Goal: Transaction & Acquisition: Book appointment/travel/reservation

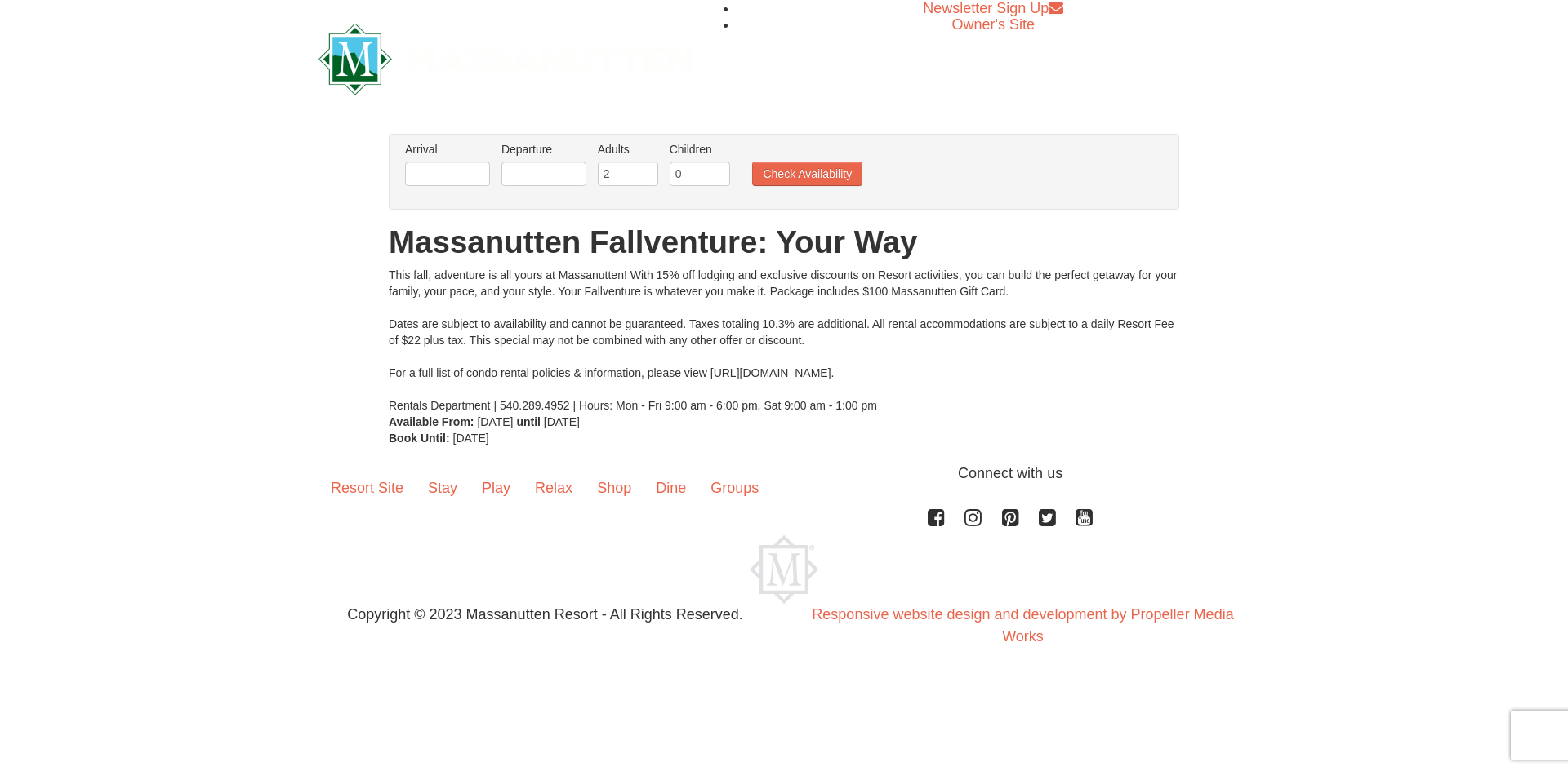
click at [411, 170] on li "Arrival Please format dates MM/DD/YYYY Please format dates MM/DD/YYYY" at bounding box center [447, 167] width 93 height 53
click at [428, 174] on input "text" at bounding box center [448, 173] width 85 height 24
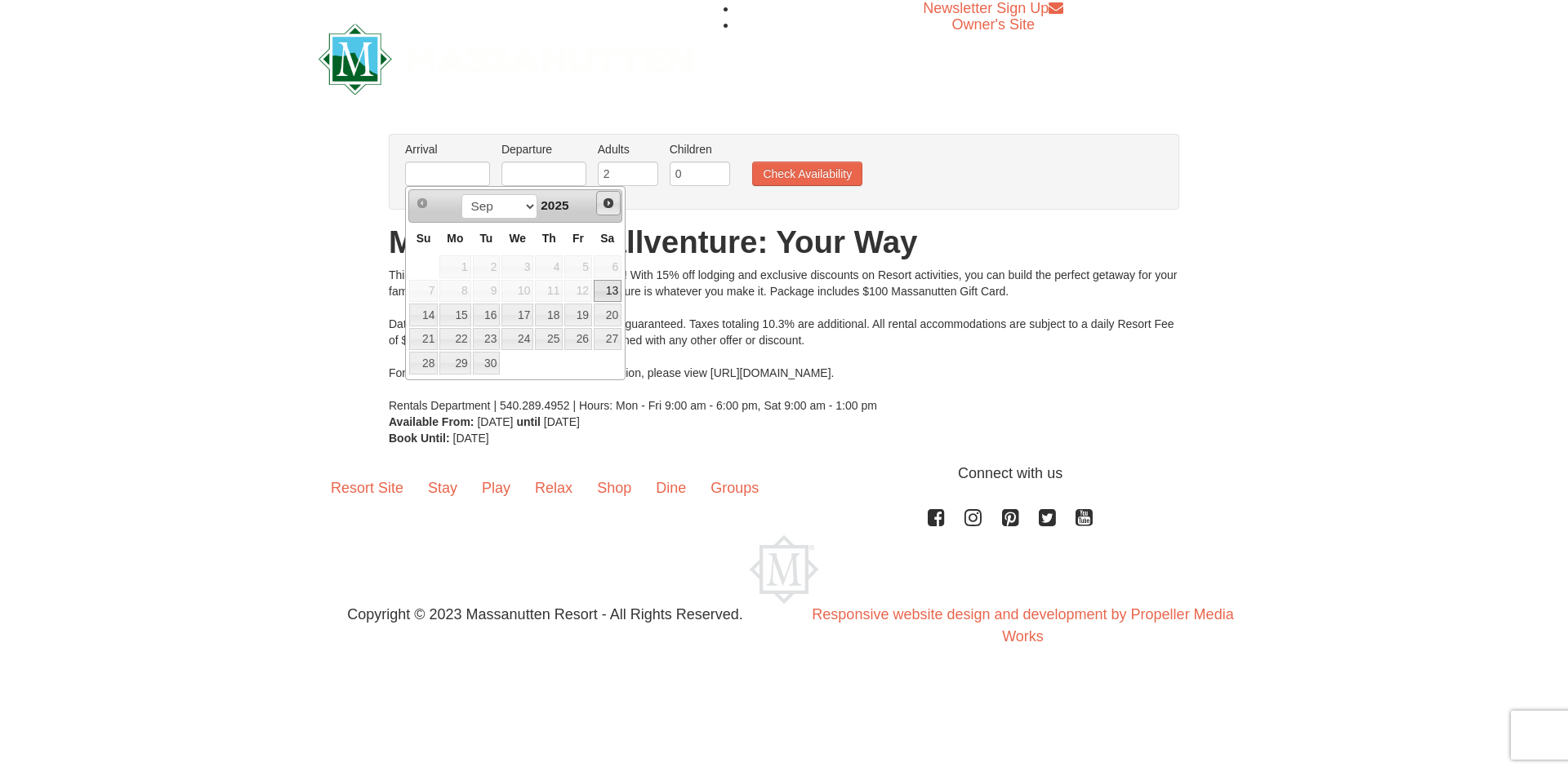
click at [606, 203] on span "Next" at bounding box center [608, 203] width 13 height 13
click at [528, 365] on link "26" at bounding box center [517, 363] width 32 height 23
type input "11/26/2025"
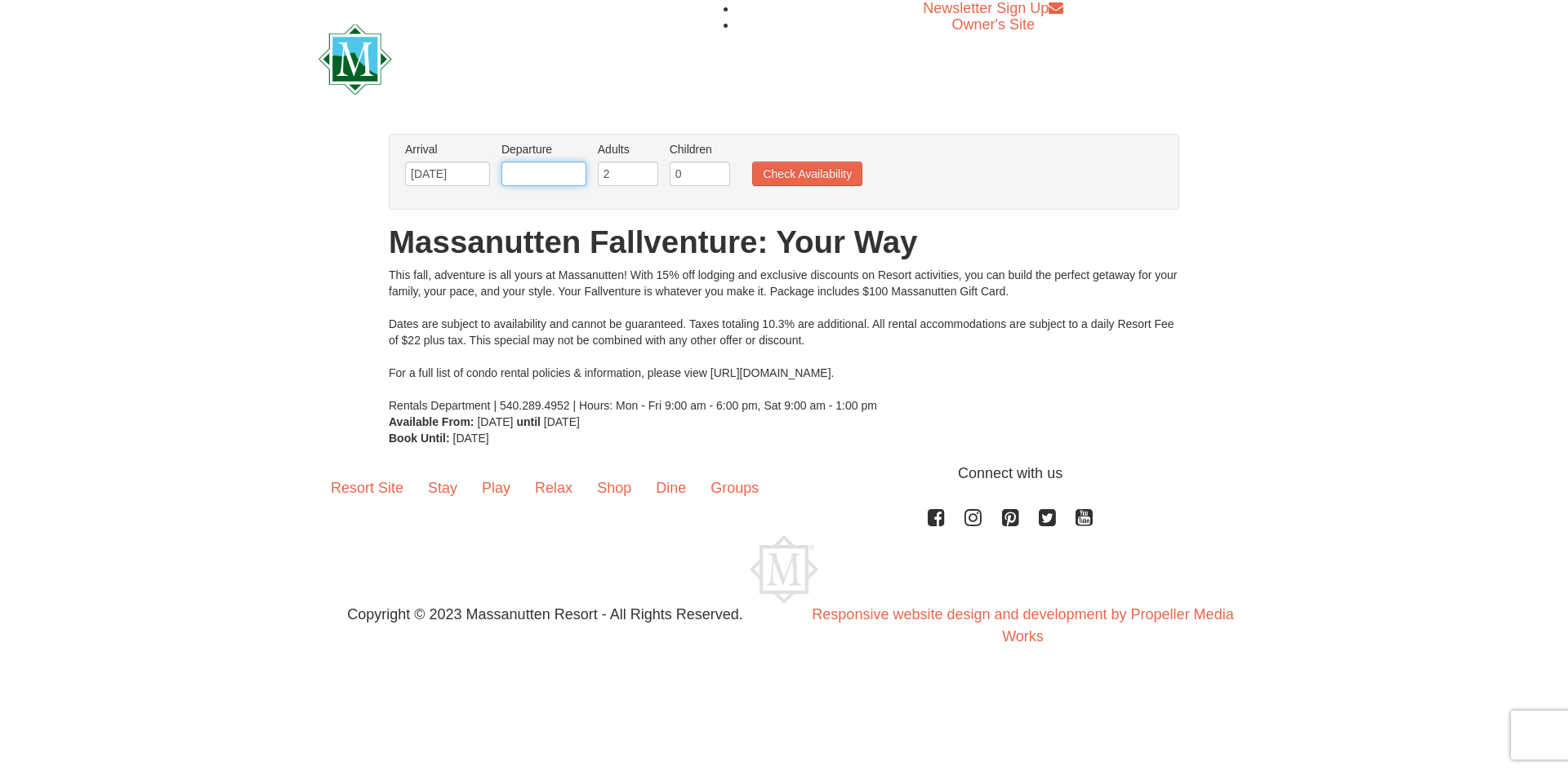
click at [549, 177] on input "text" at bounding box center [544, 173] width 85 height 24
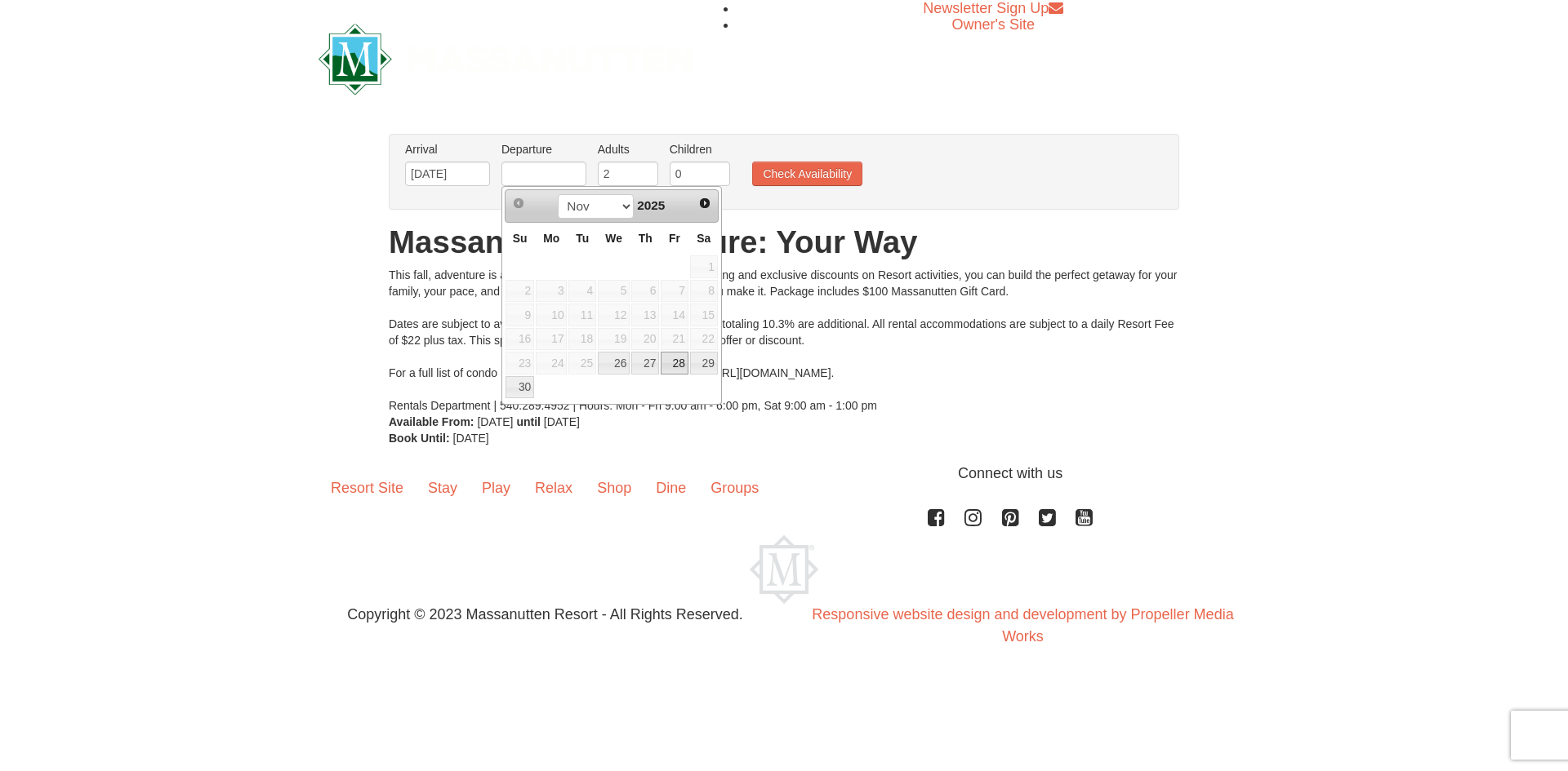
click at [672, 362] on link "28" at bounding box center [675, 363] width 28 height 23
type input "11/28/2025"
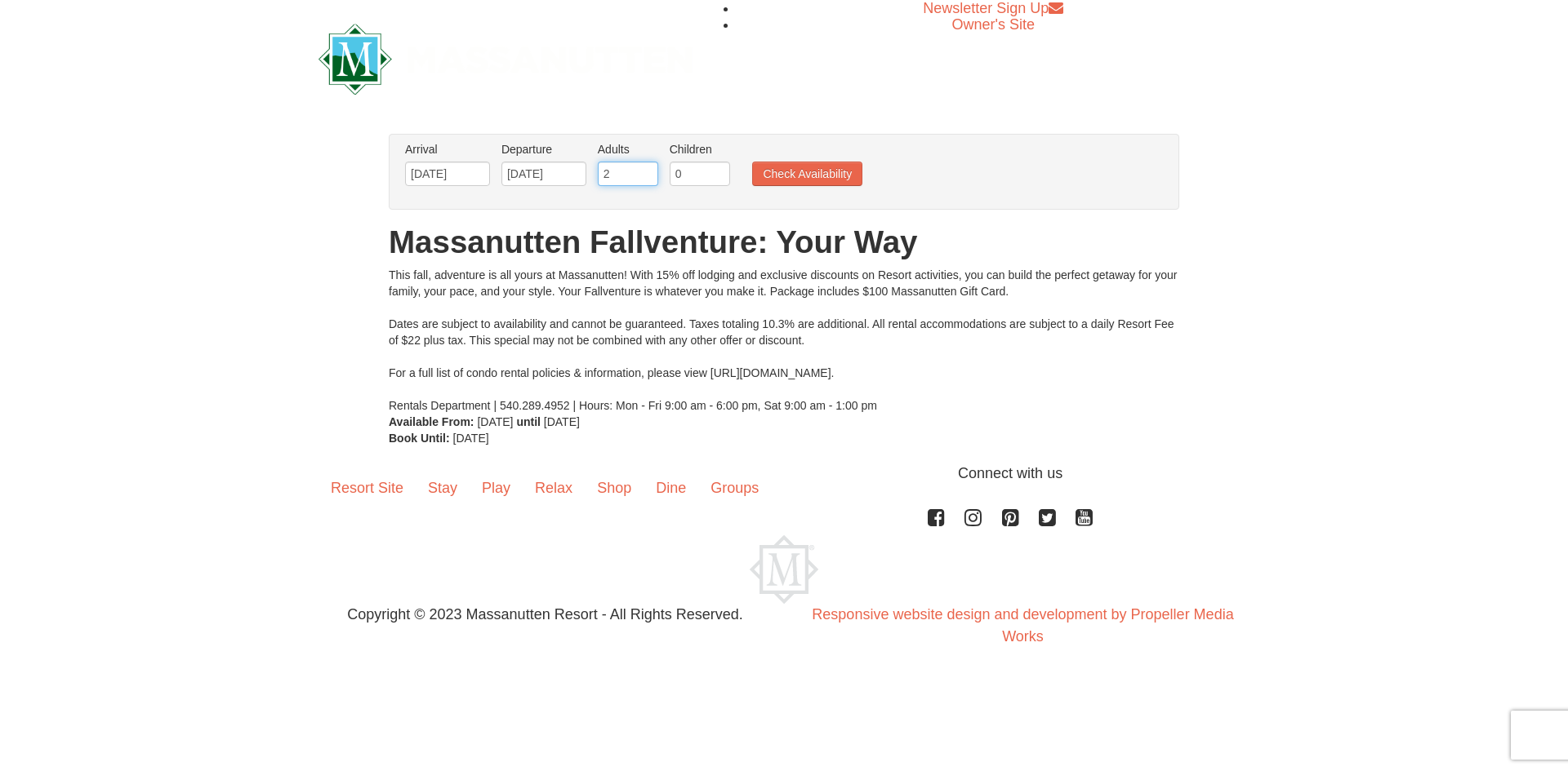
click at [626, 179] on input "2" at bounding box center [628, 173] width 60 height 24
click at [647, 171] on input "3" at bounding box center [628, 173] width 60 height 24
click at [647, 171] on input "4" at bounding box center [628, 173] width 60 height 24
click at [647, 171] on input "5" at bounding box center [628, 173] width 60 height 24
type input "6"
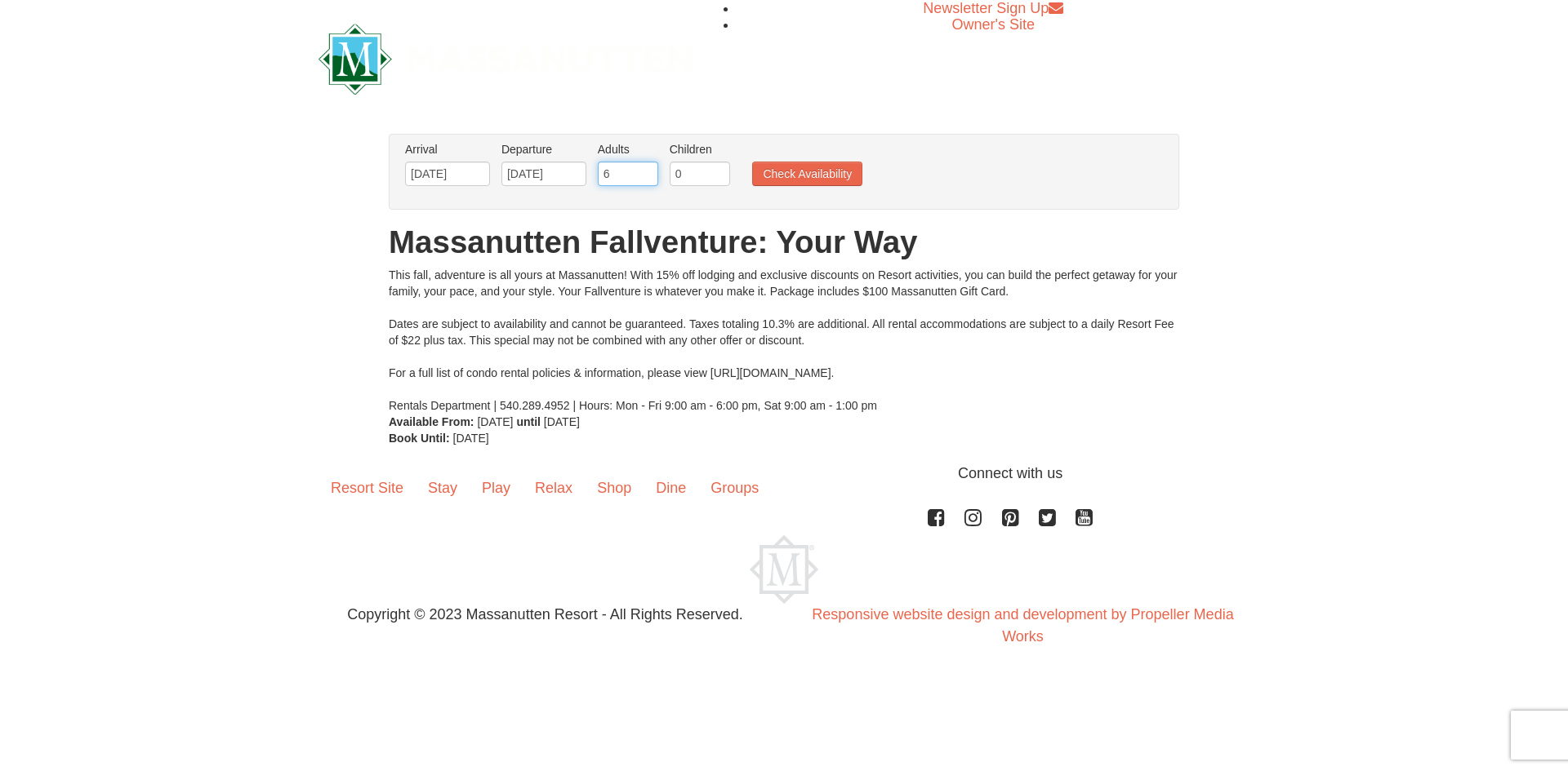
click at [647, 171] on input "6" at bounding box center [628, 173] width 60 height 24
click at [792, 174] on button "Check Availability" at bounding box center [807, 173] width 110 height 24
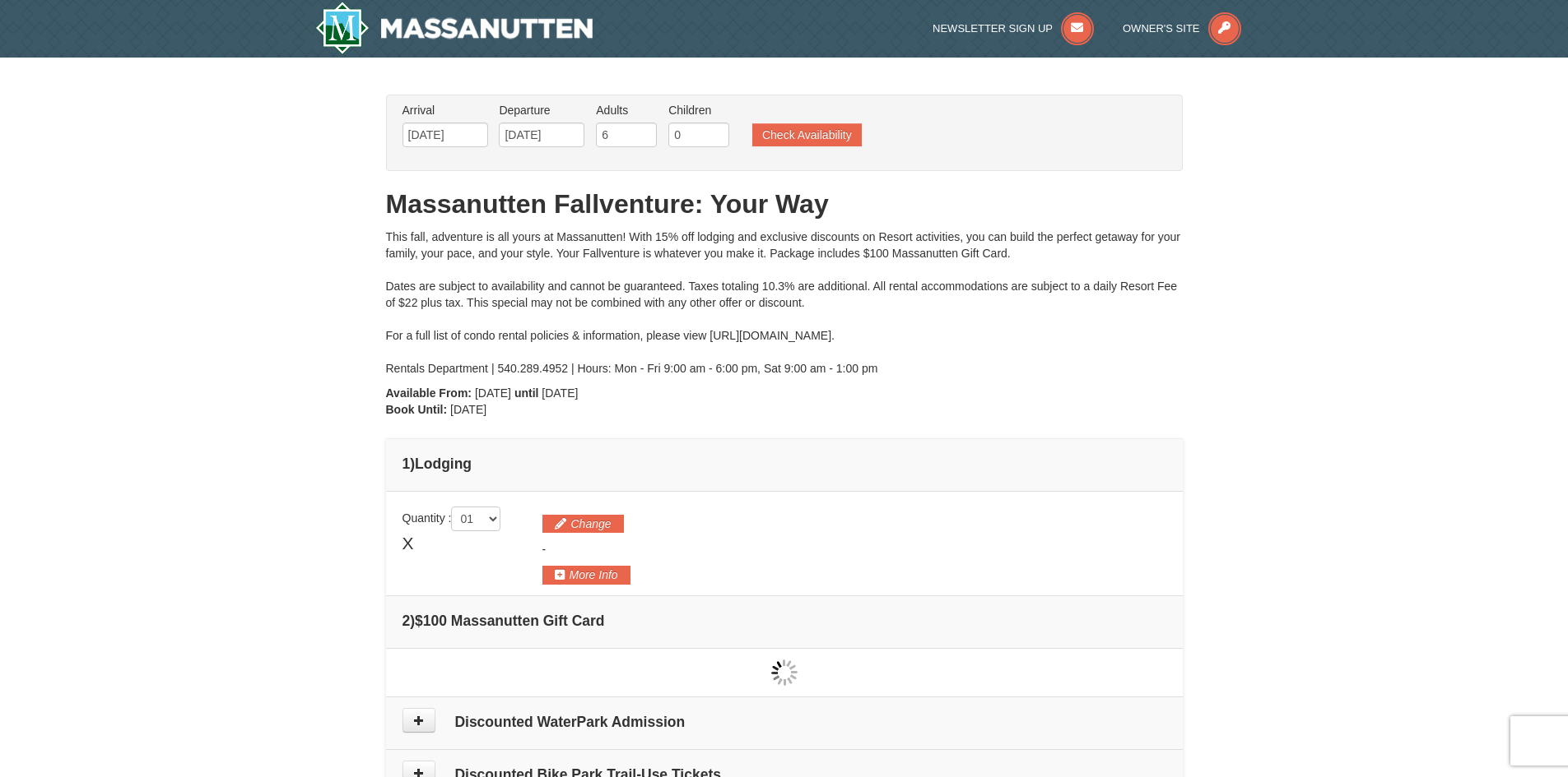
type input "[DATE]"
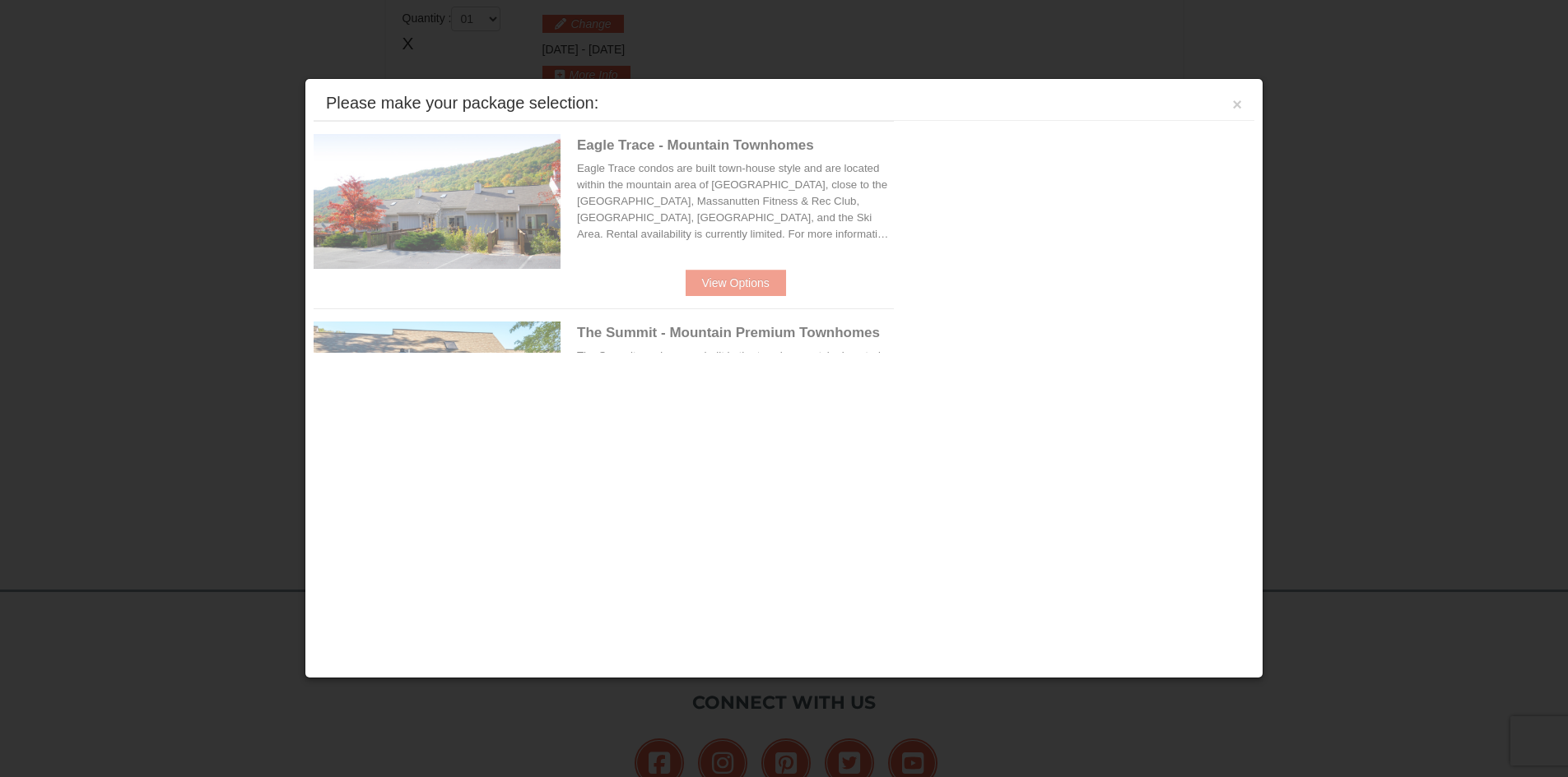
scroll to position [507, 0]
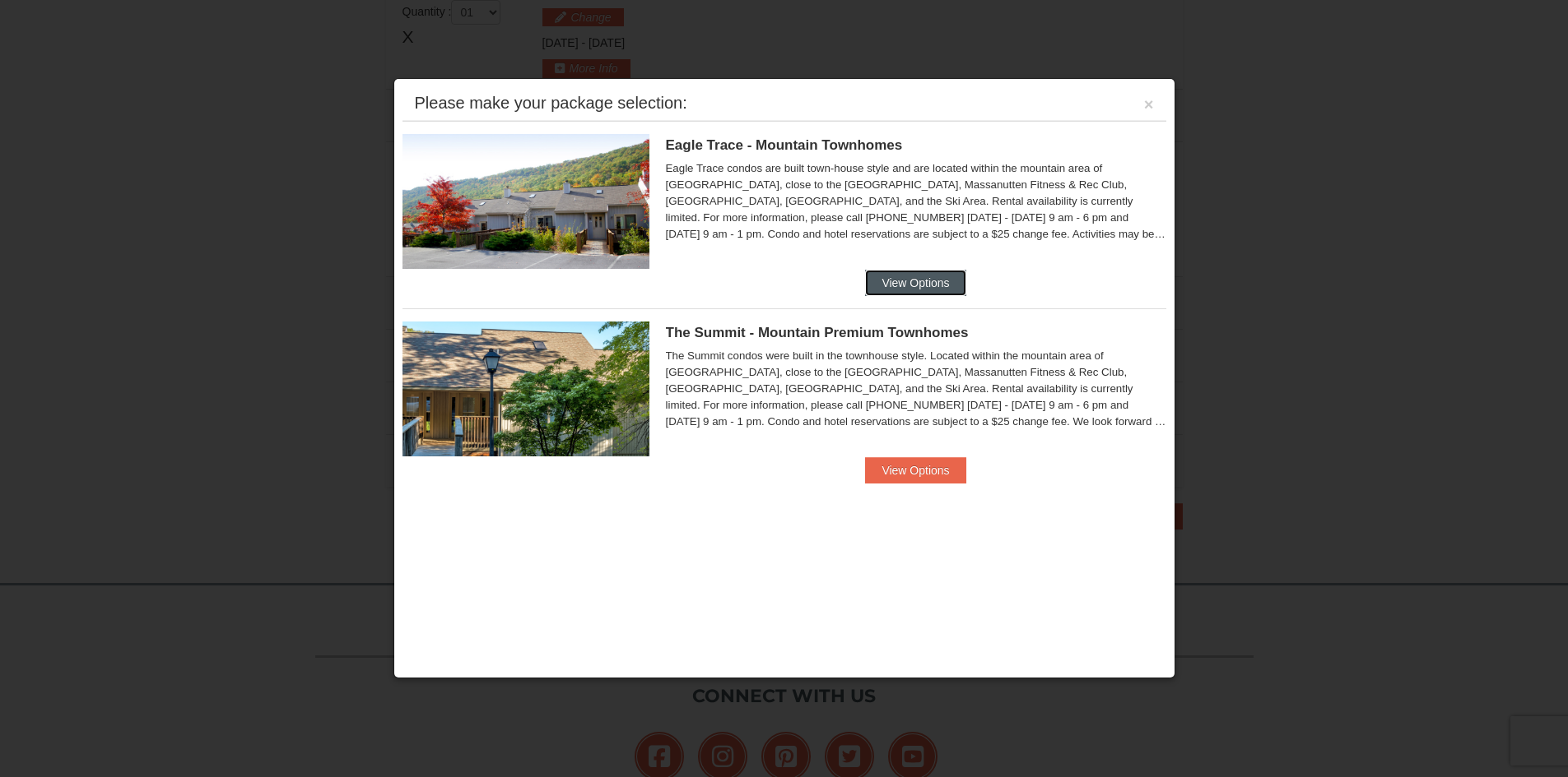
click at [914, 275] on button "View Options" at bounding box center [915, 283] width 100 height 26
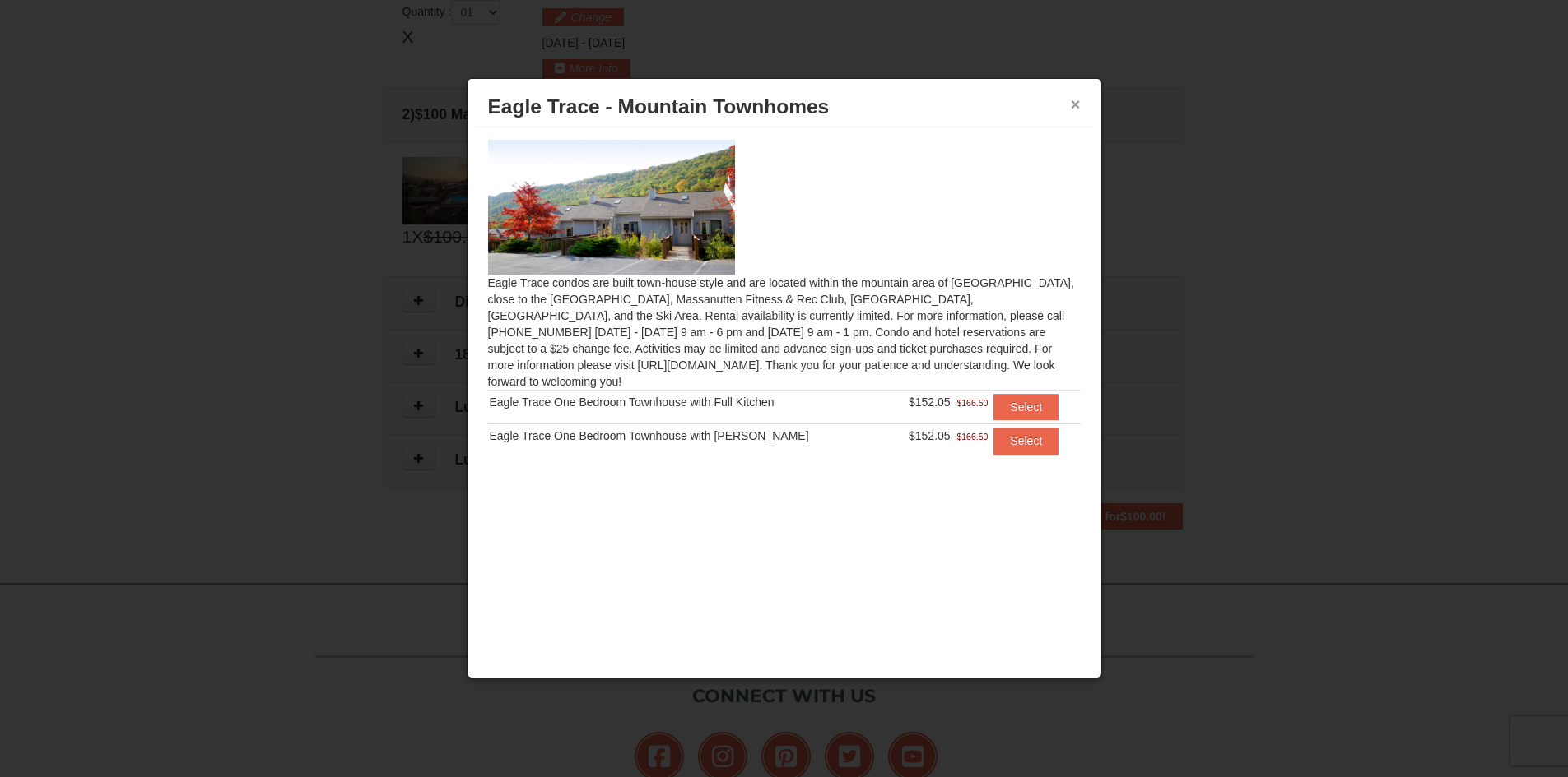
click at [1074, 101] on button "×" at bounding box center [1076, 105] width 10 height 17
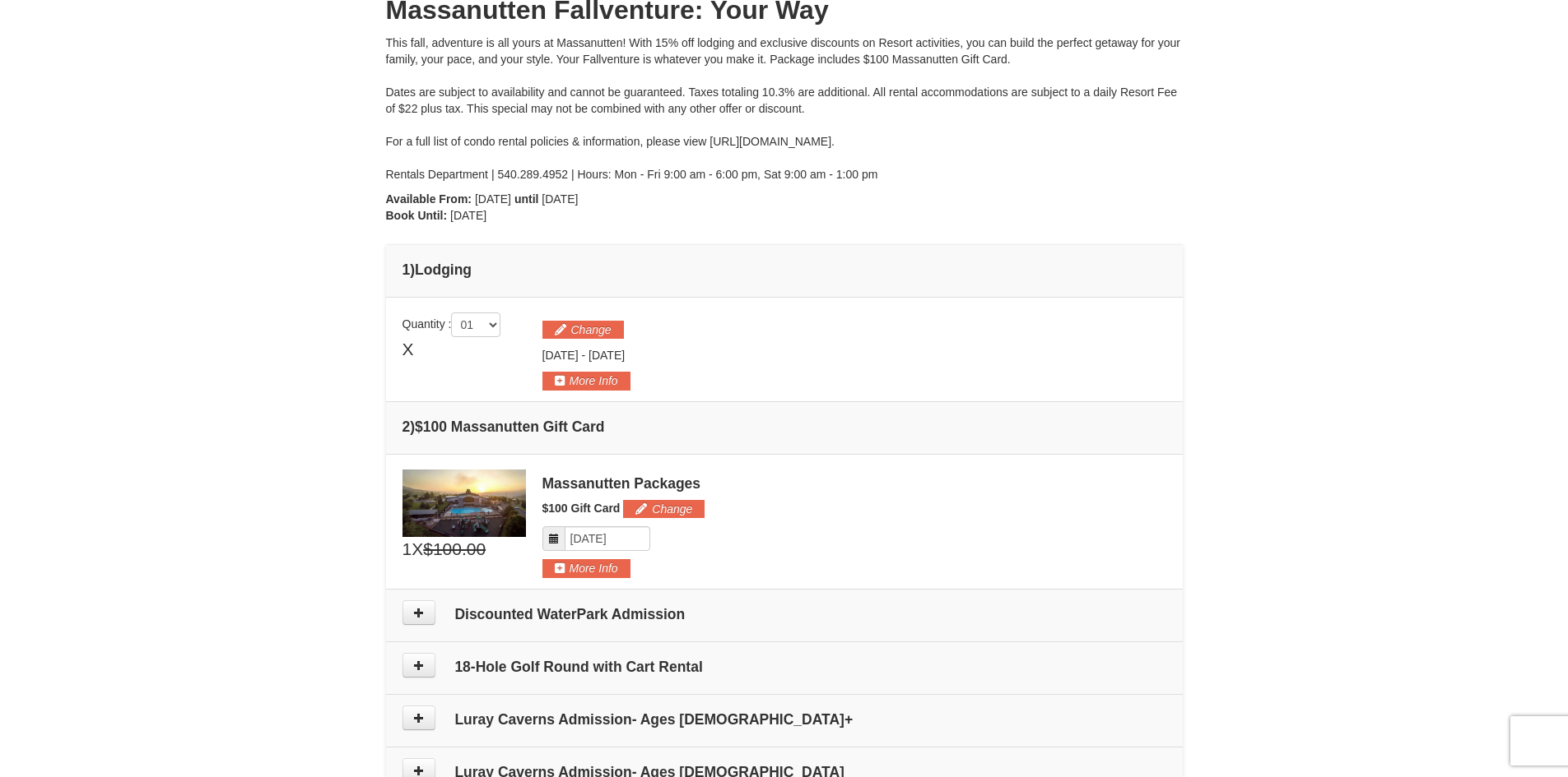
scroll to position [95, 0]
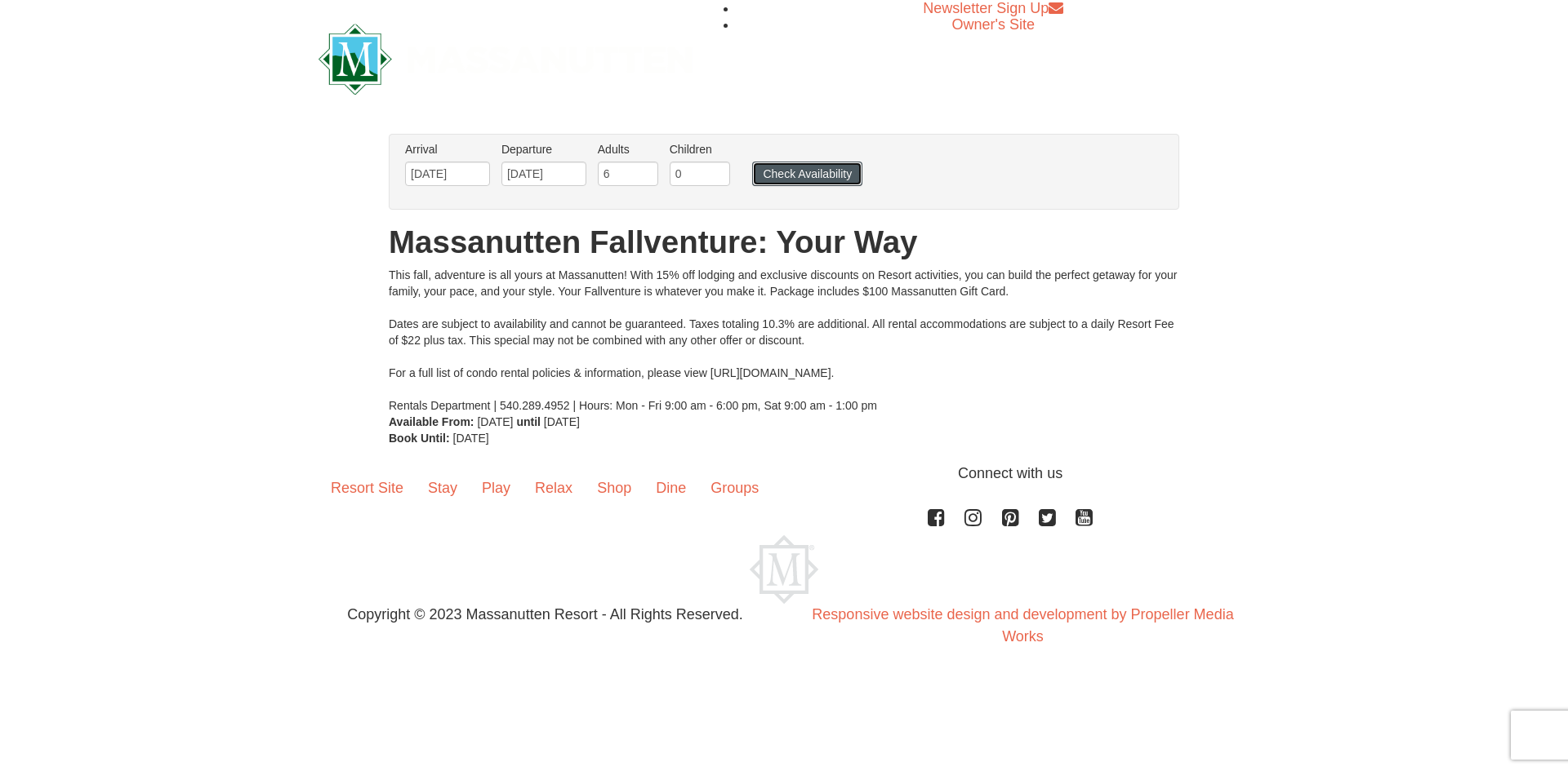
click at [799, 177] on button "Check Availability" at bounding box center [807, 173] width 110 height 24
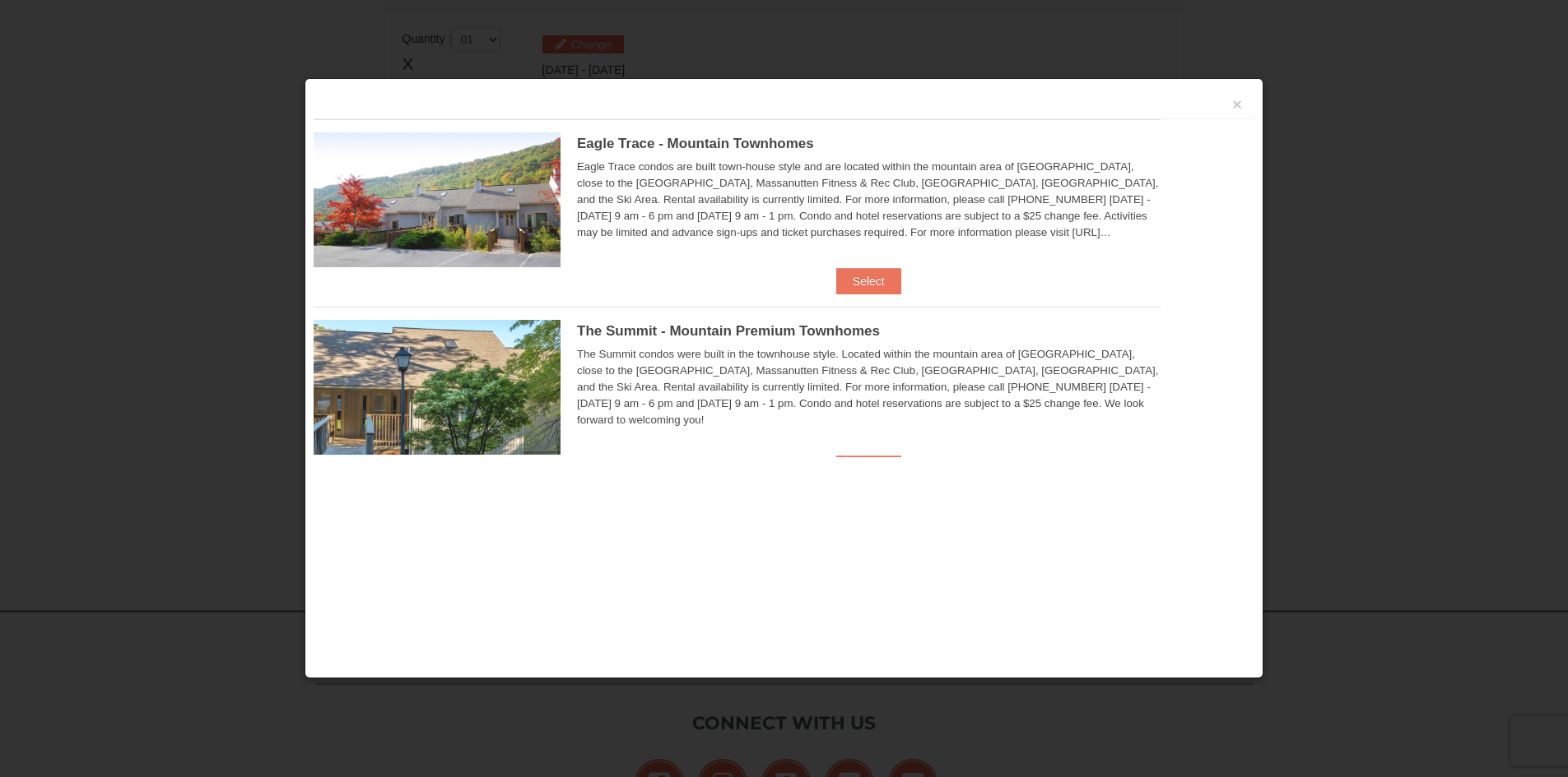
scroll to position [503, 0]
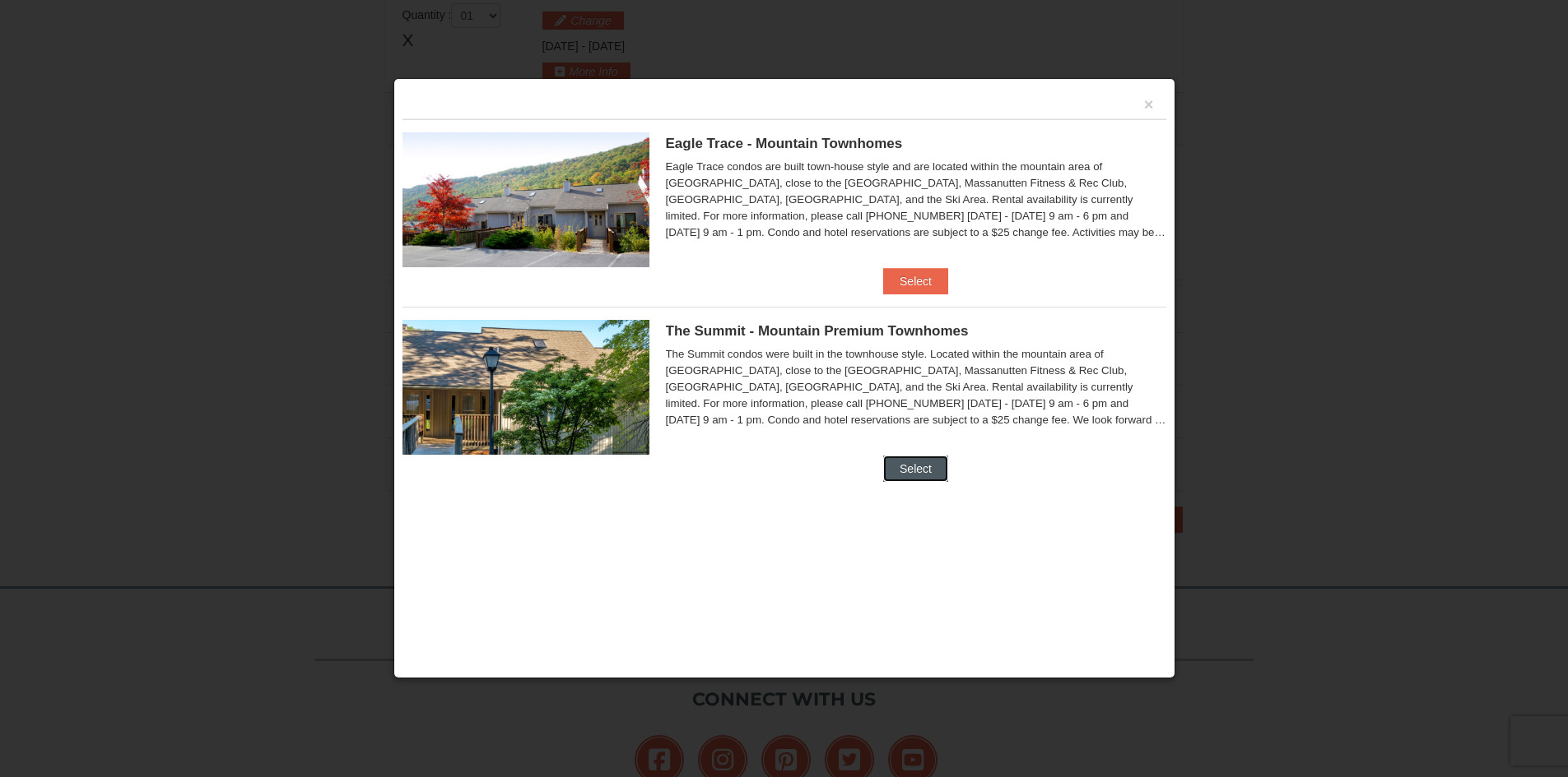
click at [923, 469] on button "Select" at bounding box center [916, 469] width 65 height 26
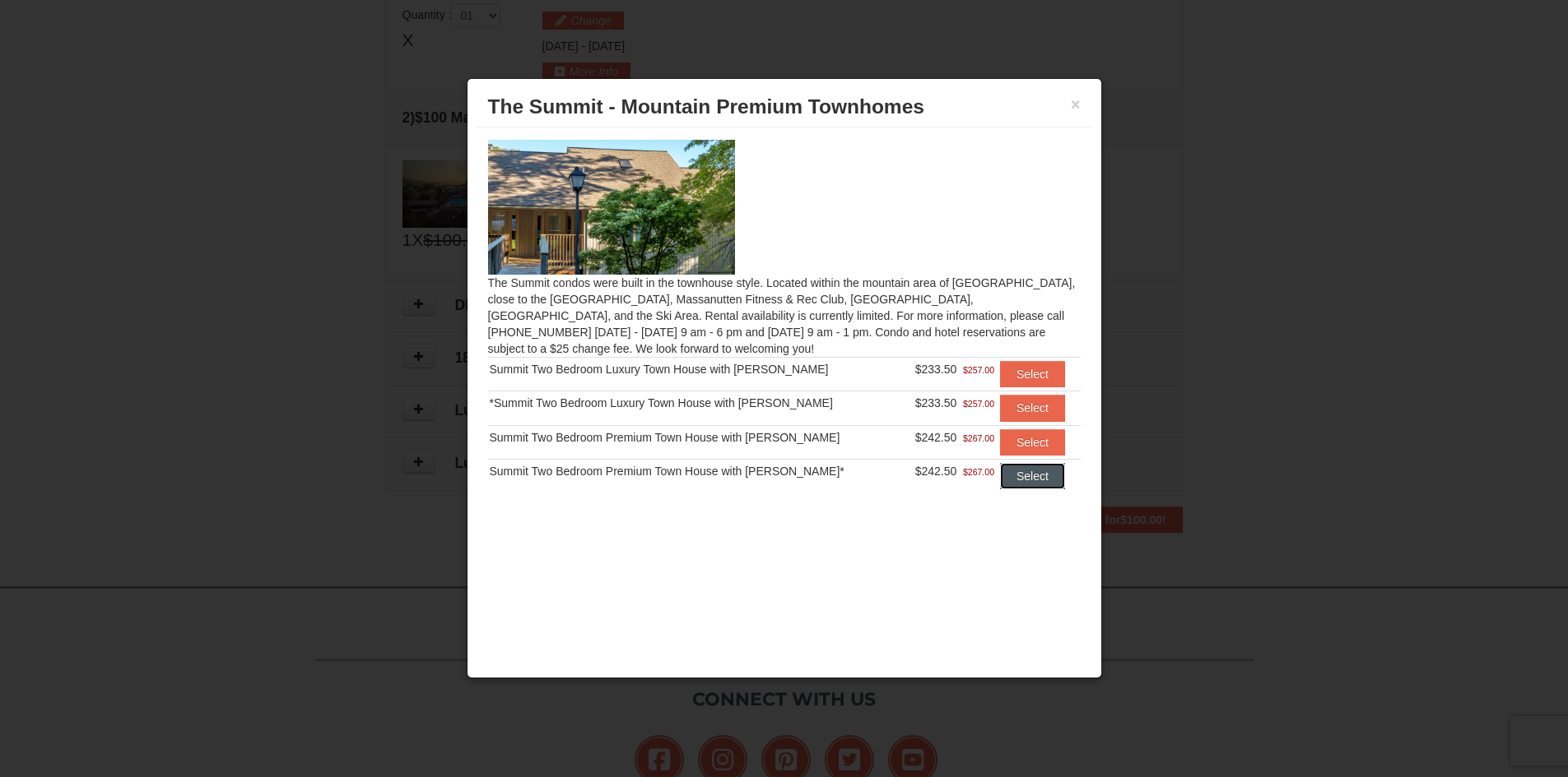
click at [1043, 476] on button "Select" at bounding box center [1033, 476] width 65 height 26
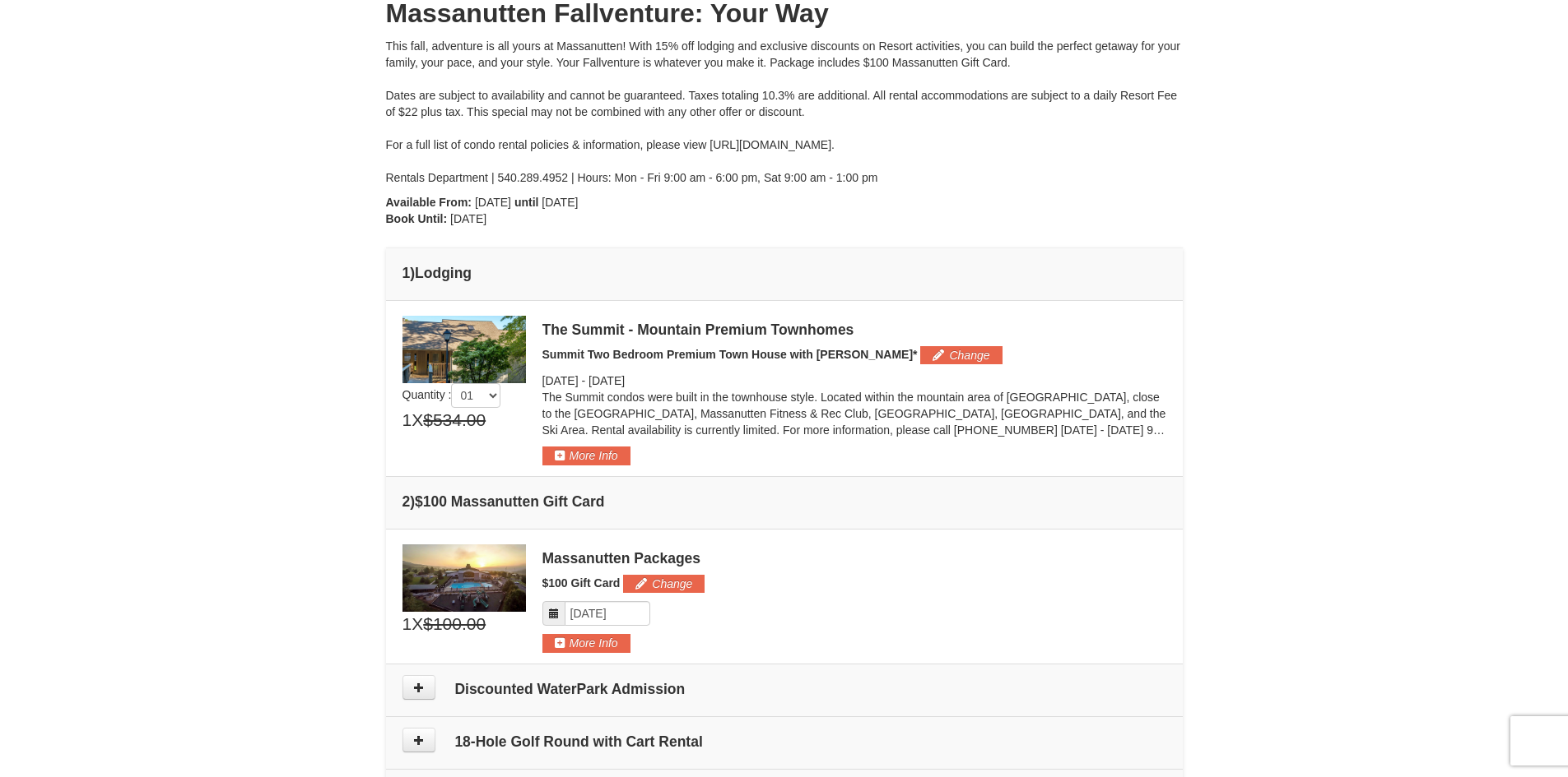
scroll to position [175, 0]
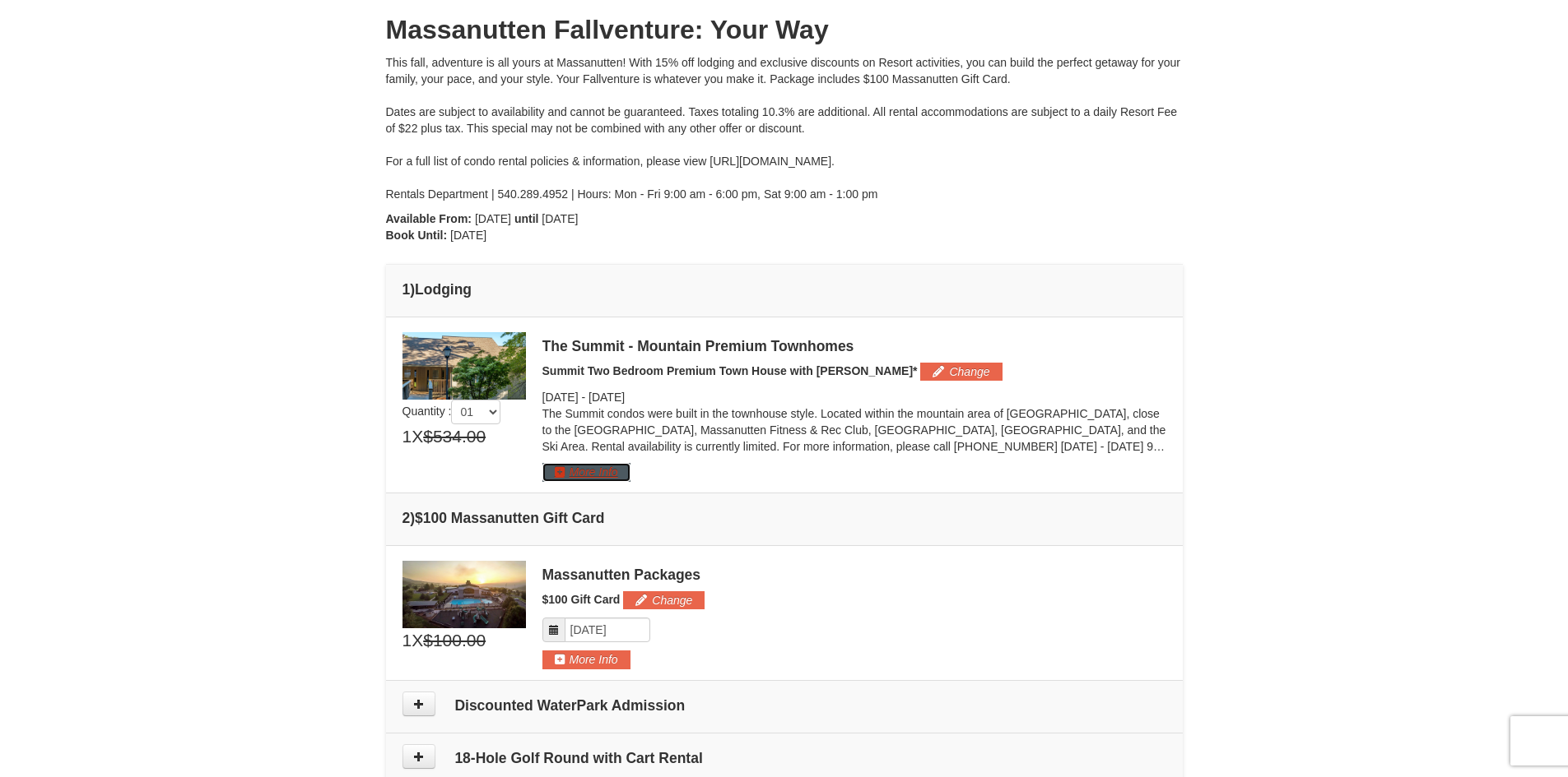
click at [579, 479] on button "More Info" at bounding box center [586, 472] width 88 height 18
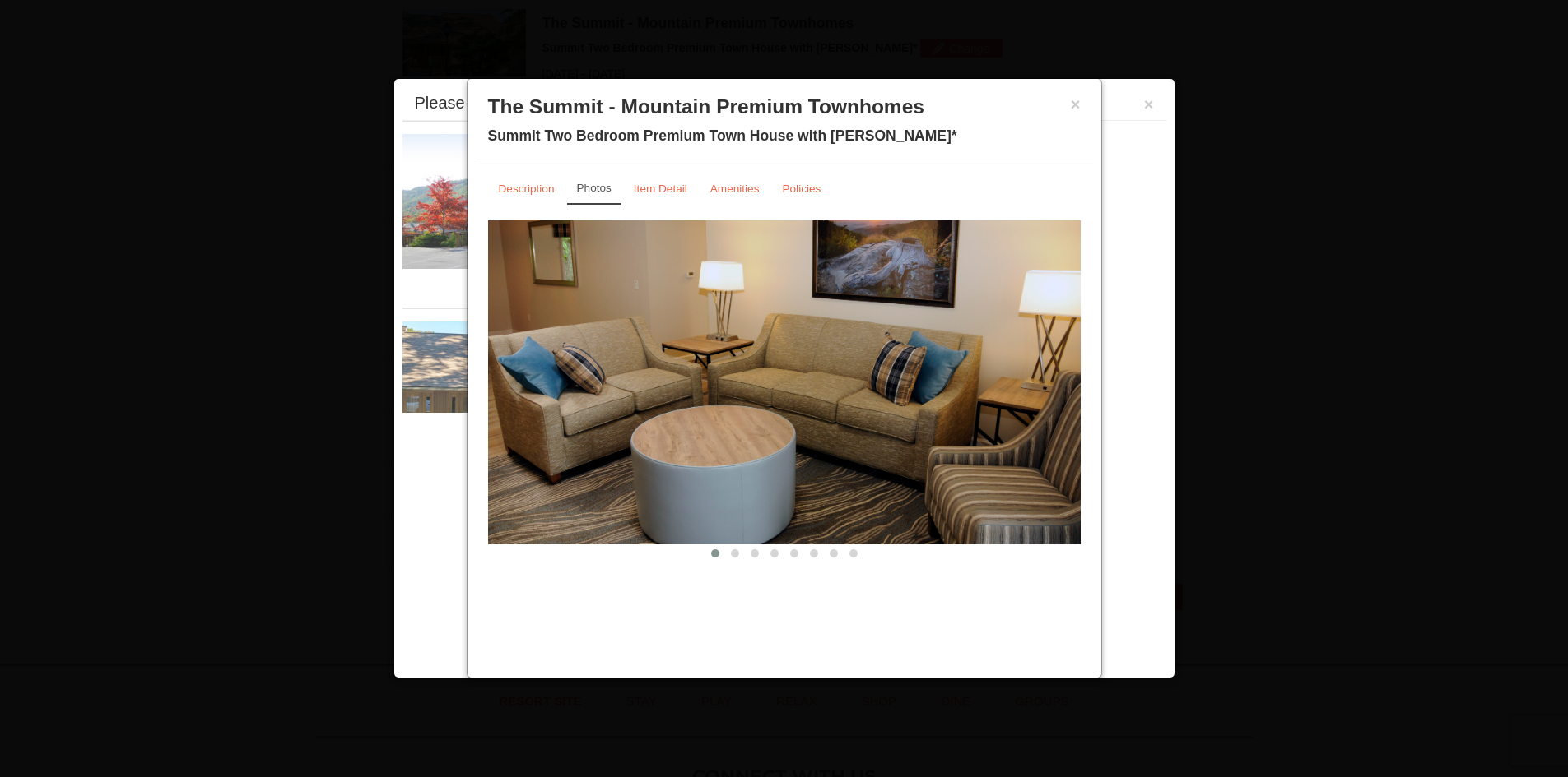
scroll to position [507, 0]
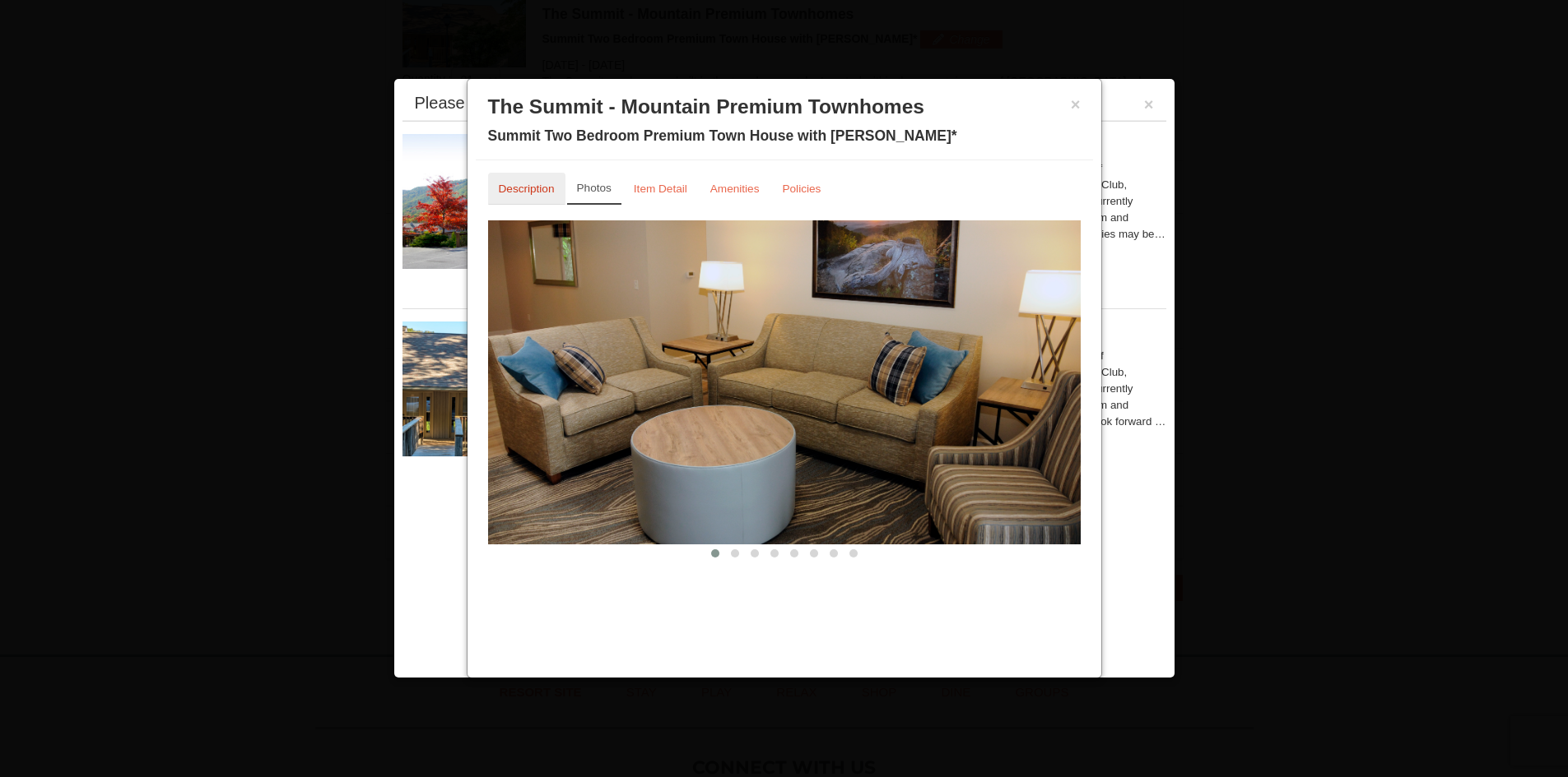
click at [535, 185] on small "Description" at bounding box center [527, 189] width 56 height 12
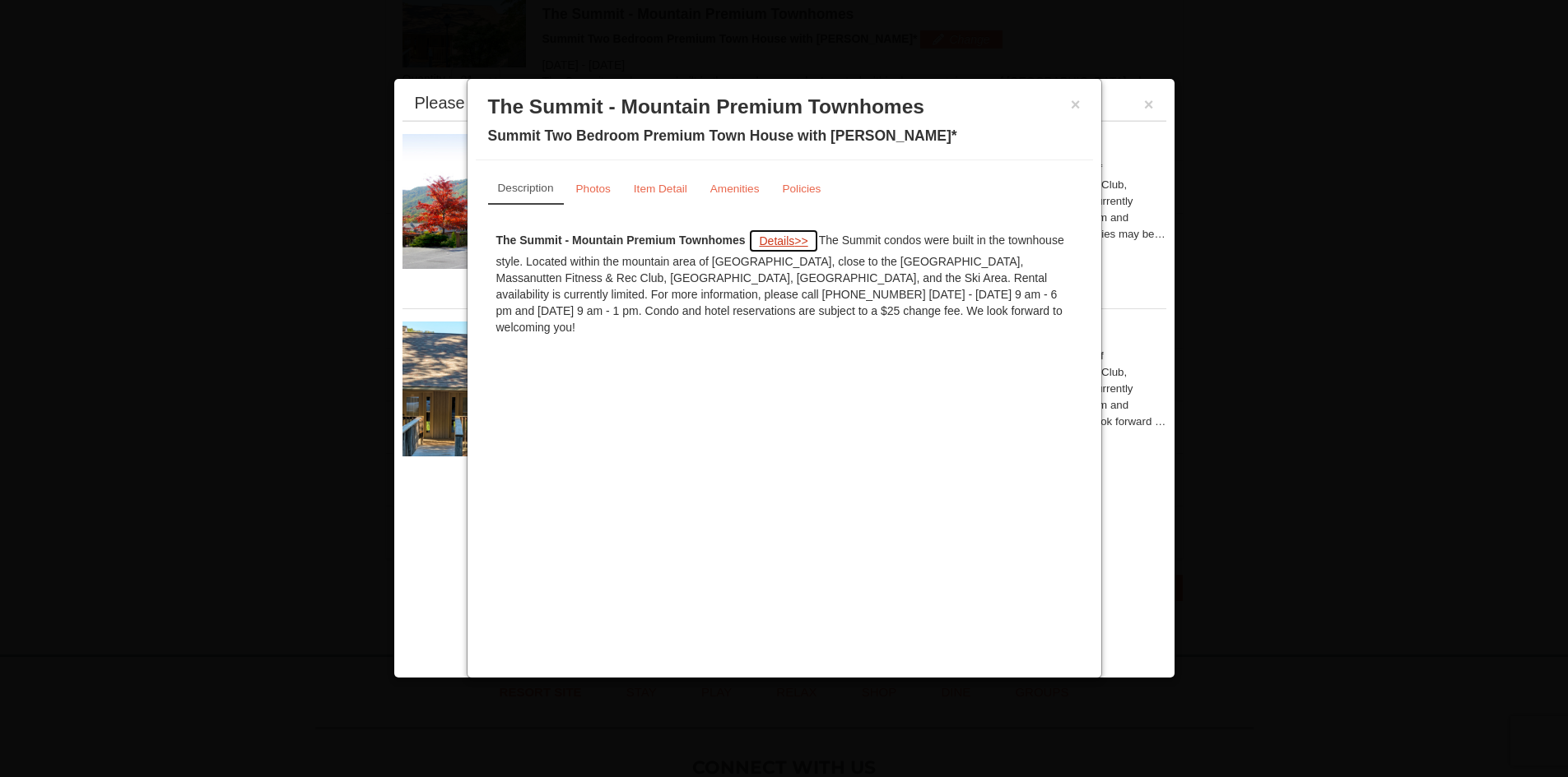
click at [782, 242] on span "Details" at bounding box center [777, 241] width 36 height 13
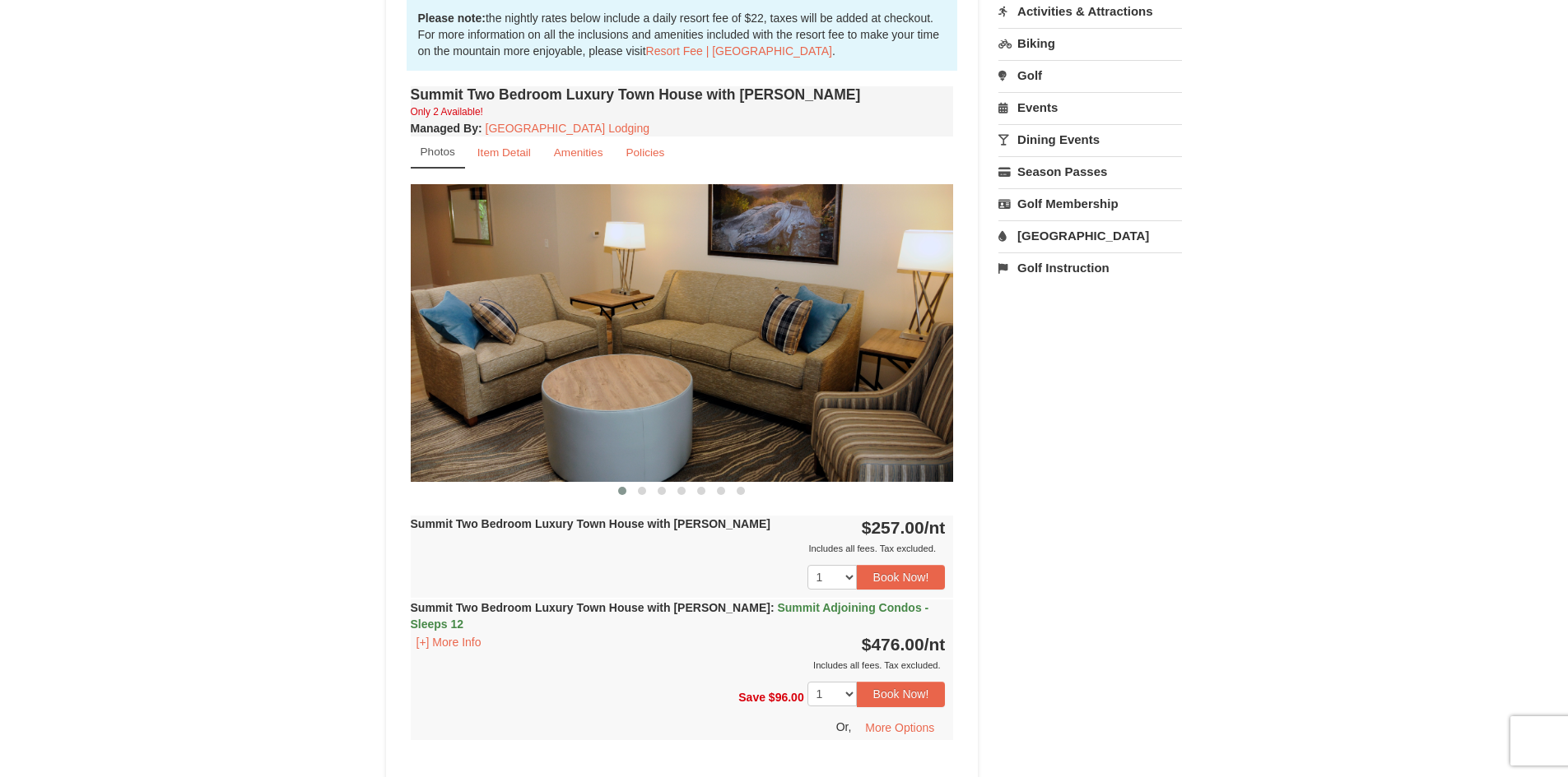
scroll to position [494, 0]
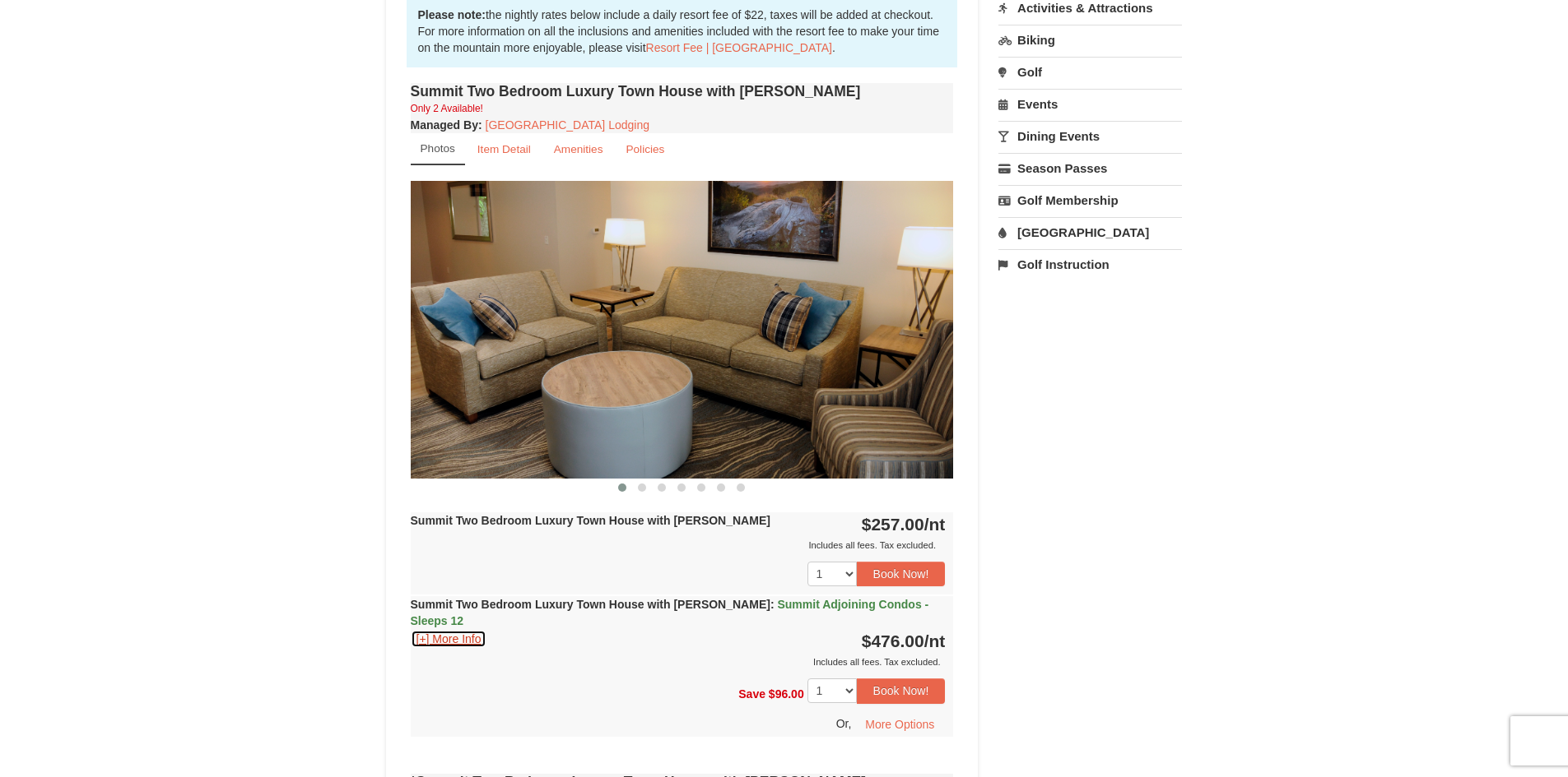
click at [418, 630] on button "[+] More Info" at bounding box center [449, 639] width 77 height 18
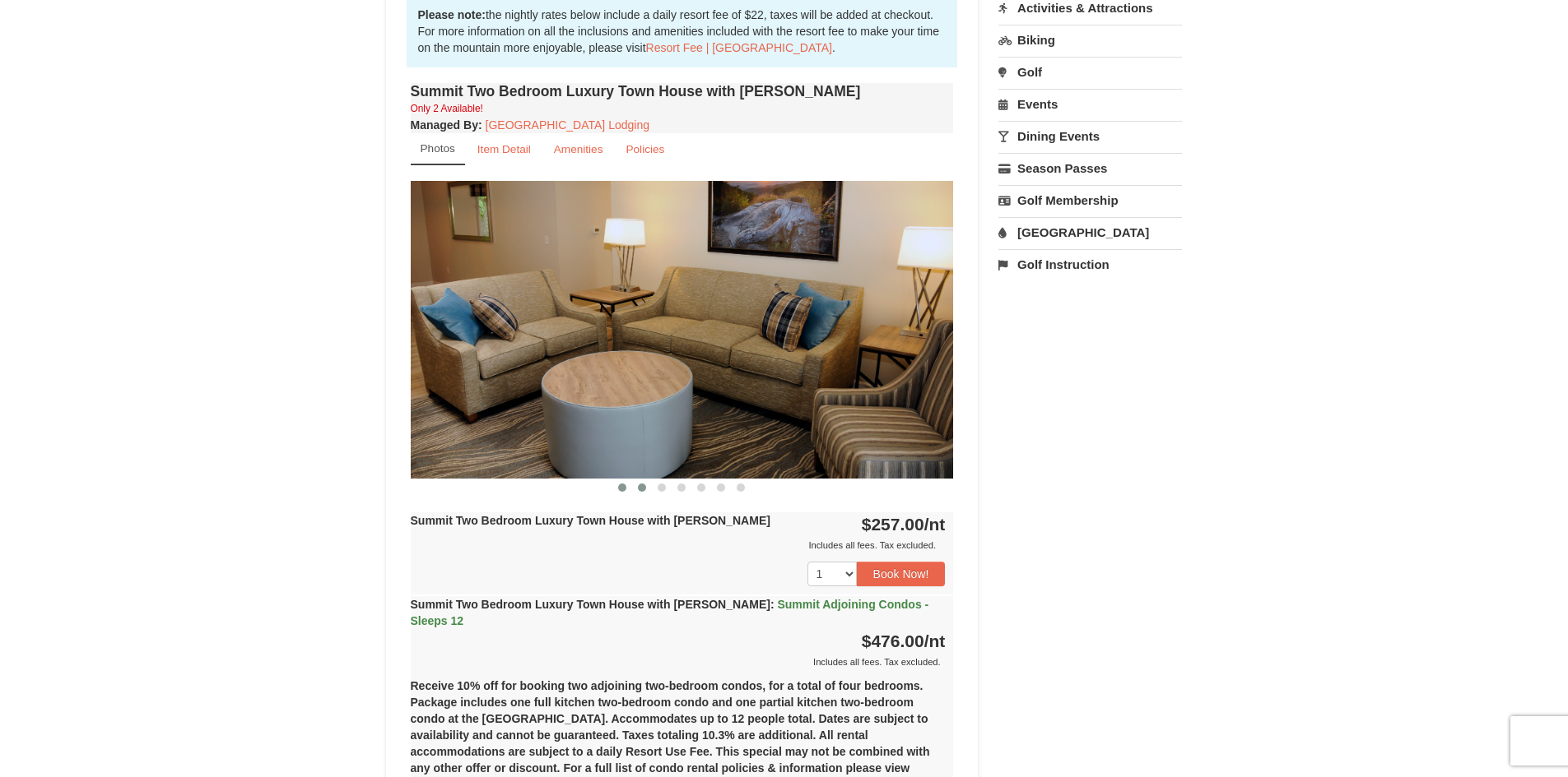
click at [647, 487] on button at bounding box center [641, 488] width 20 height 17
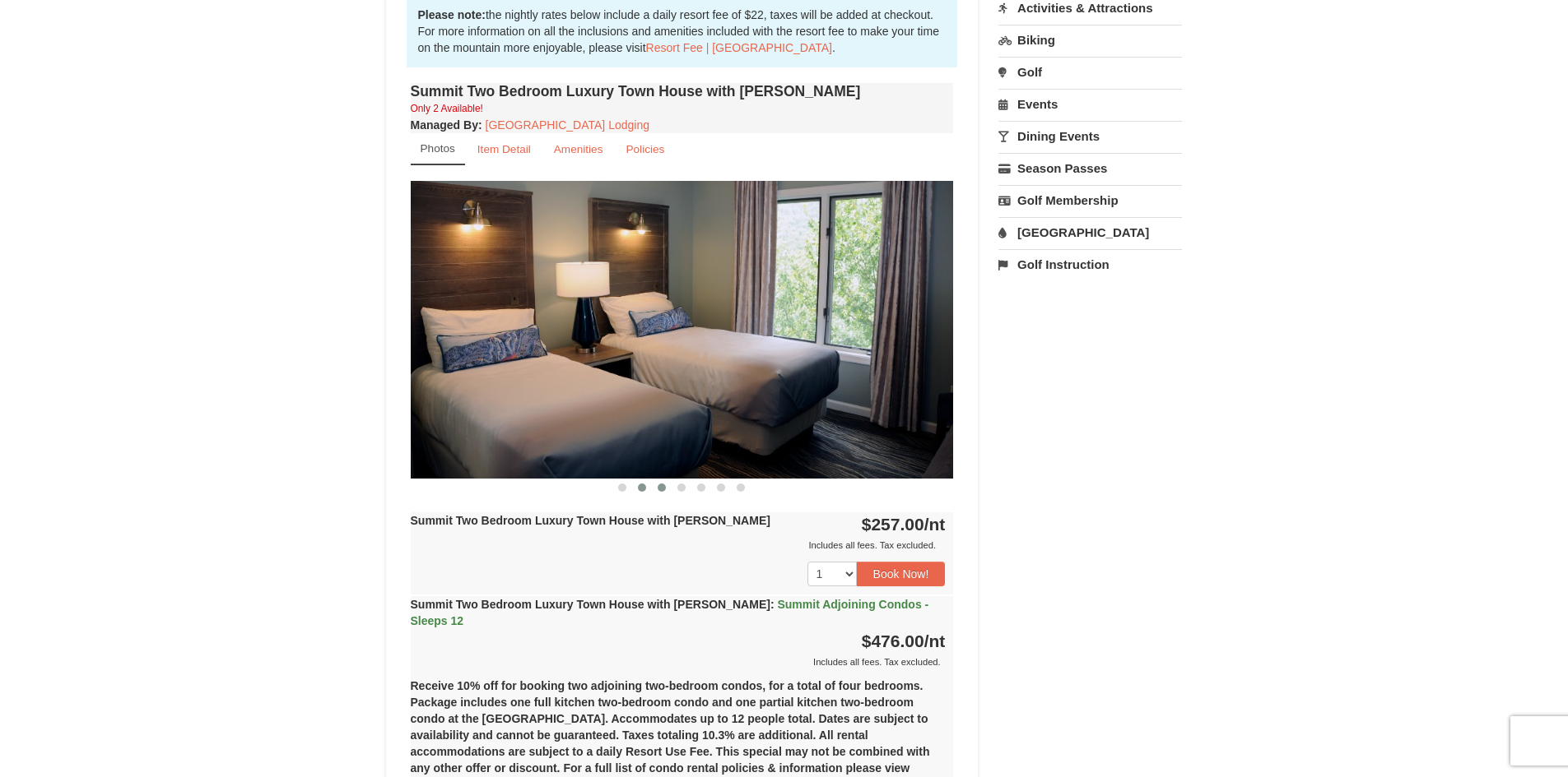
click at [663, 486] on span at bounding box center [662, 487] width 8 height 8
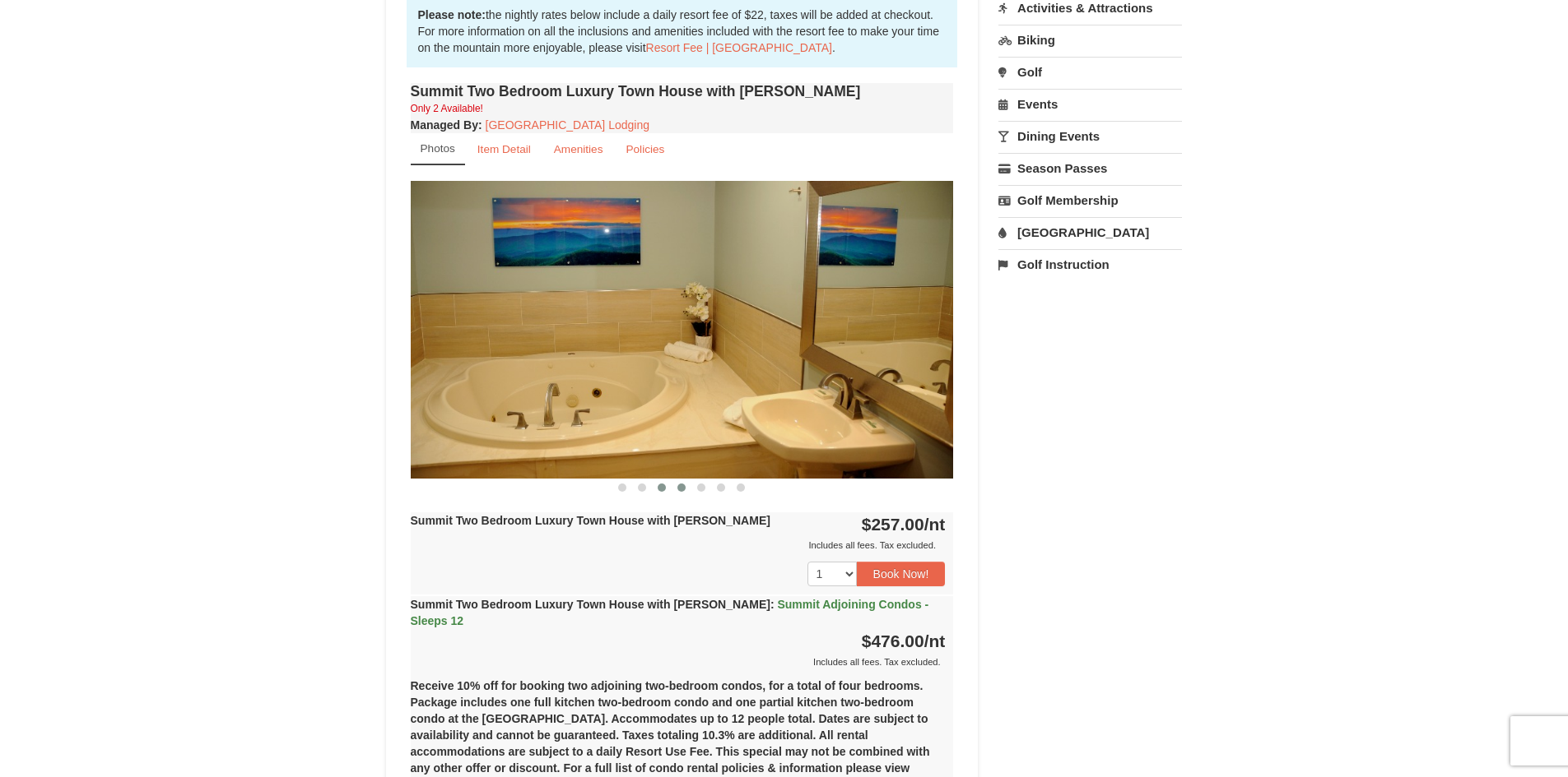
click at [674, 482] on button at bounding box center [681, 488] width 20 height 17
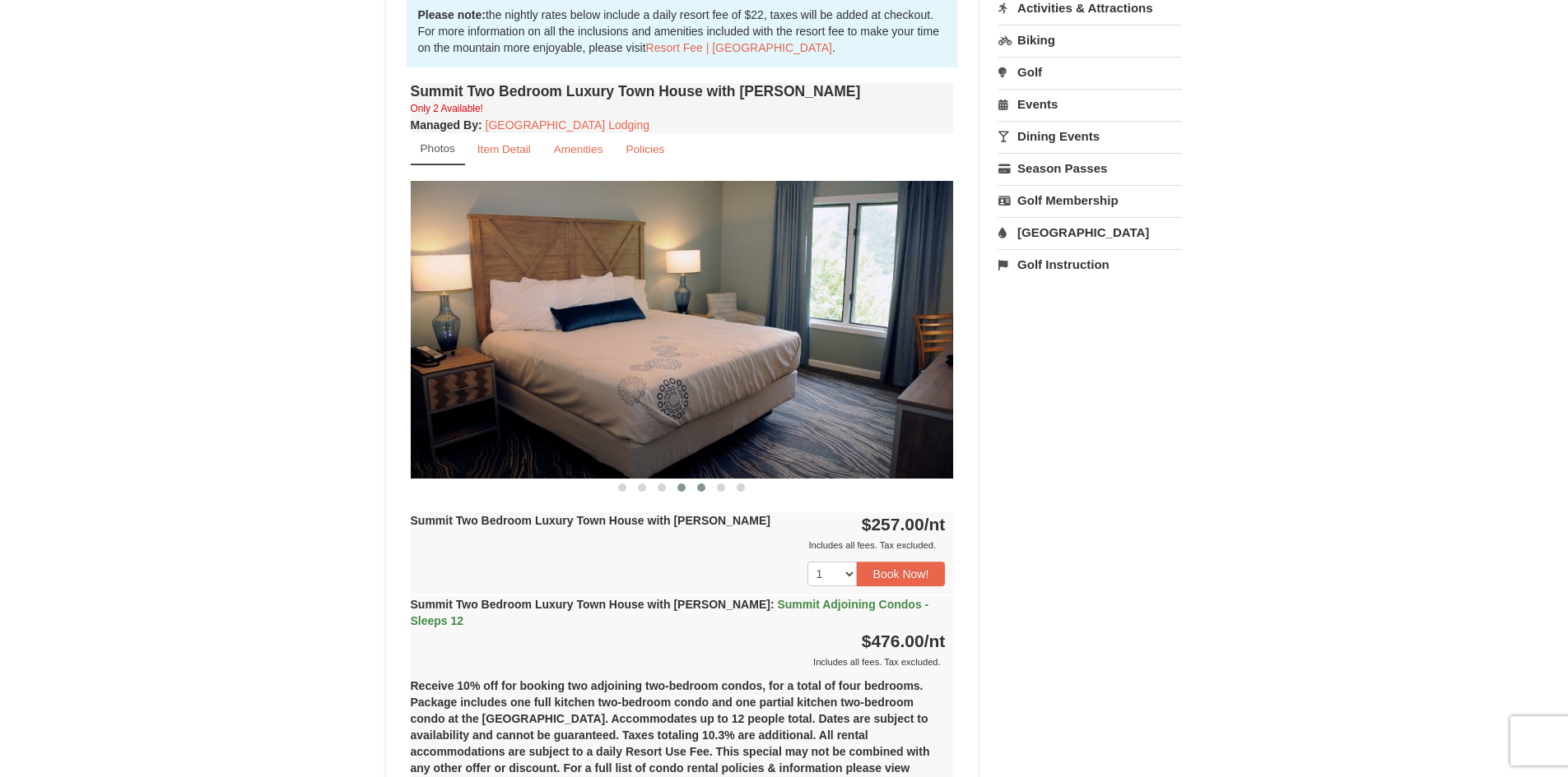
click at [696, 487] on button at bounding box center [701, 488] width 20 height 17
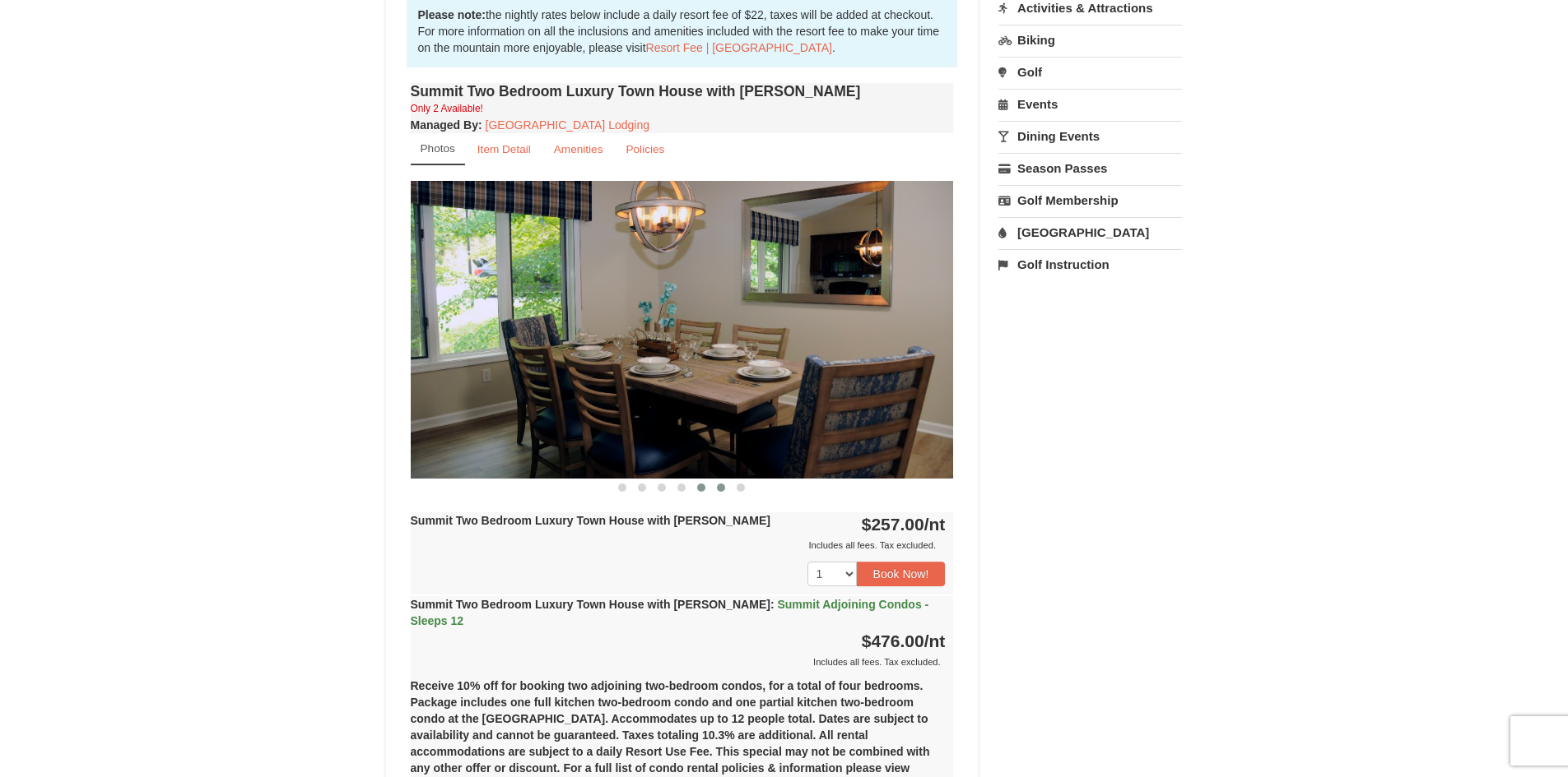
click at [716, 487] on button at bounding box center [720, 488] width 20 height 17
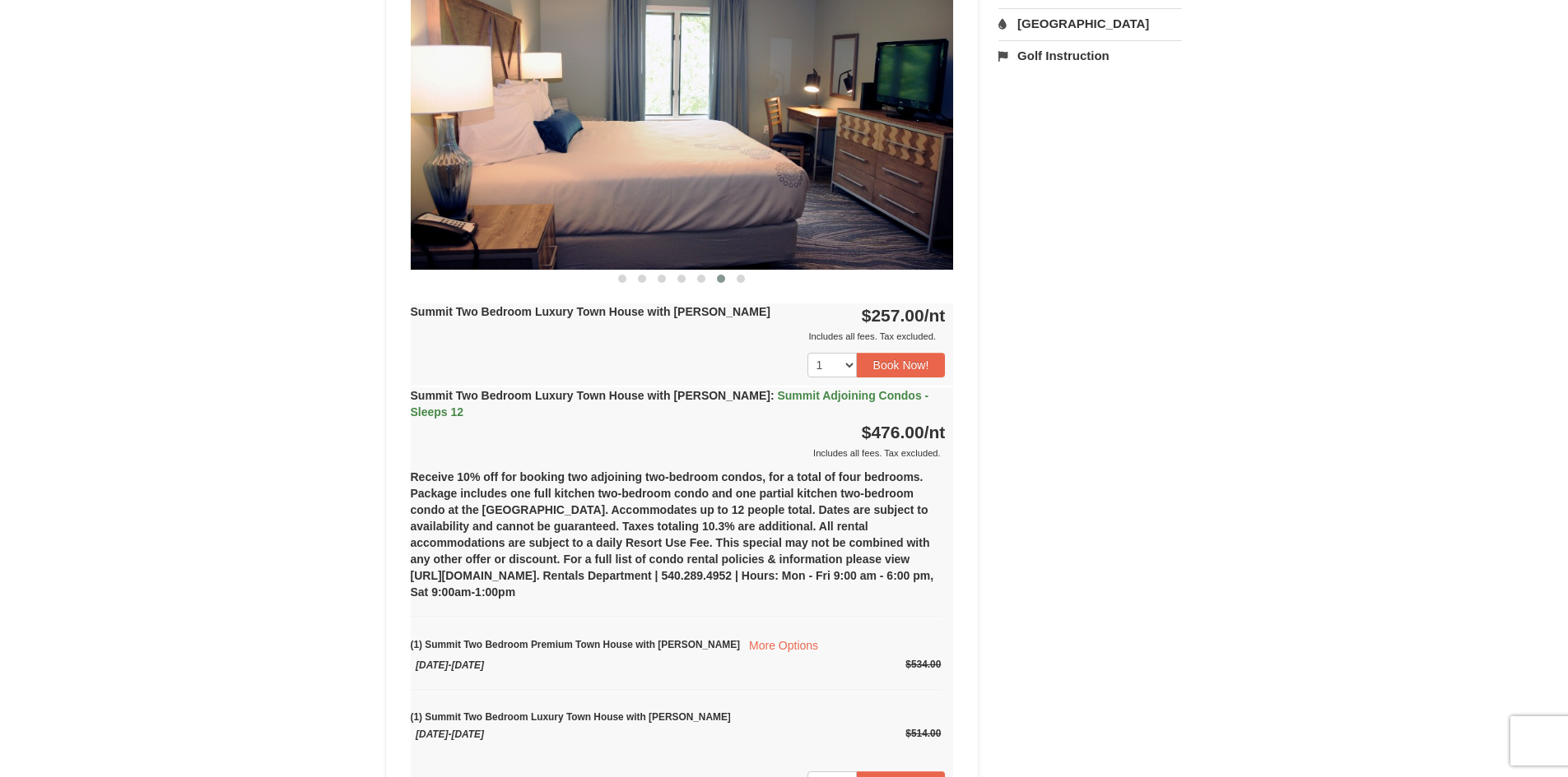
scroll to position [741, 0]
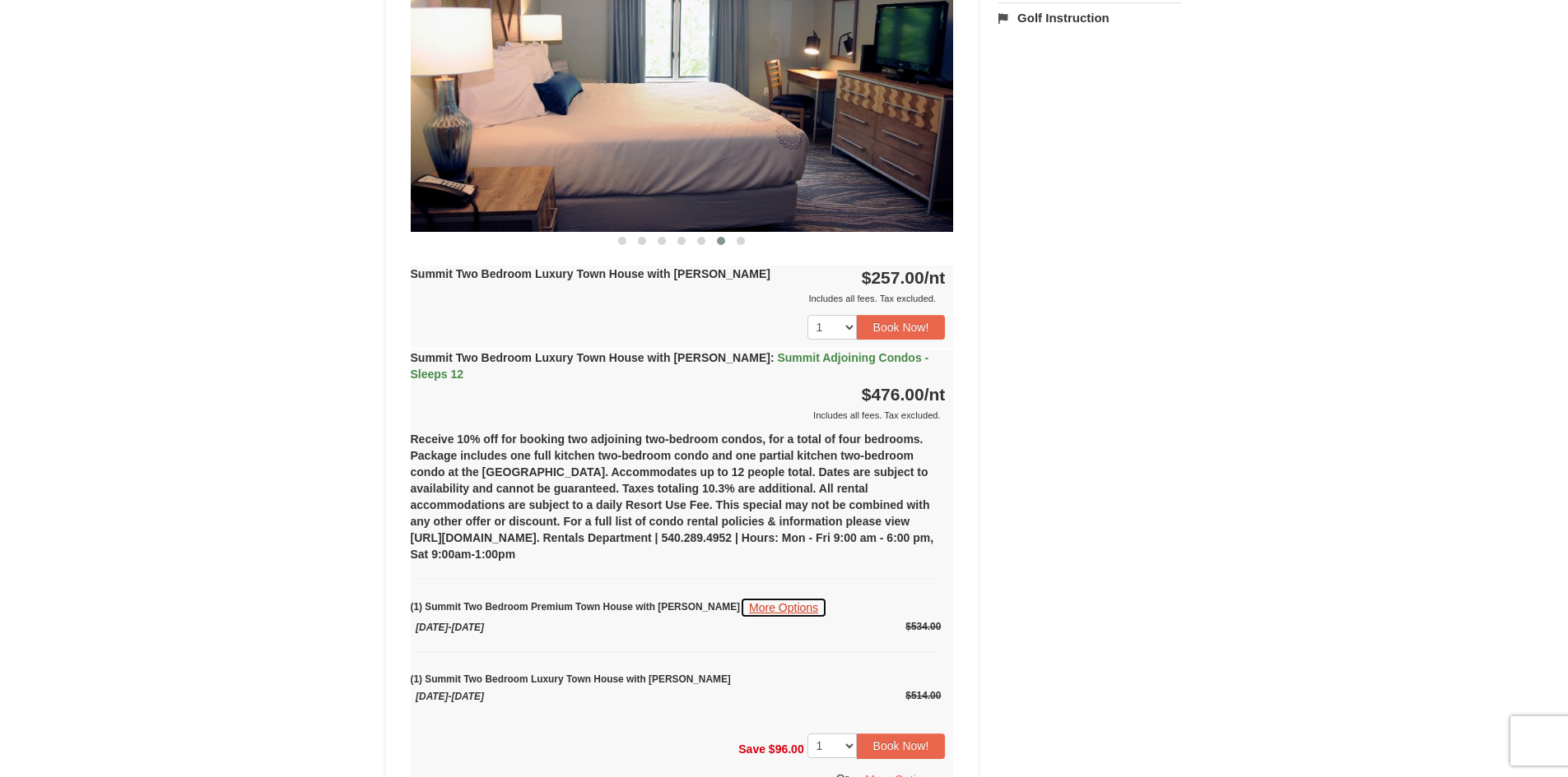
click at [755, 597] on button "More Options" at bounding box center [783, 607] width 87 height 21
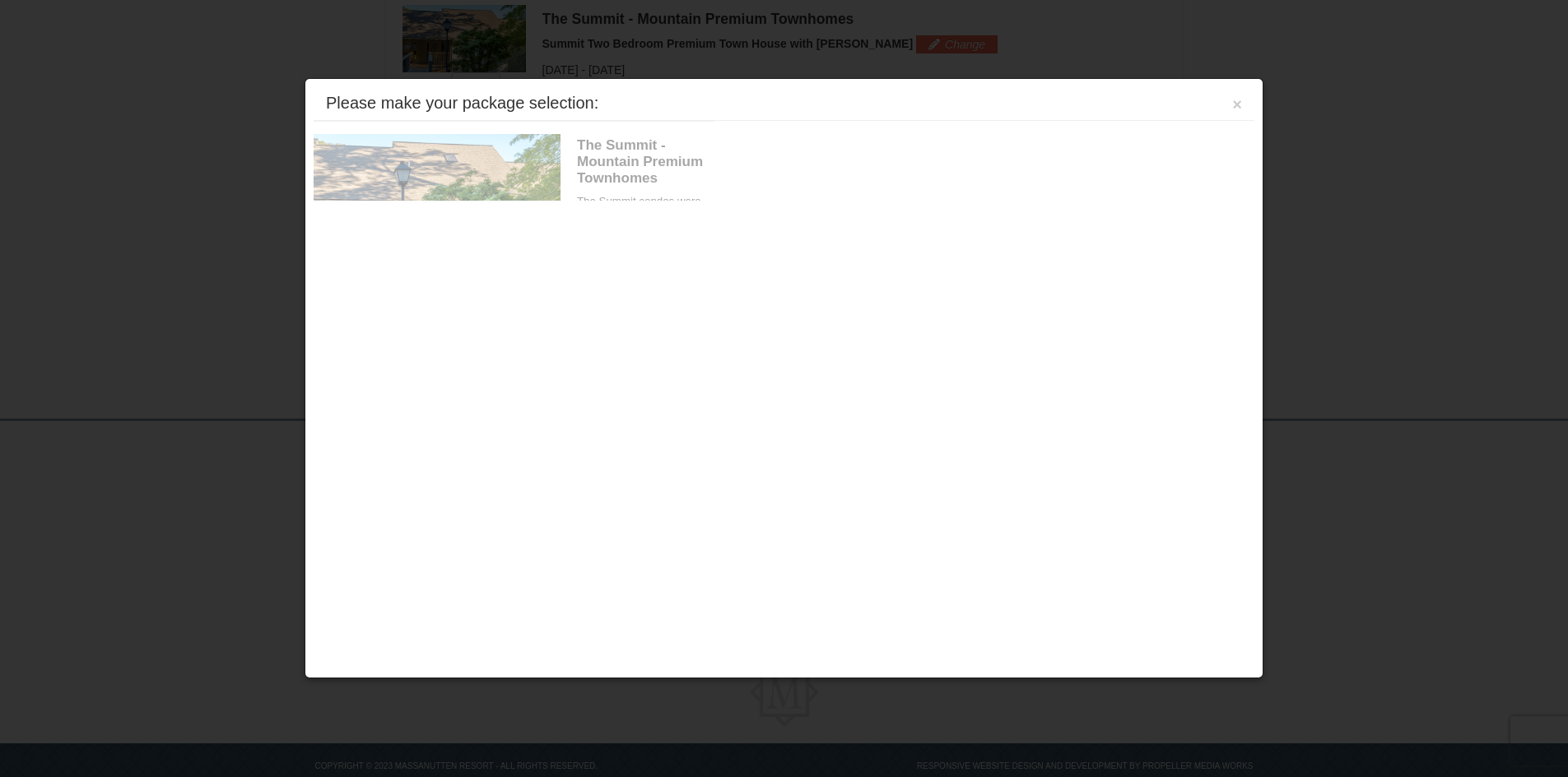
scroll to position [503, 0]
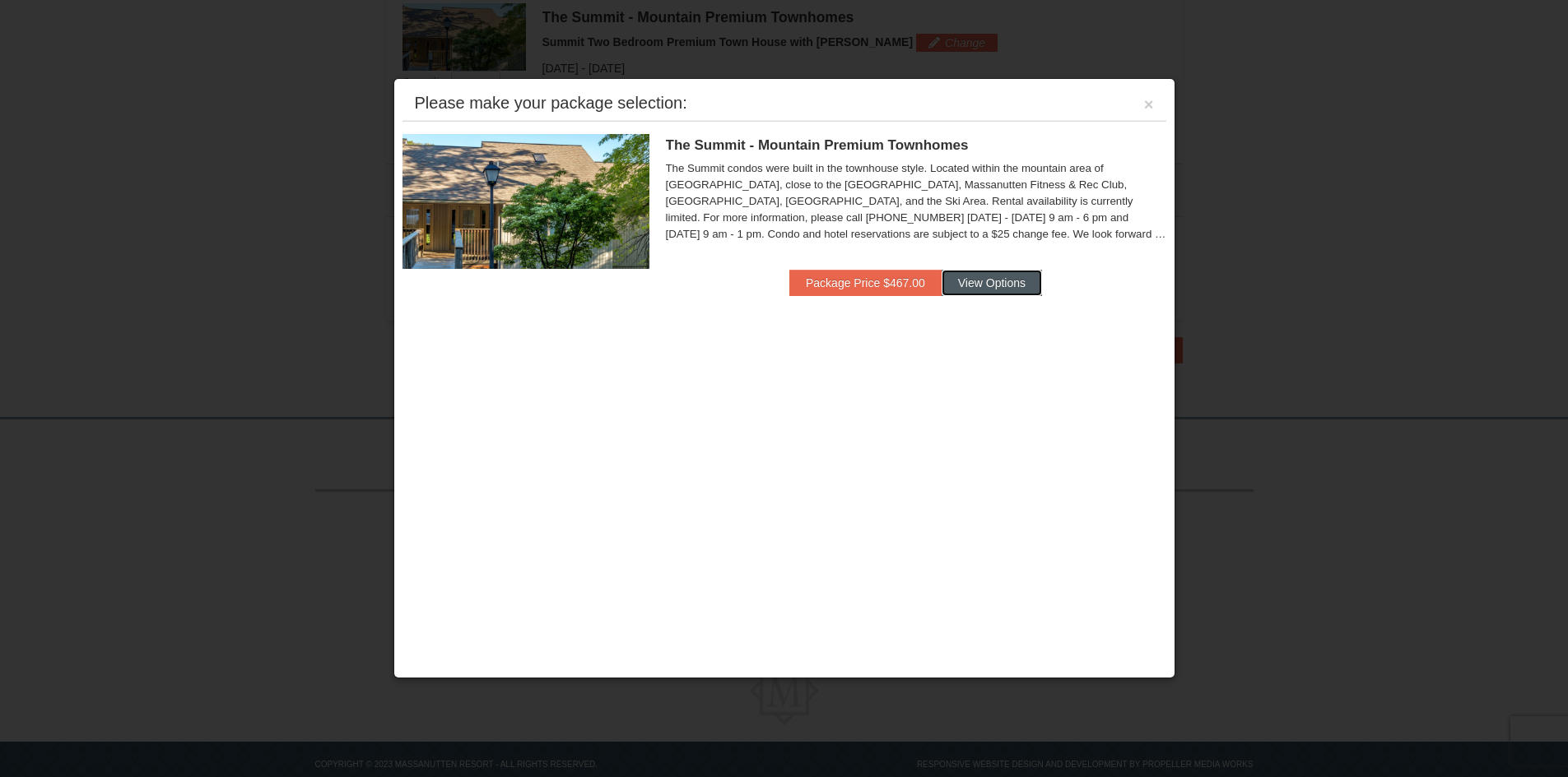
click at [993, 282] on button "View Options" at bounding box center [991, 283] width 100 height 26
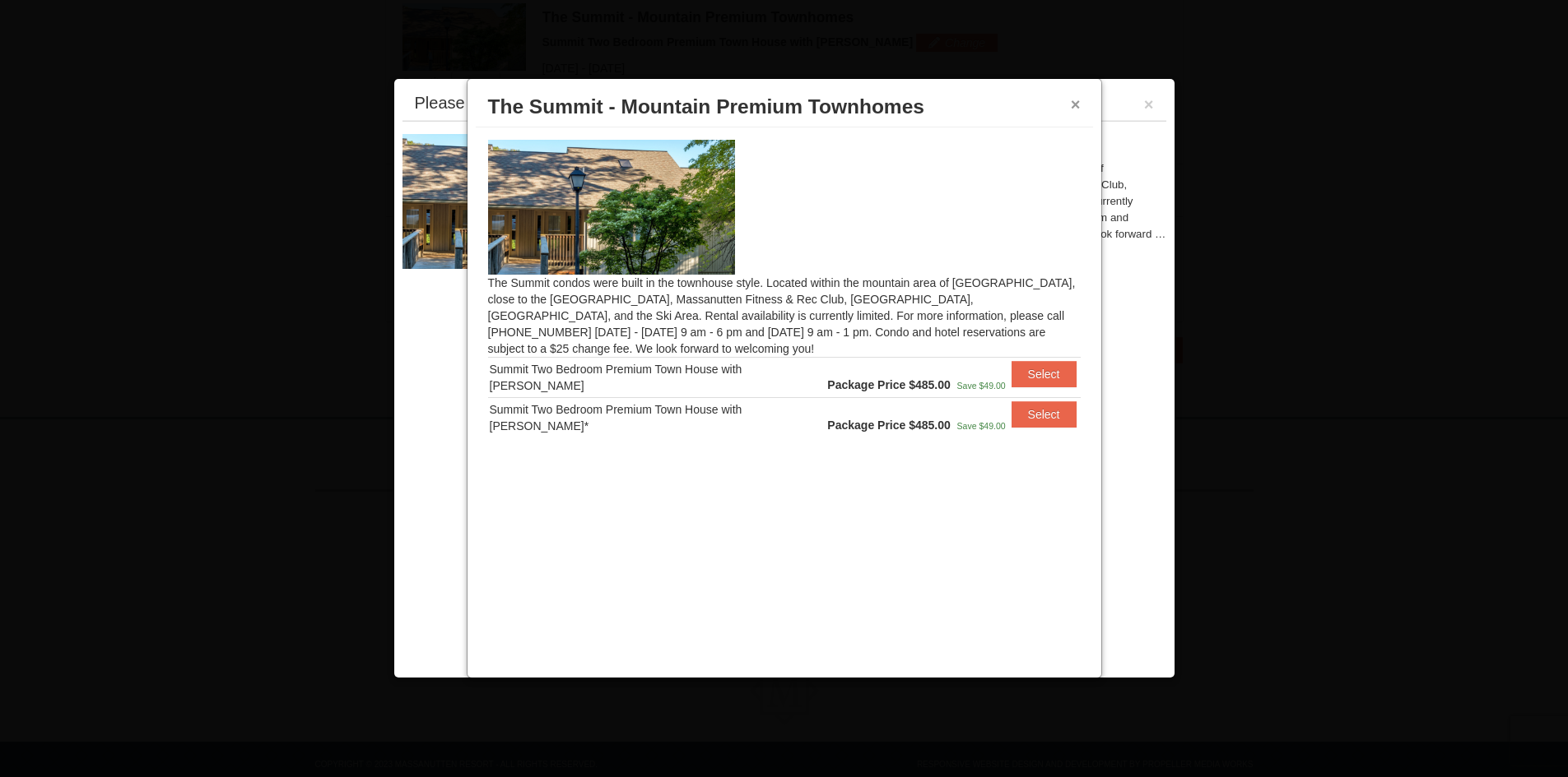
click at [1075, 107] on button "×" at bounding box center [1076, 105] width 10 height 17
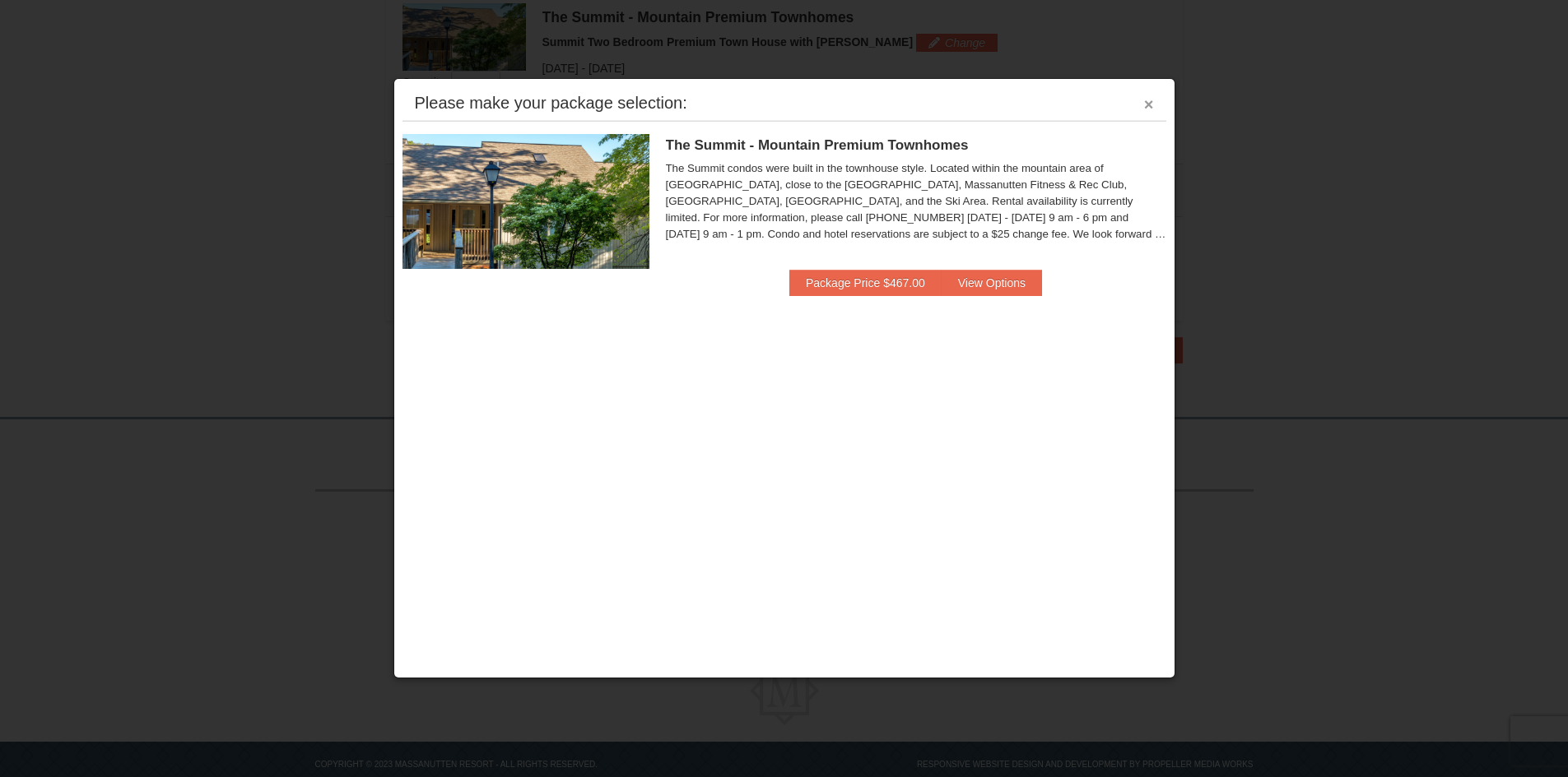
click at [1150, 107] on button "×" at bounding box center [1148, 105] width 10 height 17
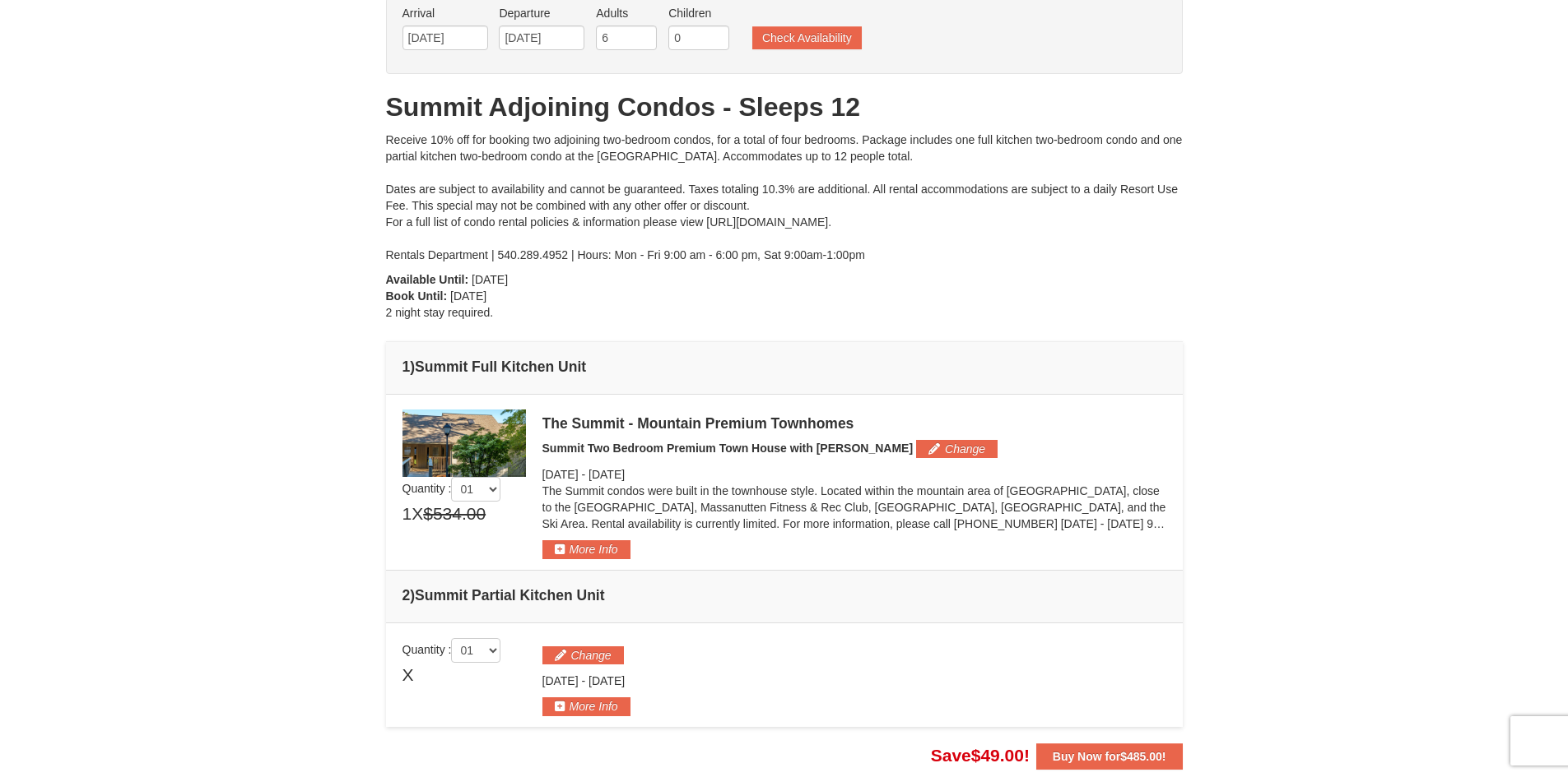
scroll to position [92, 0]
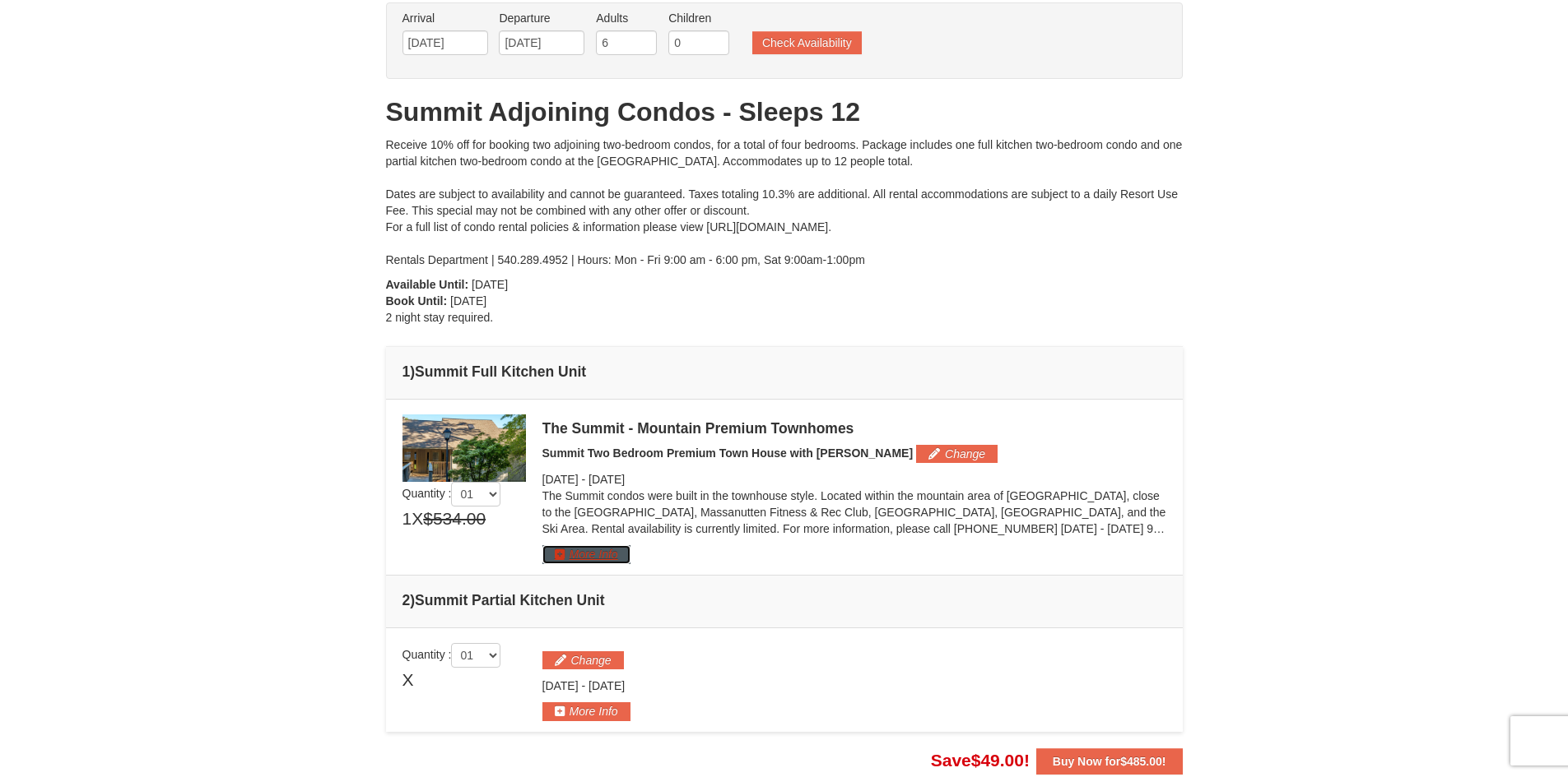
click at [554, 555] on button "More Info" at bounding box center [586, 554] width 88 height 18
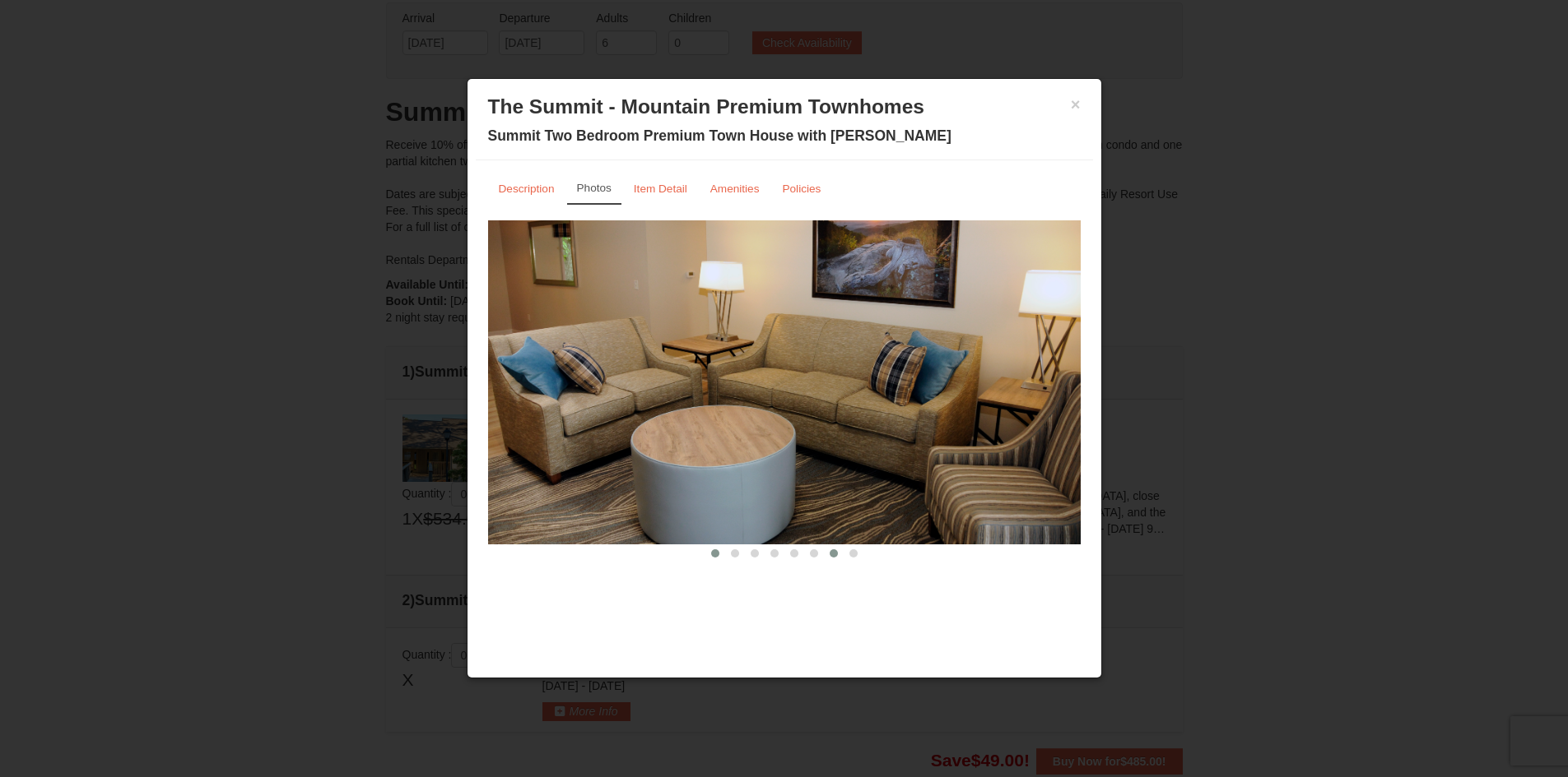
click at [834, 552] on span at bounding box center [834, 553] width 8 height 8
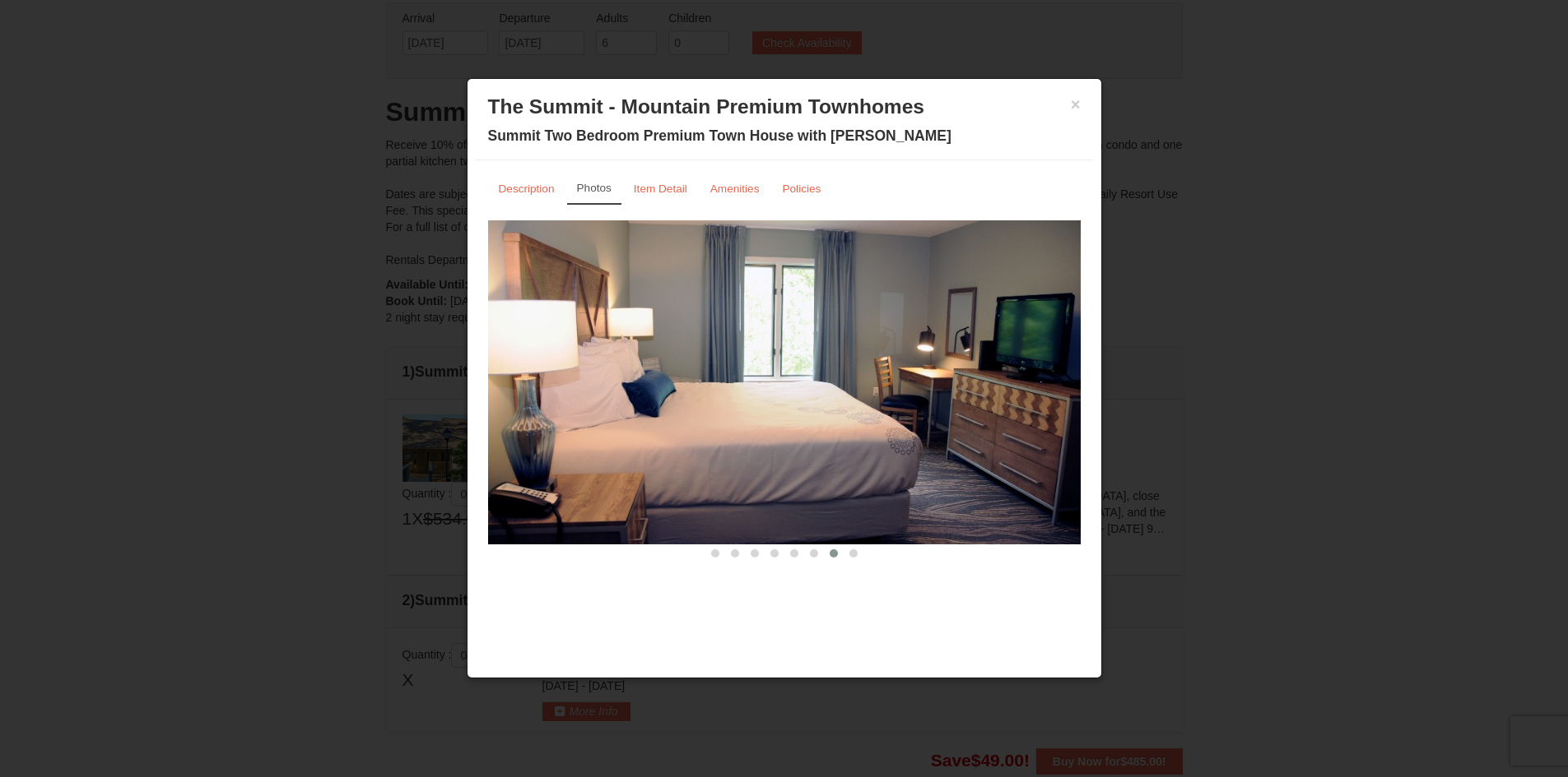
click at [834, 552] on span at bounding box center [834, 553] width 8 height 8
click at [852, 552] on span at bounding box center [853, 553] width 8 height 8
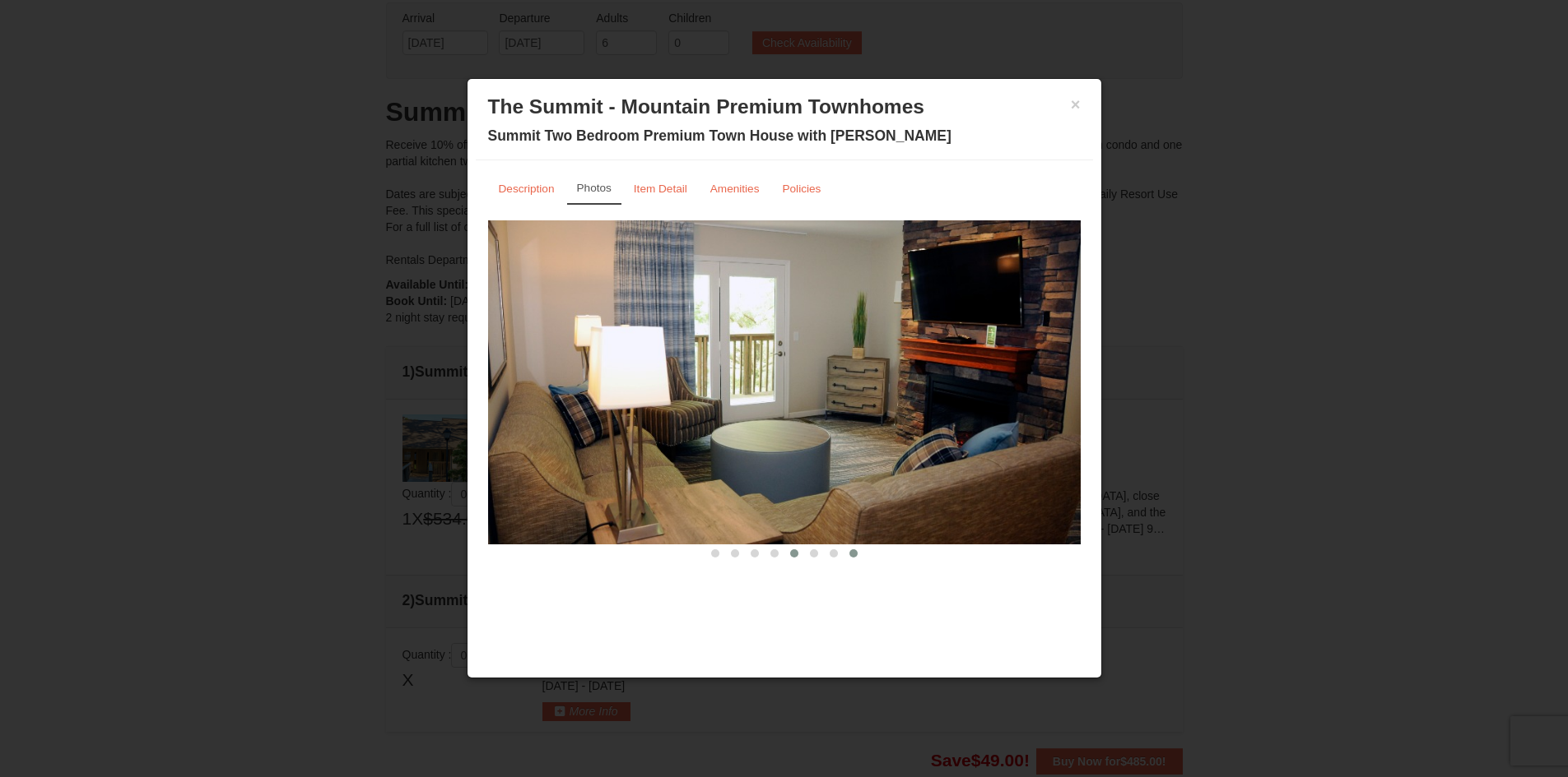
click at [798, 554] on span at bounding box center [794, 553] width 8 height 8
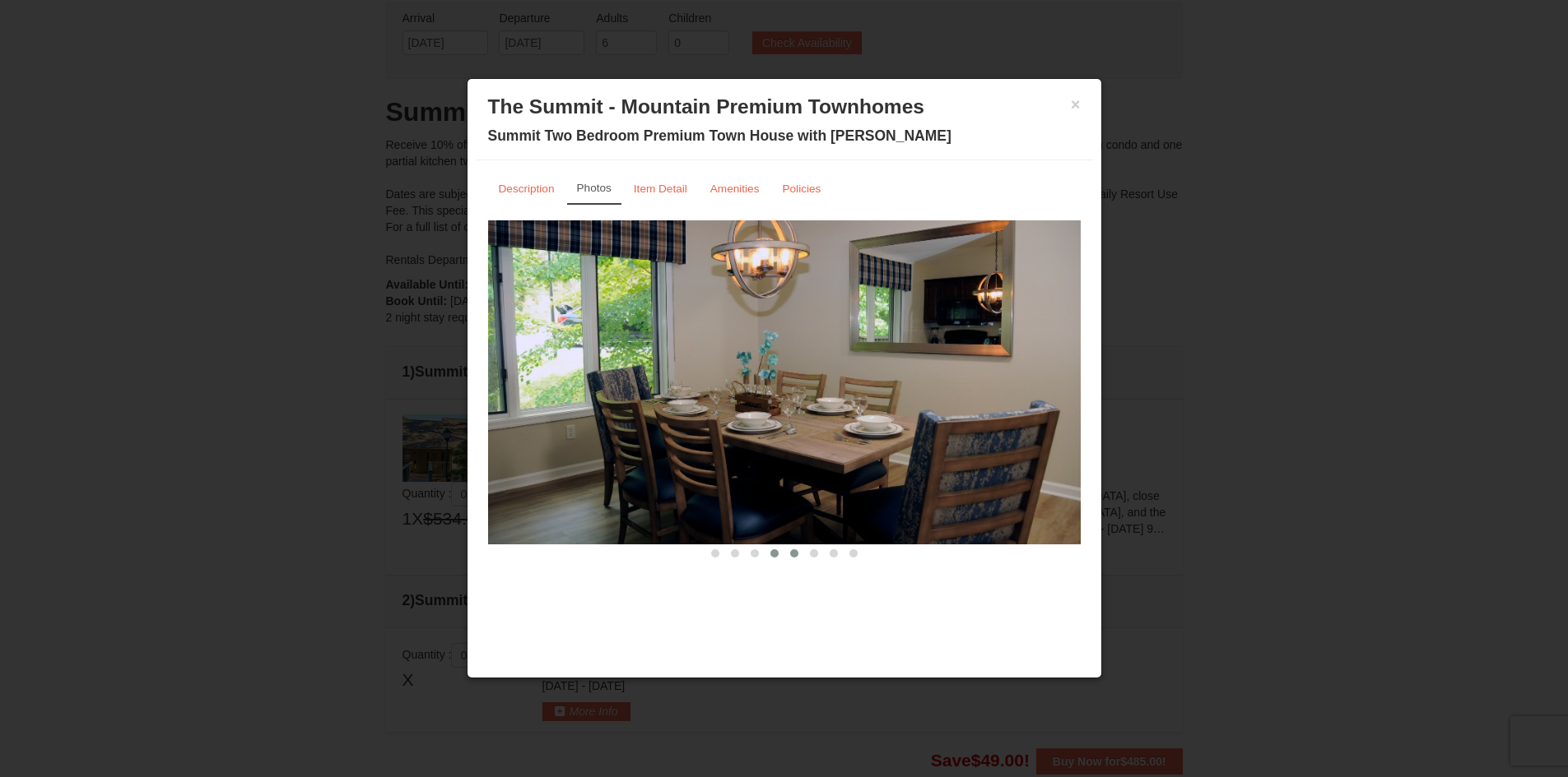
click at [777, 552] on span at bounding box center [774, 553] width 8 height 8
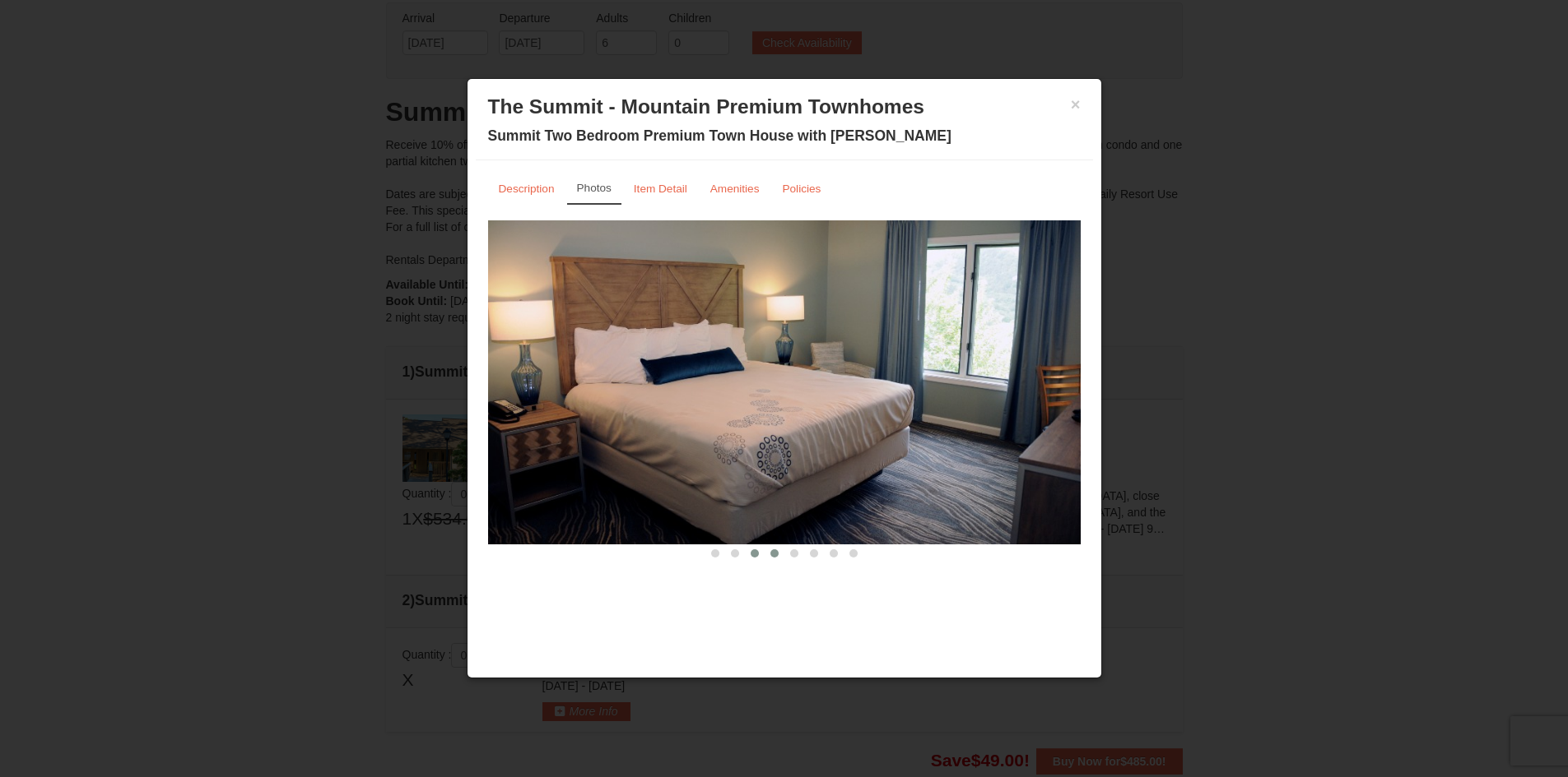
click at [748, 553] on button at bounding box center [754, 554] width 20 height 17
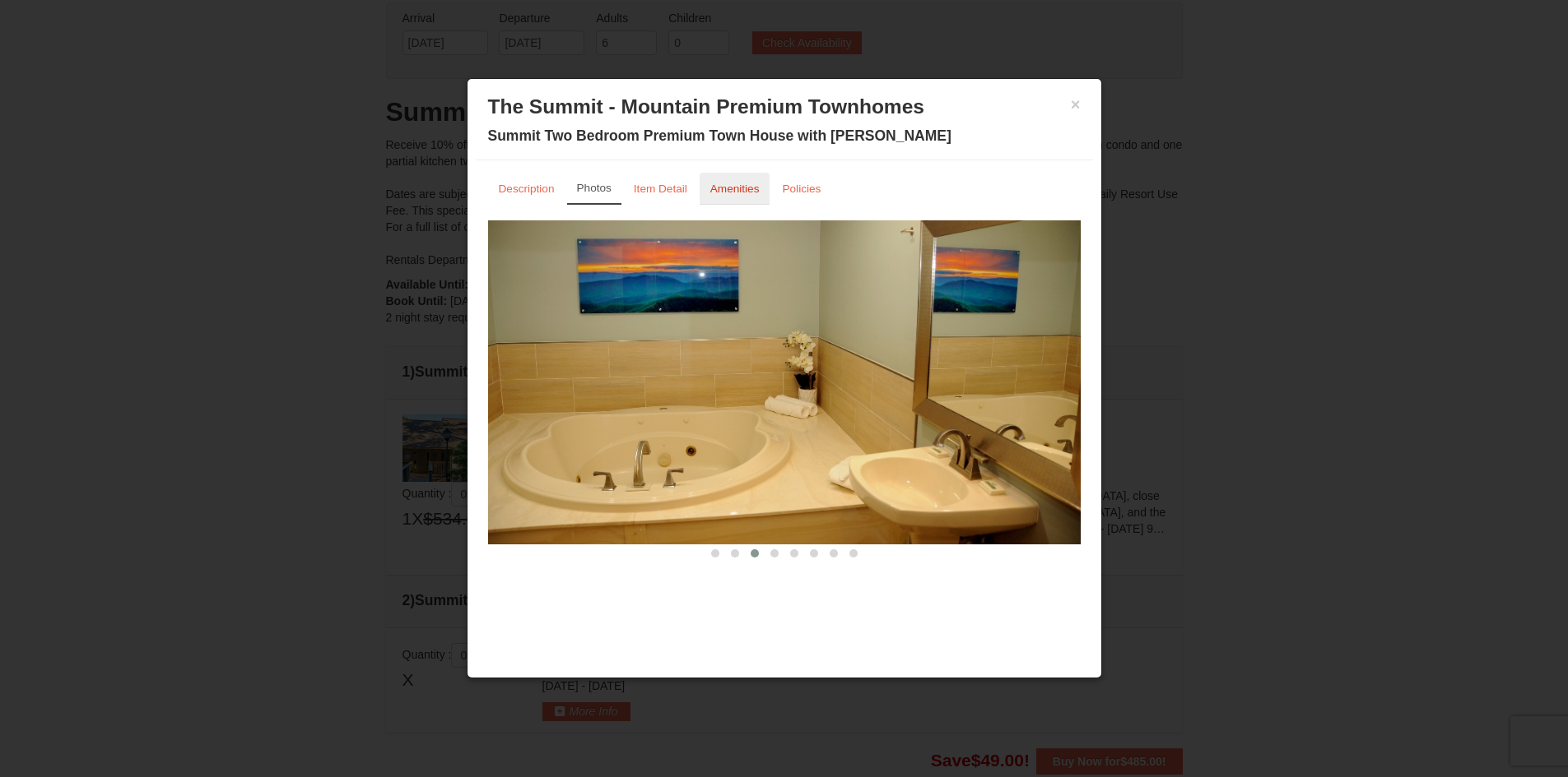
click at [749, 195] on link "Amenities" at bounding box center [735, 189] width 71 height 32
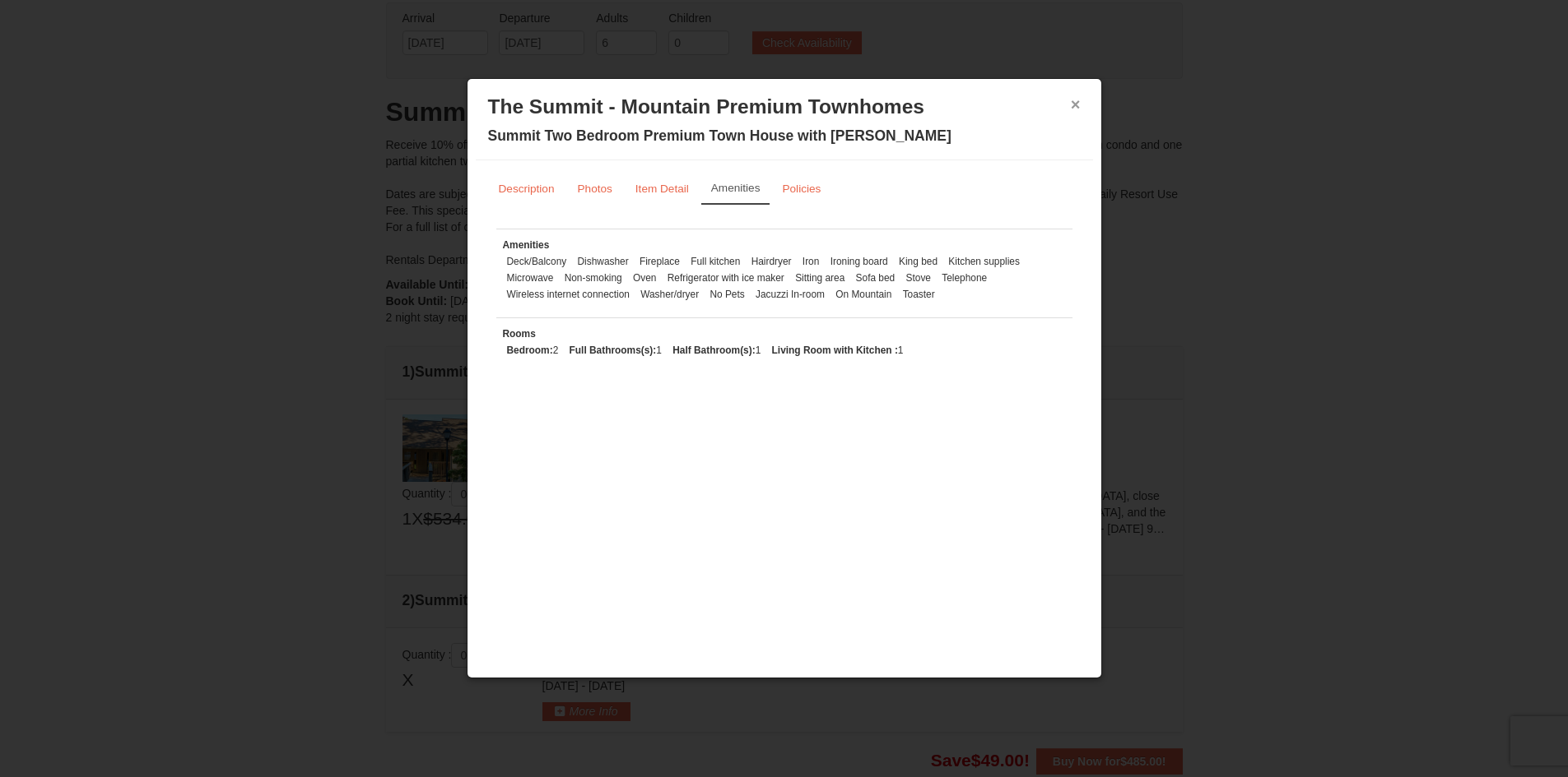
click at [1080, 105] on button "×" at bounding box center [1076, 105] width 10 height 17
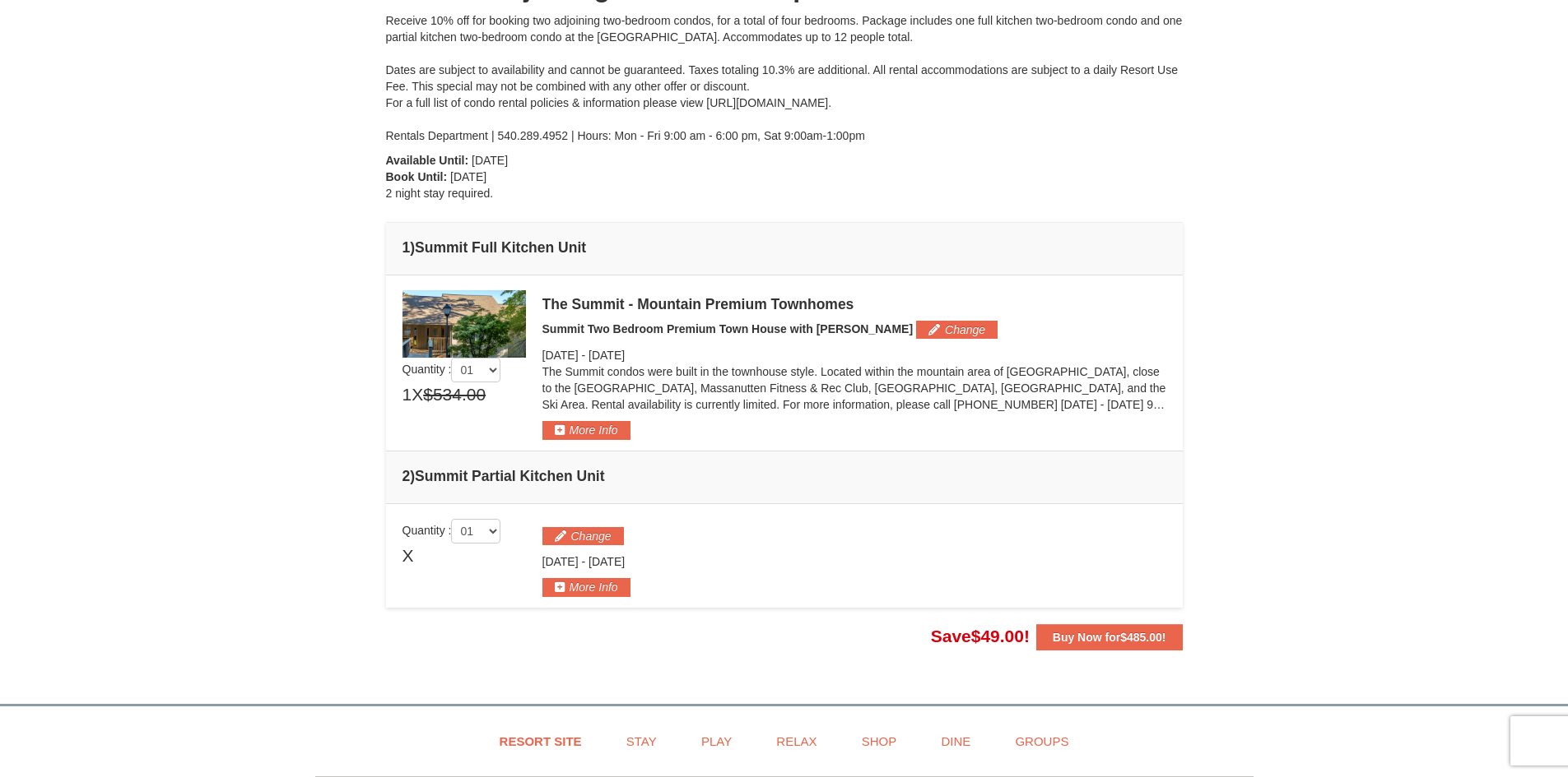
scroll to position [257, 0]
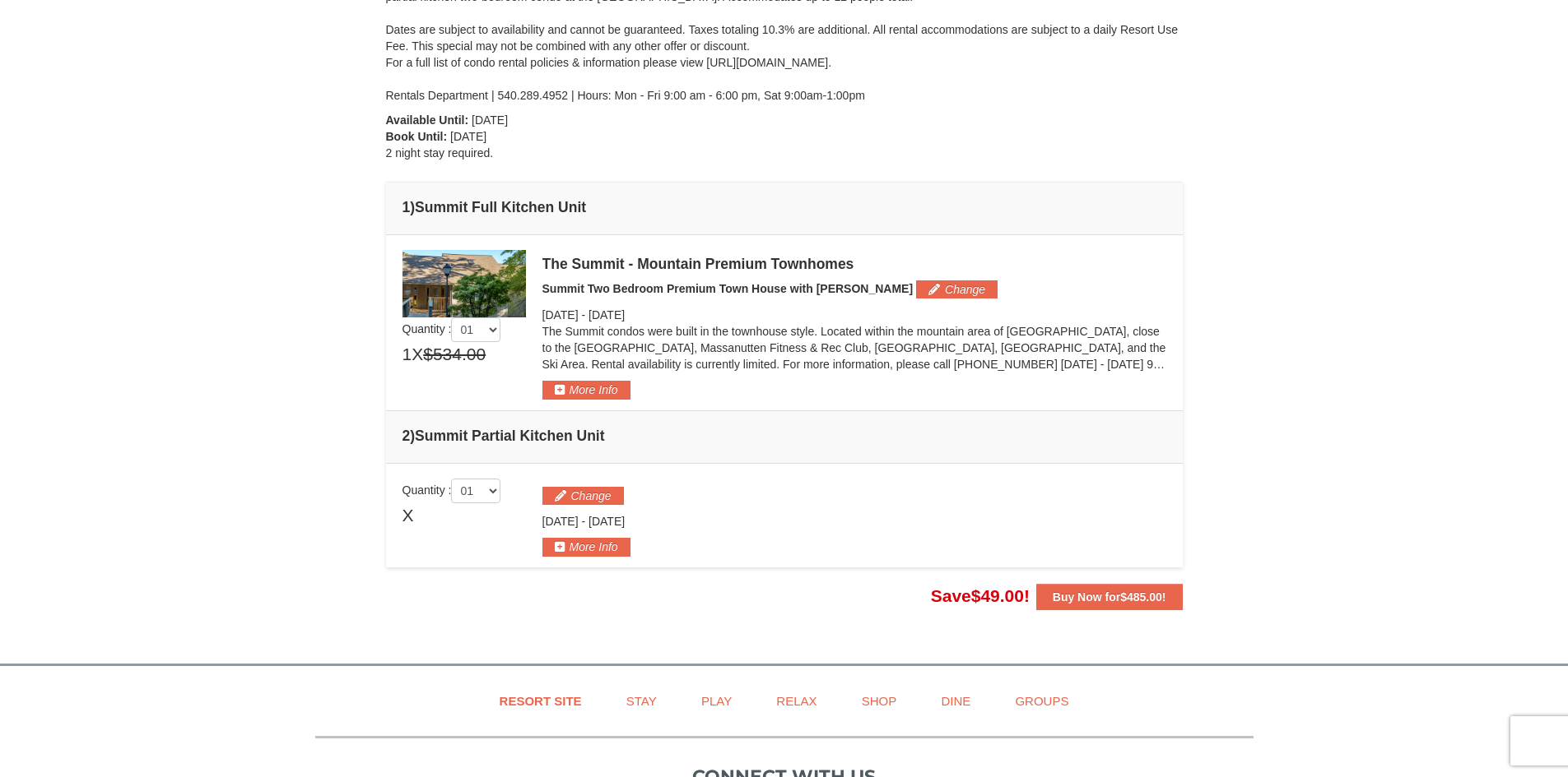
click at [563, 381] on div "The Summit condos were built in the townhouse style. Located within the mountai…" at bounding box center [854, 352] width 624 height 58
click at [562, 388] on button "More Info" at bounding box center [586, 389] width 88 height 18
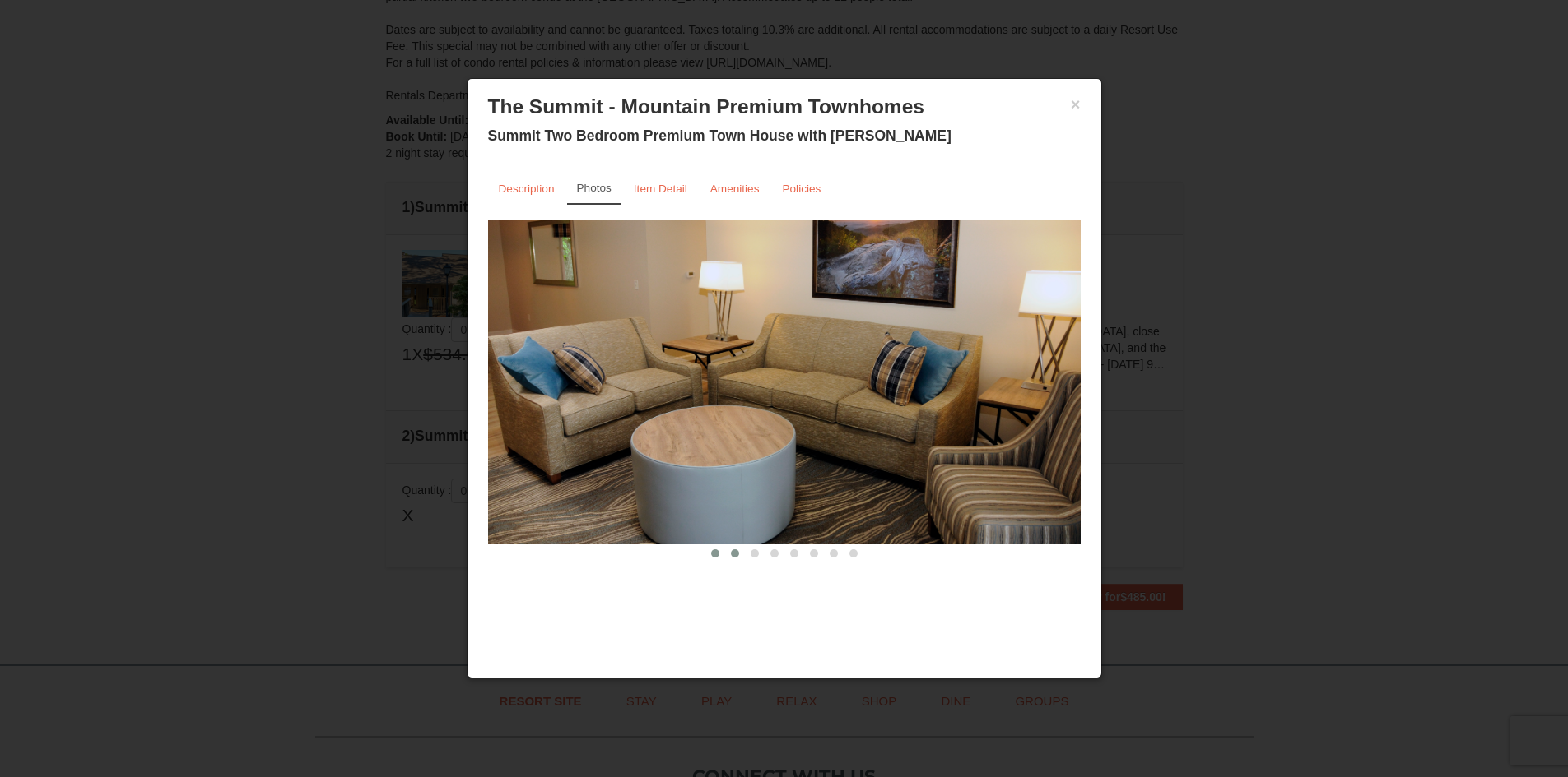
click at [735, 550] on span at bounding box center [734, 553] width 8 height 8
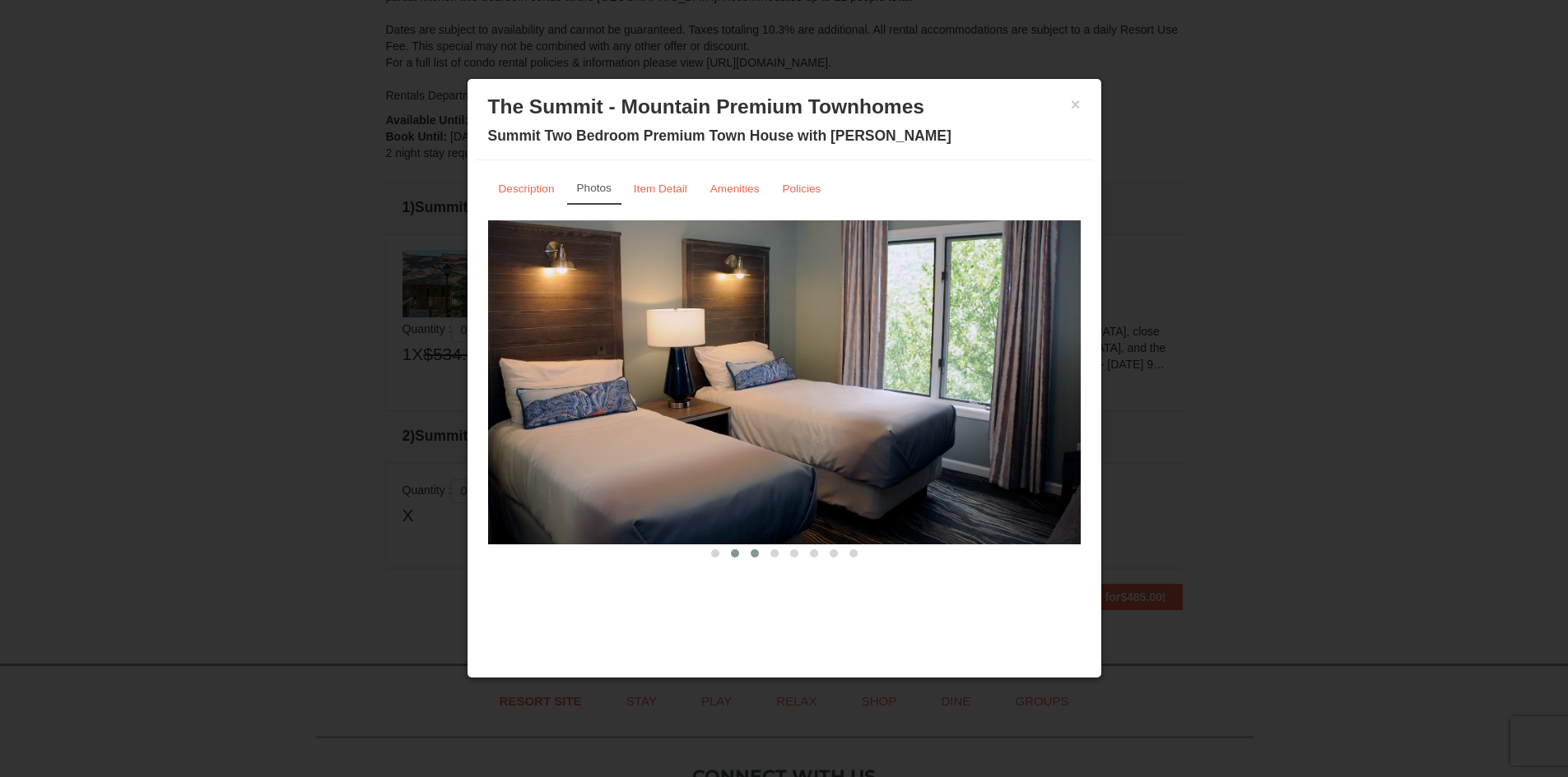
click at [750, 553] on span at bounding box center [754, 553] width 8 height 8
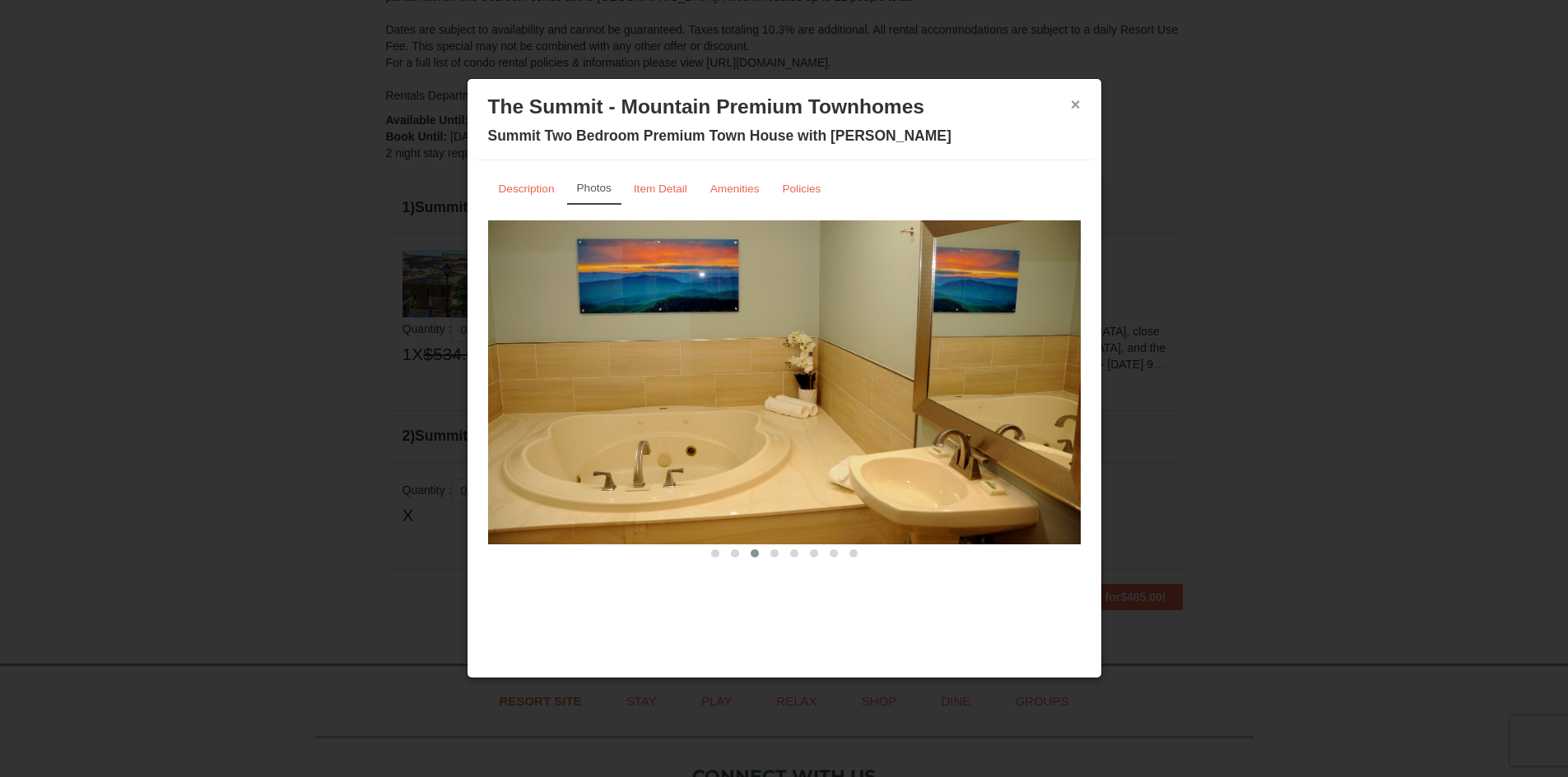
click at [1075, 106] on button "×" at bounding box center [1076, 105] width 10 height 17
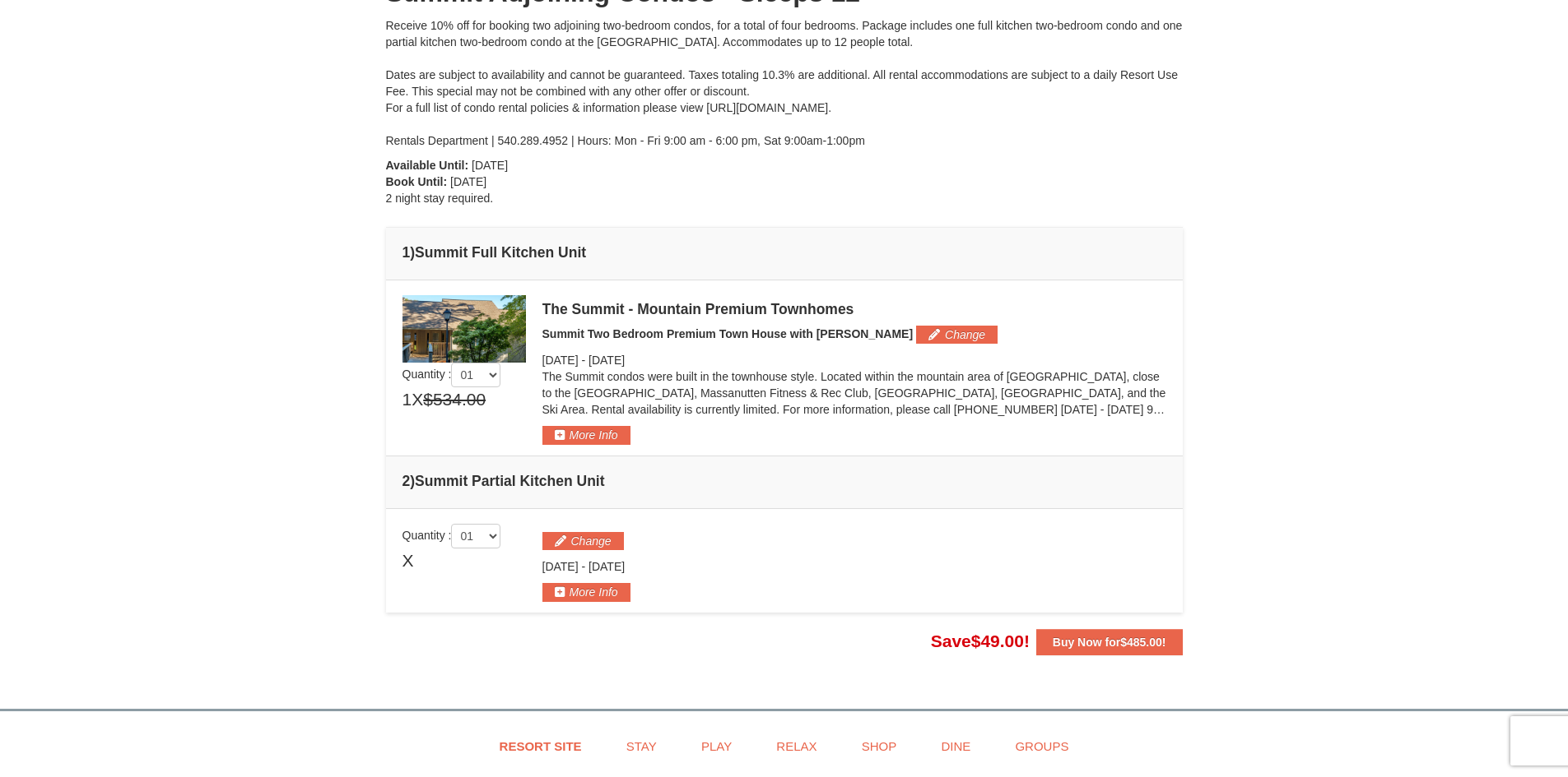
scroll to position [92, 0]
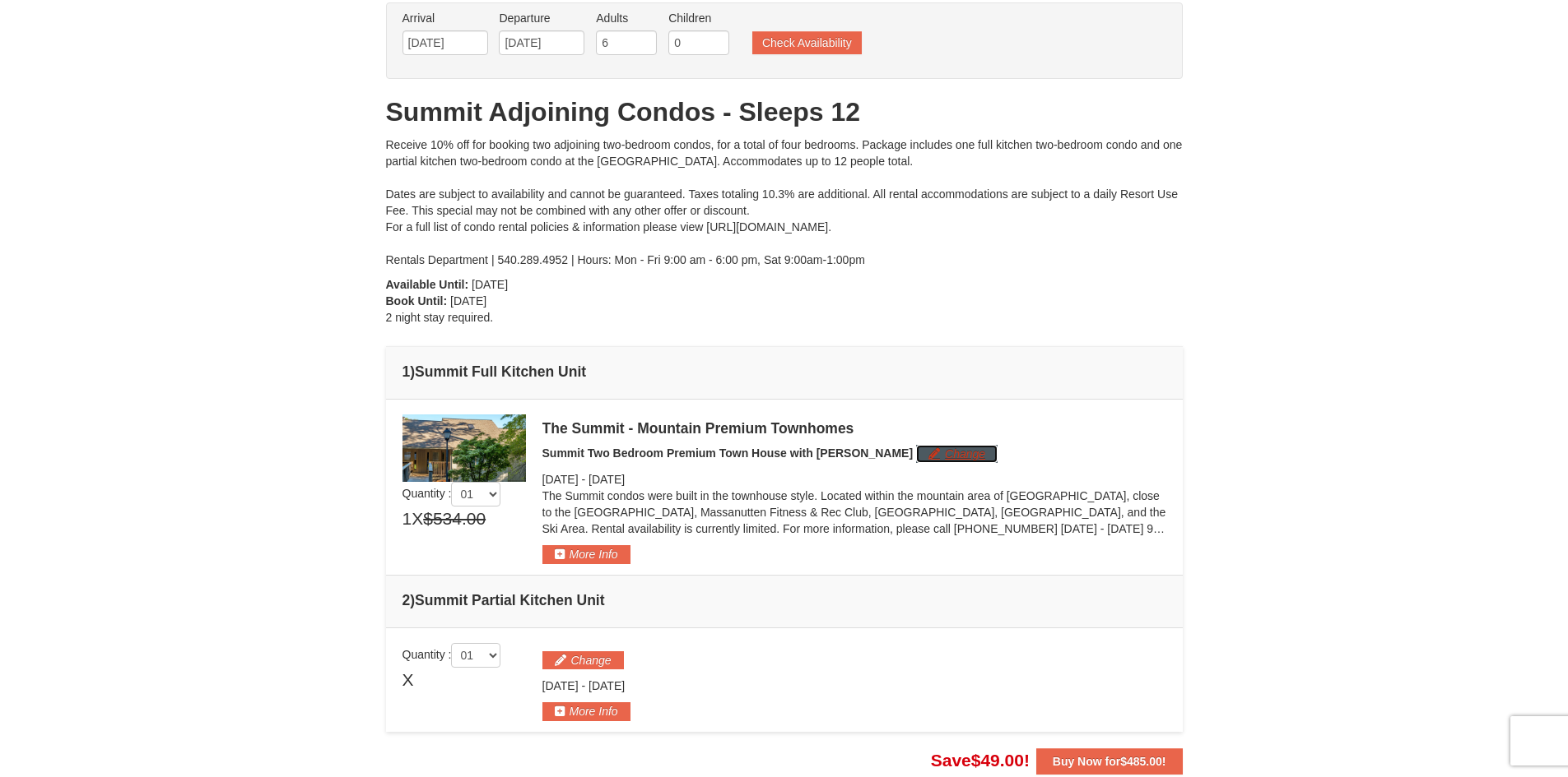
click at [916, 452] on button "Change" at bounding box center [956, 454] width 81 height 18
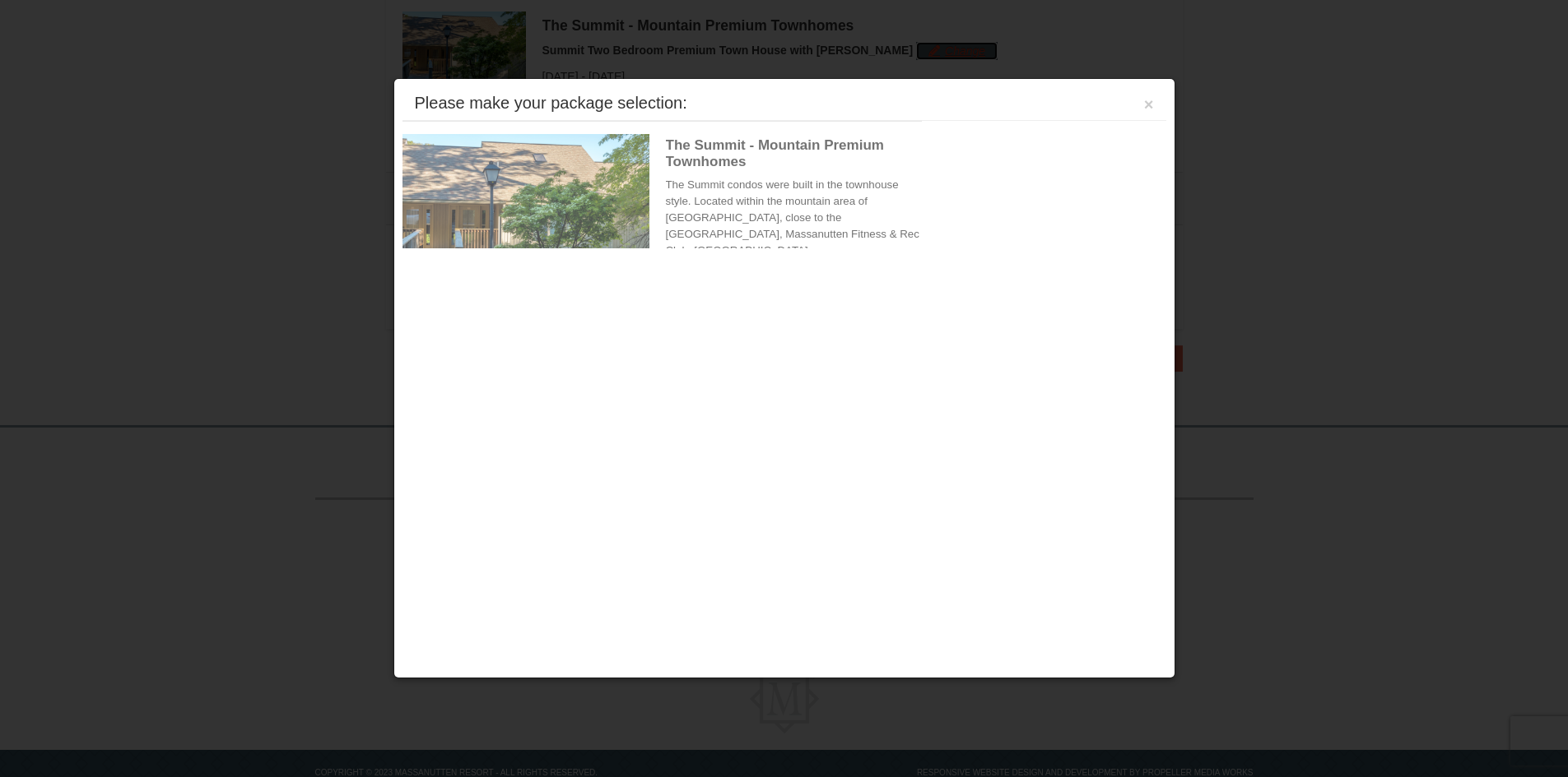
scroll to position [507, 0]
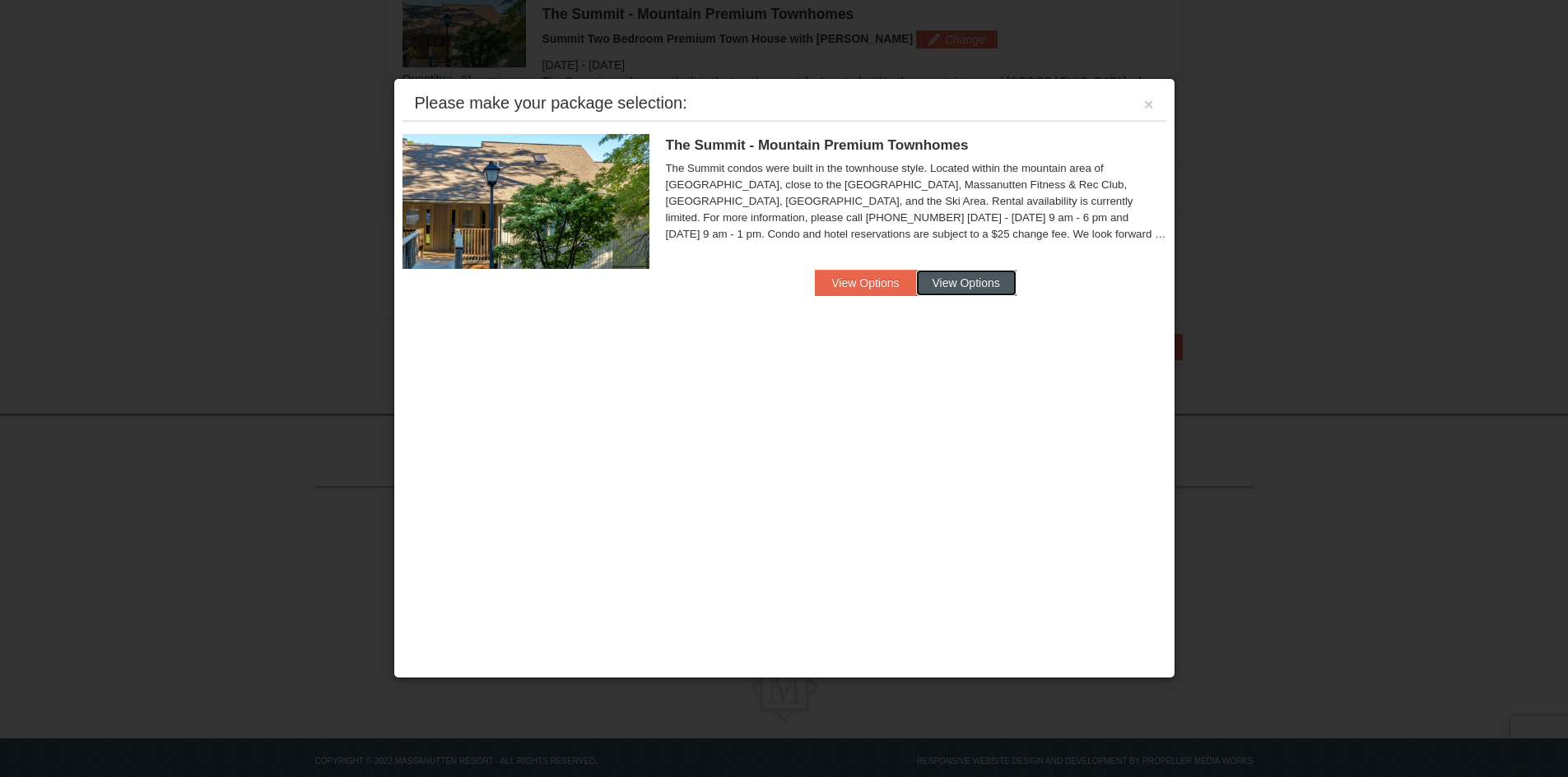
click at [972, 284] on button "View Options" at bounding box center [965, 283] width 100 height 26
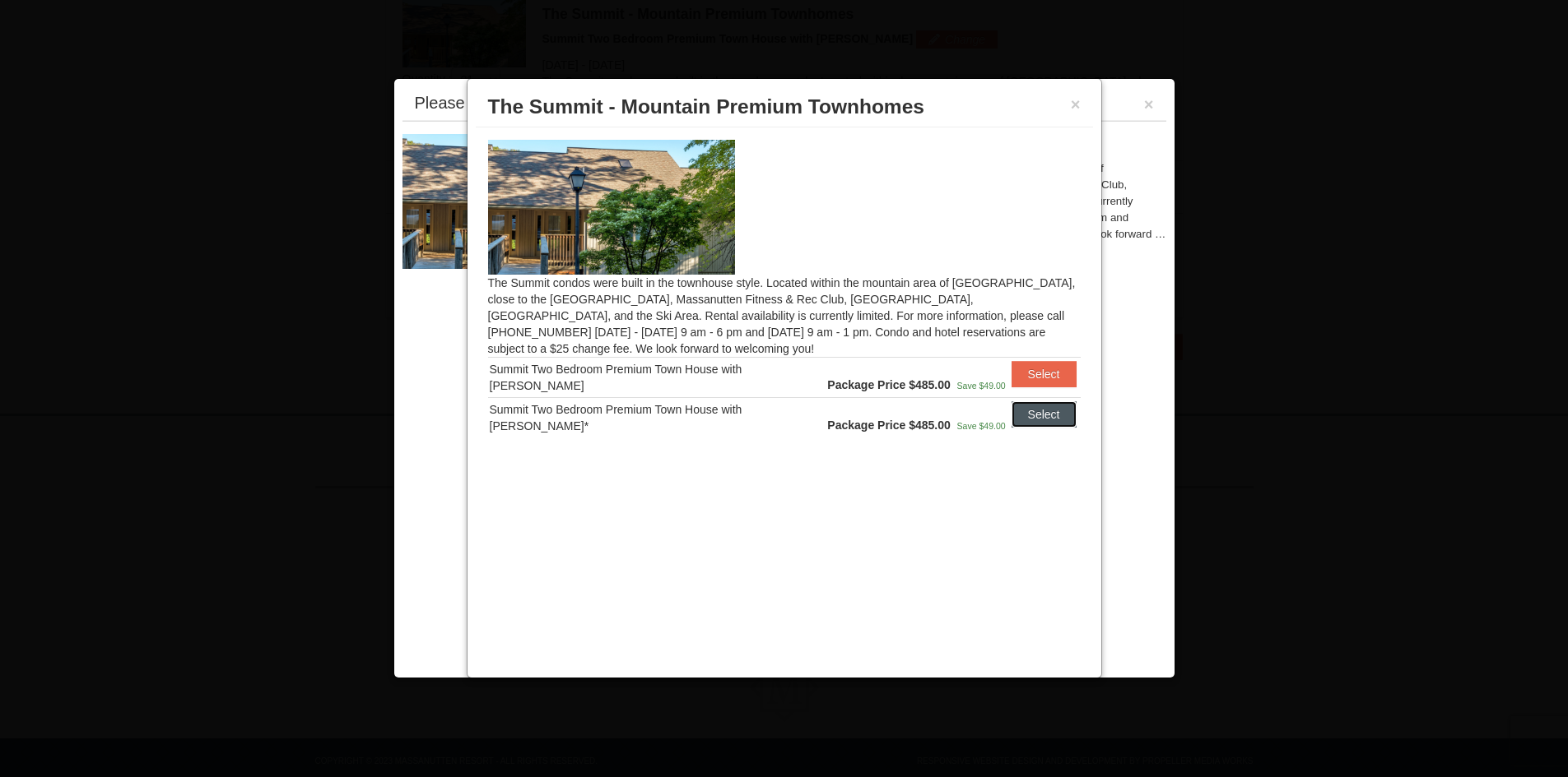
click at [1040, 425] on button "Select" at bounding box center [1045, 415] width 65 height 26
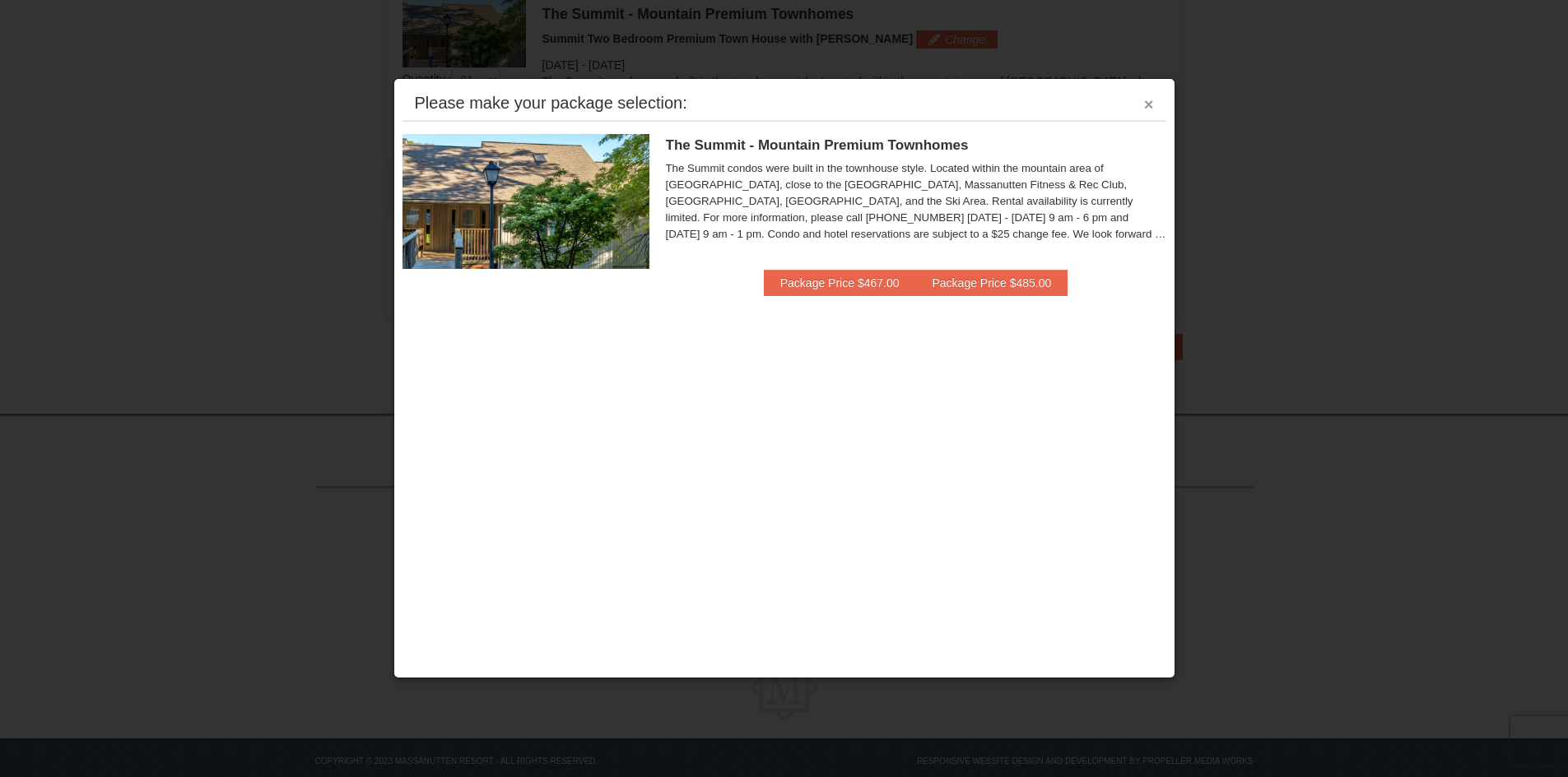
click at [1145, 111] on button "×" at bounding box center [1148, 105] width 10 height 17
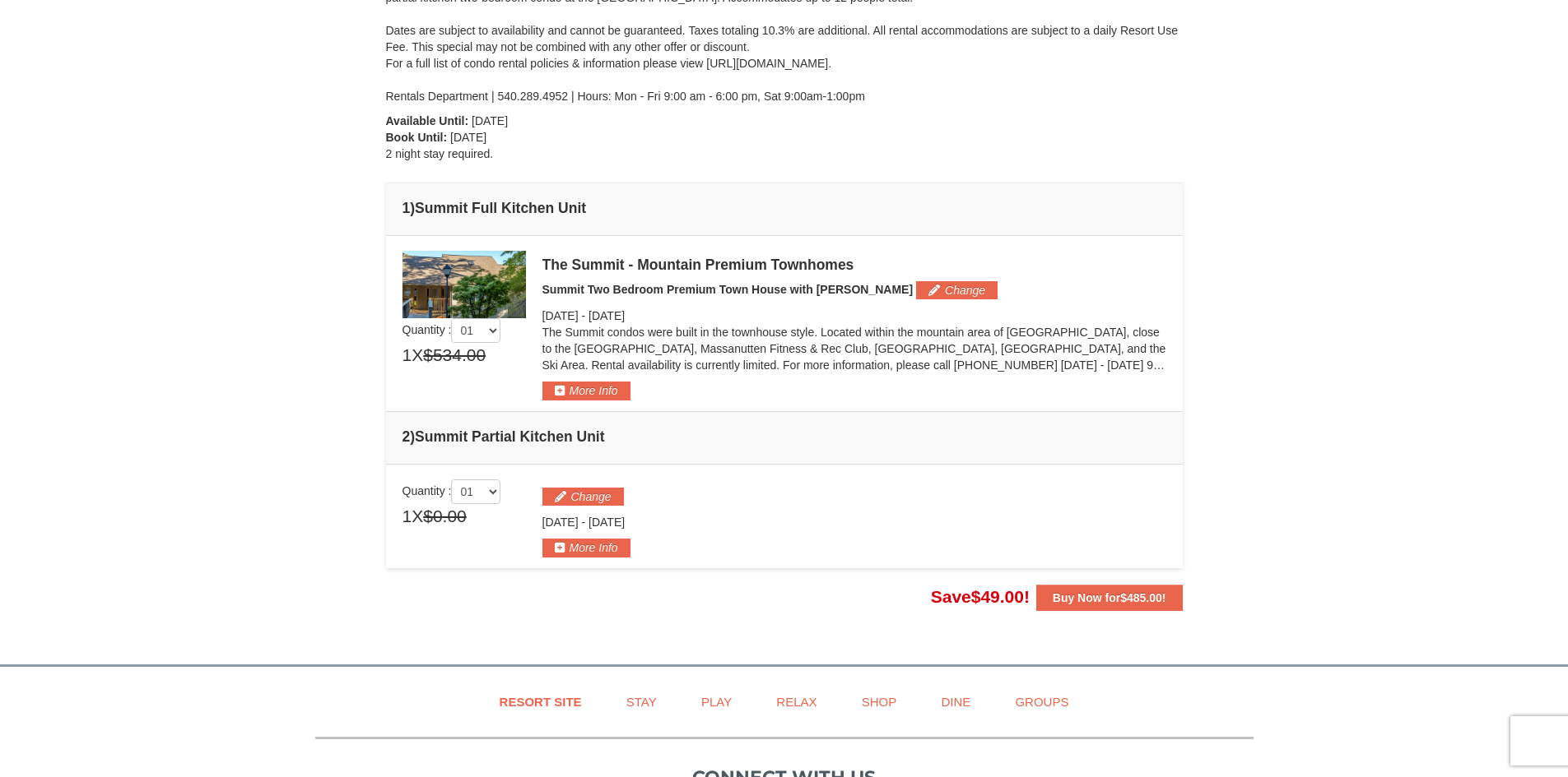
scroll to position [260, 0]
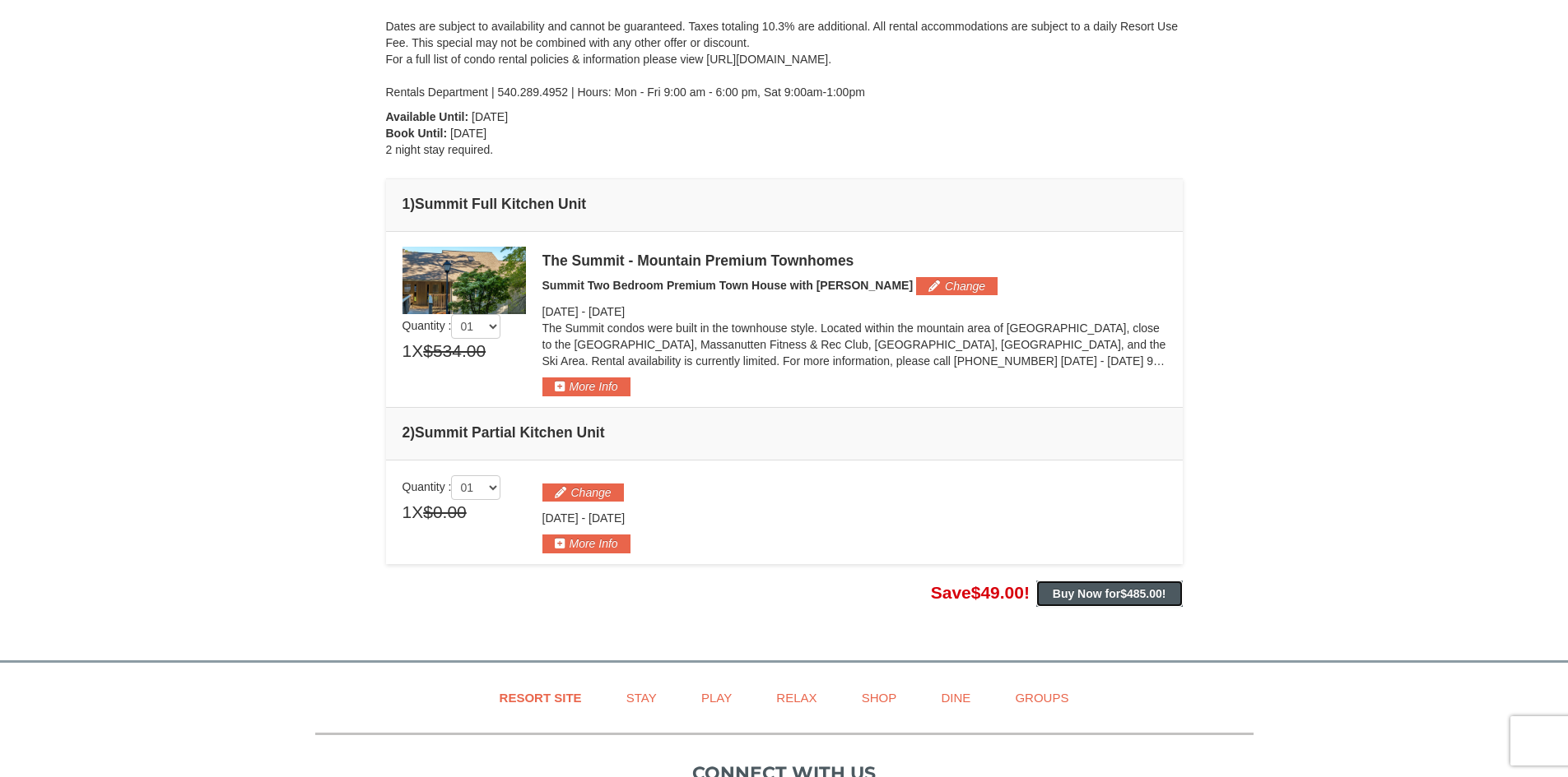
click at [1129, 590] on span "$485.00" at bounding box center [1141, 594] width 42 height 13
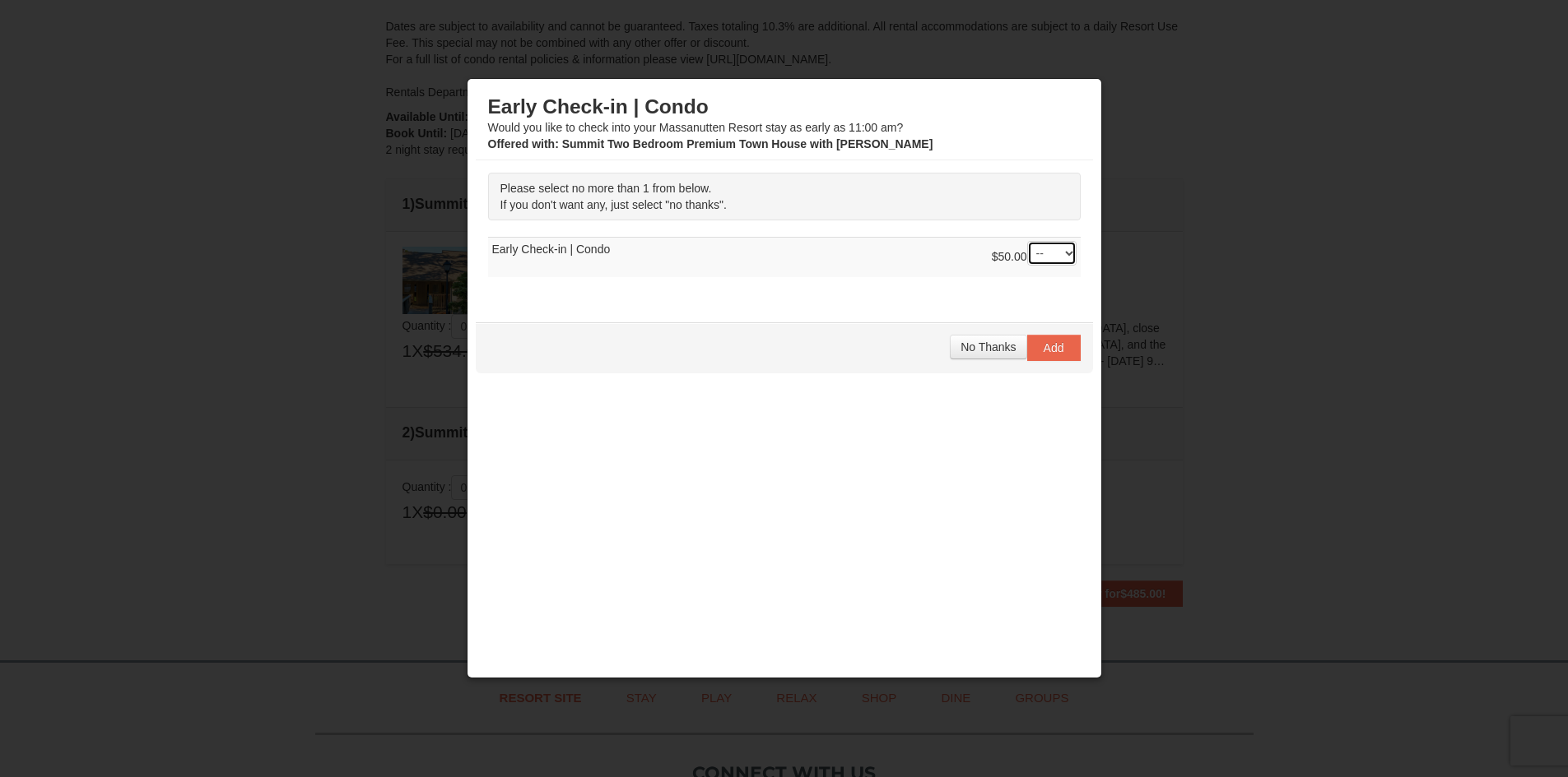
click at [1061, 250] on select "-- 01" at bounding box center [1051, 253] width 50 height 24
select select "1"
click at [1027, 241] on select "-- 01" at bounding box center [1051, 253] width 50 height 24
click at [1050, 346] on span "Add" at bounding box center [1054, 348] width 21 height 13
click at [1061, 262] on select "-- 01" at bounding box center [1051, 253] width 50 height 24
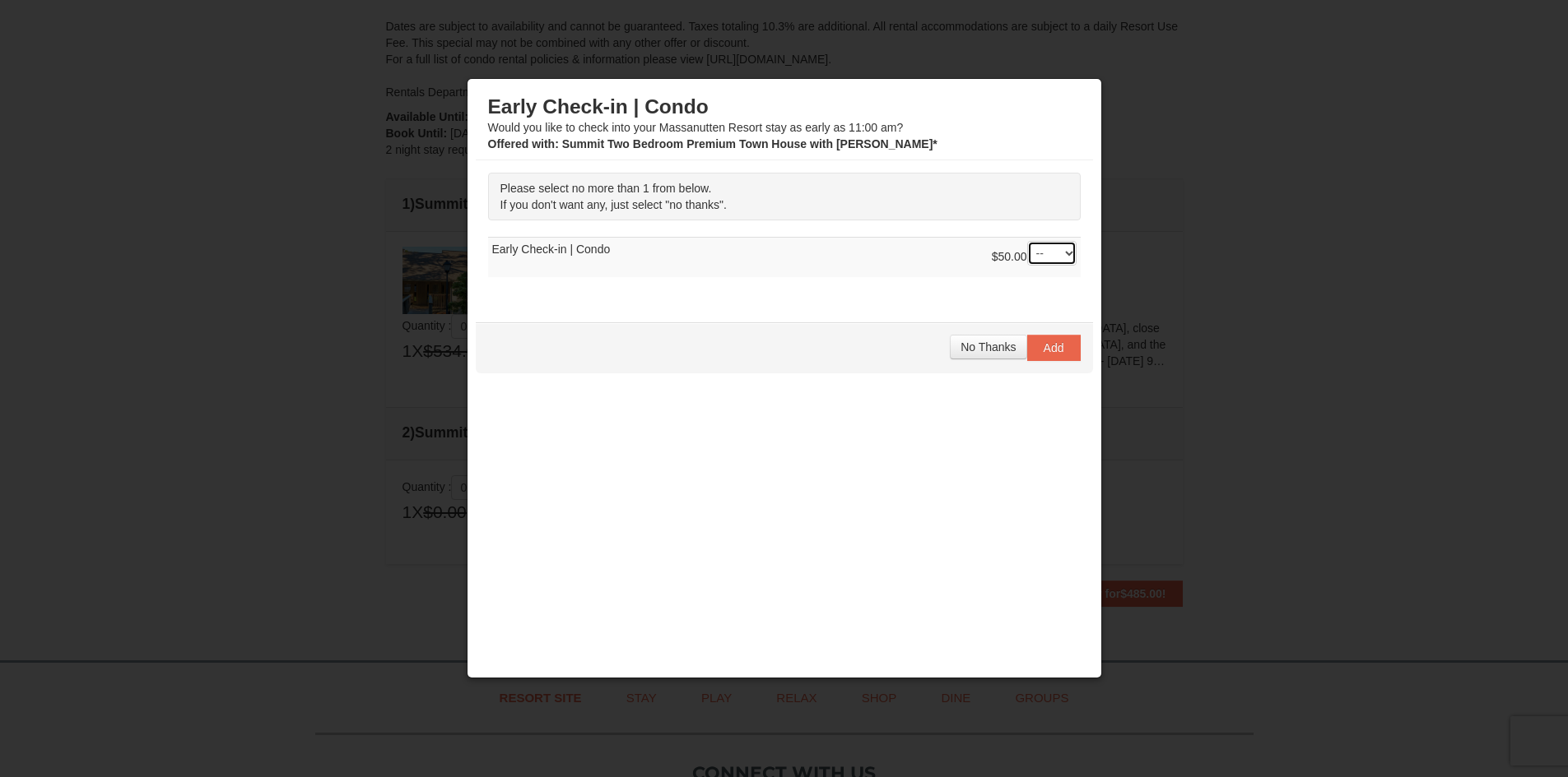
select select "1"
click at [1027, 241] on select "-- 01" at bounding box center [1051, 253] width 50 height 24
click at [1055, 342] on span "Add" at bounding box center [1054, 348] width 21 height 13
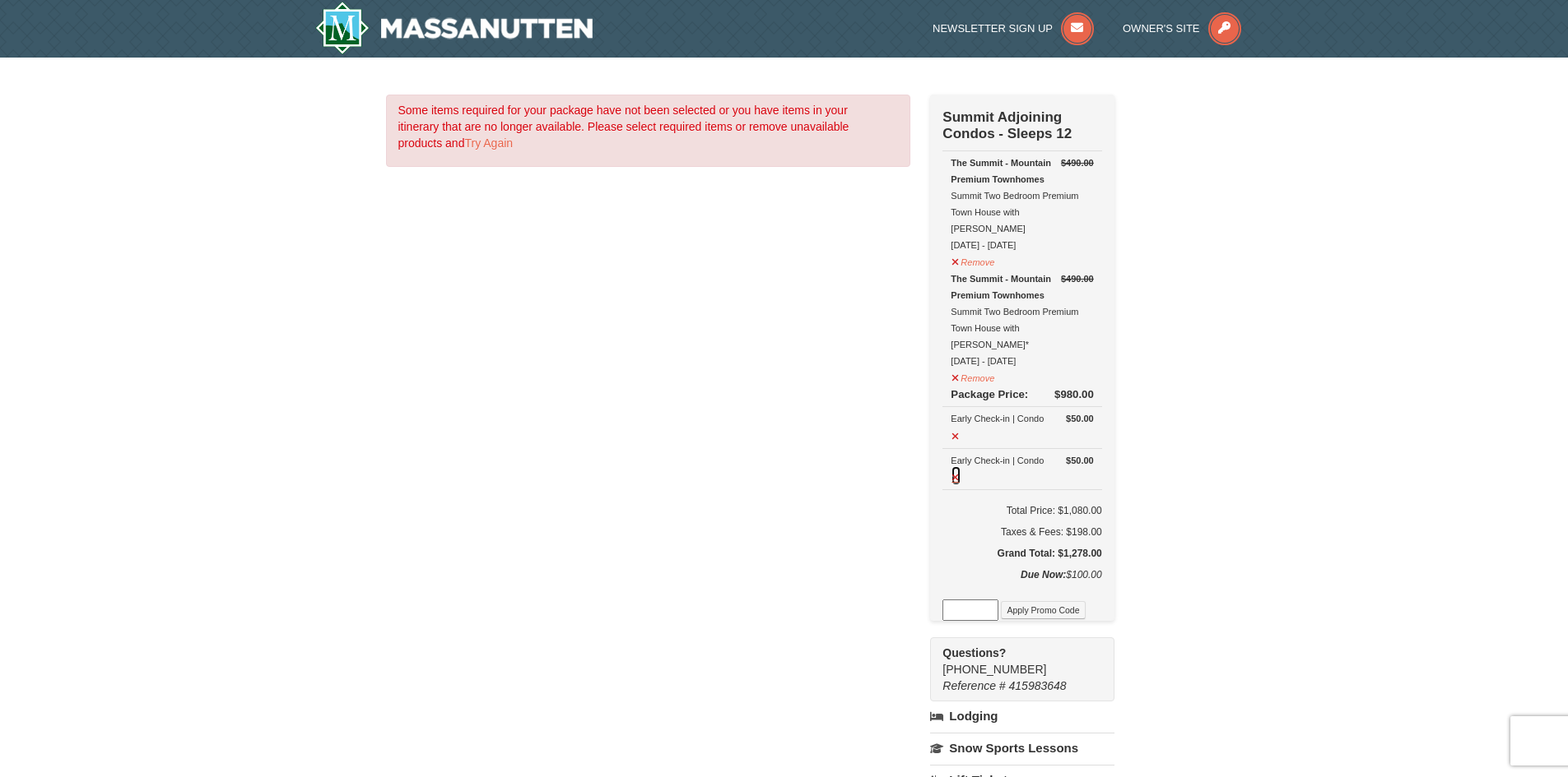
click at [960, 466] on button at bounding box center [955, 476] width 10 height 21
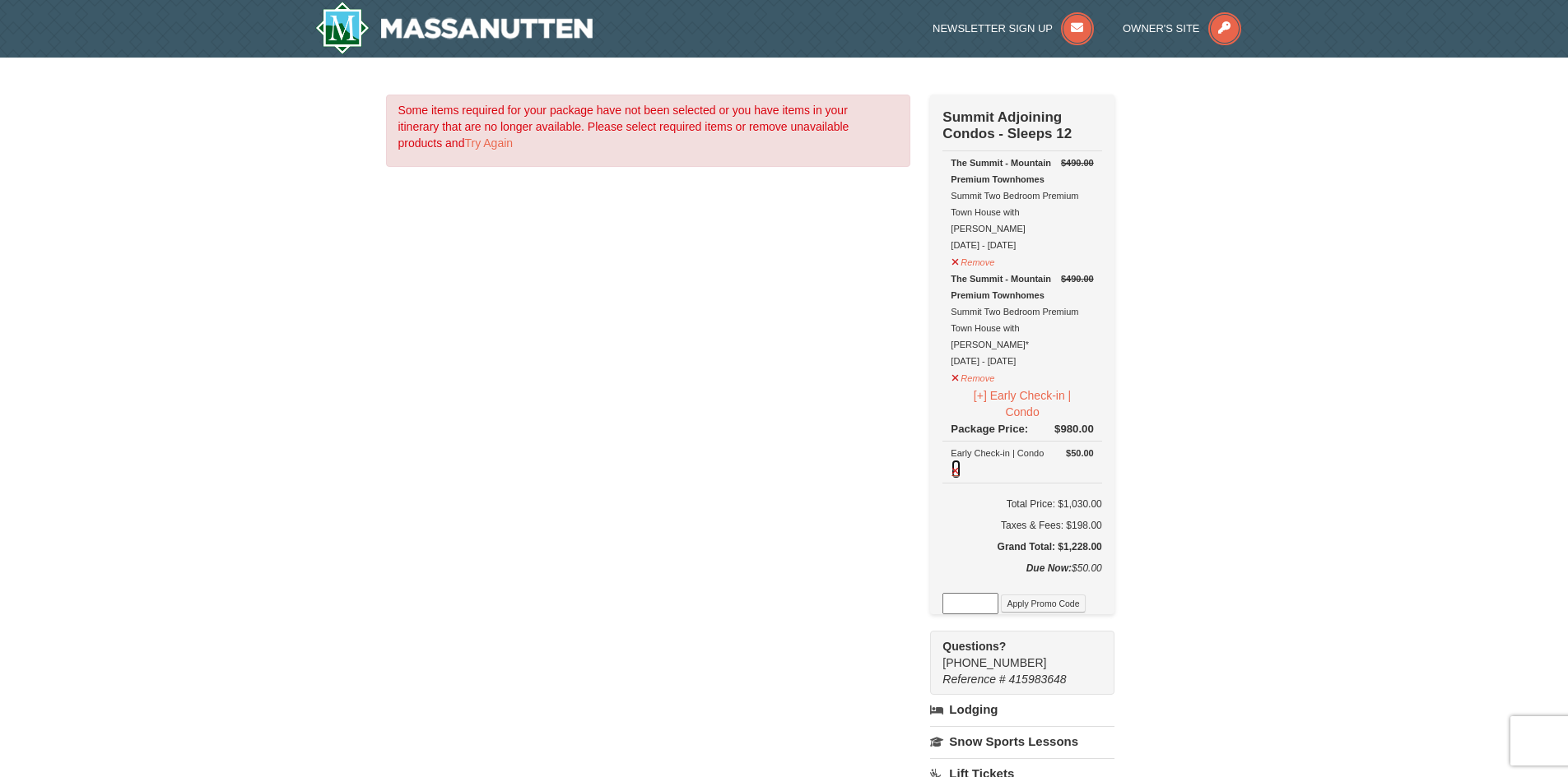
click at [954, 459] on button at bounding box center [955, 470] width 10 height 21
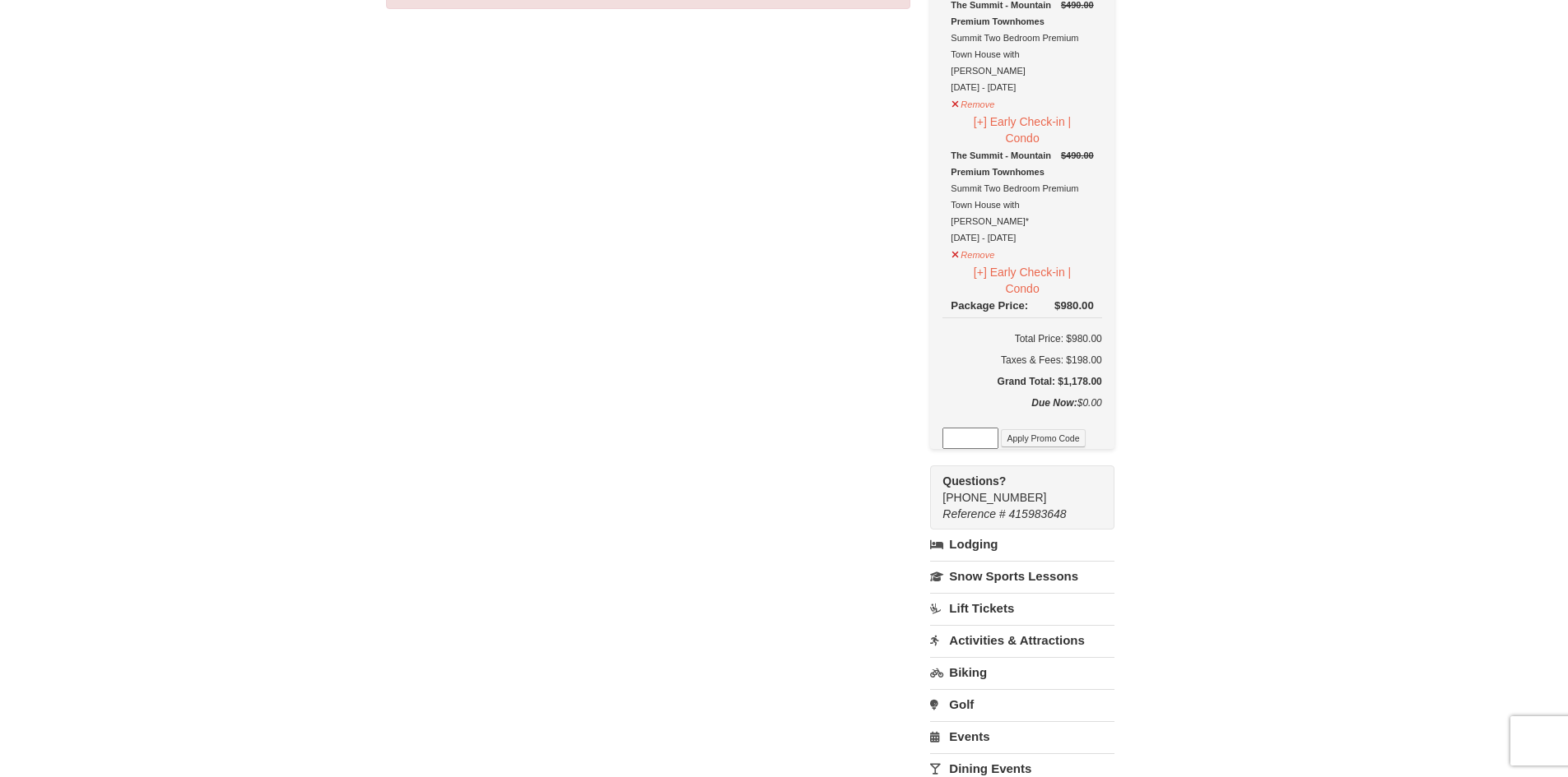
scroll to position [164, 0]
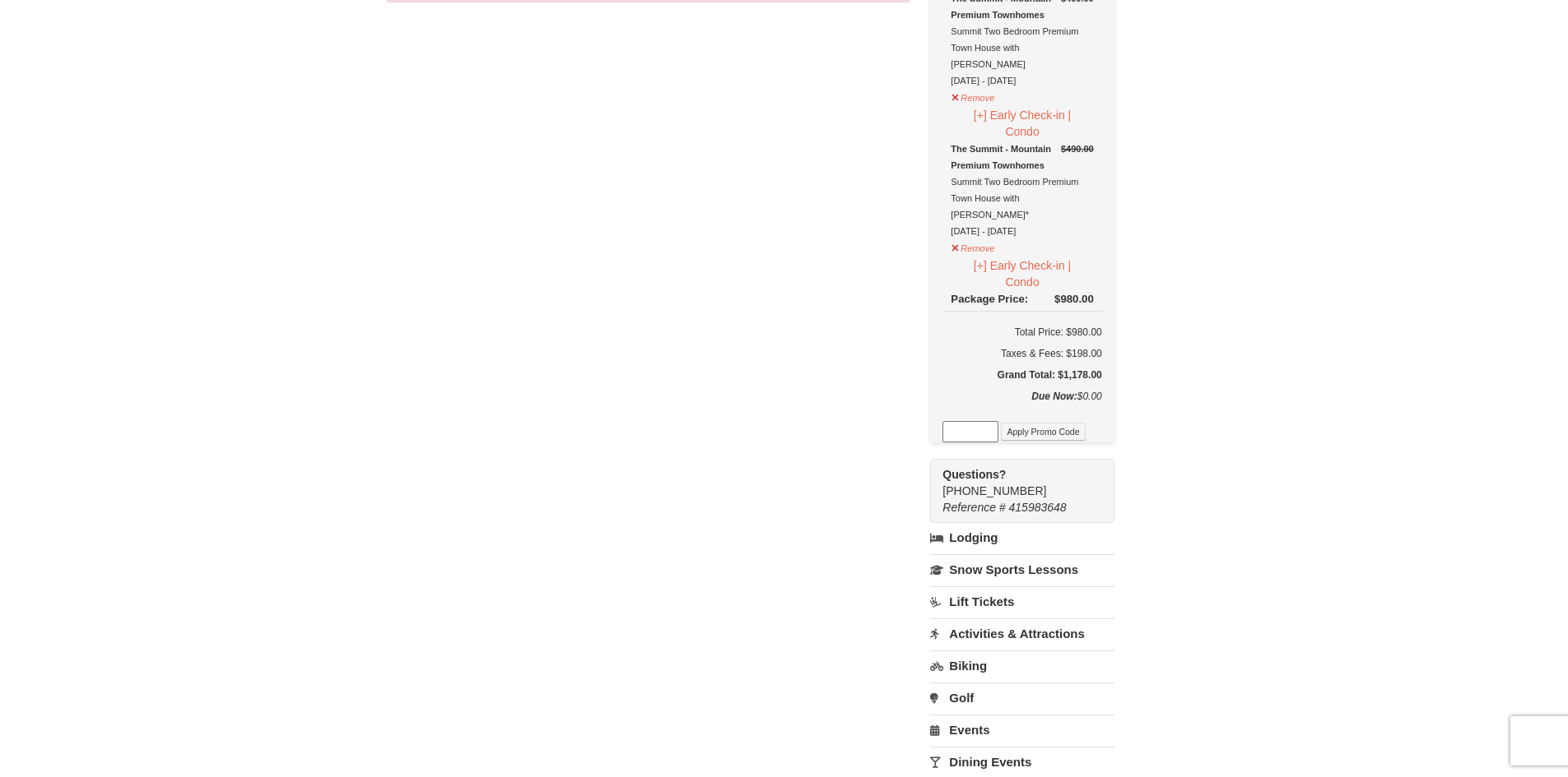
click at [959, 523] on link "Lodging" at bounding box center [1021, 538] width 183 height 30
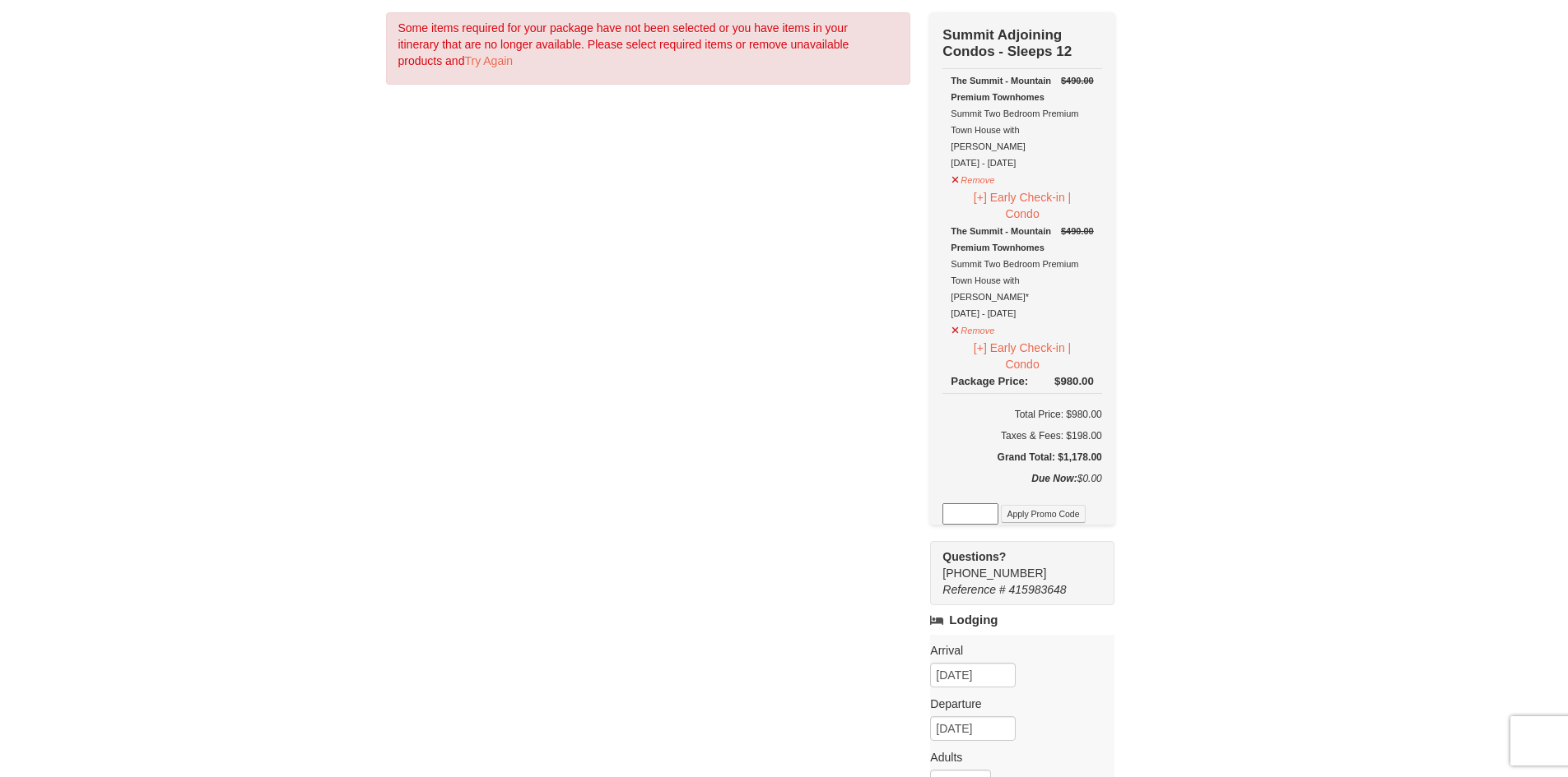
scroll to position [0, 0]
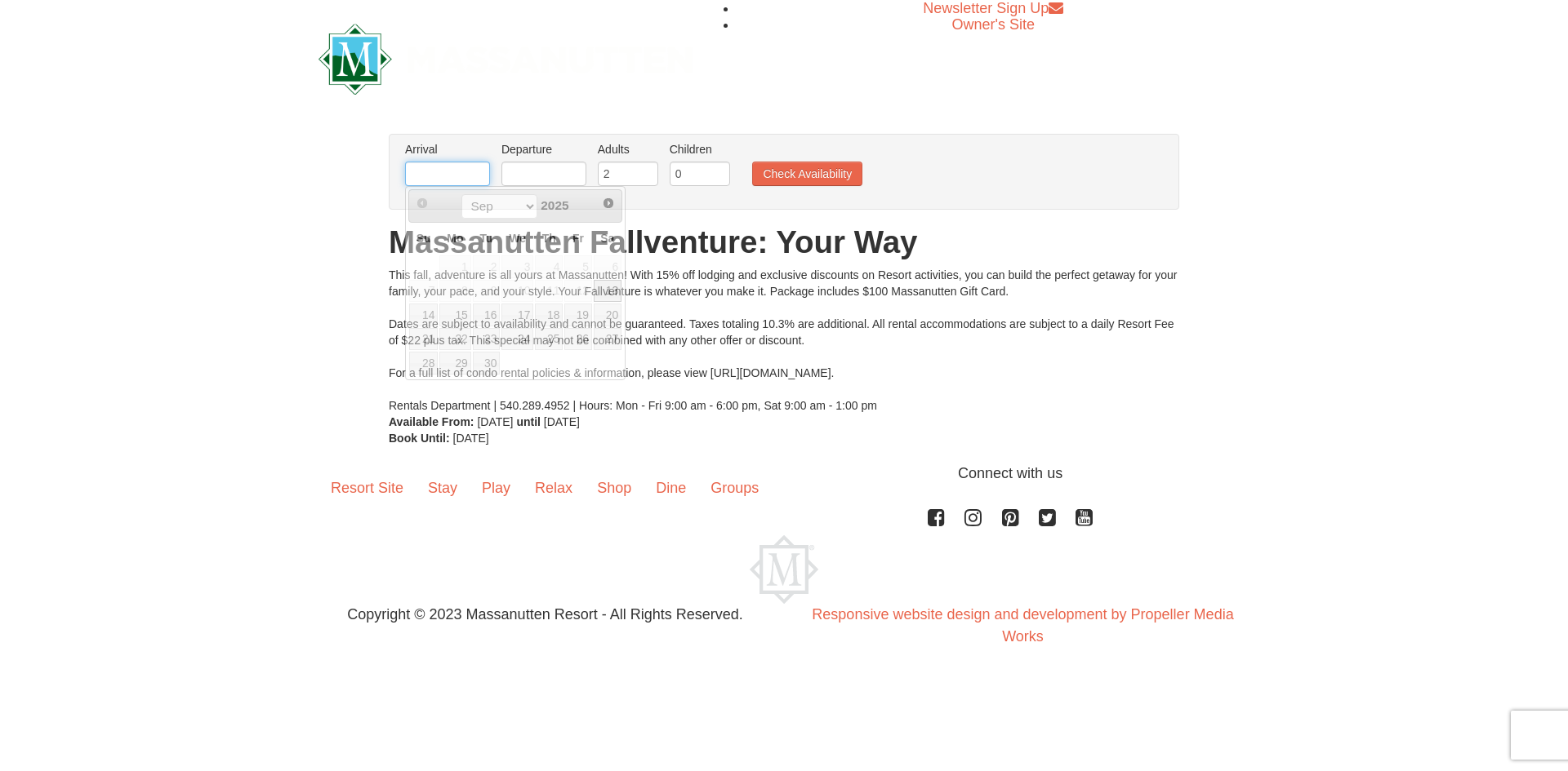
click at [460, 180] on input "text" at bounding box center [448, 173] width 85 height 24
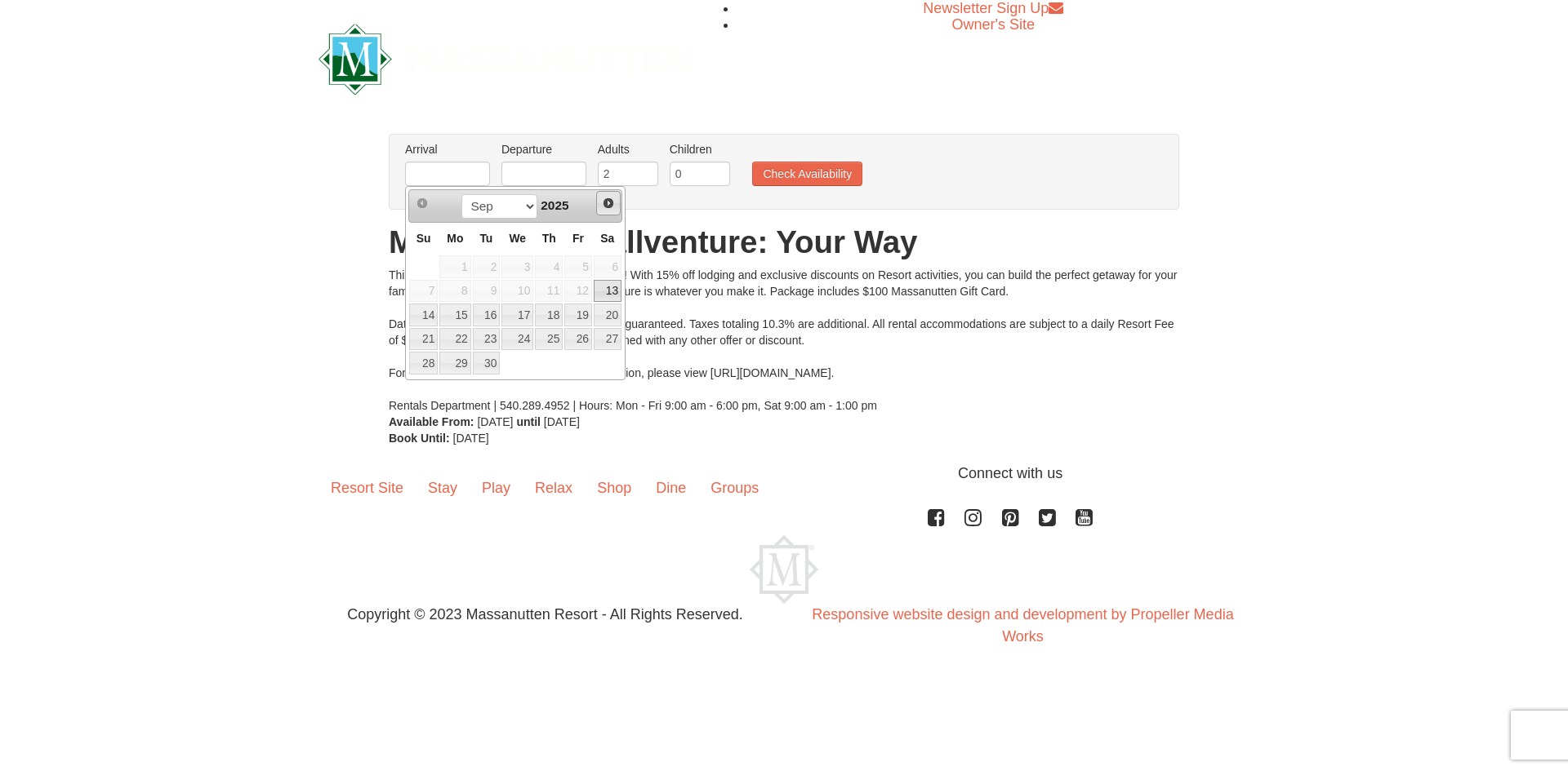
click at [605, 201] on span "Next" at bounding box center [608, 203] width 13 height 13
click at [606, 201] on span "Next" at bounding box center [608, 203] width 13 height 13
click at [529, 363] on link "26" at bounding box center [517, 363] width 32 height 23
type input "[DATE]"
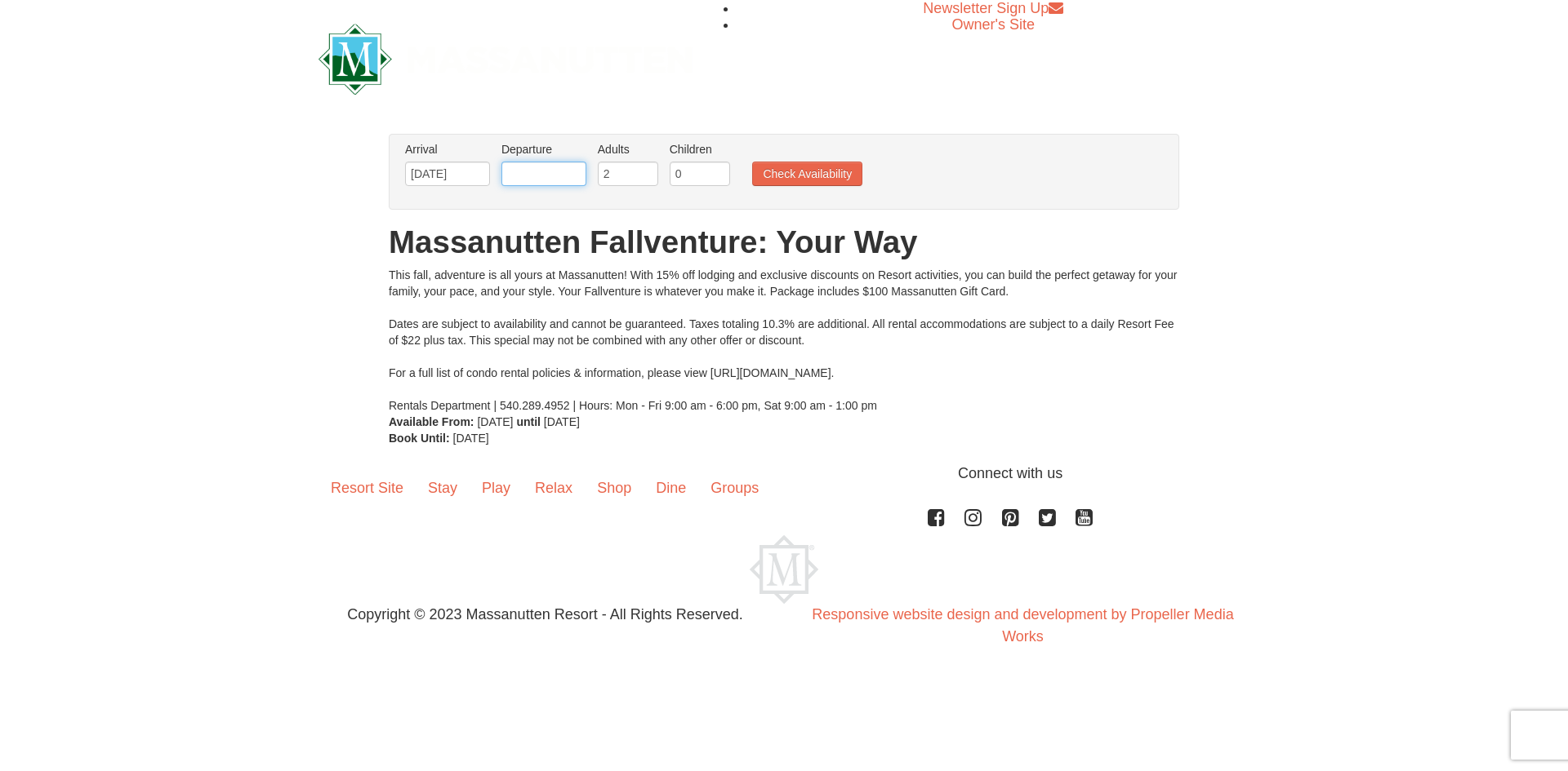
click at [562, 169] on input "text" at bounding box center [544, 173] width 85 height 24
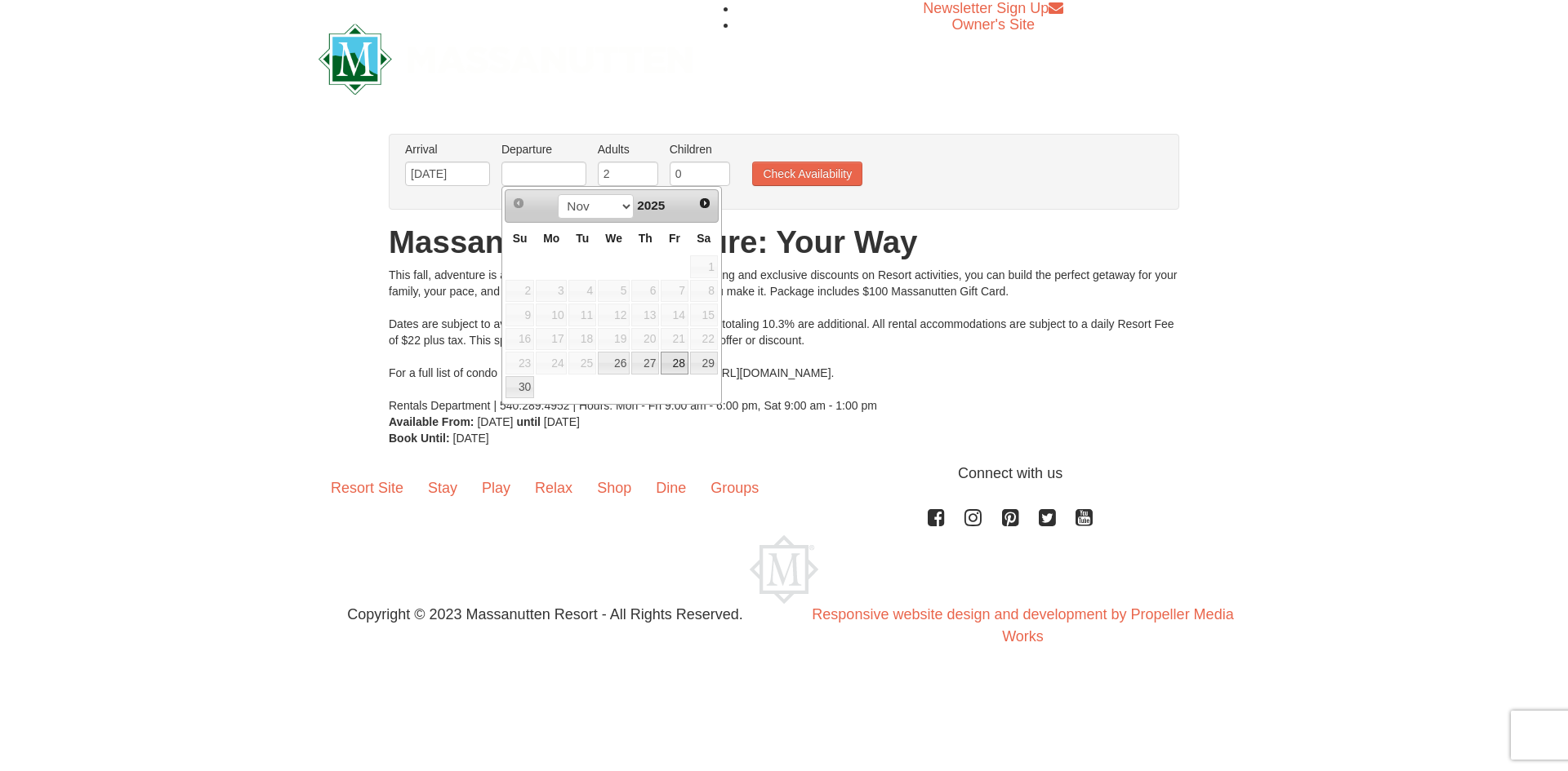
click at [674, 362] on link "28" at bounding box center [675, 363] width 28 height 23
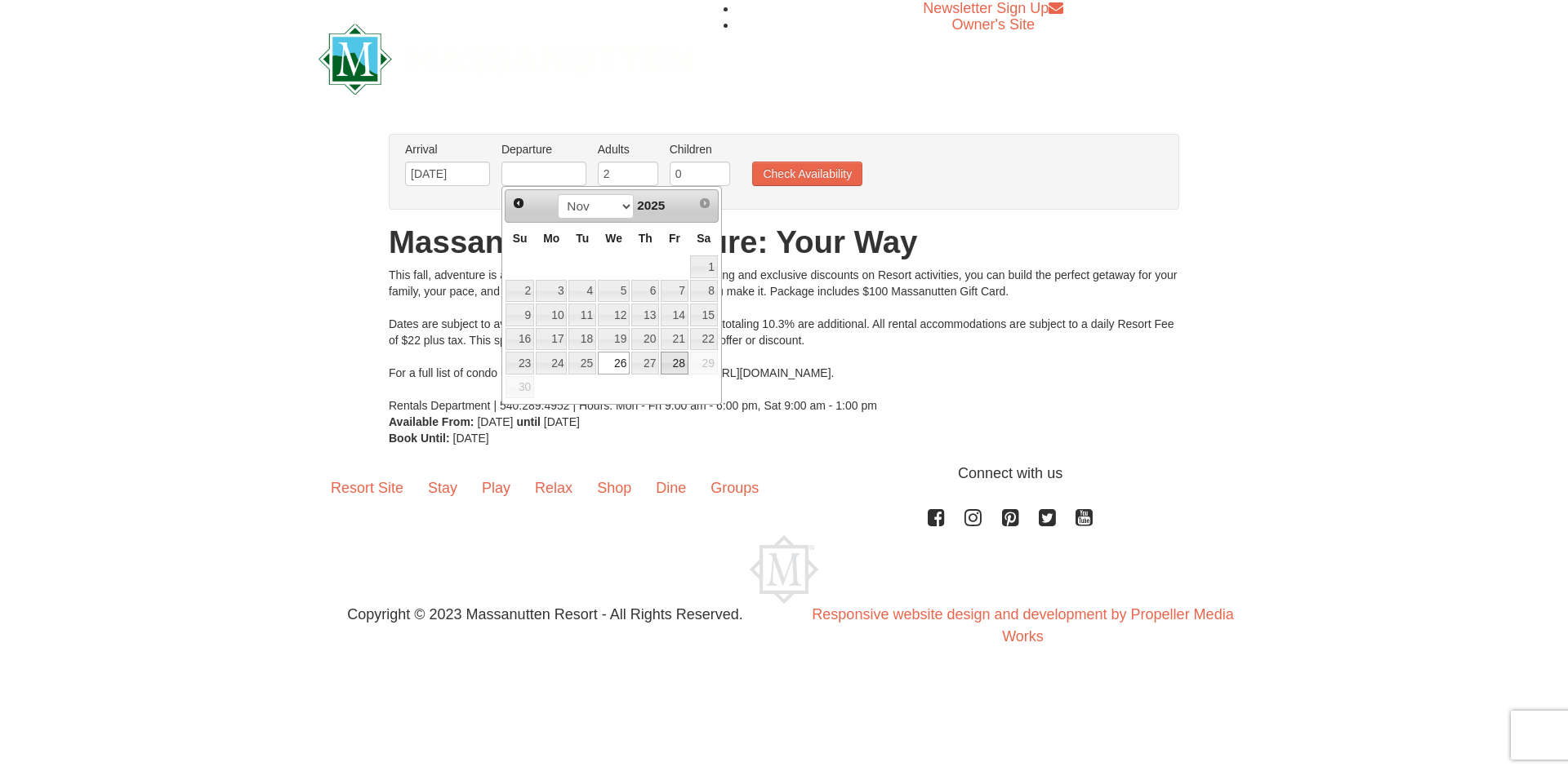
type input "[DATE]"
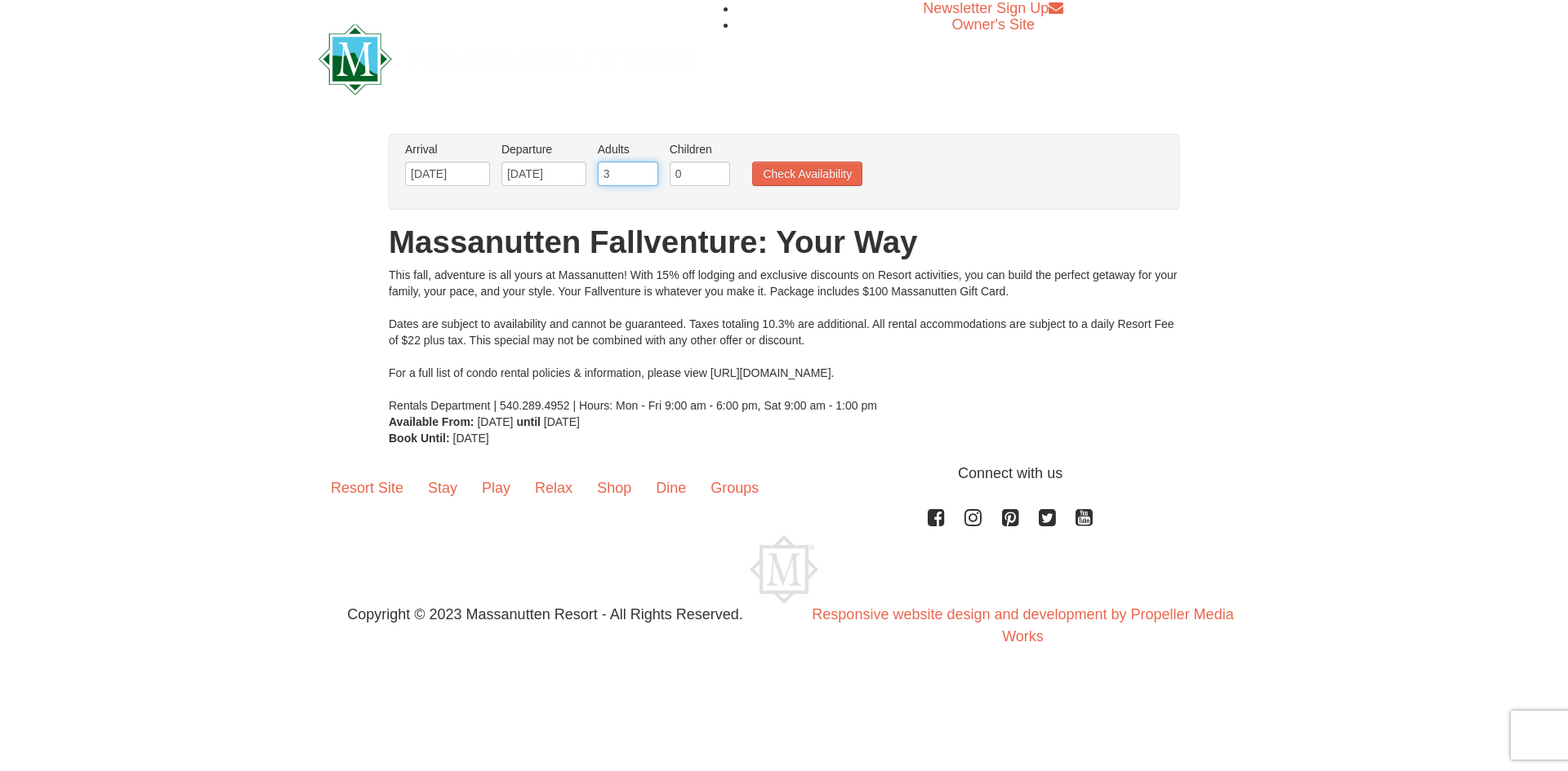
click at [644, 167] on input "3" at bounding box center [628, 173] width 60 height 24
click at [644, 167] on input "4" at bounding box center [628, 173] width 60 height 24
click at [644, 167] on input "5" at bounding box center [628, 173] width 60 height 24
type input "6"
click at [644, 167] on input "6" at bounding box center [628, 173] width 60 height 24
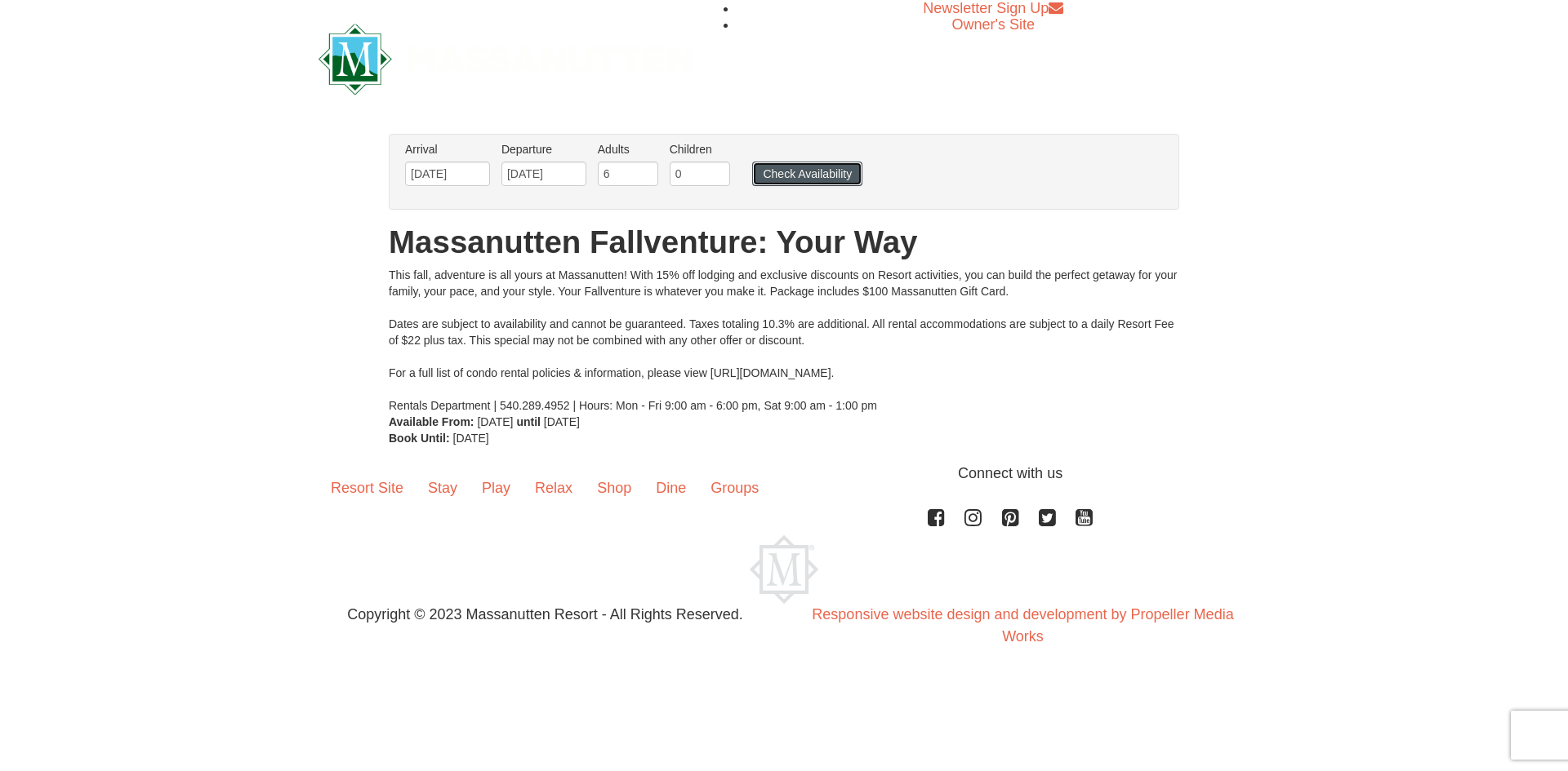
click at [791, 180] on button "Check Availability" at bounding box center [807, 173] width 110 height 24
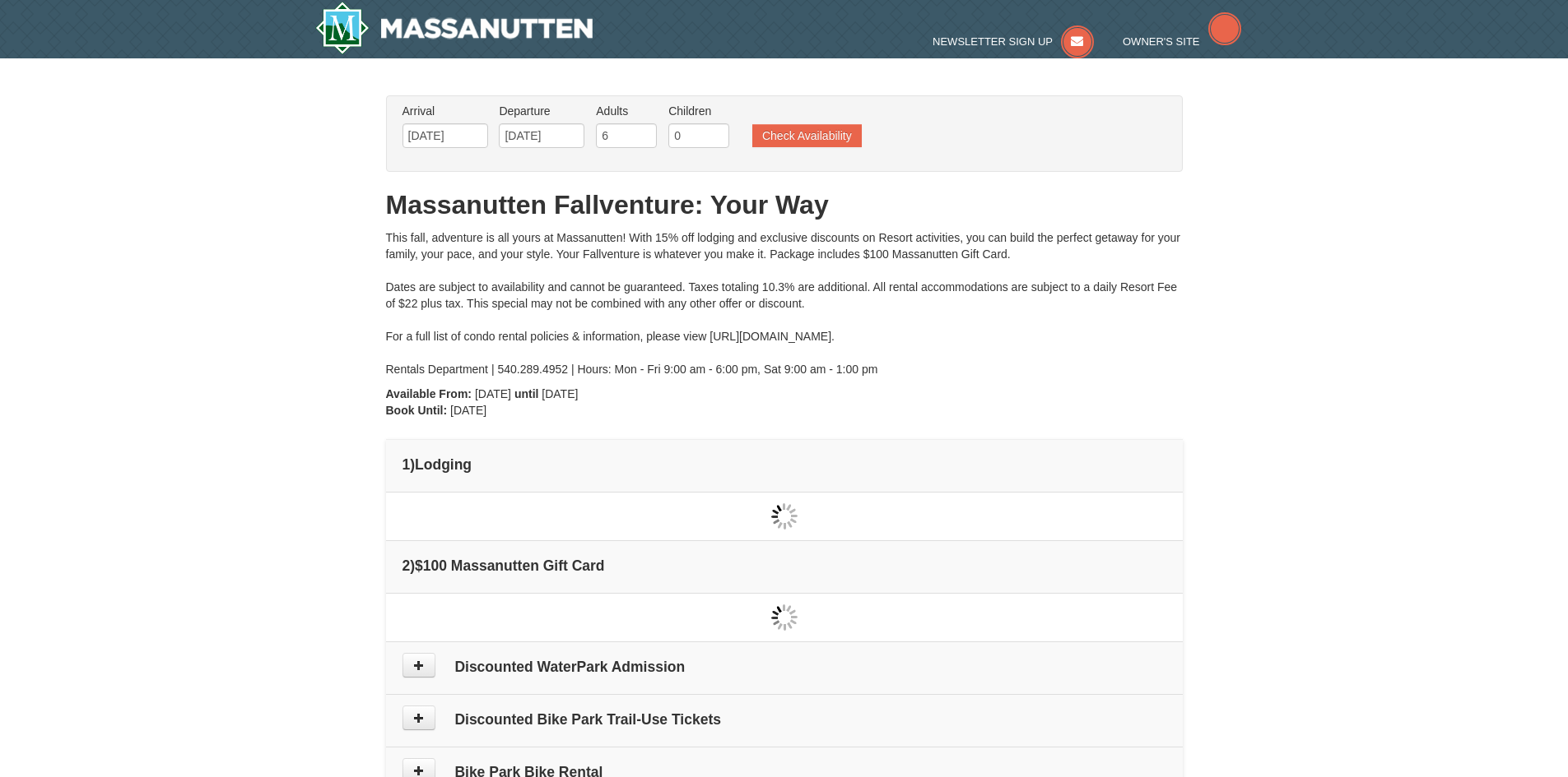
type input "[DATE]"
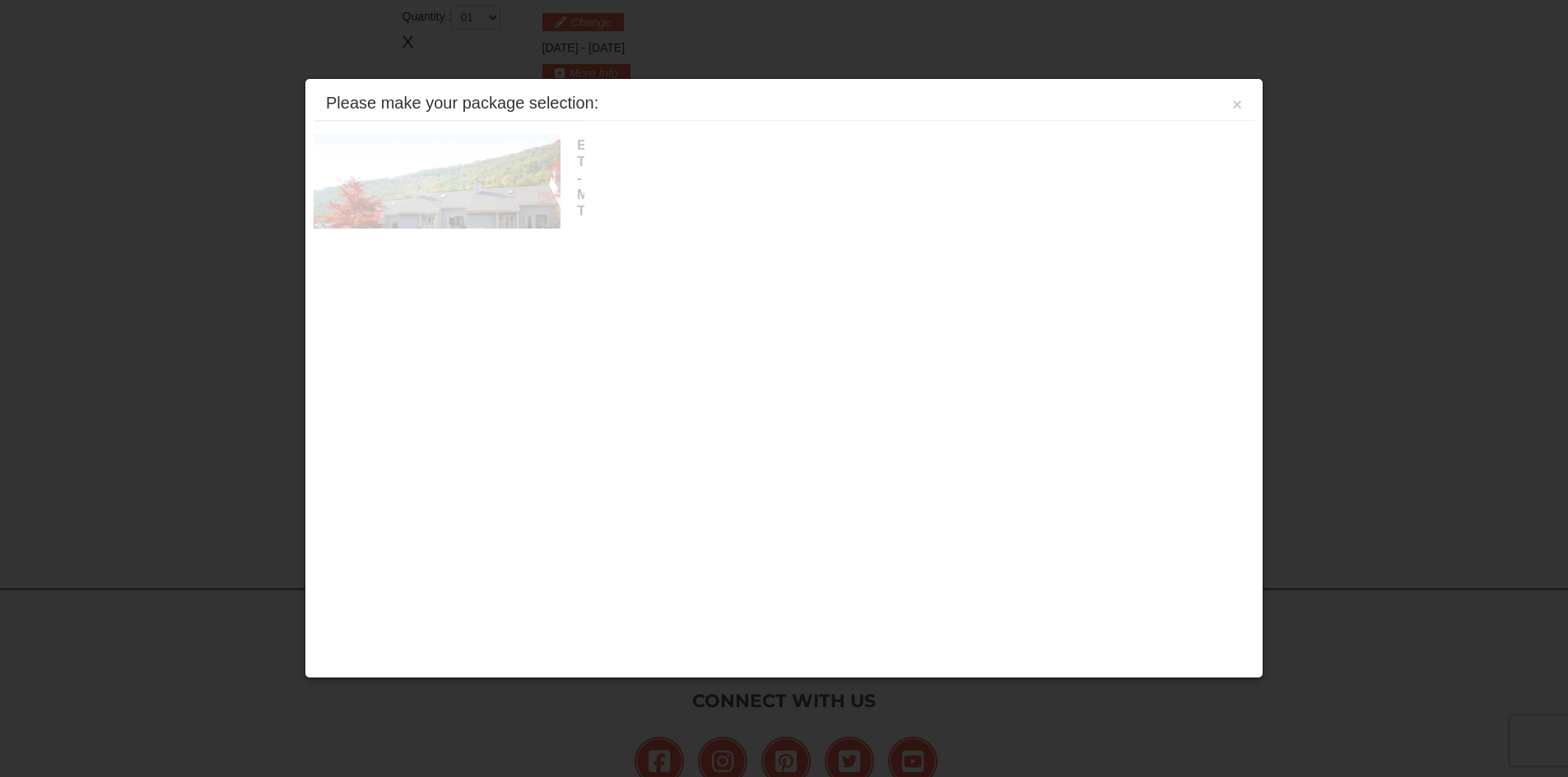
scroll to position [503, 0]
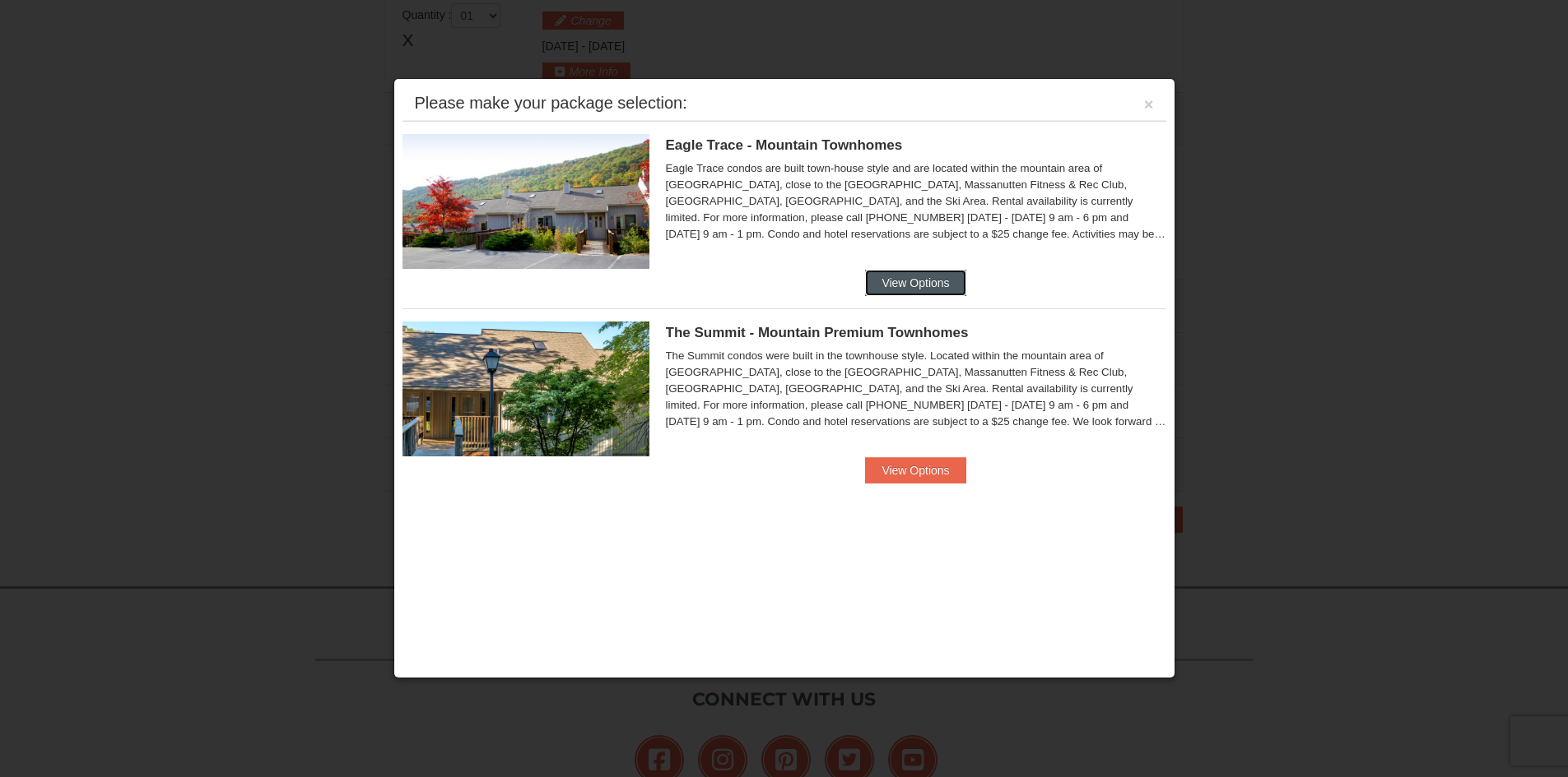
click at [895, 281] on button "View Options" at bounding box center [915, 283] width 100 height 26
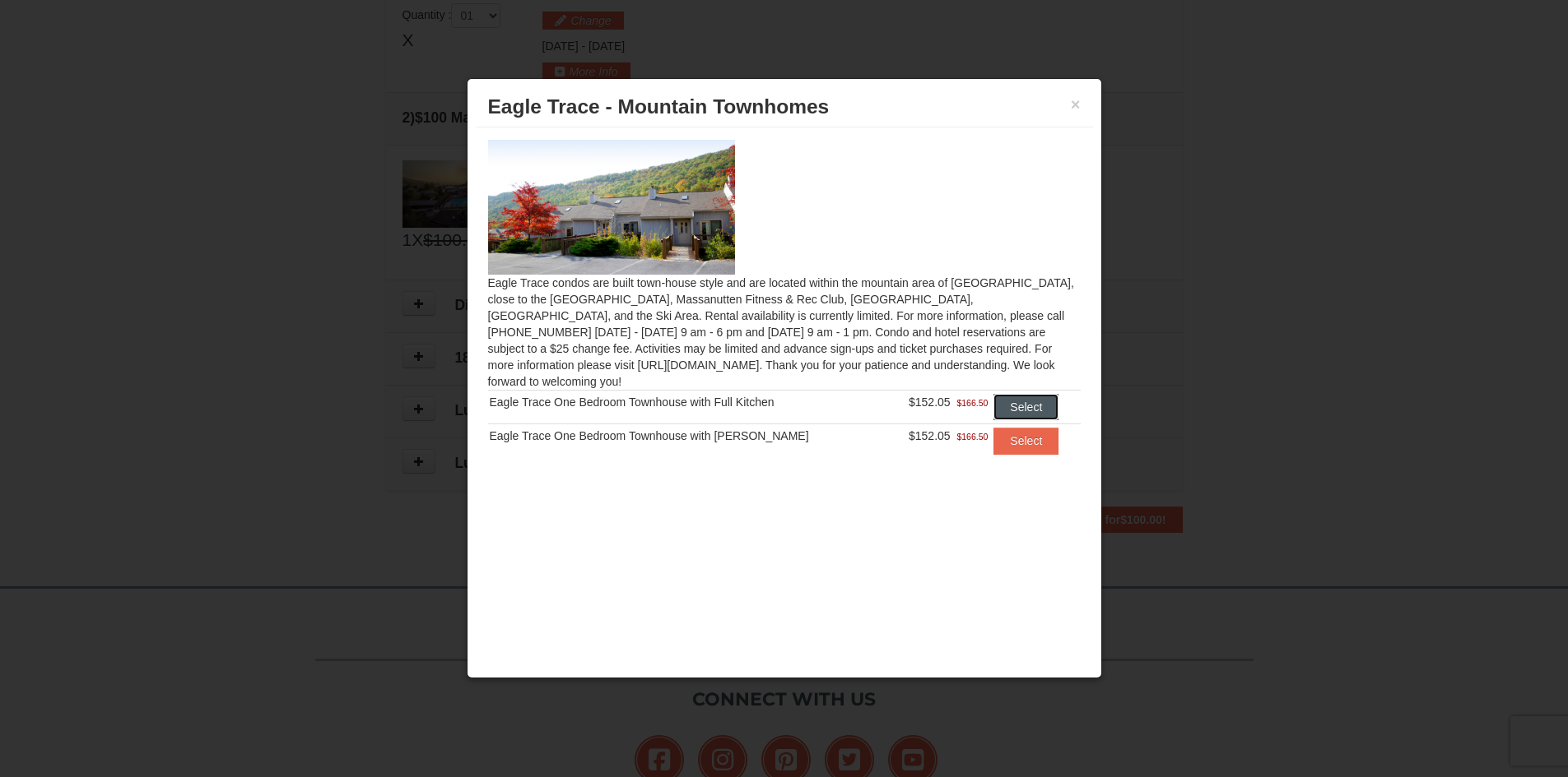
click at [1040, 394] on button "Select" at bounding box center [1026, 407] width 65 height 26
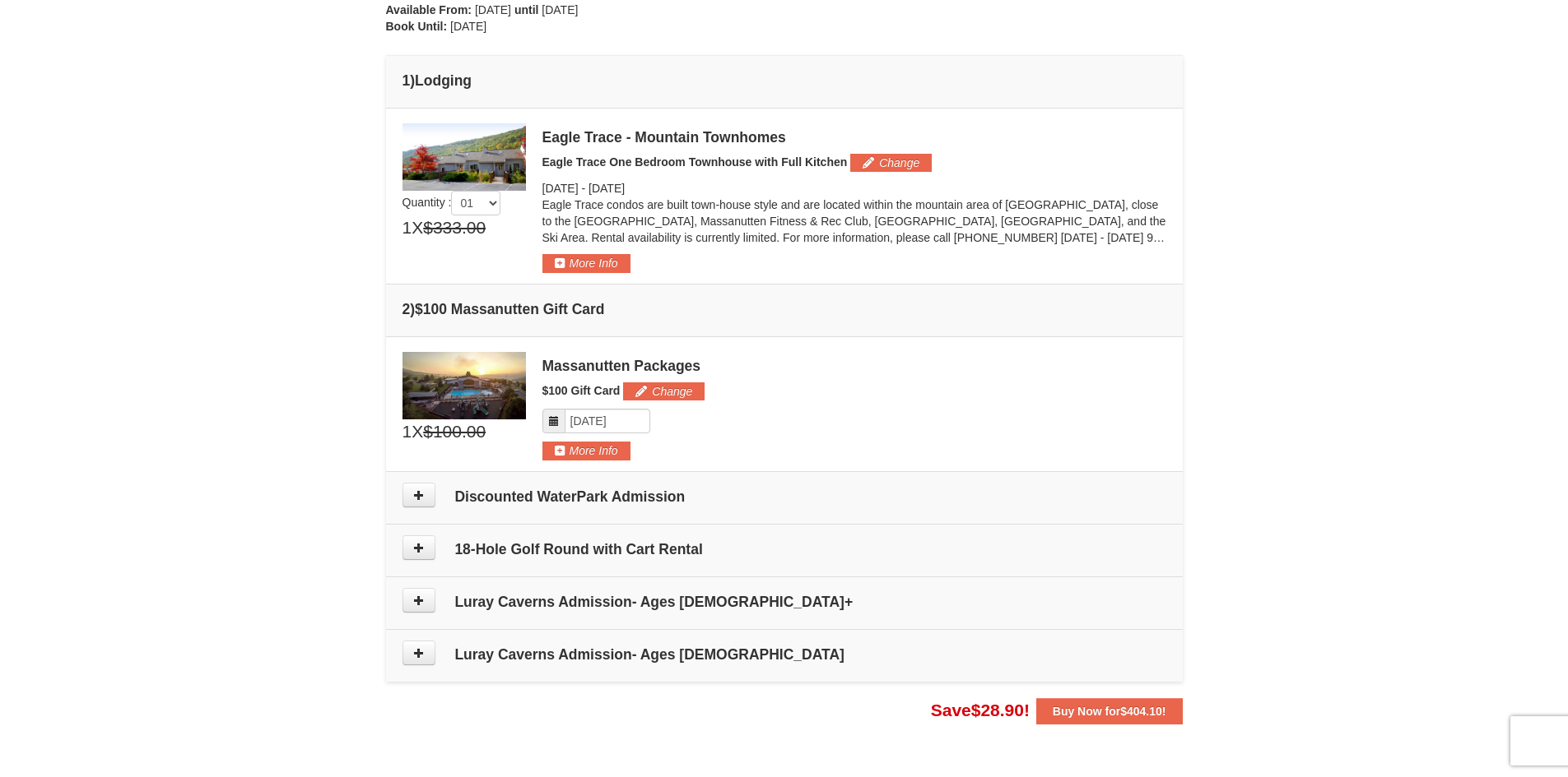
scroll to position [339, 0]
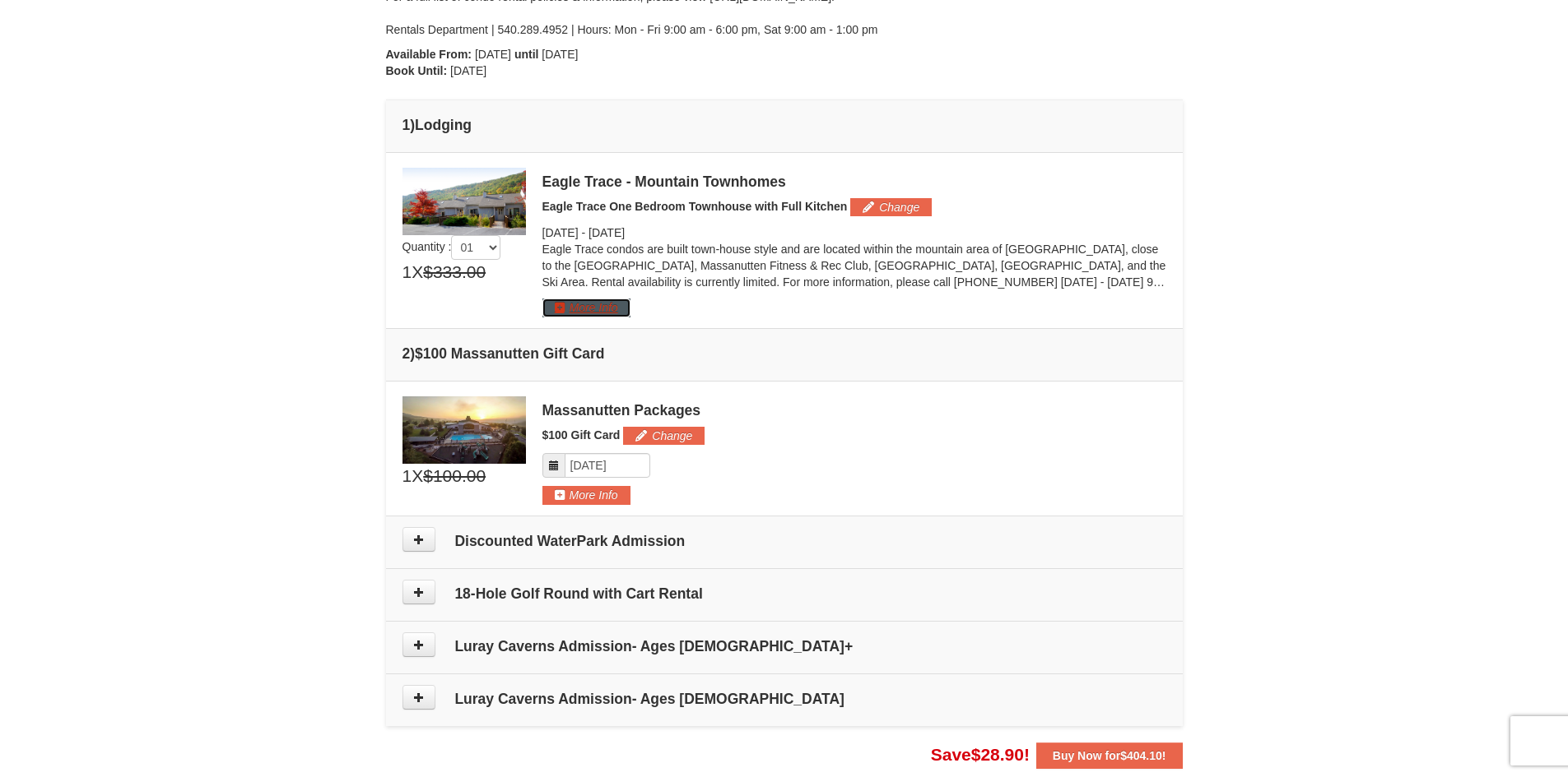
click at [556, 304] on button "More Info" at bounding box center [586, 307] width 88 height 18
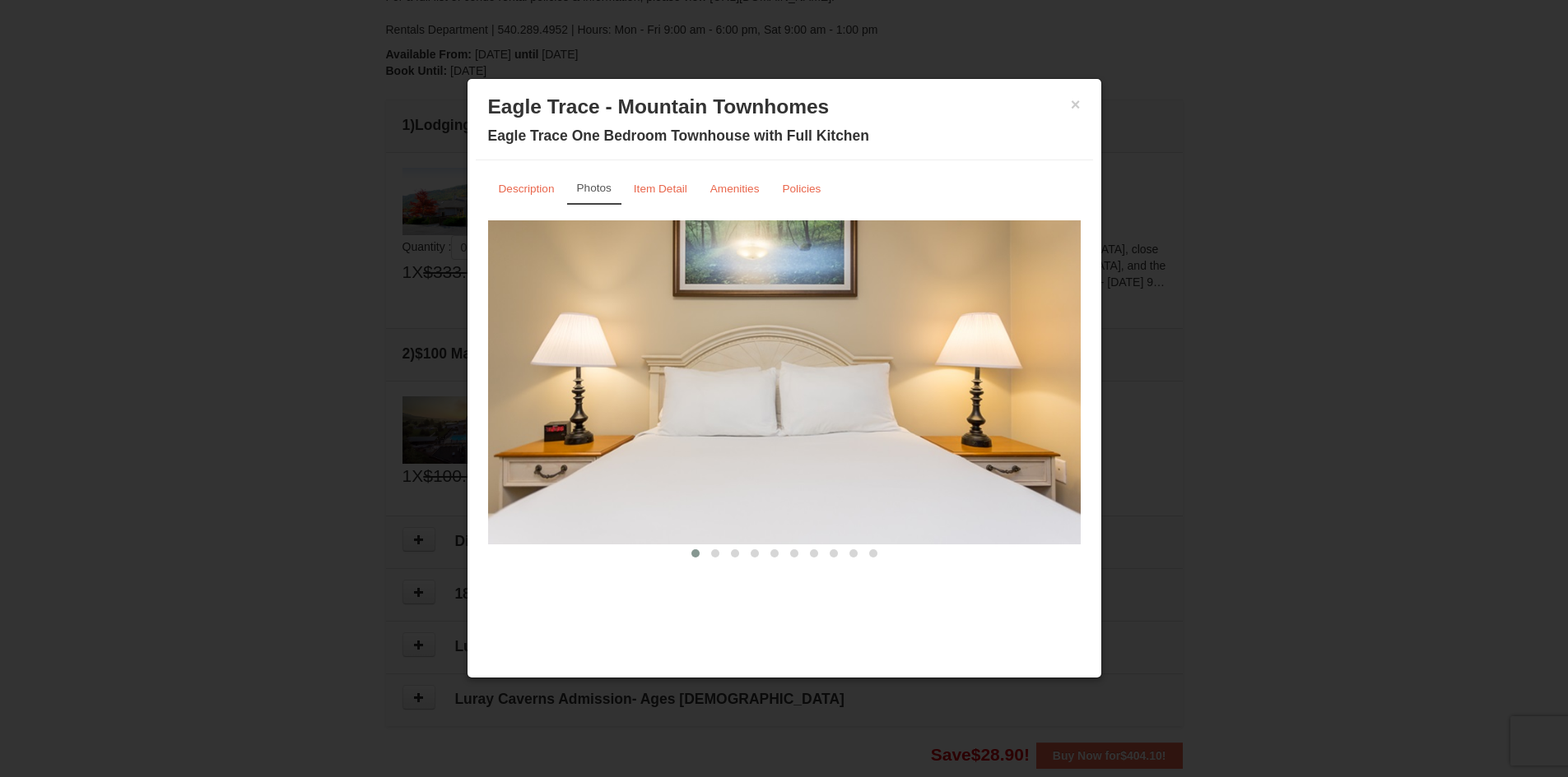
click at [1026, 425] on img at bounding box center [784, 382] width 592 height 324
click at [709, 556] on button at bounding box center [715, 554] width 20 height 17
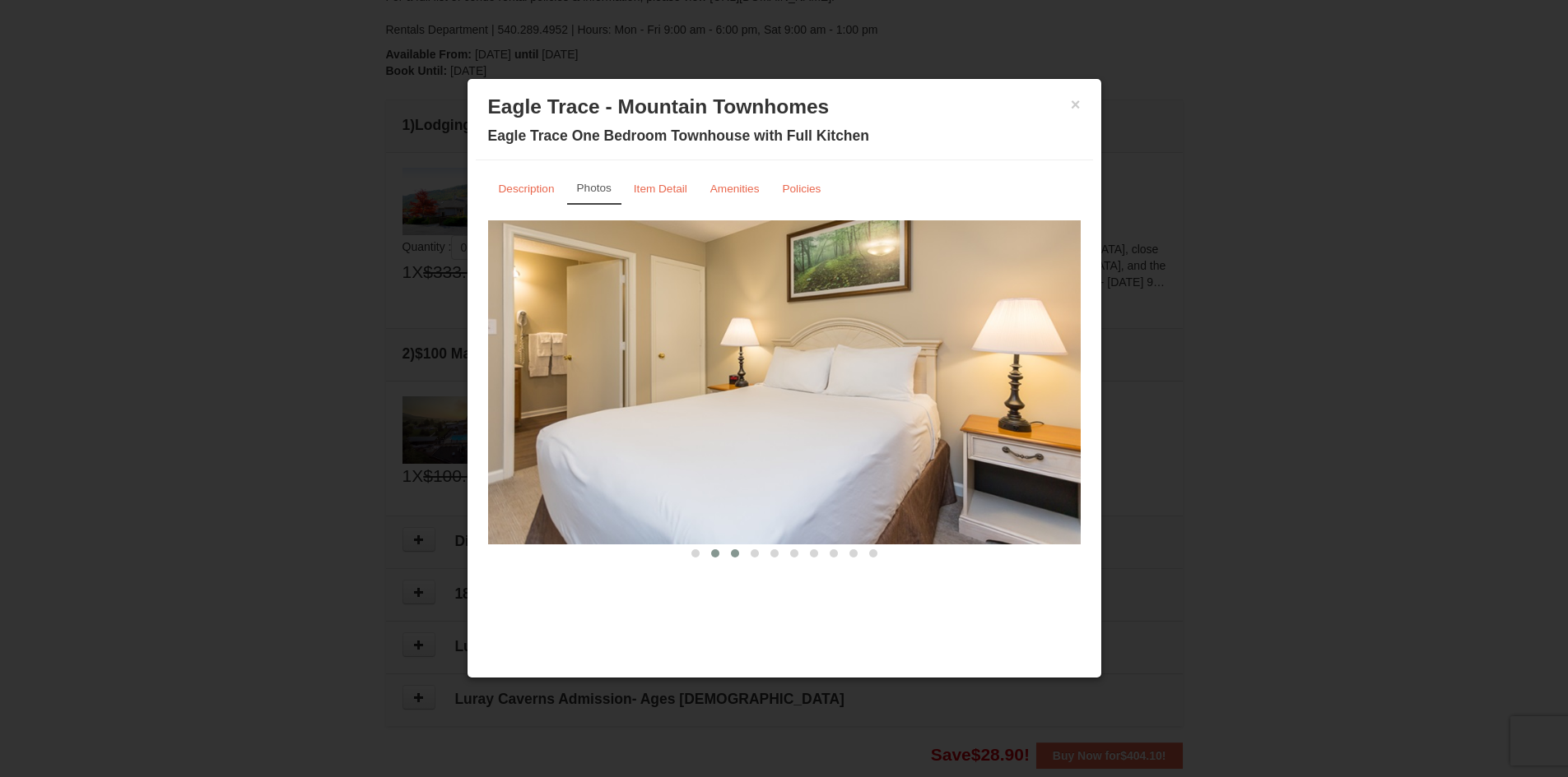
click at [737, 555] on span at bounding box center [734, 553] width 8 height 8
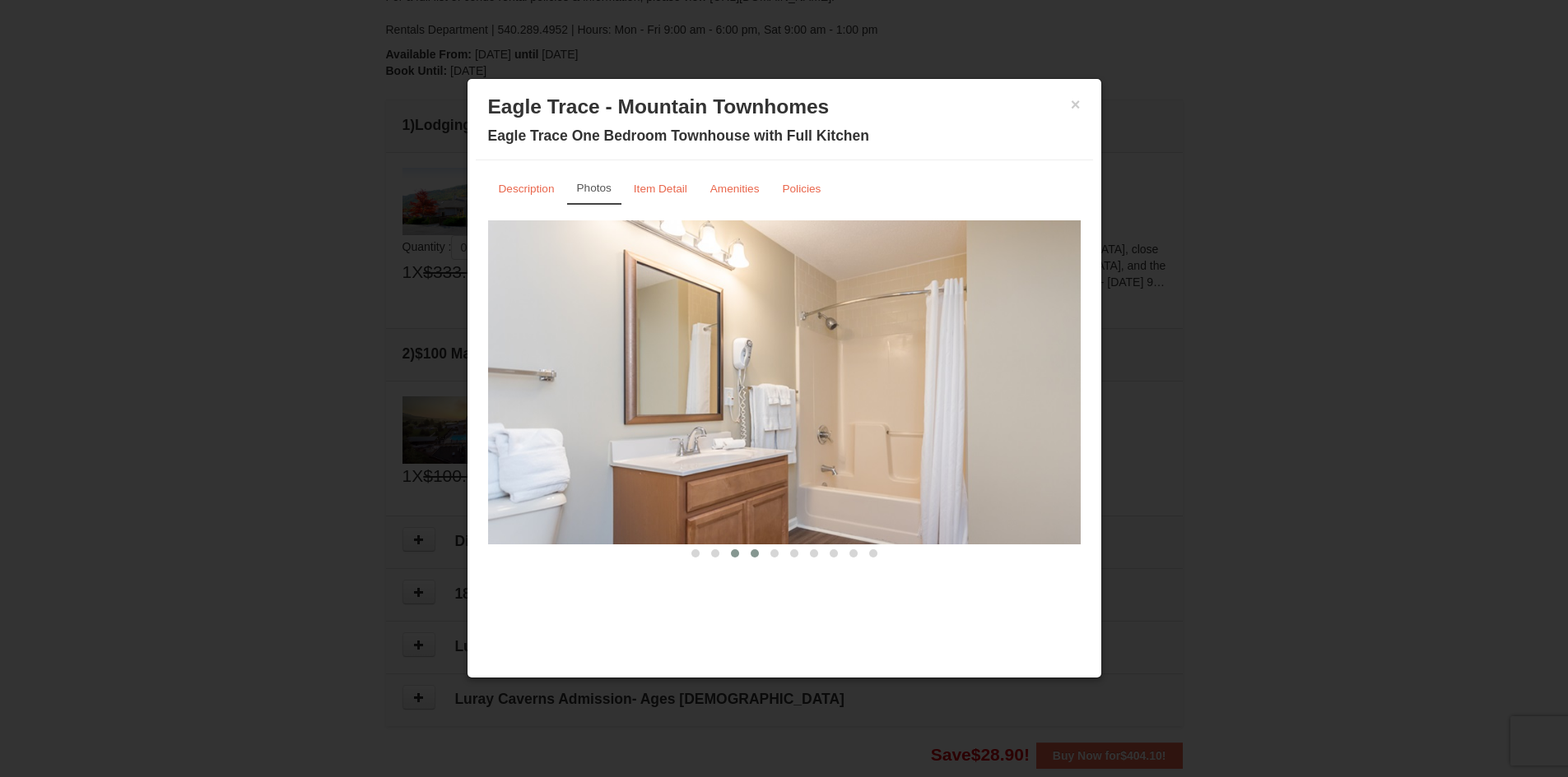
click at [754, 559] on button at bounding box center [754, 554] width 20 height 17
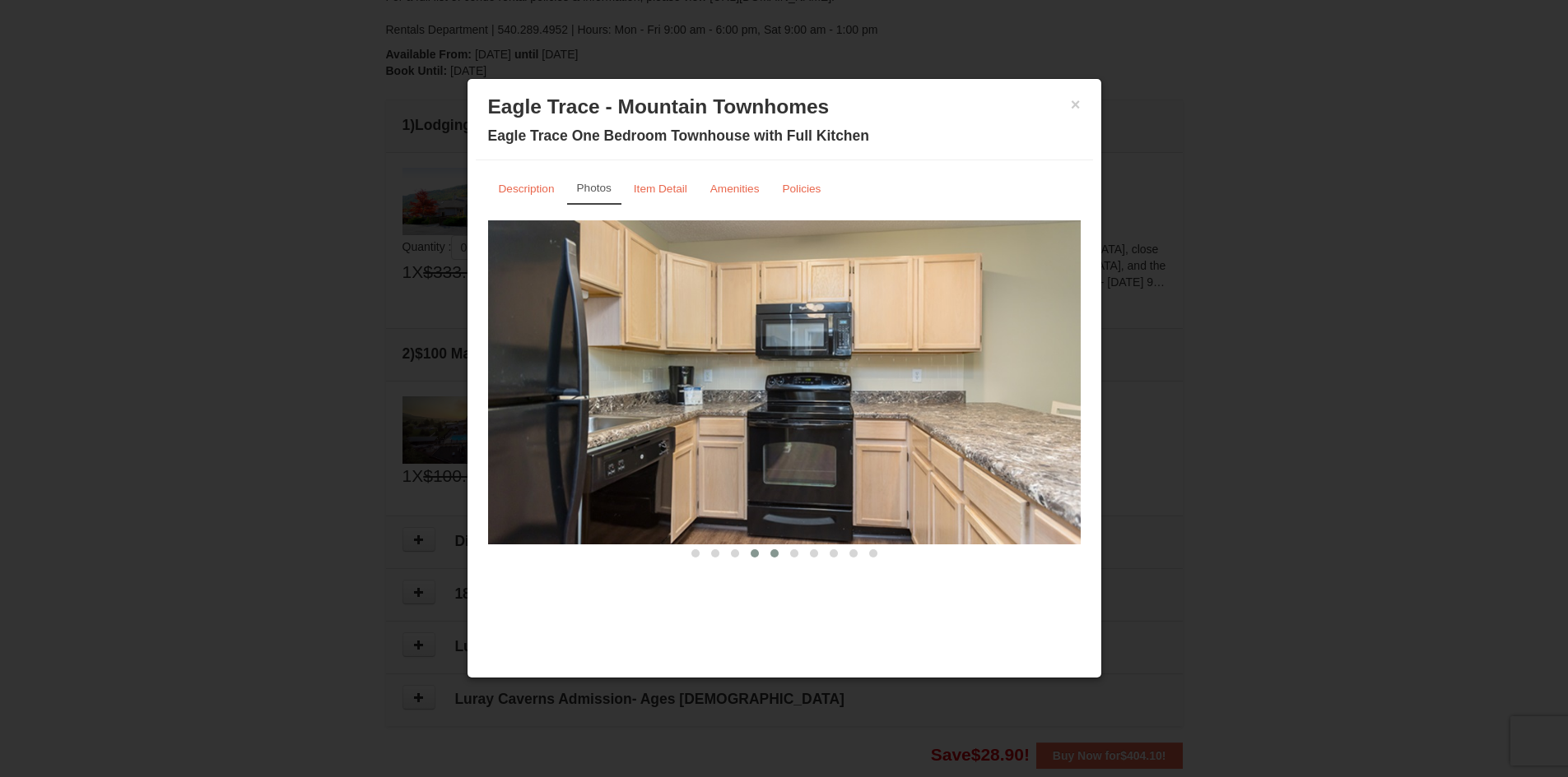
click at [775, 559] on button at bounding box center [774, 554] width 20 height 17
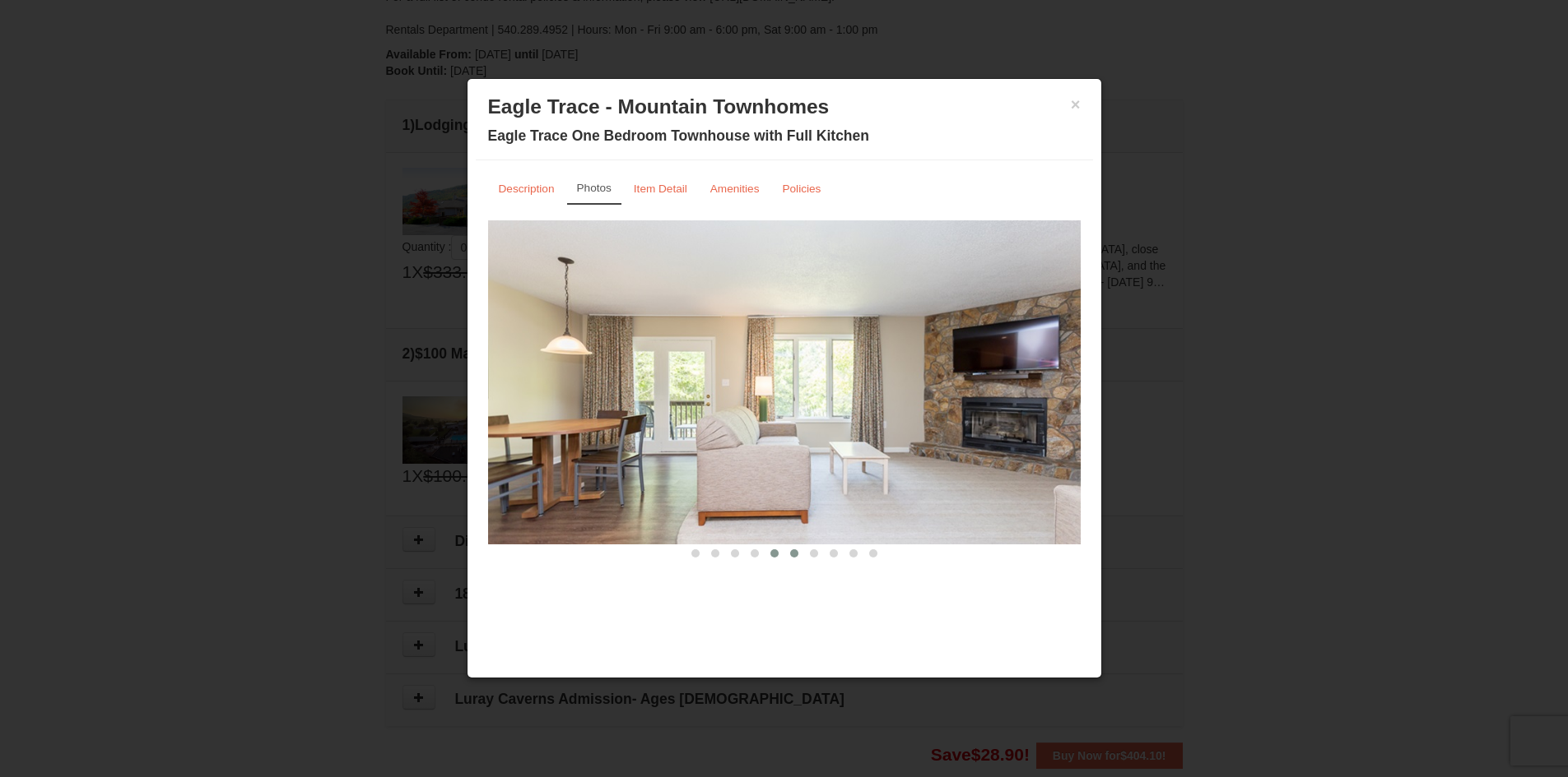
click at [793, 559] on button at bounding box center [793, 554] width 20 height 17
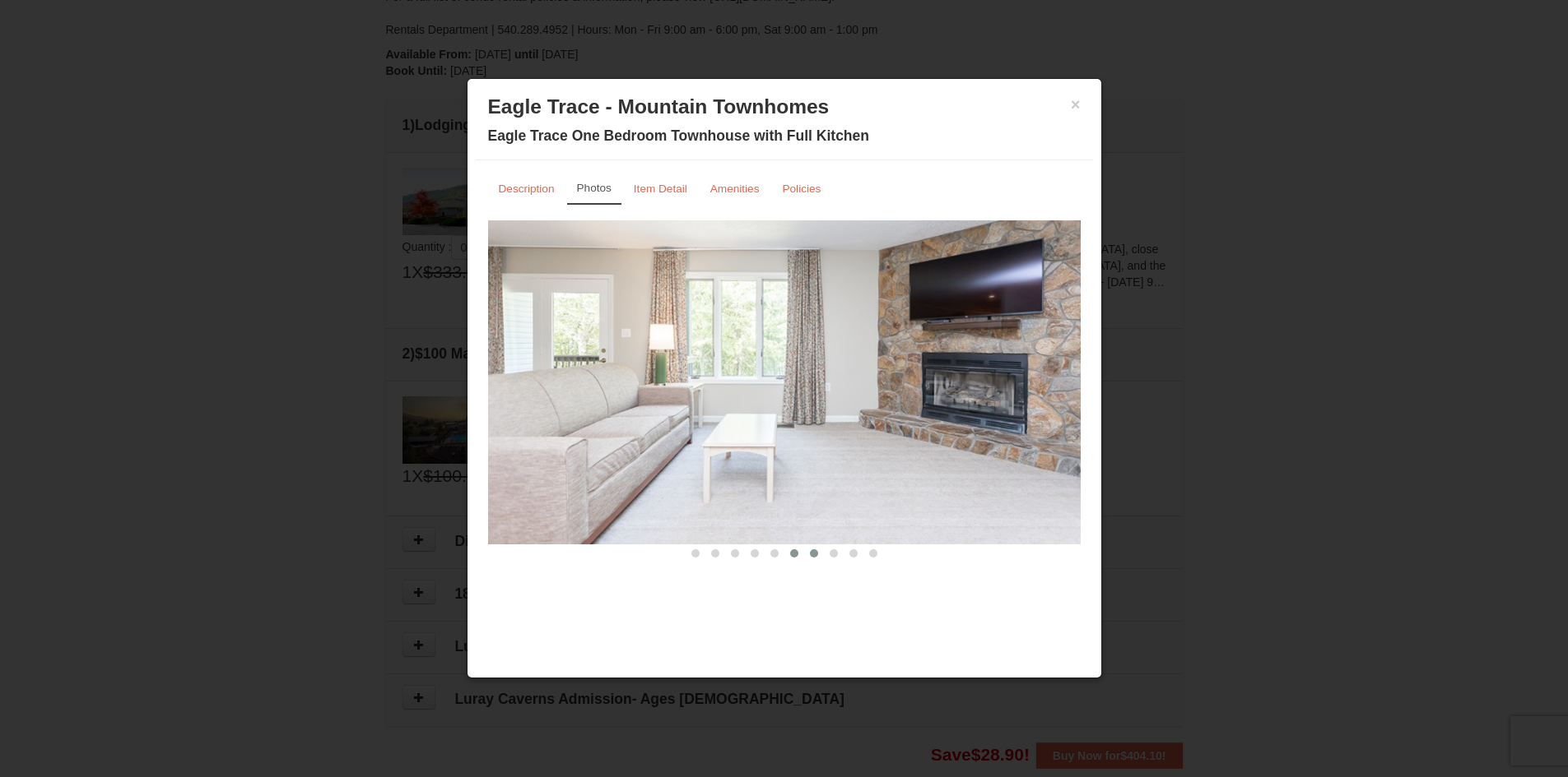
click at [806, 559] on button at bounding box center [814, 554] width 20 height 17
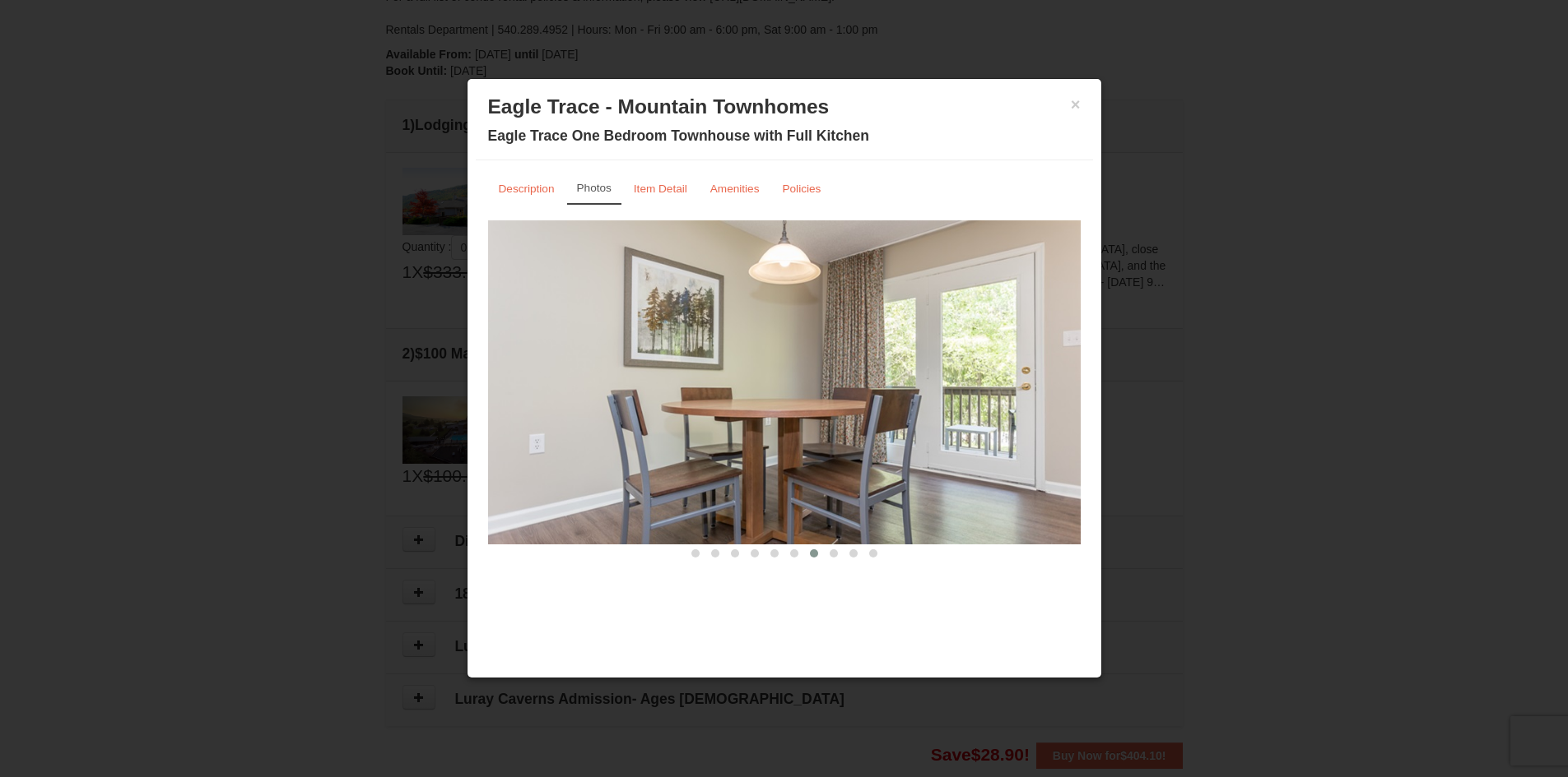
click at [819, 559] on button at bounding box center [814, 554] width 20 height 17
click at [1075, 99] on button "×" at bounding box center [1076, 105] width 10 height 17
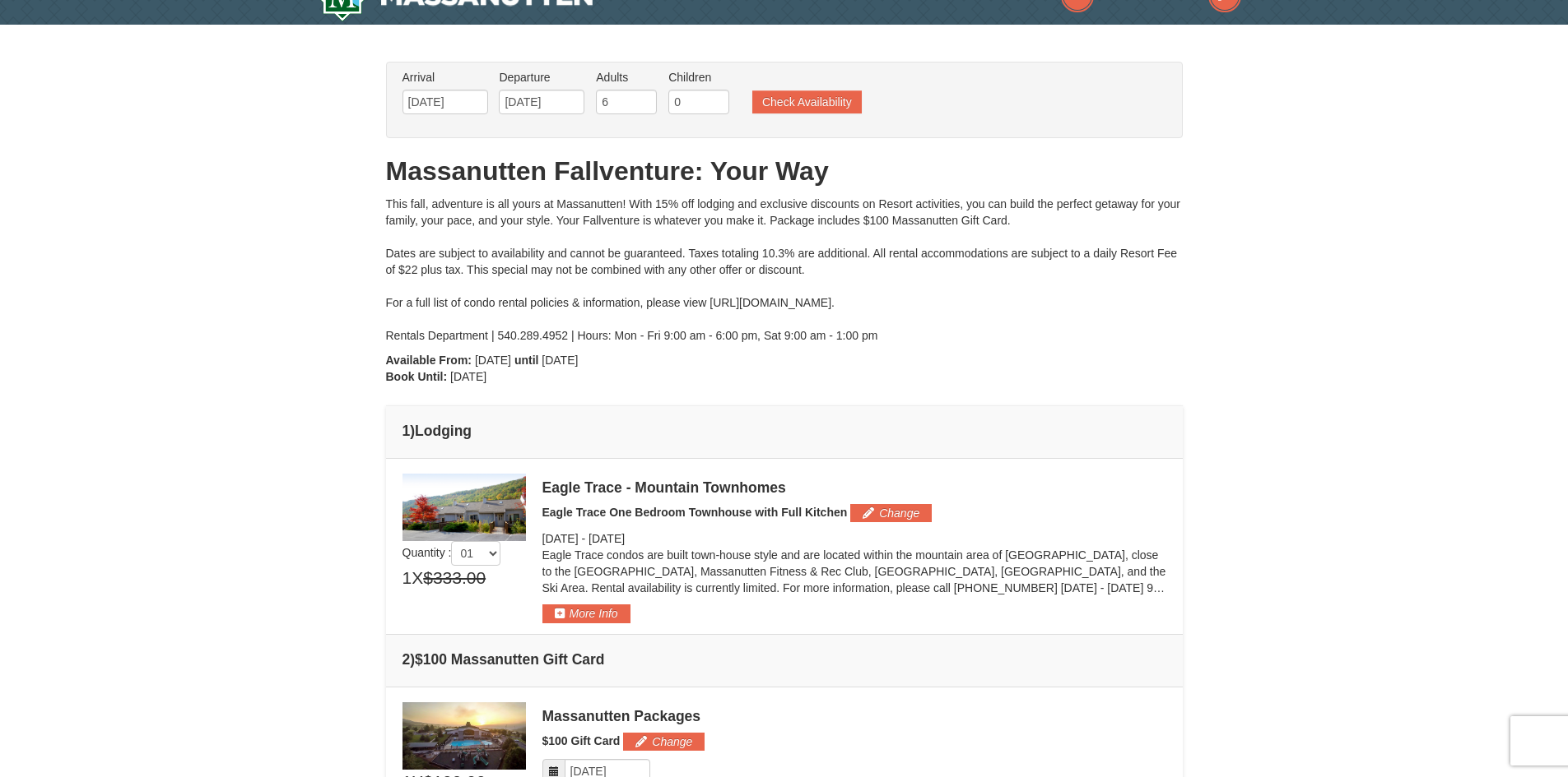
scroll to position [10, 0]
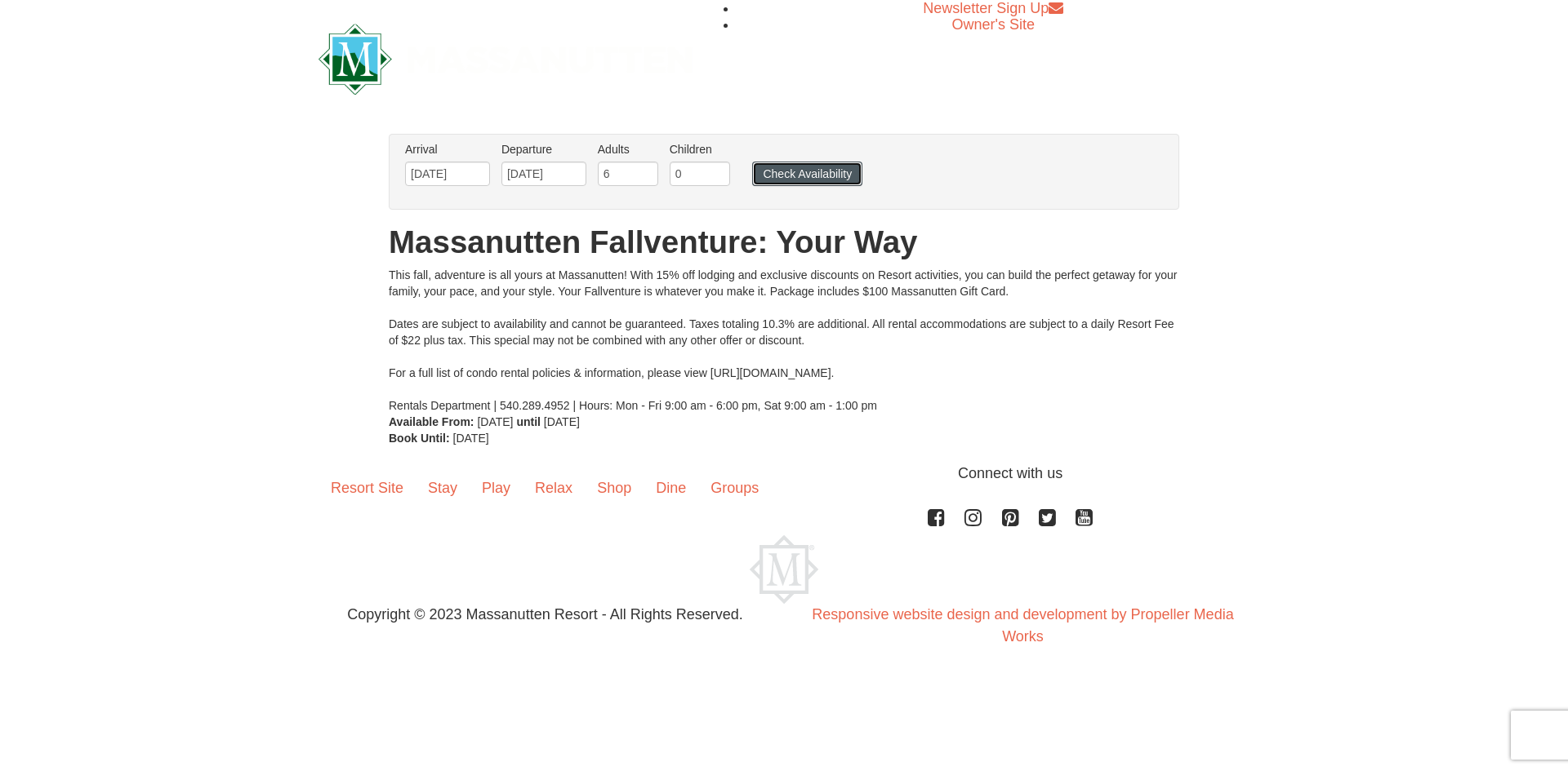
click at [795, 169] on button "Check Availability" at bounding box center [807, 173] width 110 height 24
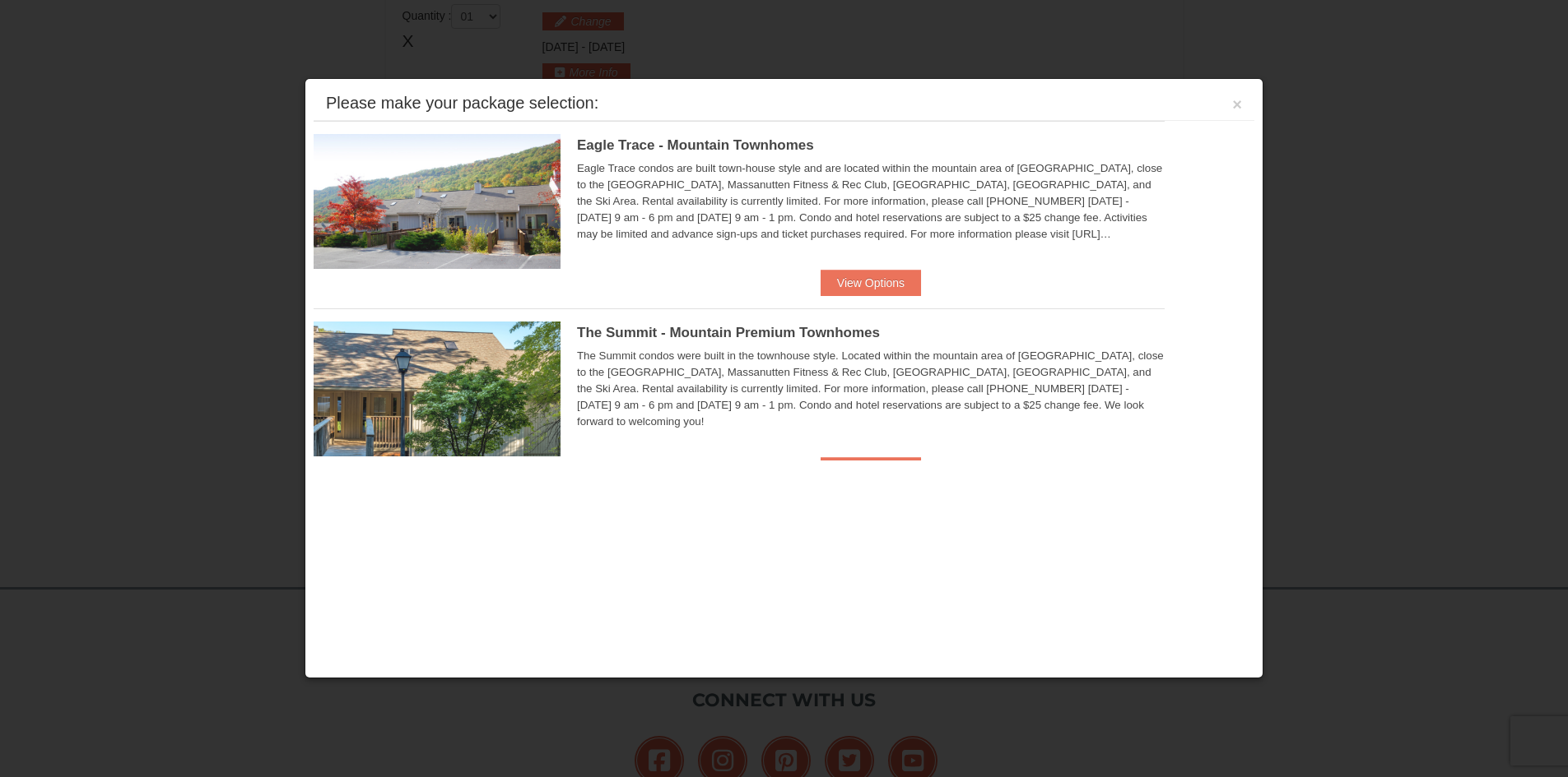
scroll to position [503, 0]
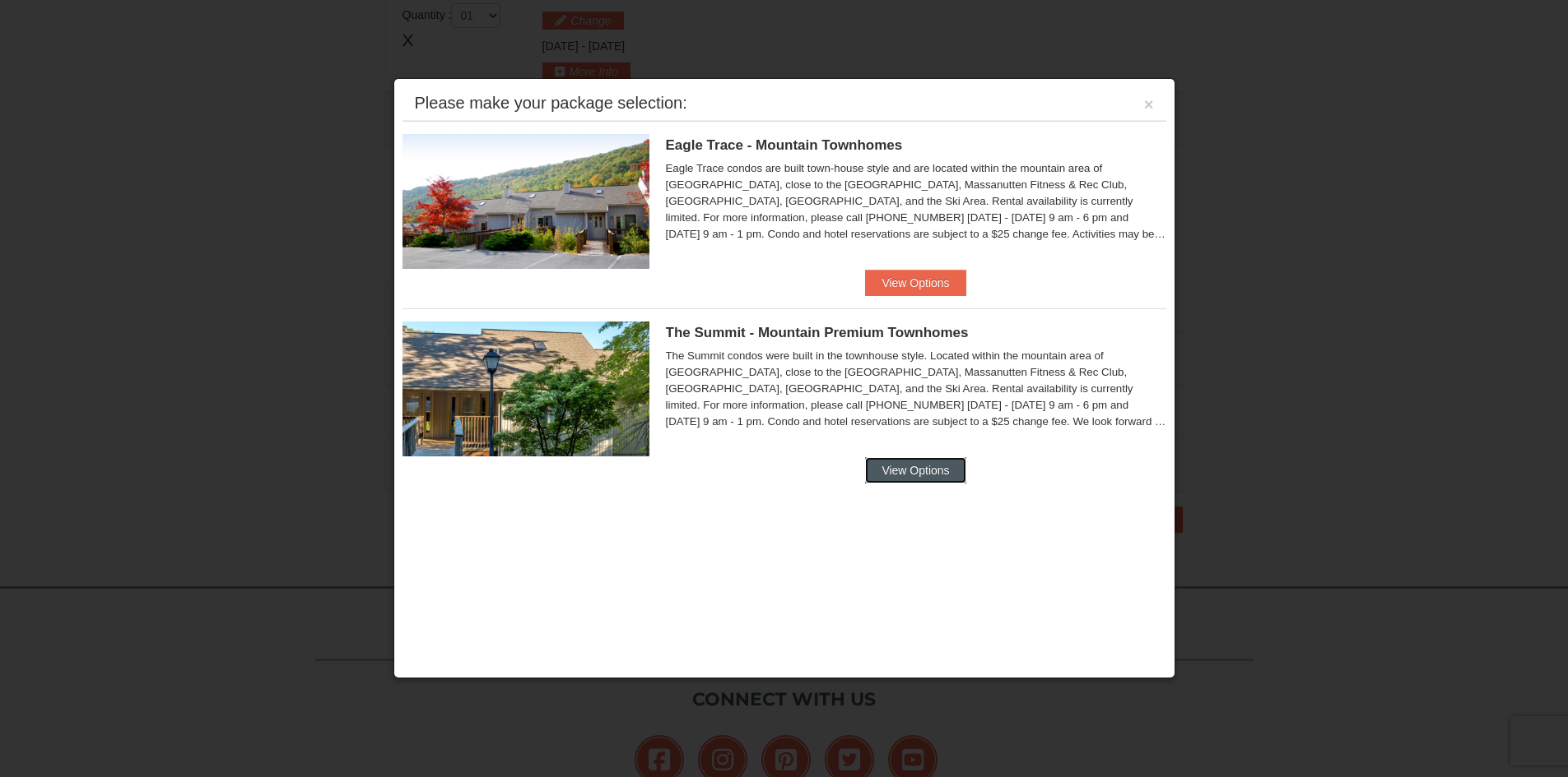
click at [935, 468] on button "View Options" at bounding box center [915, 471] width 100 height 26
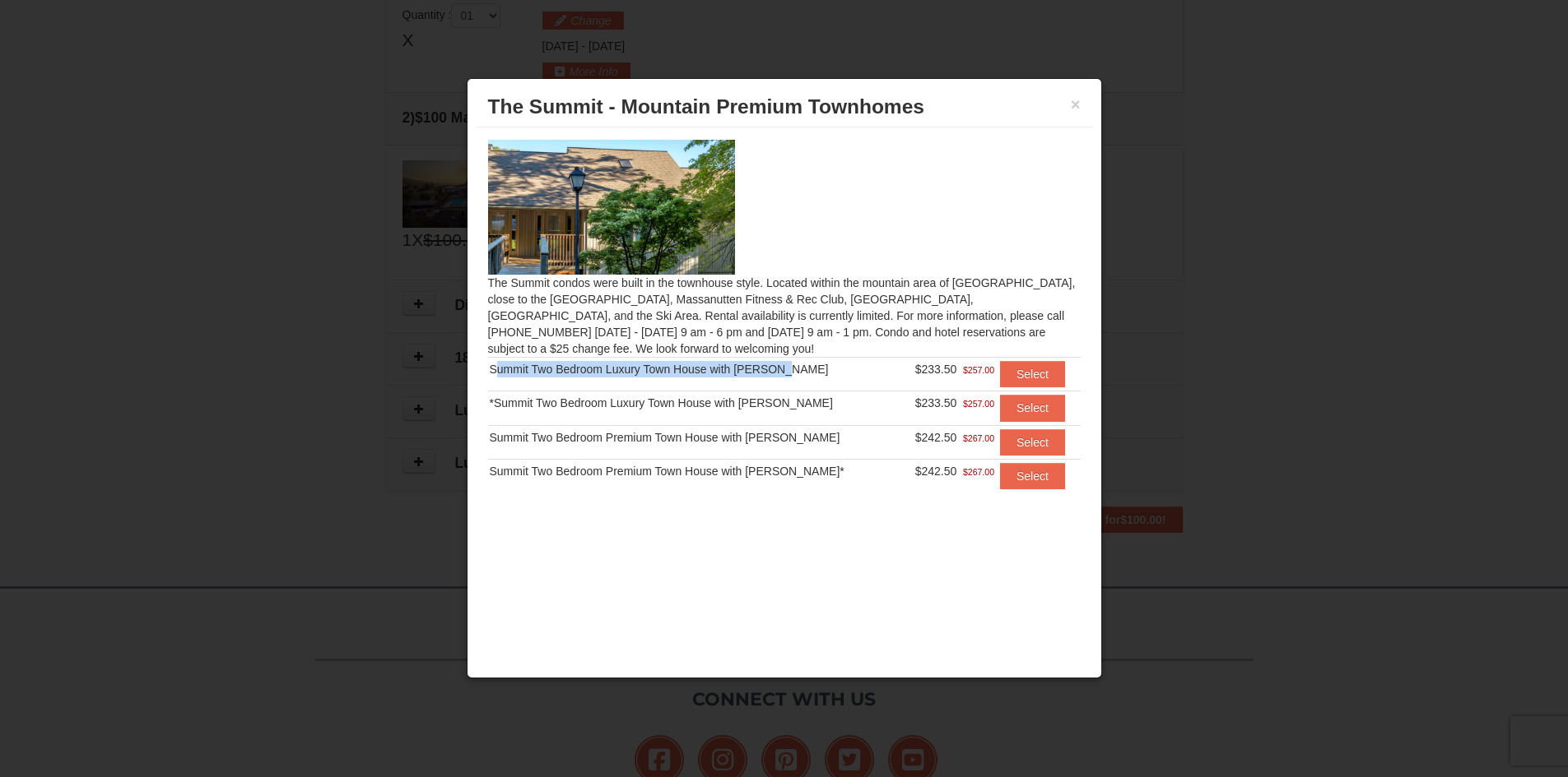
drag, startPoint x: 784, startPoint y: 370, endPoint x: 508, endPoint y: 370, distance: 276.0
click at [491, 368] on div "Summit Two Bedroom Luxury Town House with Jacuzzi" at bounding box center [694, 370] width 410 height 17
copy div "Summit Two Bedroom Luxury Town House with Jacuzzi"
click at [1005, 372] on button "Select" at bounding box center [1033, 374] width 65 height 26
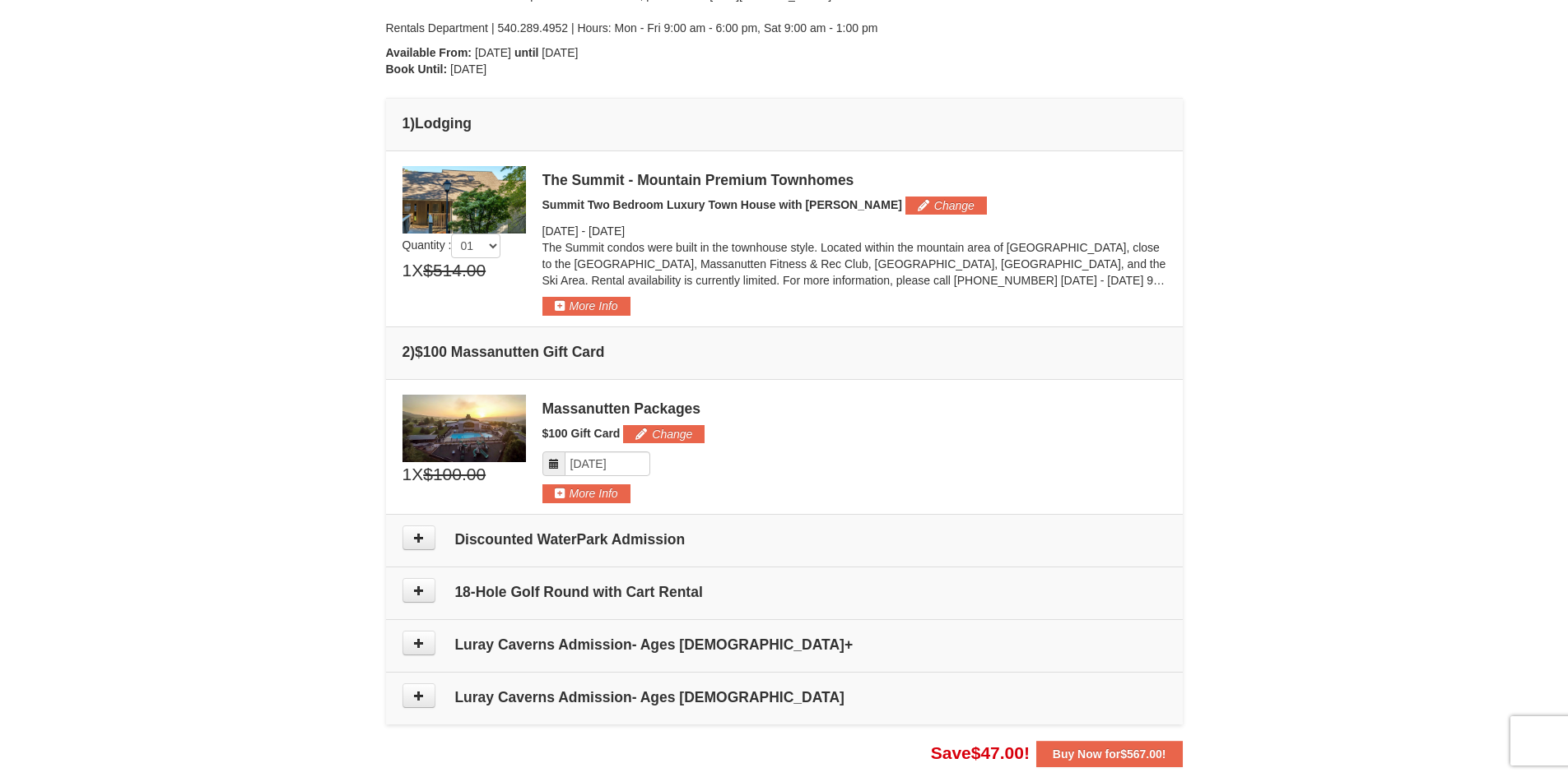
scroll to position [339, 0]
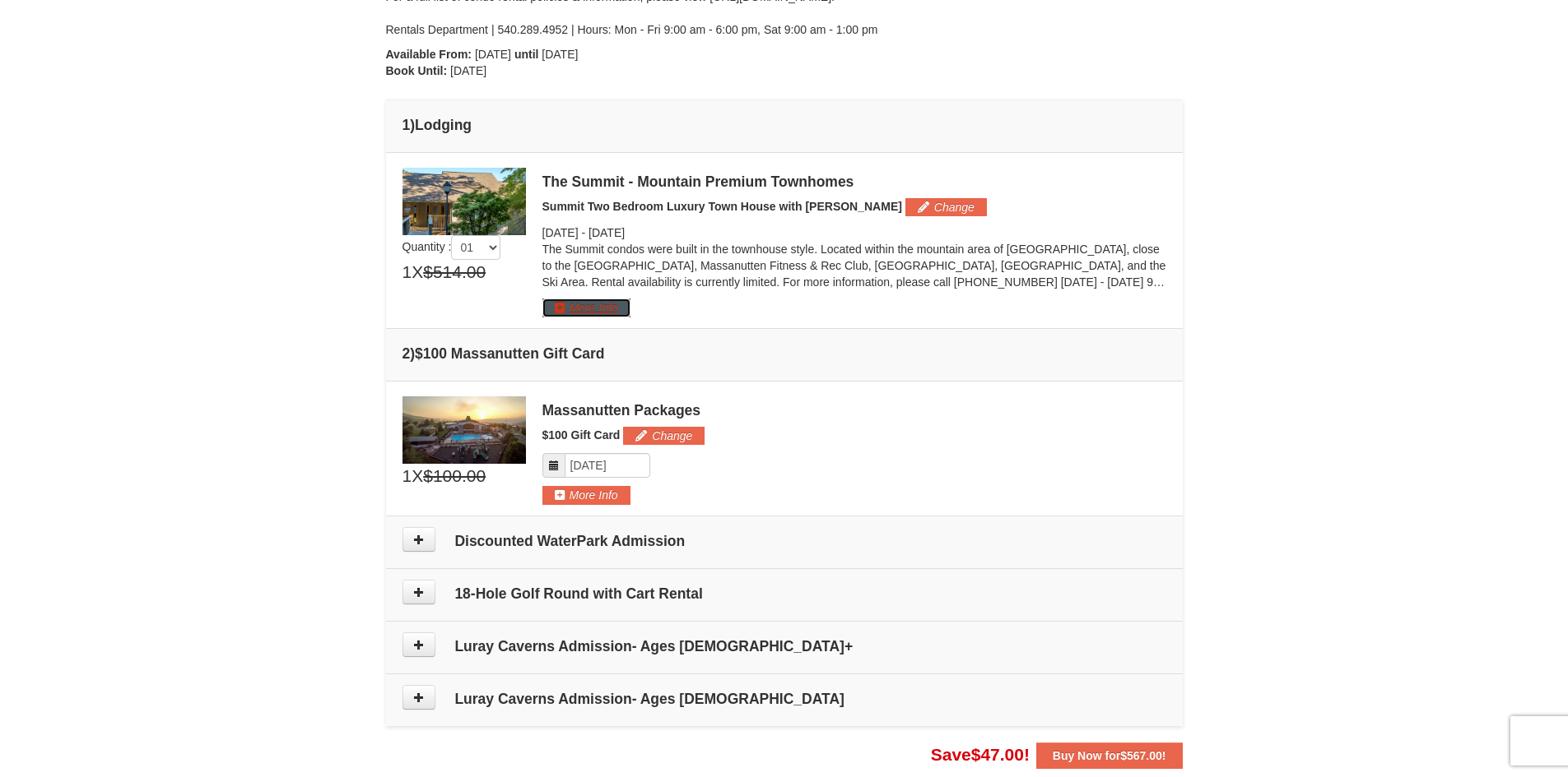
click at [559, 307] on button "More Info" at bounding box center [586, 307] width 88 height 18
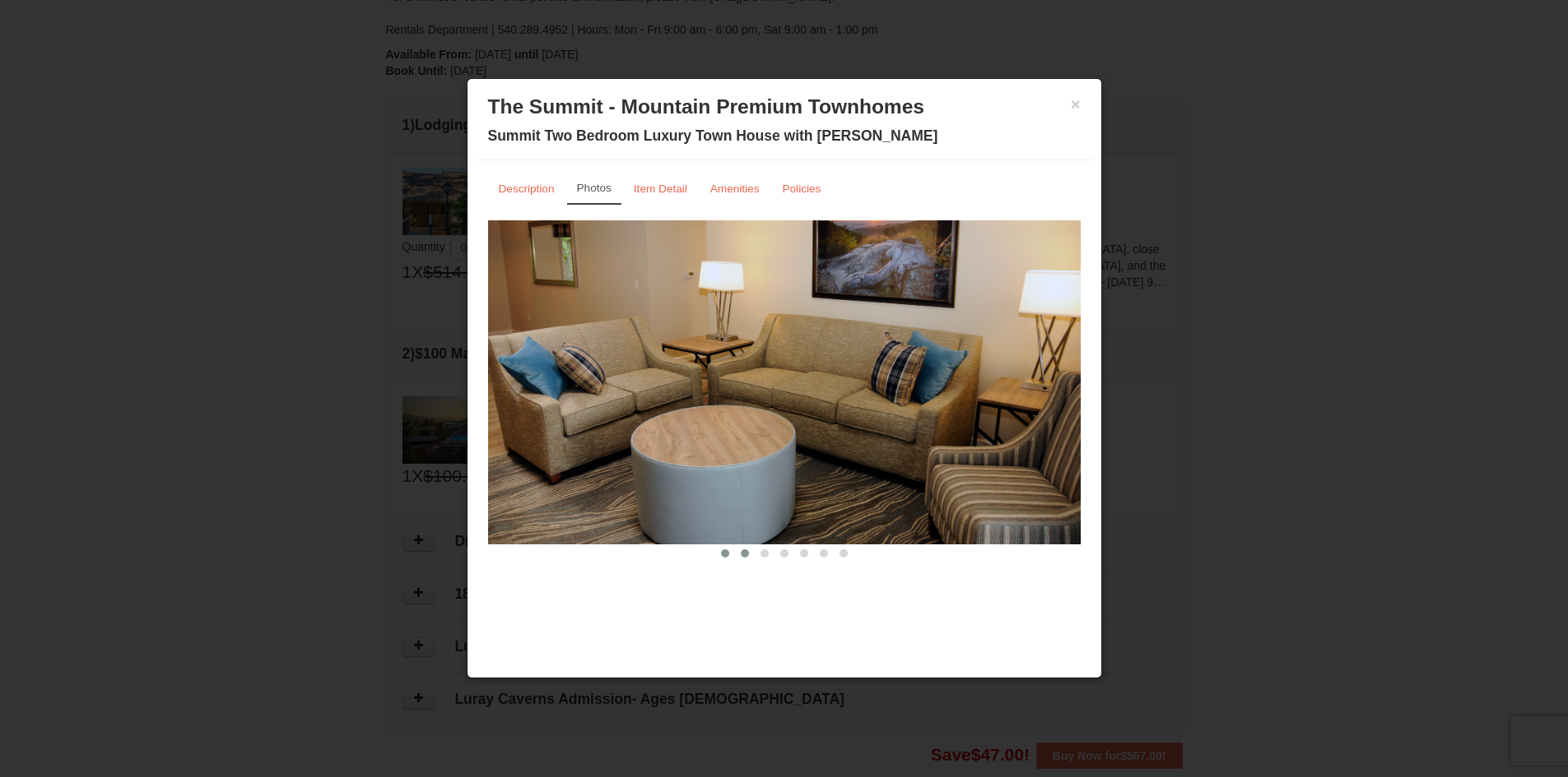
click at [744, 549] on span at bounding box center [745, 553] width 8 height 8
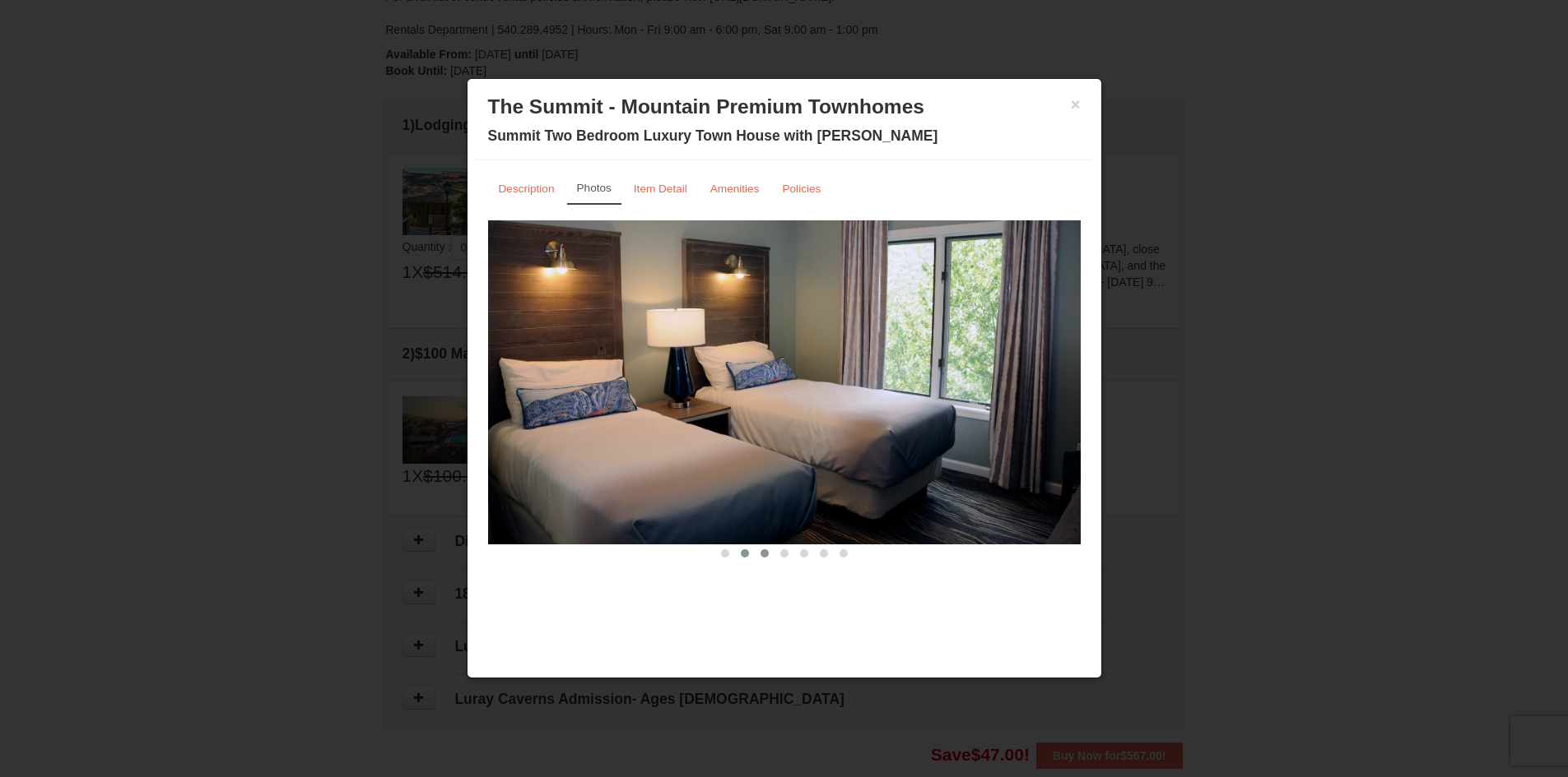
click at [768, 552] on span at bounding box center [764, 553] width 8 height 8
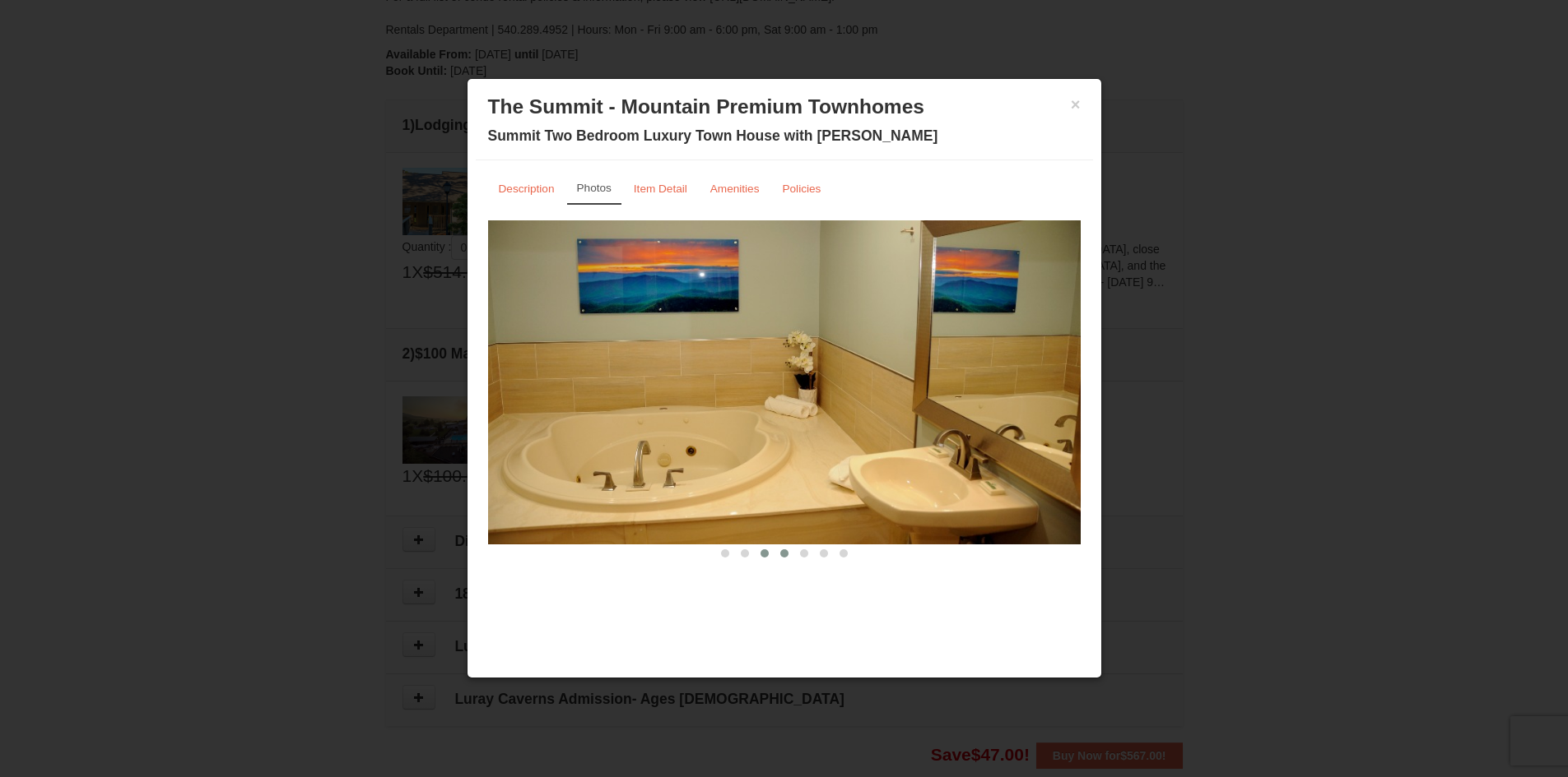
click at [781, 553] on span at bounding box center [784, 553] width 8 height 8
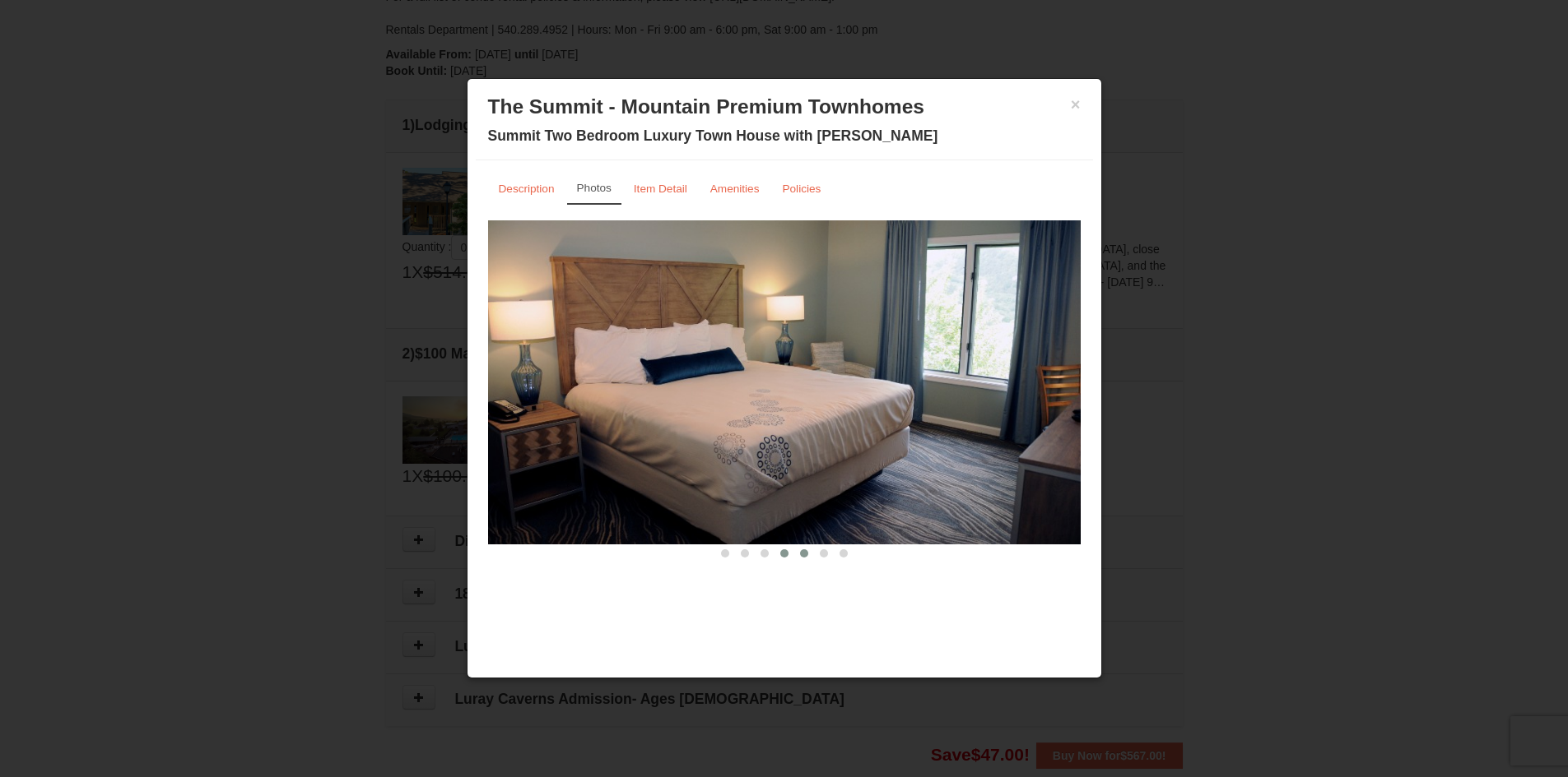
click at [803, 555] on span at bounding box center [804, 553] width 8 height 8
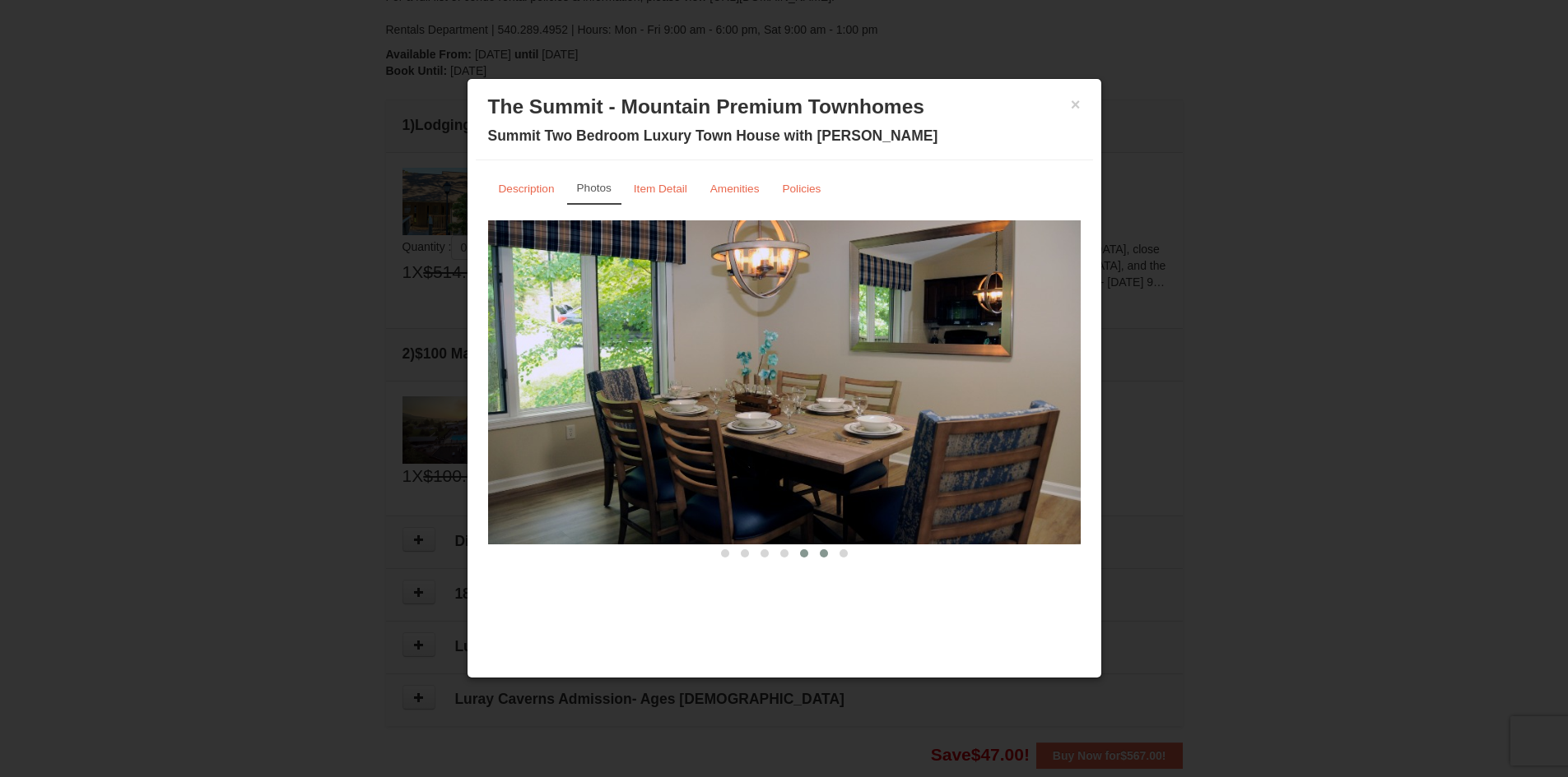
click at [820, 554] on span at bounding box center [823, 553] width 8 height 8
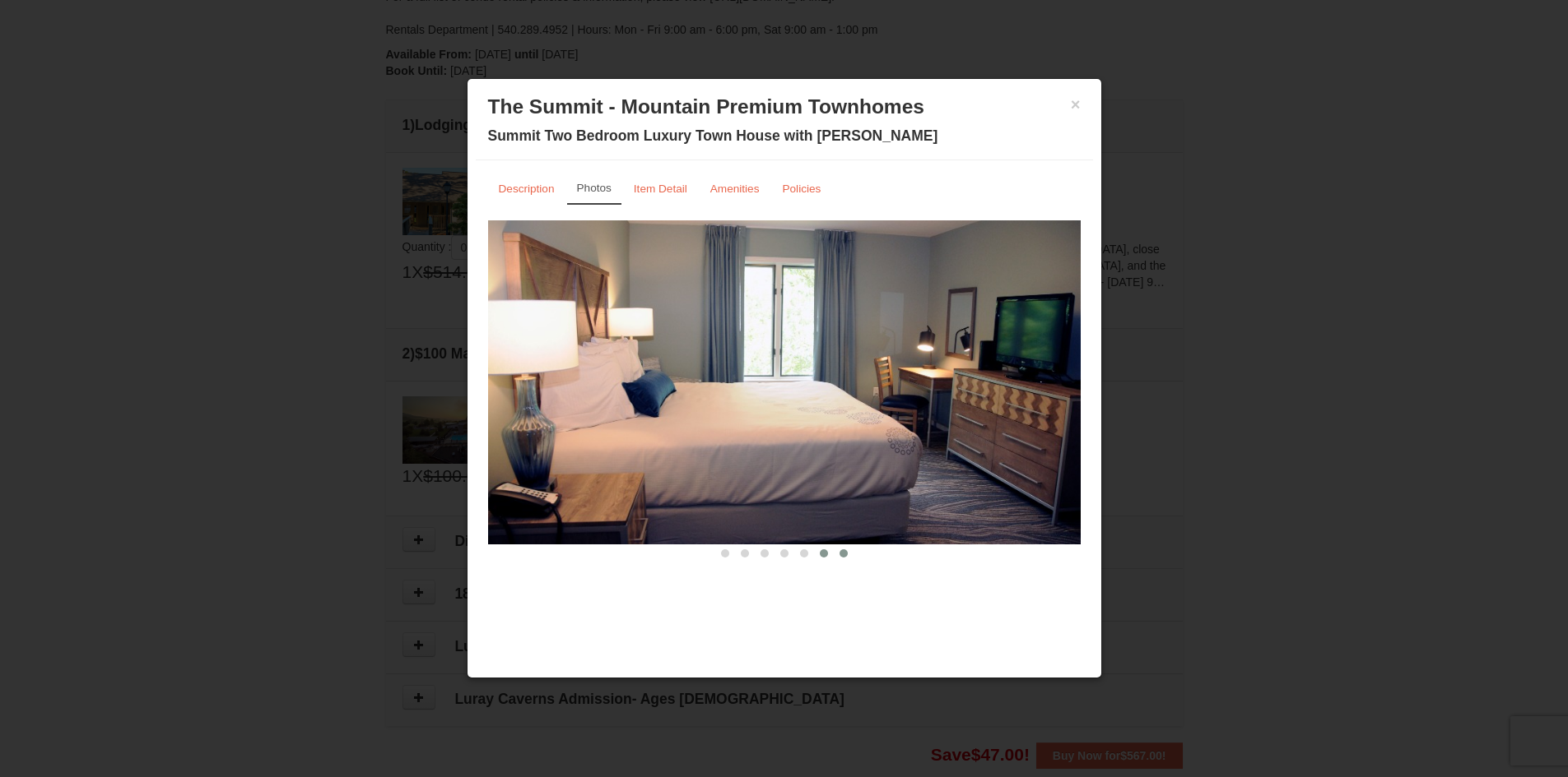
click at [837, 555] on button at bounding box center [843, 554] width 20 height 17
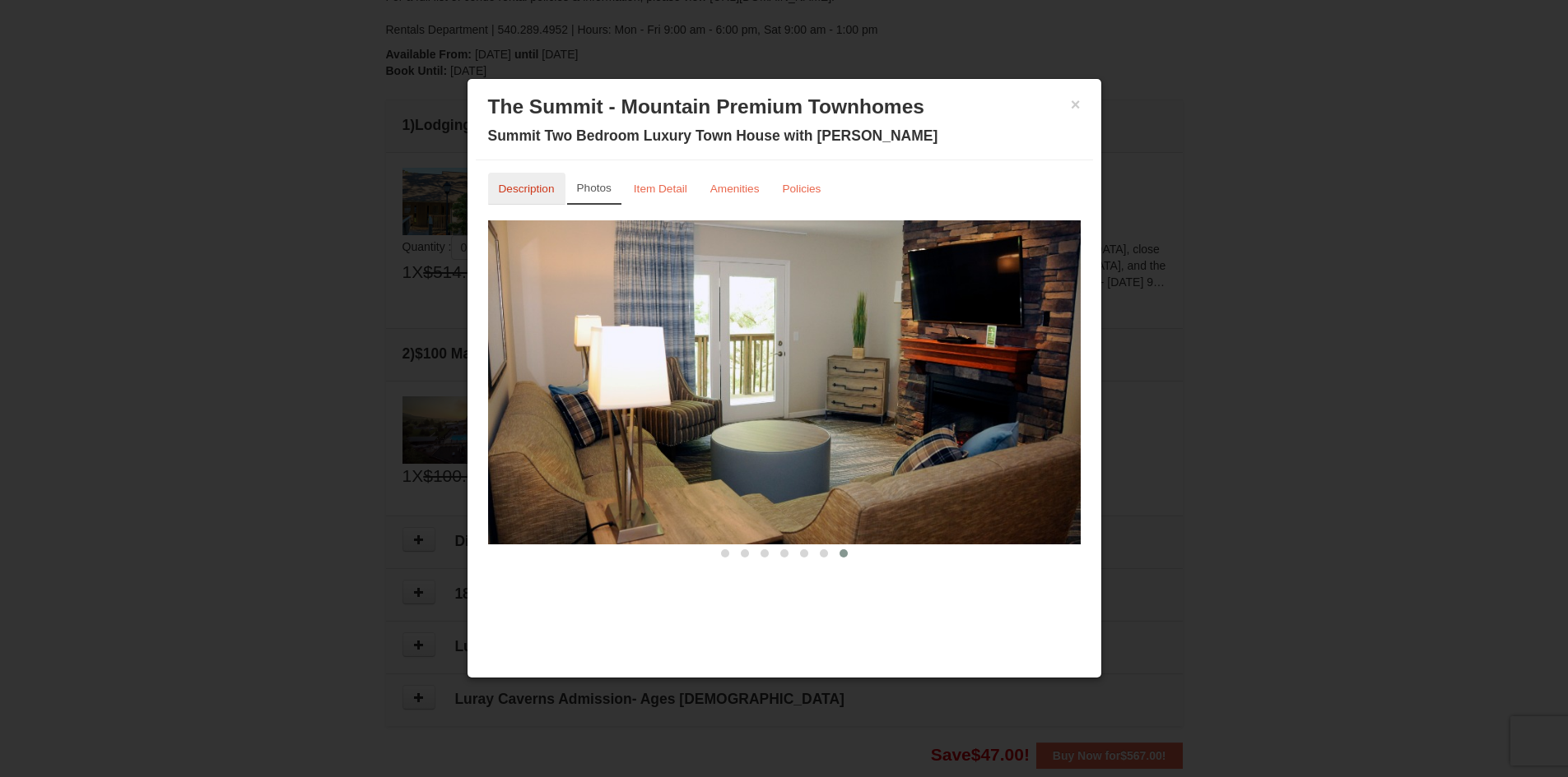
click at [525, 189] on small "Description" at bounding box center [527, 189] width 56 height 12
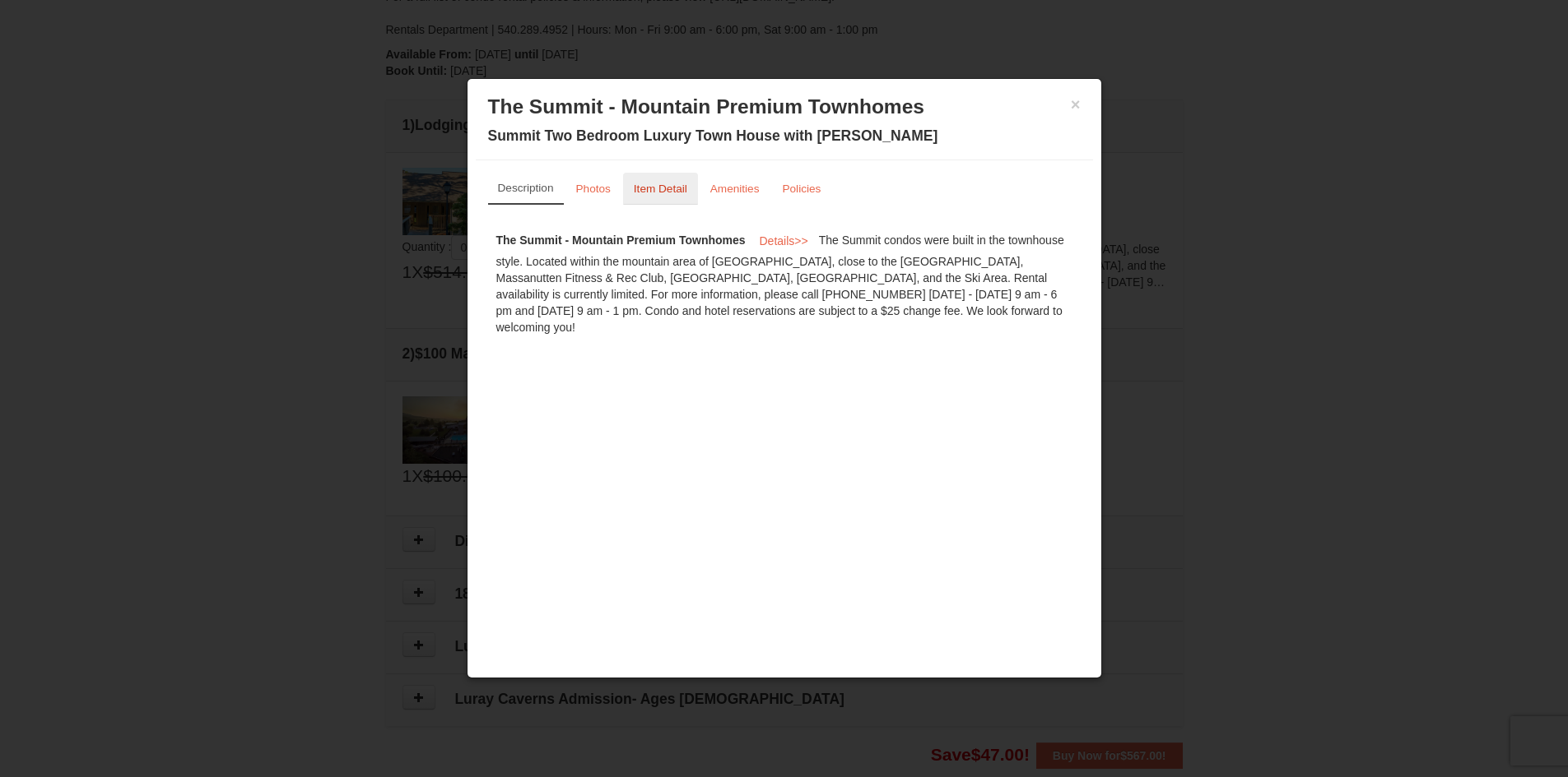
click at [646, 190] on small "Item Detail" at bounding box center [660, 189] width 53 height 12
click at [1076, 107] on button "×" at bounding box center [1076, 105] width 10 height 17
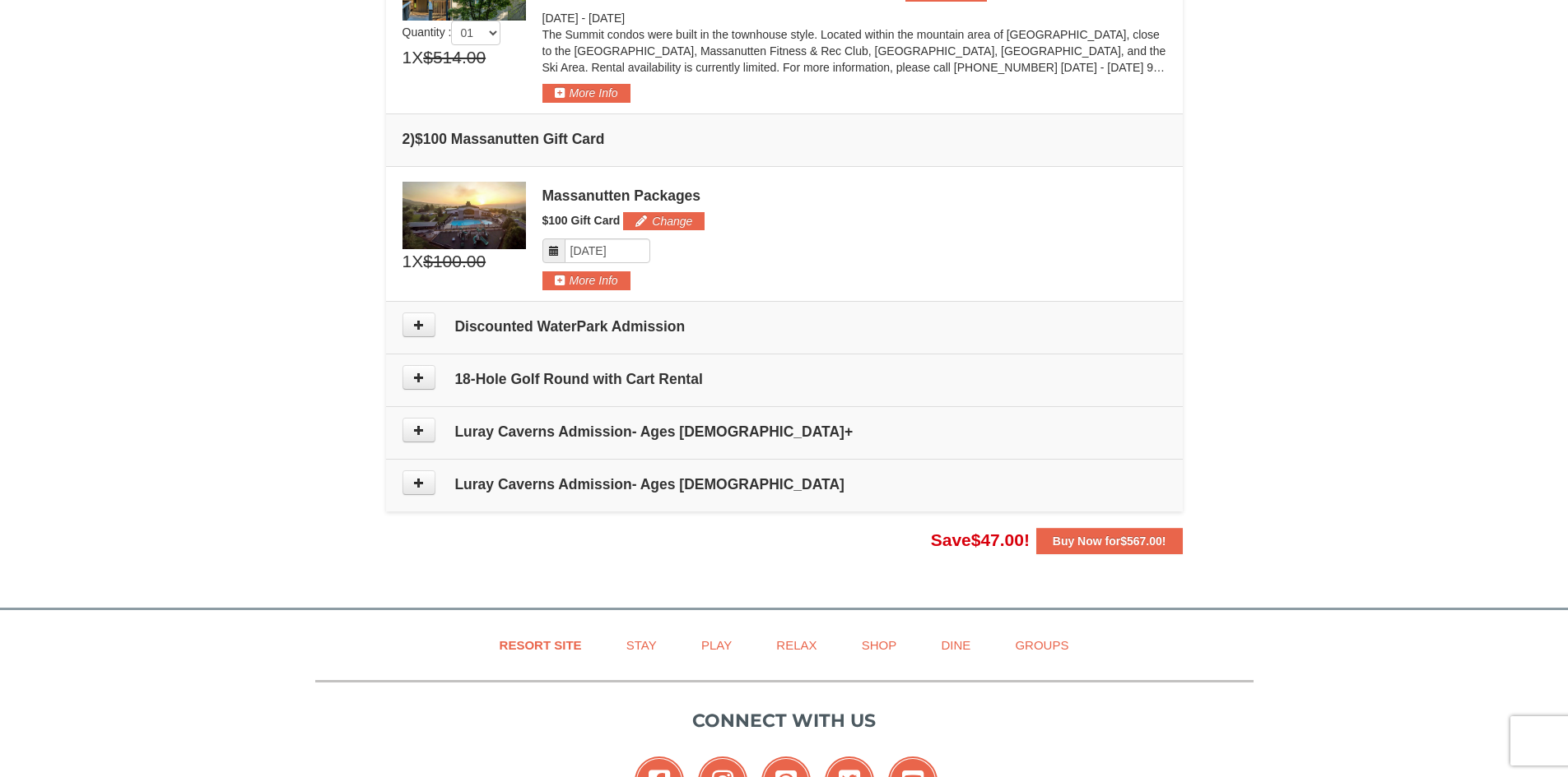
scroll to position [586, 0]
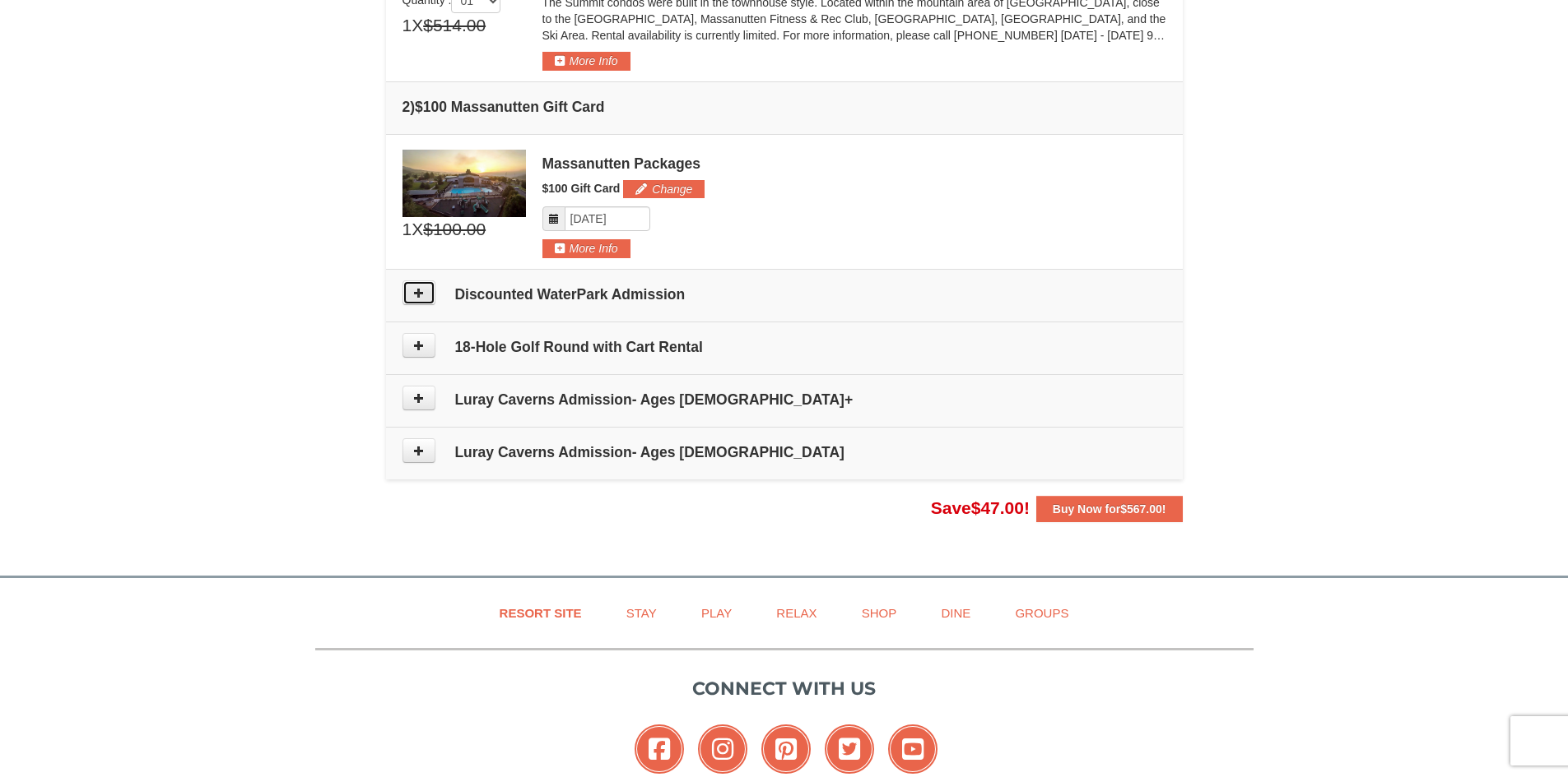
click at [426, 297] on button at bounding box center [419, 292] width 33 height 24
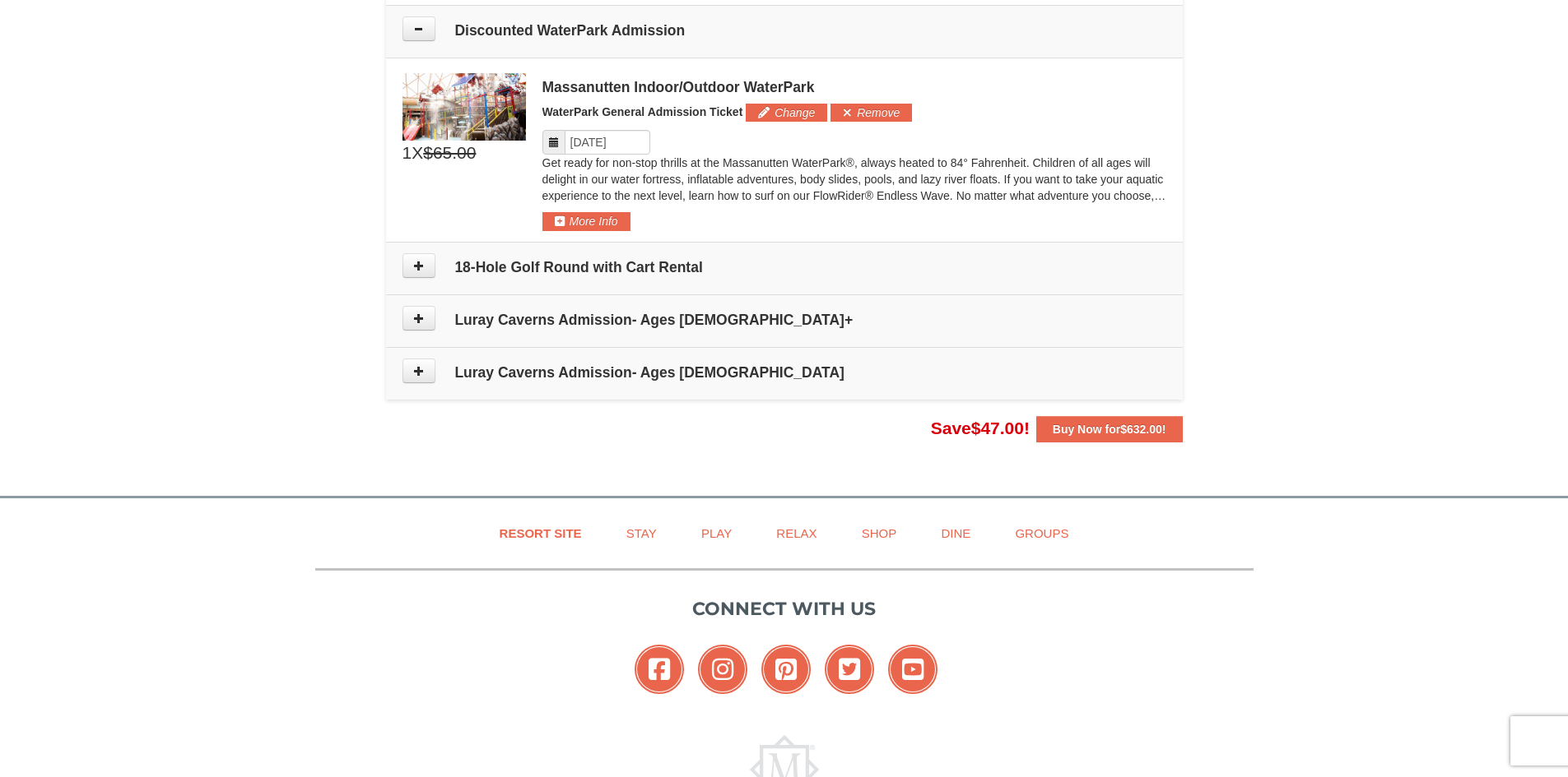
scroll to position [855, 0]
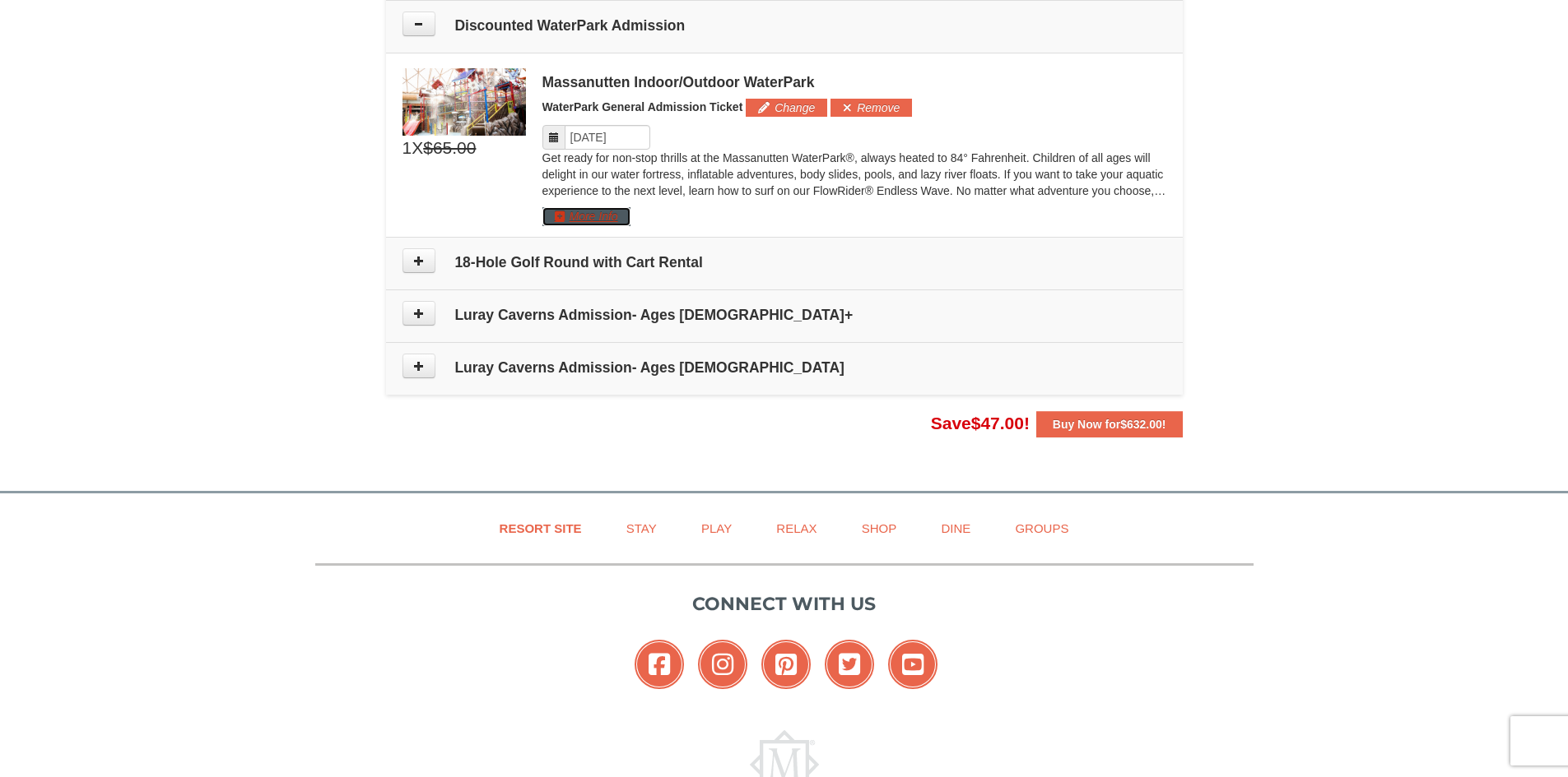
click at [559, 218] on button "More Info" at bounding box center [586, 216] width 88 height 18
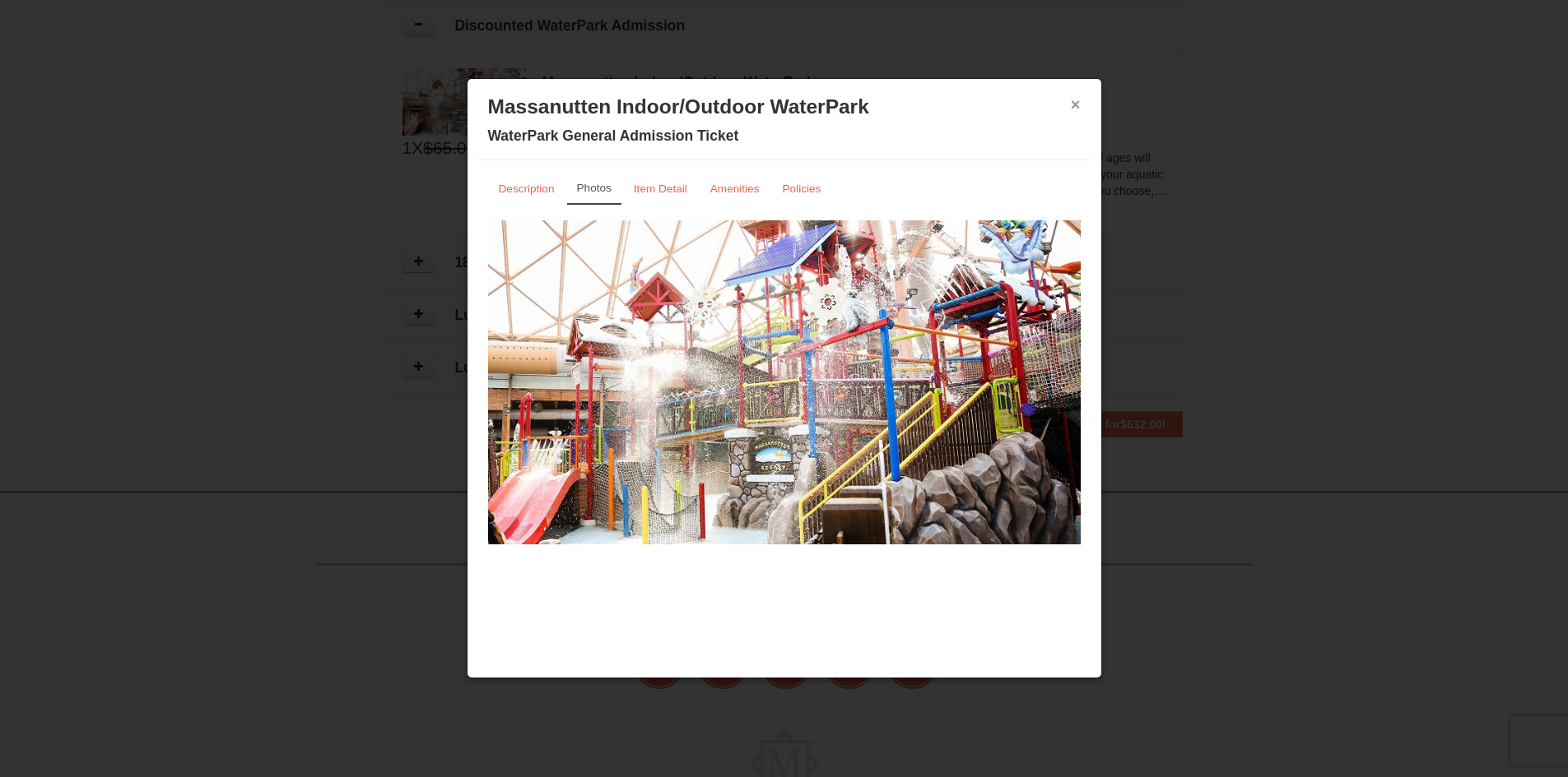
click at [1073, 106] on button "×" at bounding box center [1076, 105] width 10 height 17
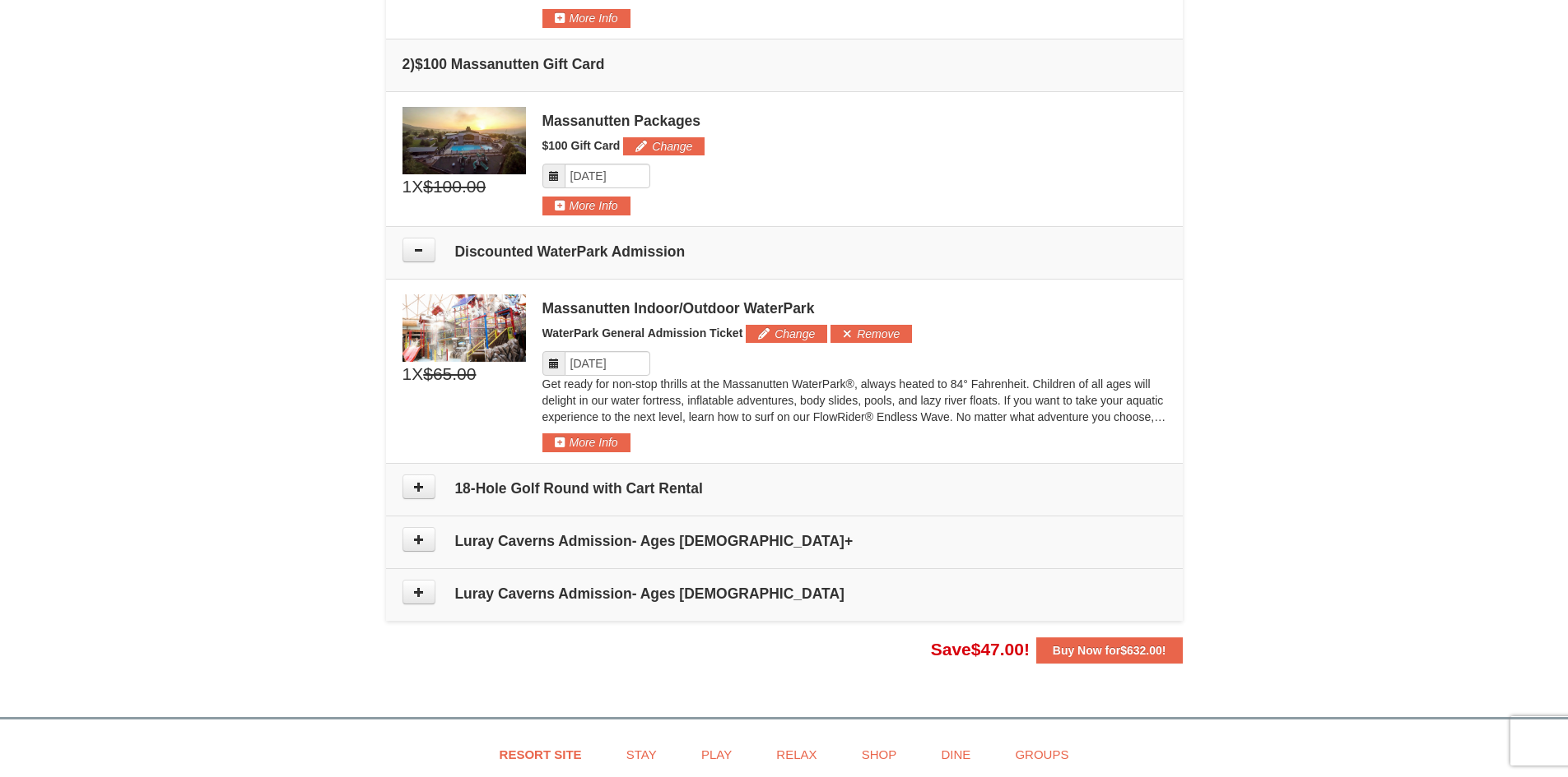
scroll to position [658, 0]
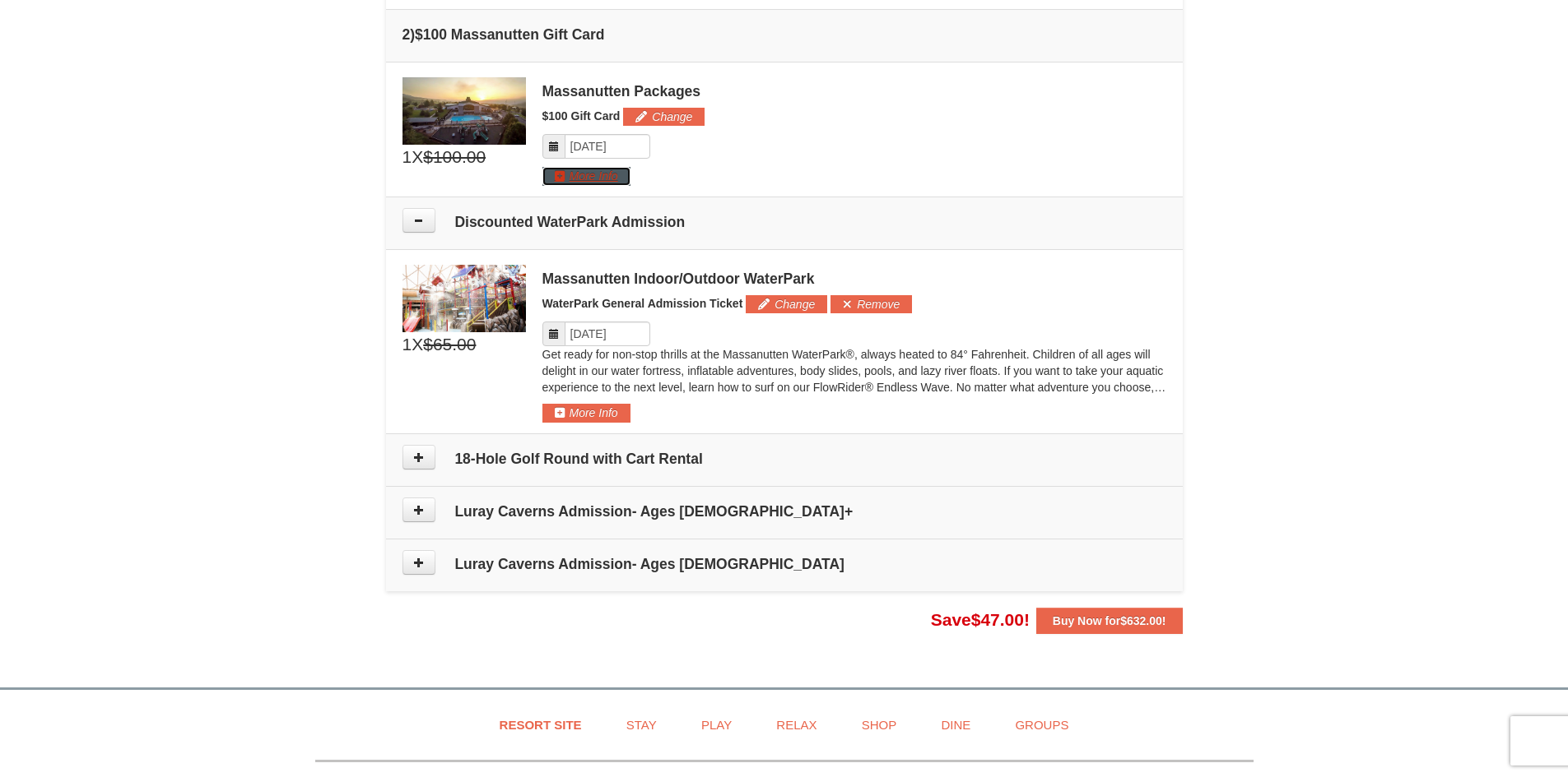
click at [559, 176] on button "More Info" at bounding box center [586, 176] width 88 height 18
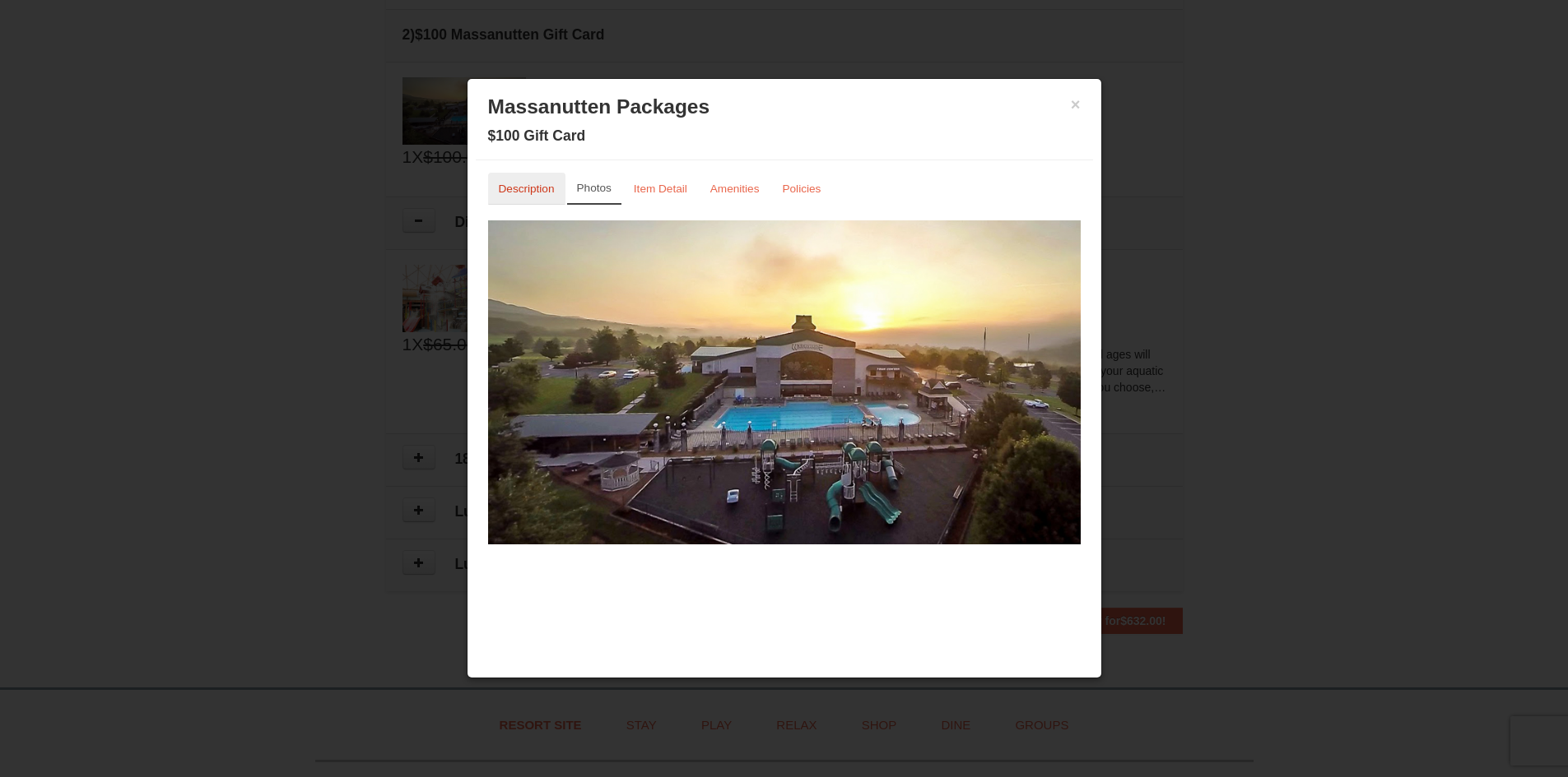
click at [534, 183] on small "Description" at bounding box center [527, 189] width 56 height 12
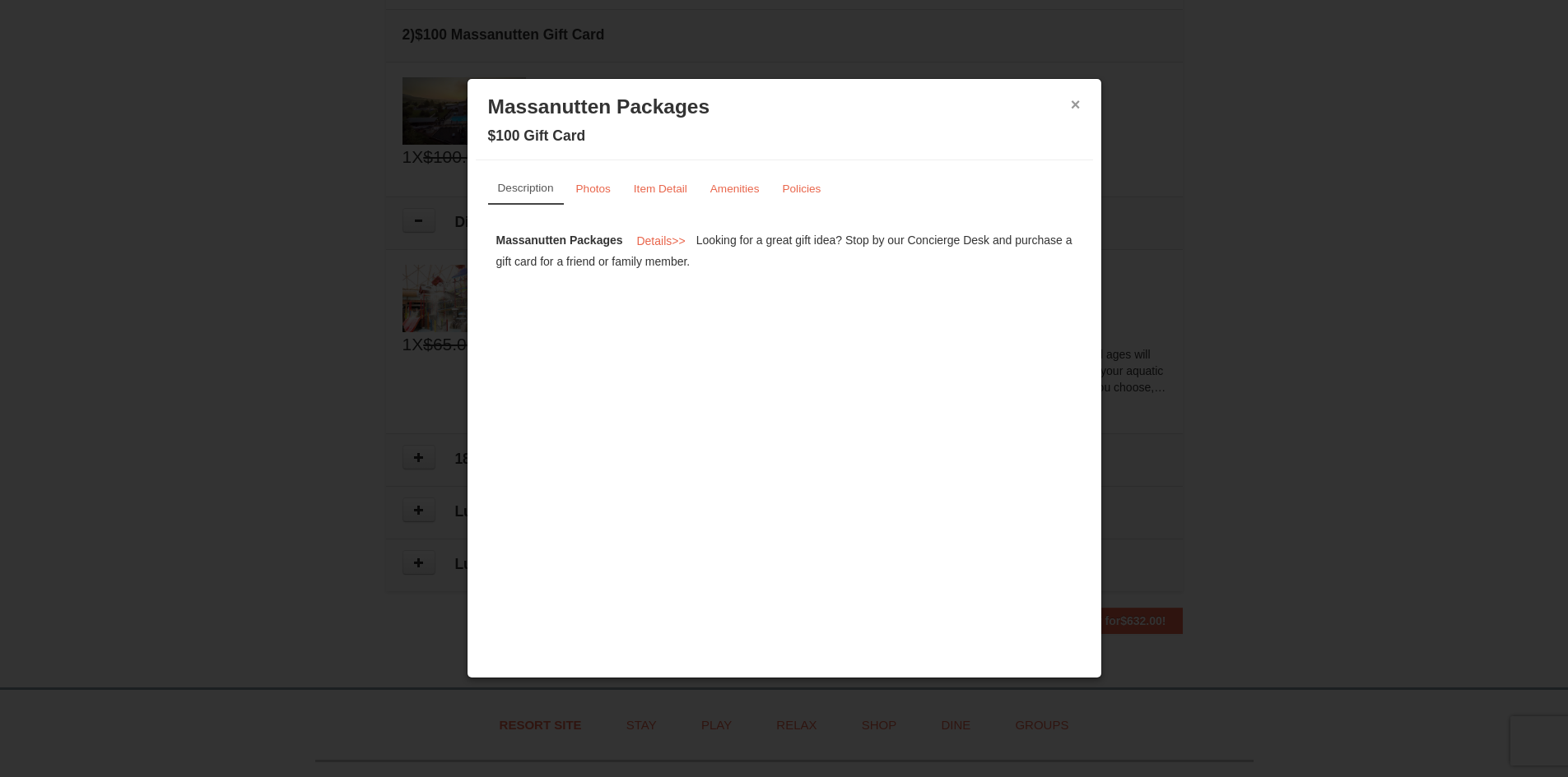
drag, startPoint x: 1075, startPoint y: 106, endPoint x: 1067, endPoint y: 107, distance: 8.1
click at [1074, 106] on button "×" at bounding box center [1076, 105] width 10 height 17
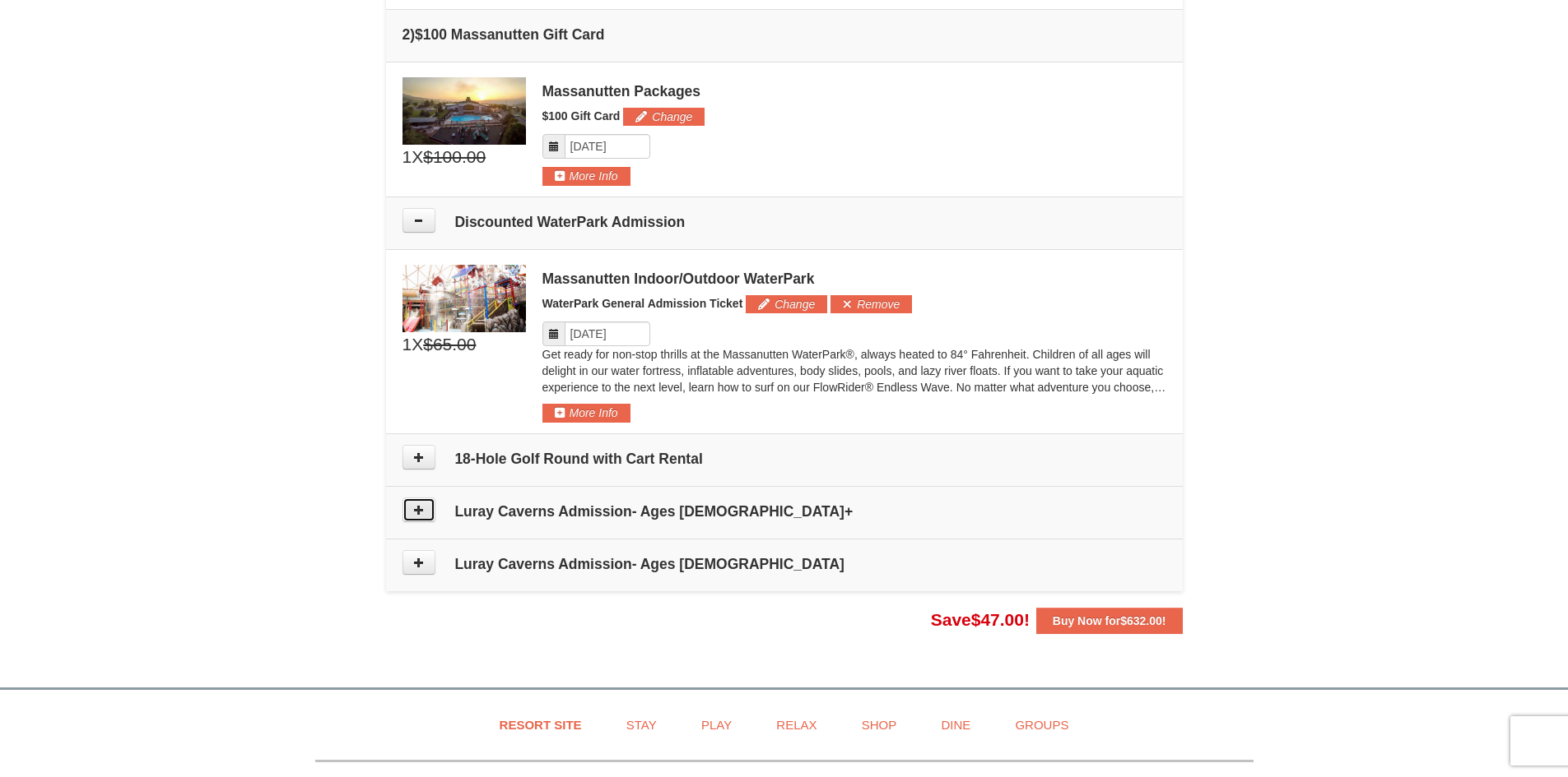
click at [421, 505] on icon at bounding box center [419, 510] width 11 height 11
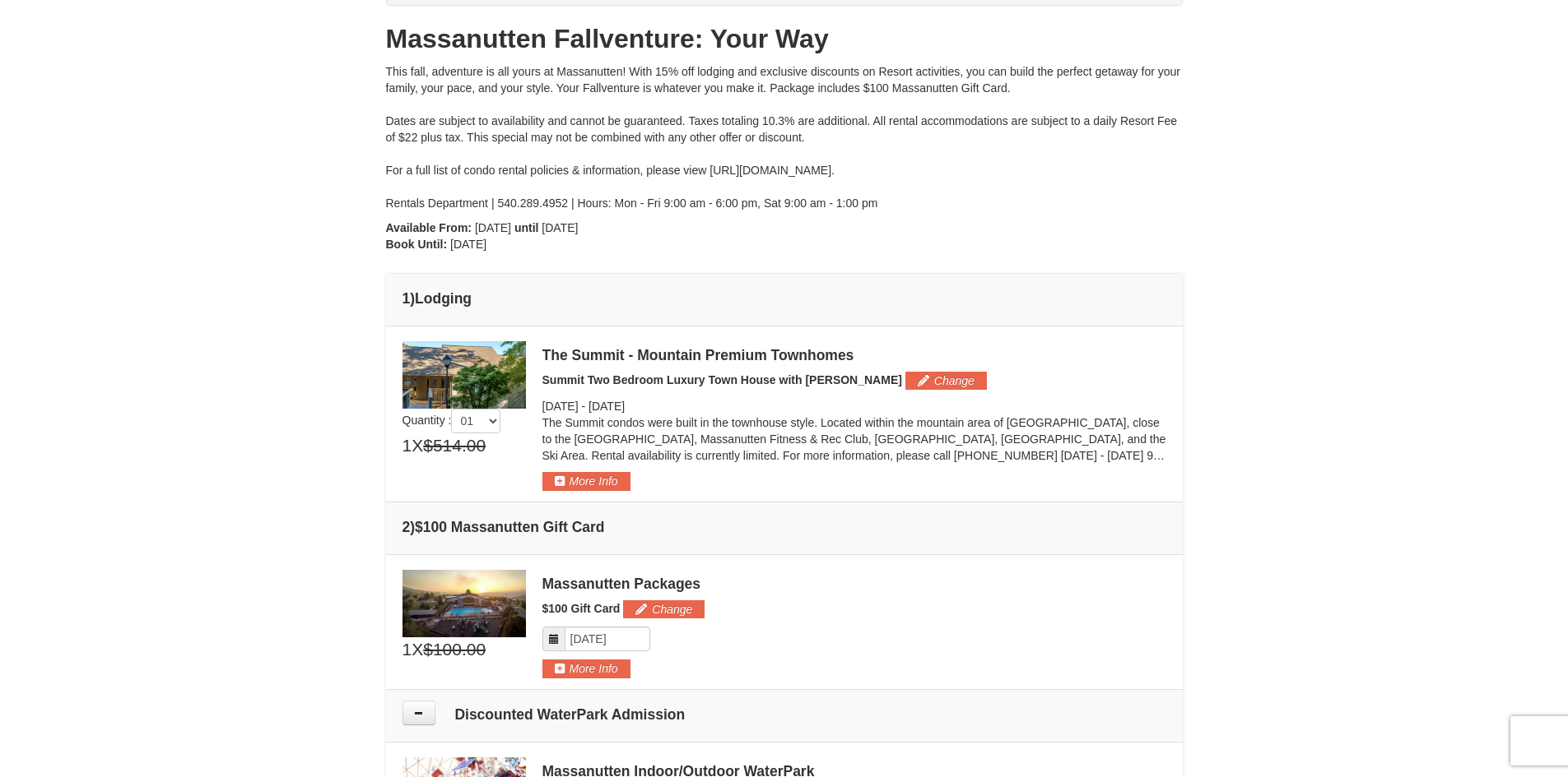
scroll to position [0, 0]
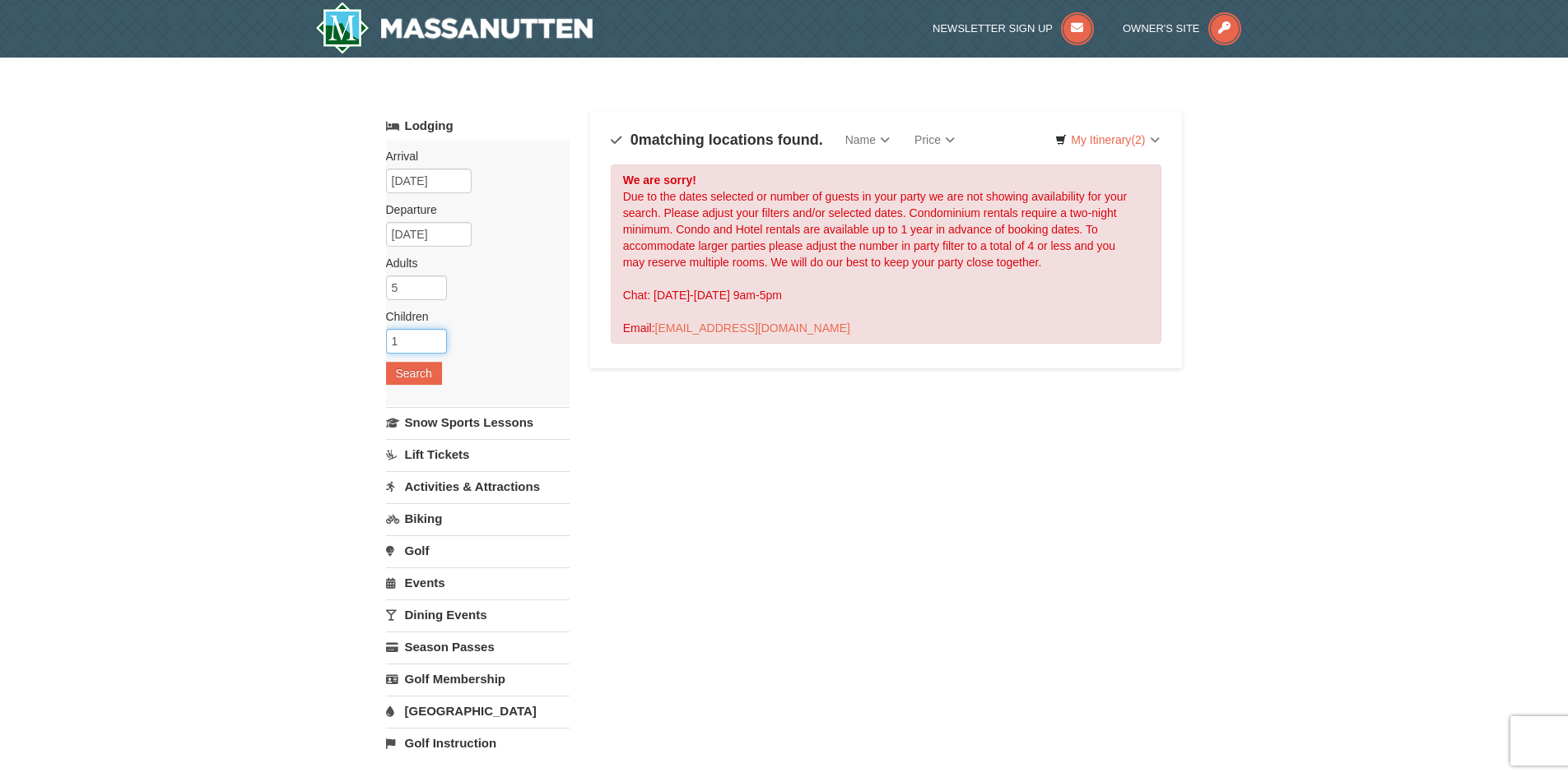
click at [434, 342] on input "1" at bounding box center [416, 341] width 61 height 24
click at [435, 338] on input "2" at bounding box center [416, 341] width 61 height 24
click at [432, 343] on input "1" at bounding box center [416, 341] width 61 height 24
type input "0"
click at [432, 343] on input "0" at bounding box center [416, 341] width 61 height 24
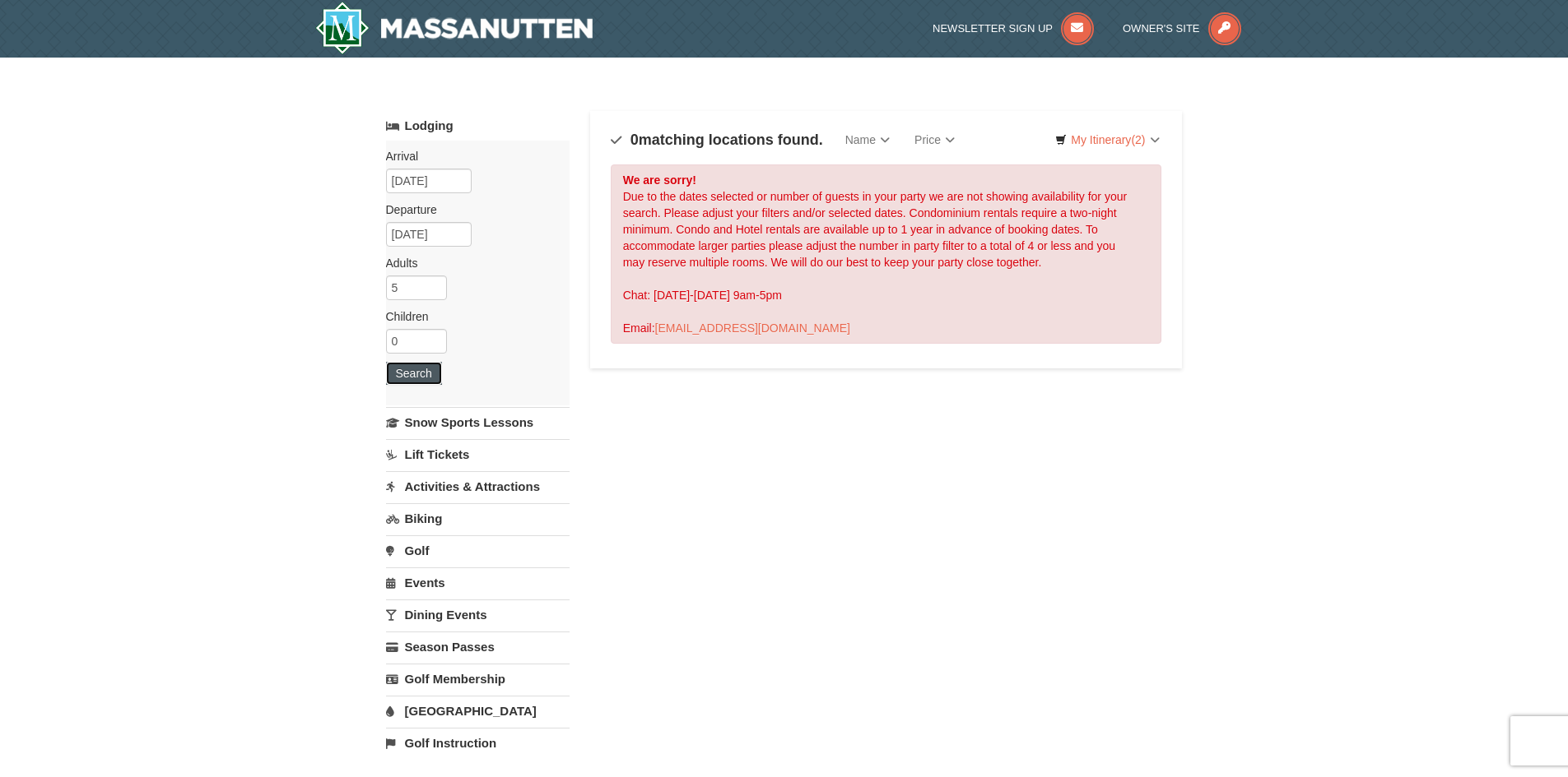
click at [419, 373] on button "Search" at bounding box center [414, 374] width 56 height 23
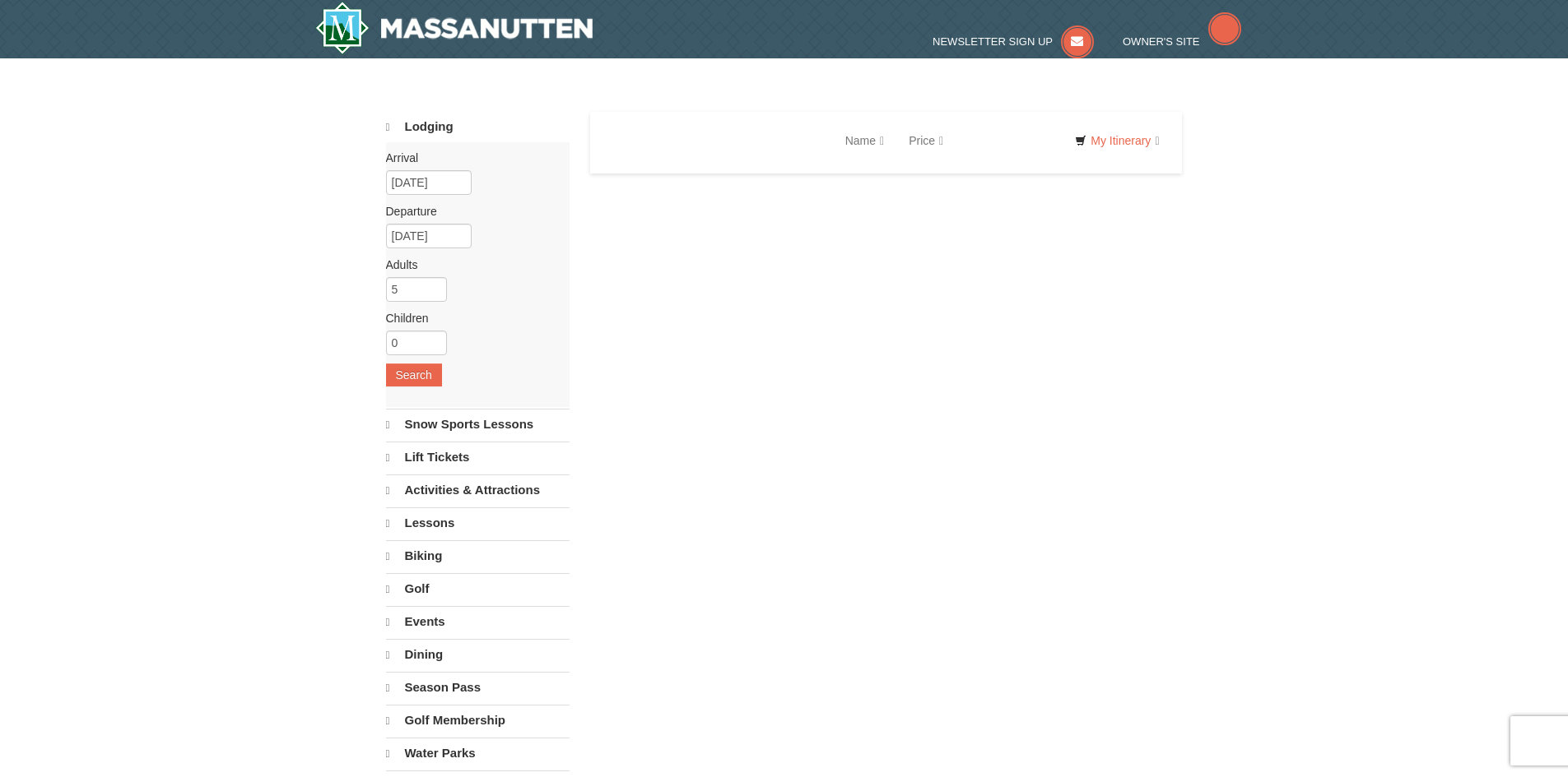
select select "9"
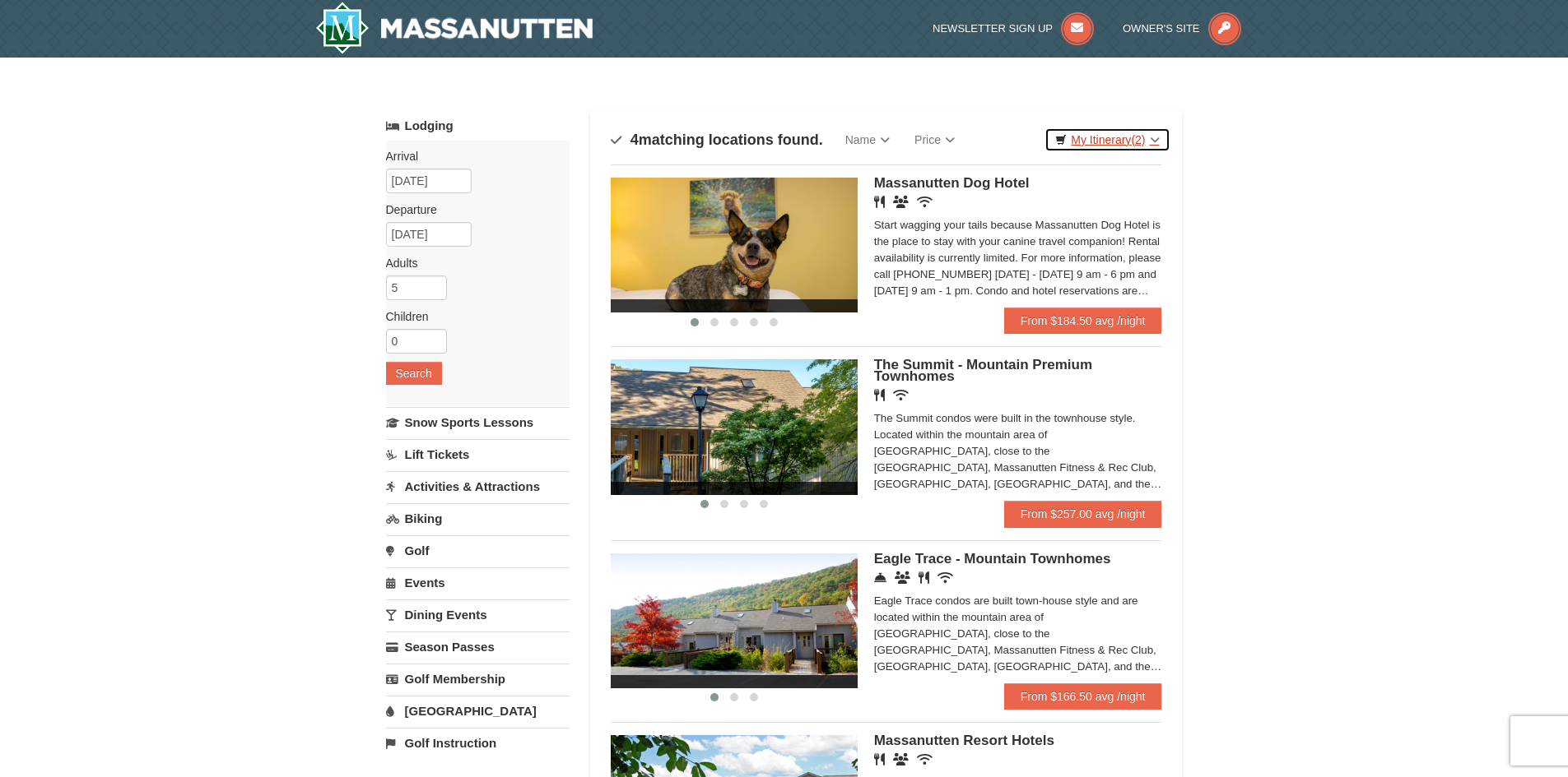
click at [1133, 143] on span "(2)" at bounding box center [1137, 140] width 14 height 13
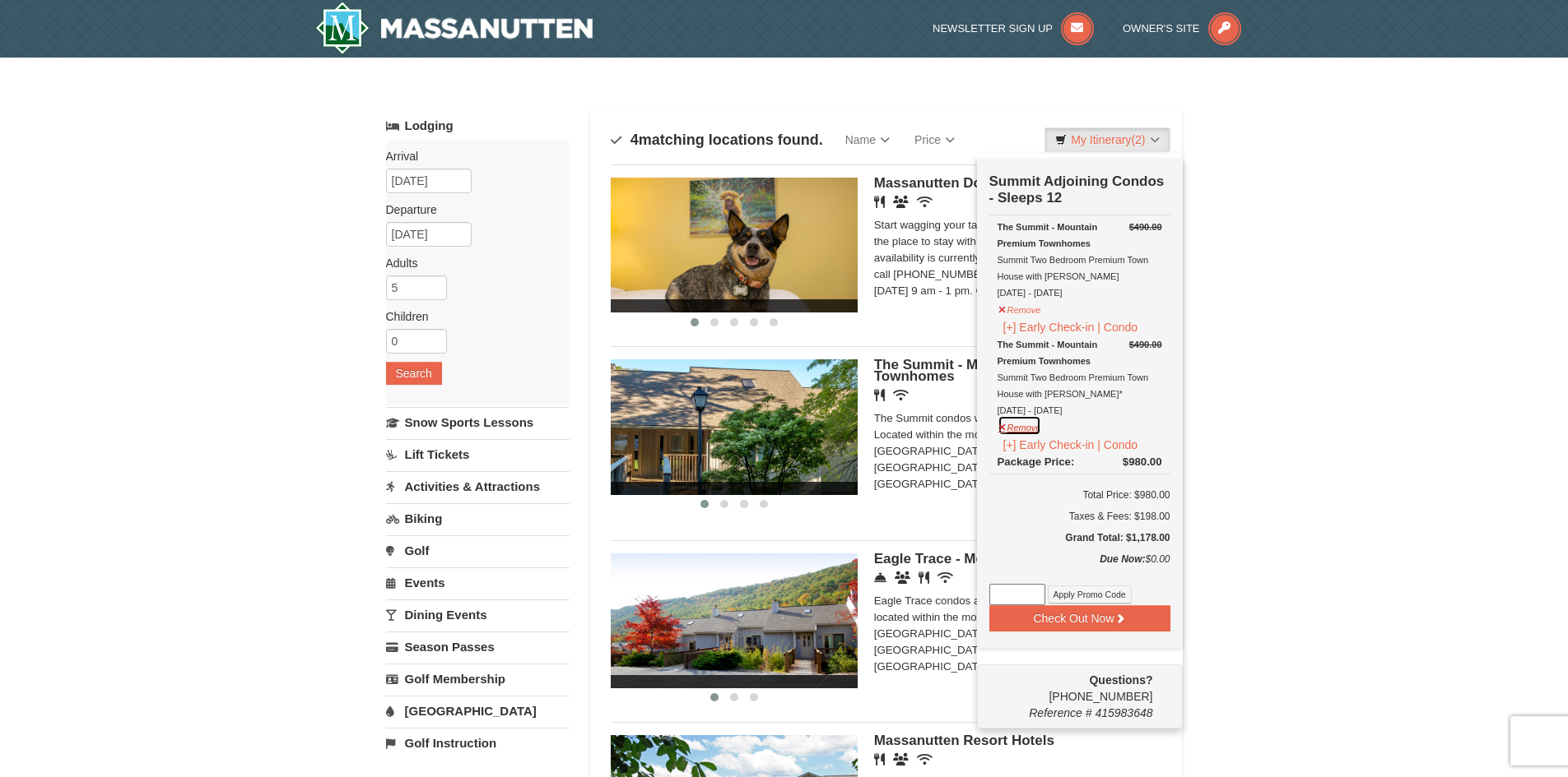
click at [1005, 430] on button "Remove" at bounding box center [1020, 426] width 45 height 21
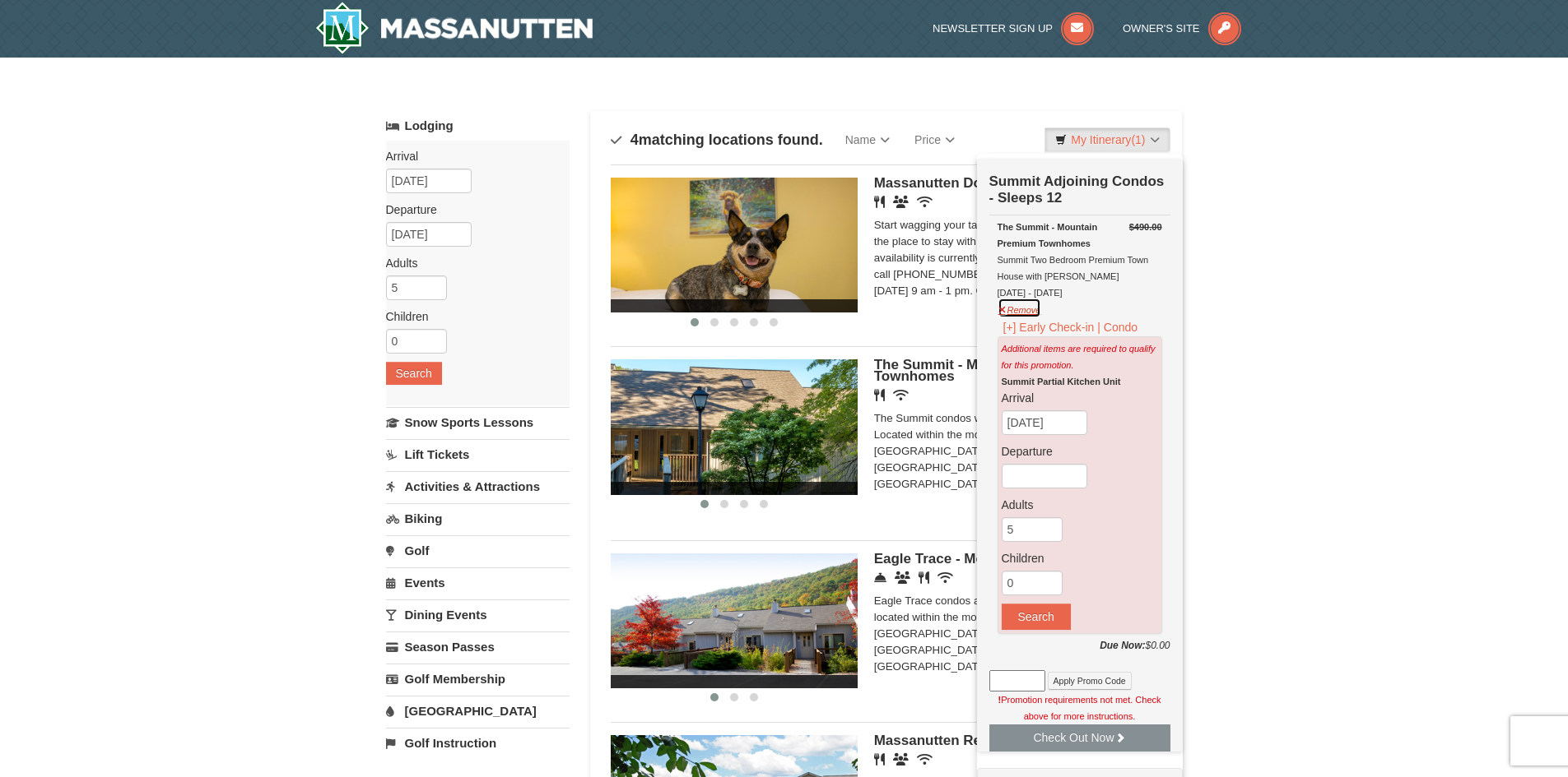
click at [1005, 312] on button "Remove" at bounding box center [1020, 308] width 45 height 21
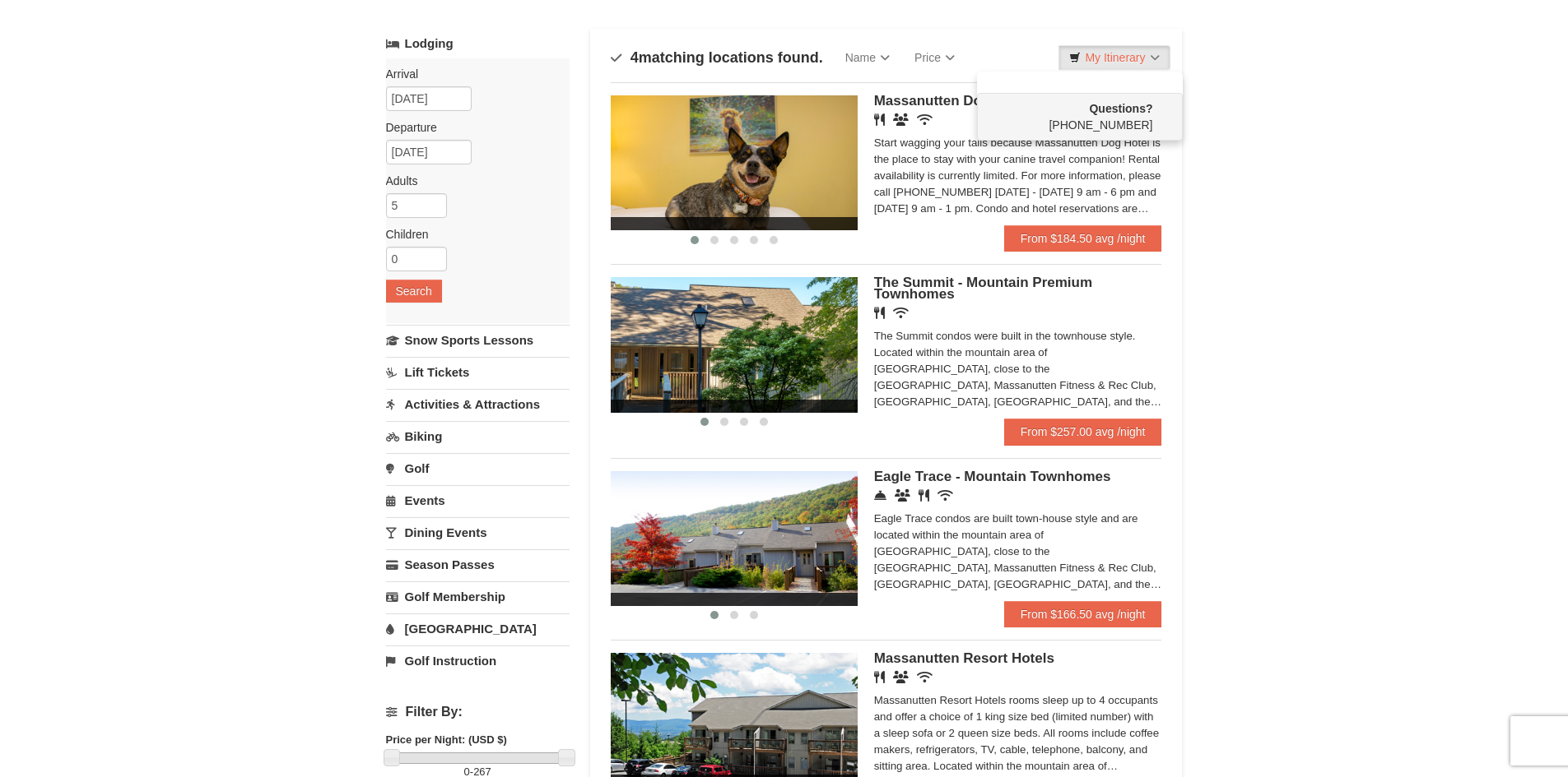
scroll to position [164, 0]
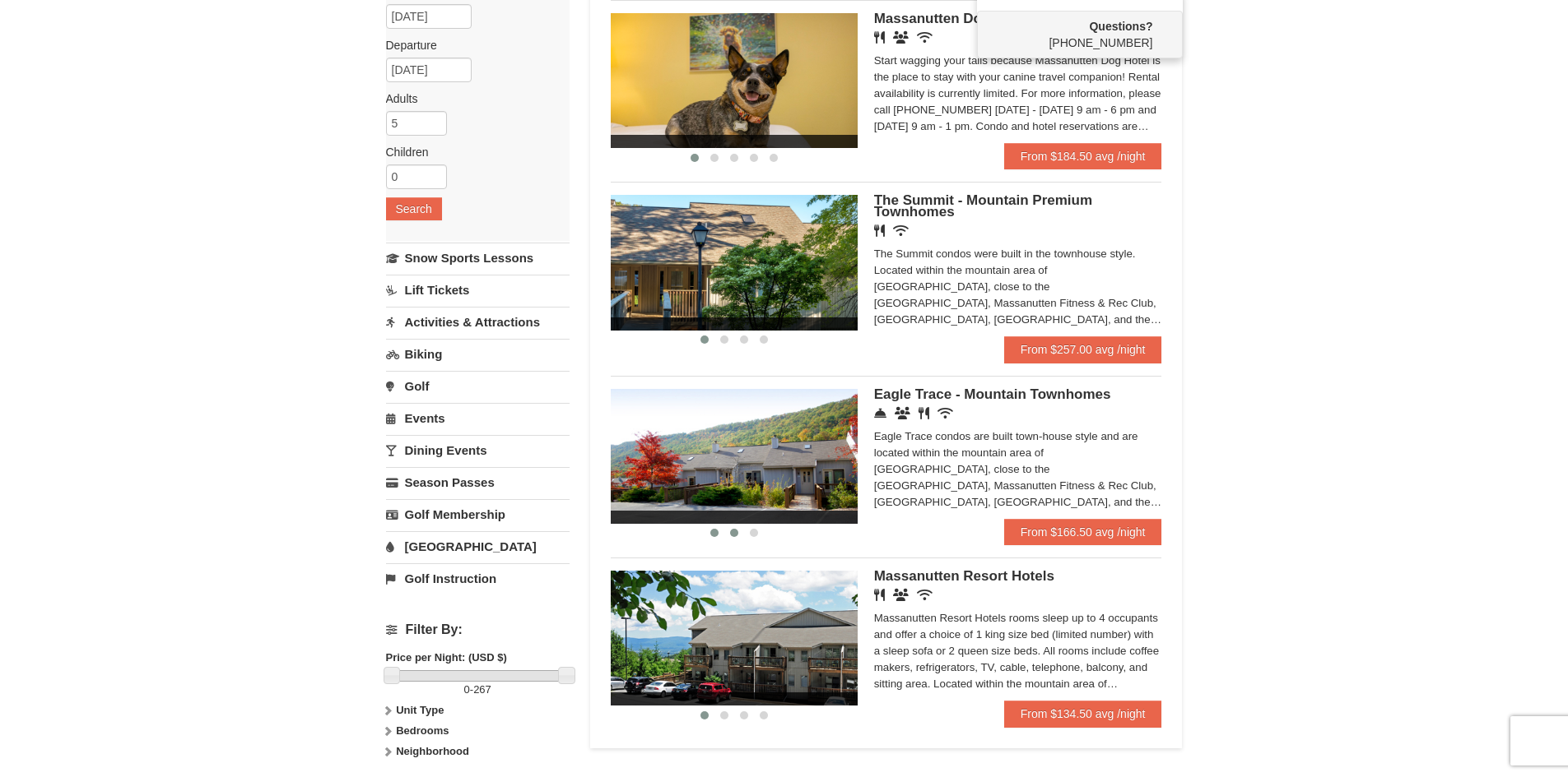
click at [728, 530] on button at bounding box center [734, 533] width 20 height 17
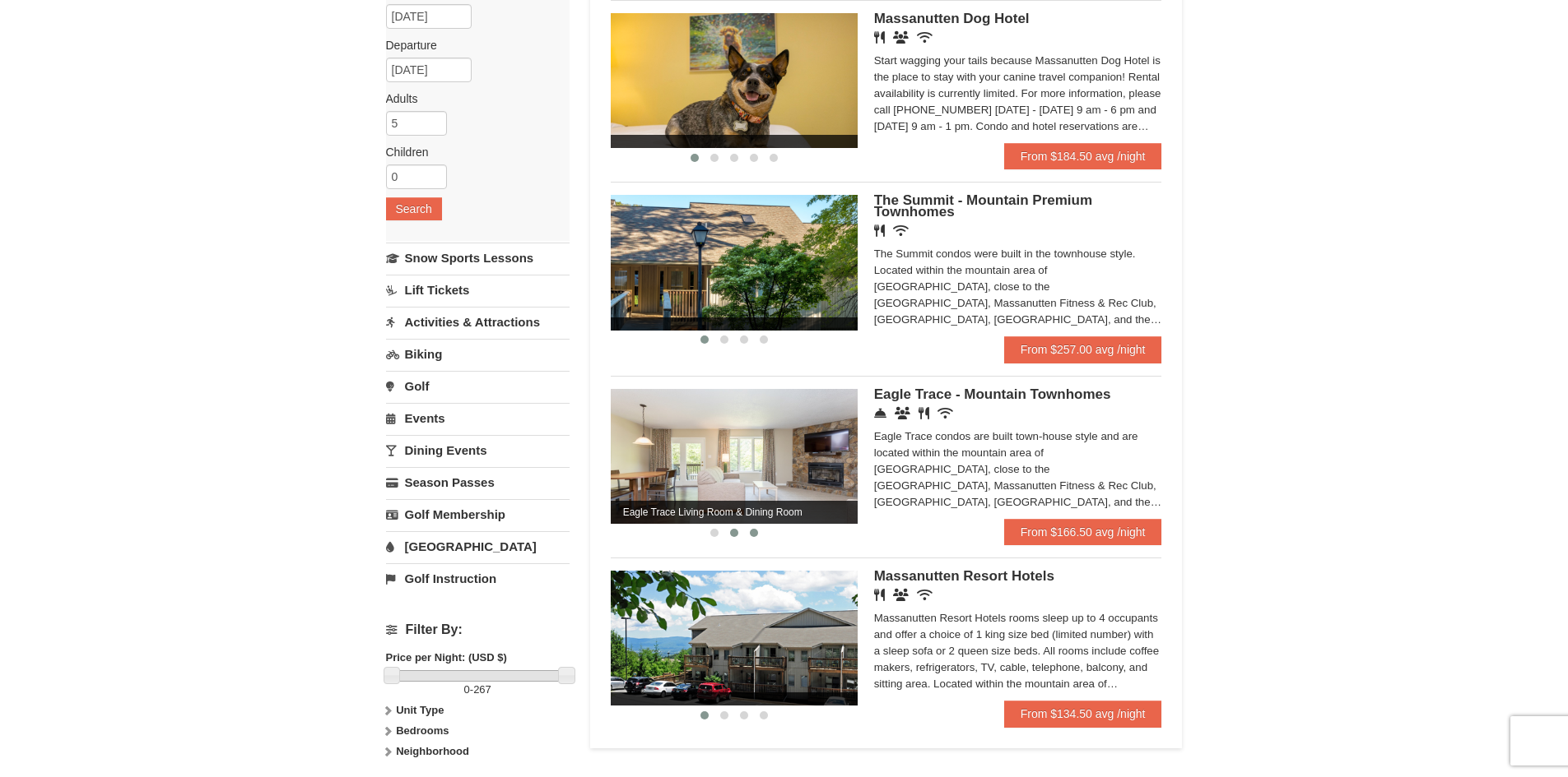
click at [749, 530] on span at bounding box center [753, 532] width 8 height 8
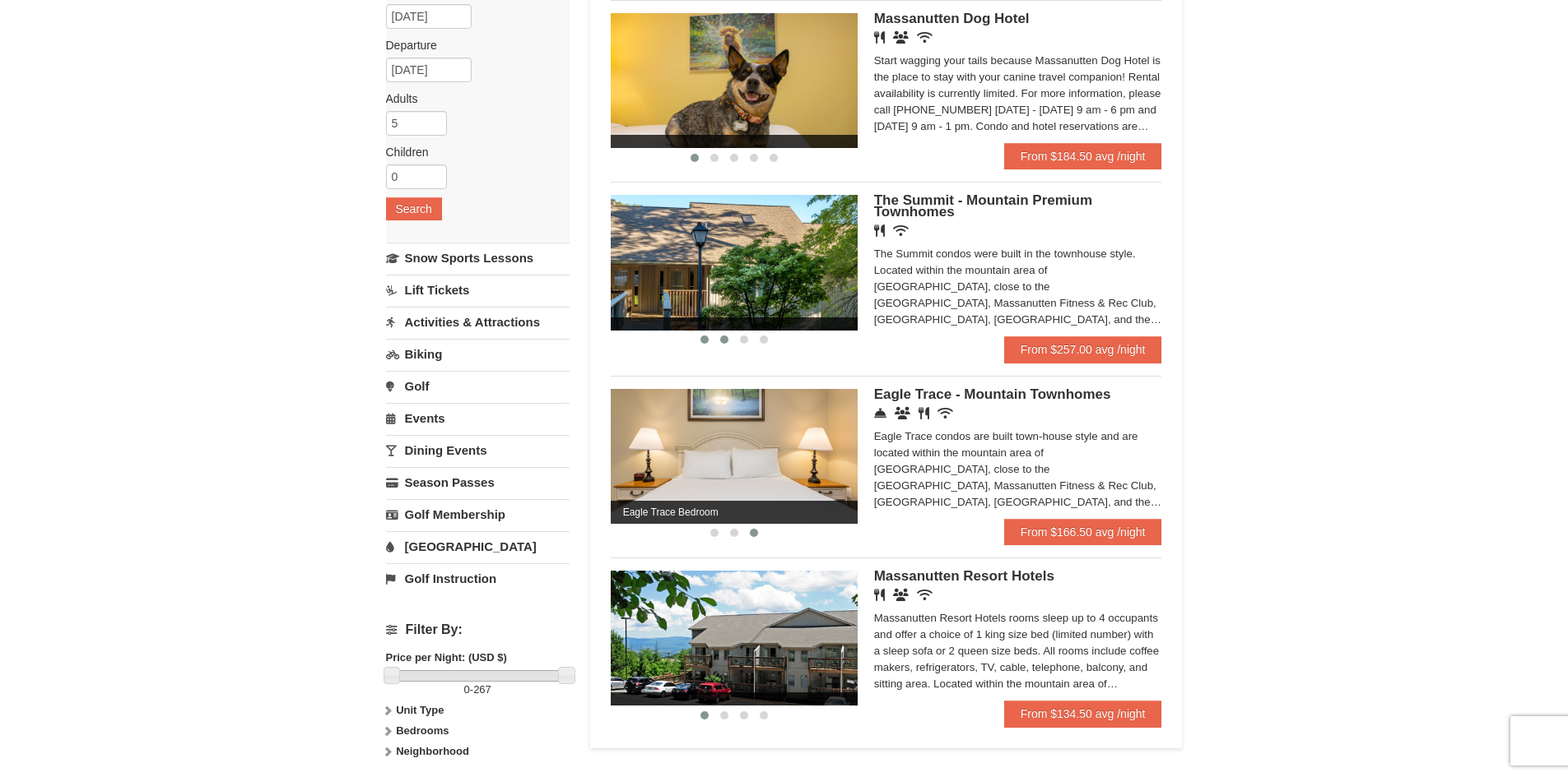
click at [719, 335] on button at bounding box center [724, 340] width 20 height 17
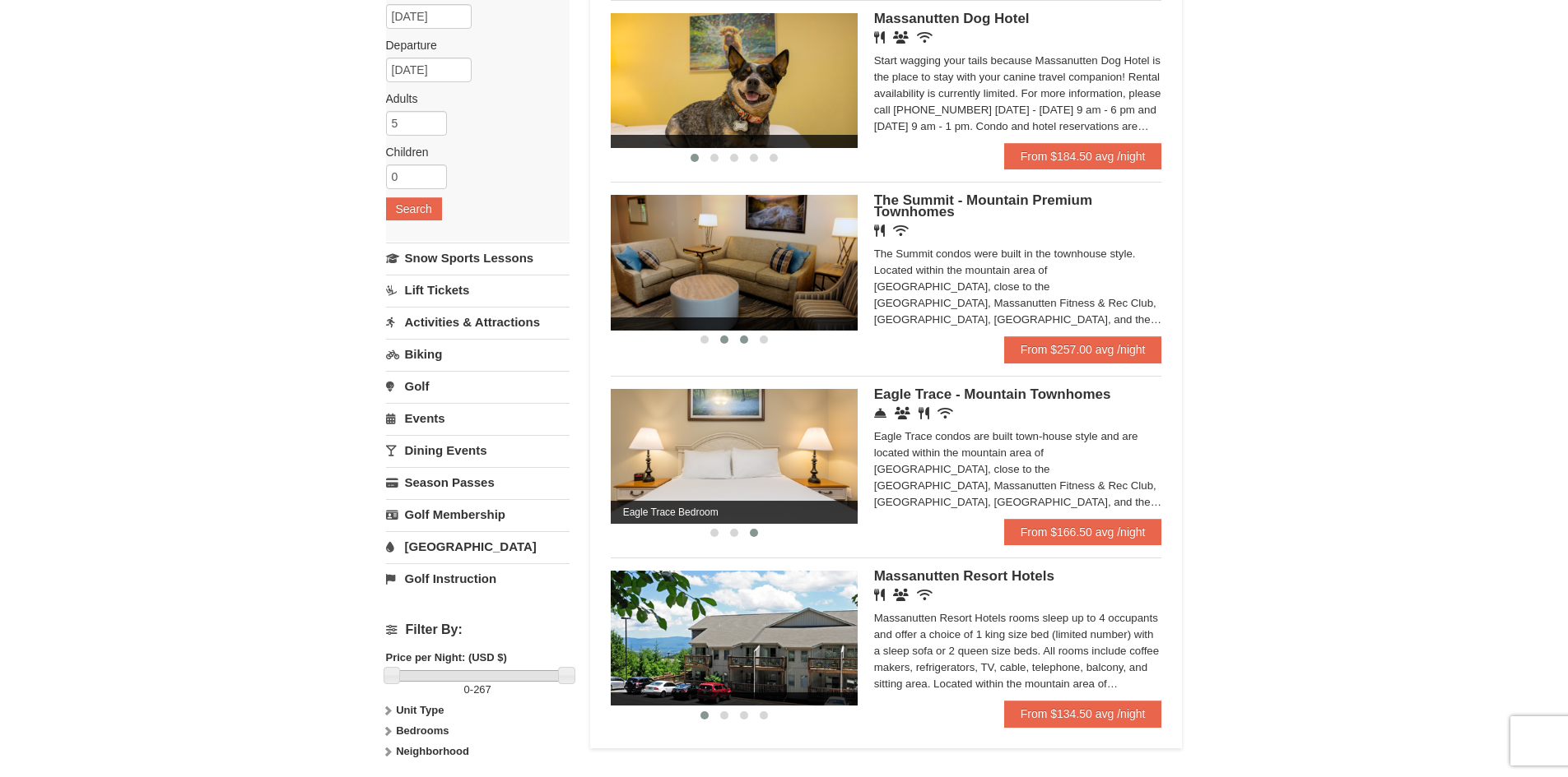
click at [740, 336] on span at bounding box center [744, 339] width 8 height 8
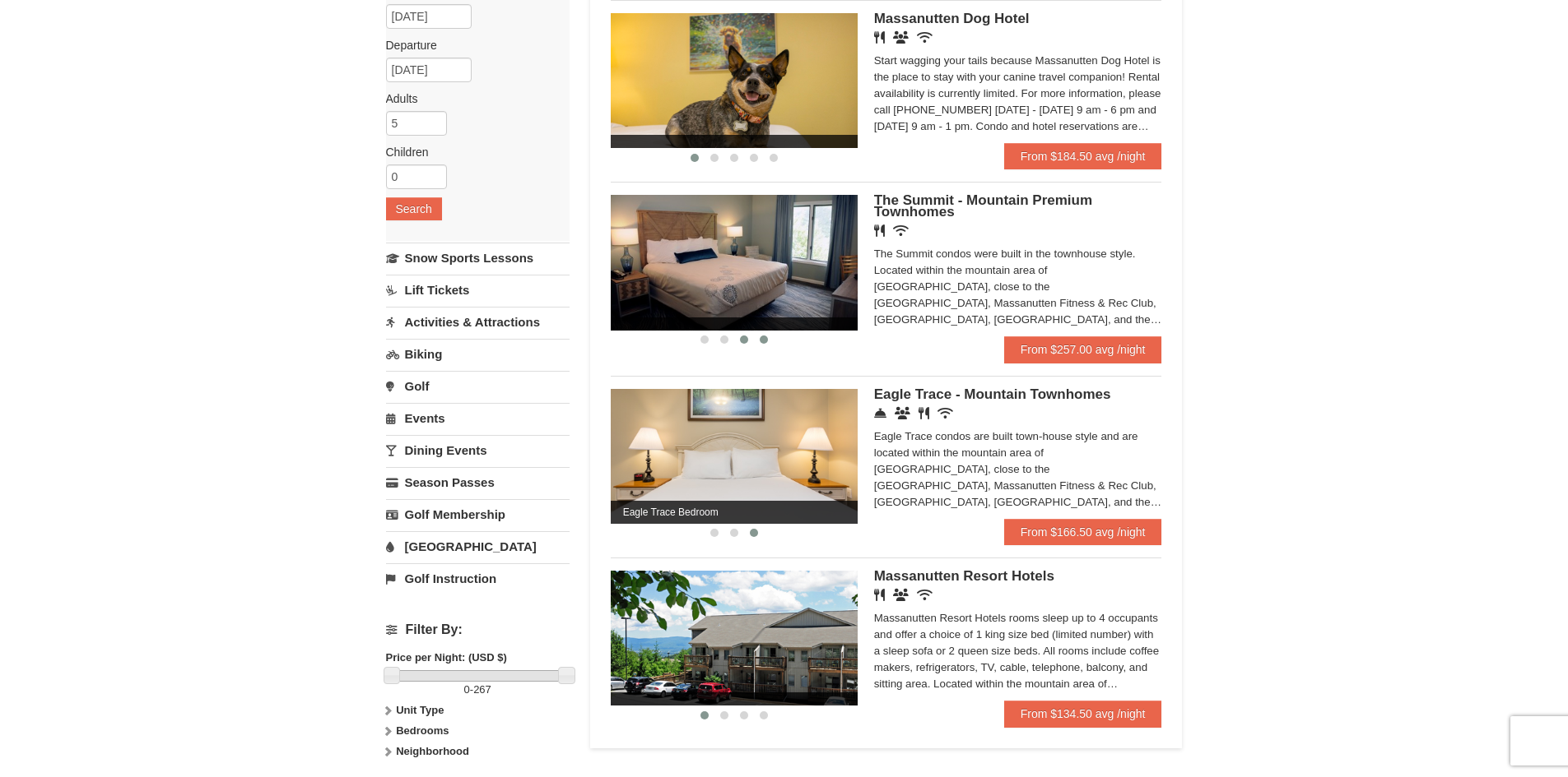
click at [765, 335] on span at bounding box center [763, 339] width 8 height 8
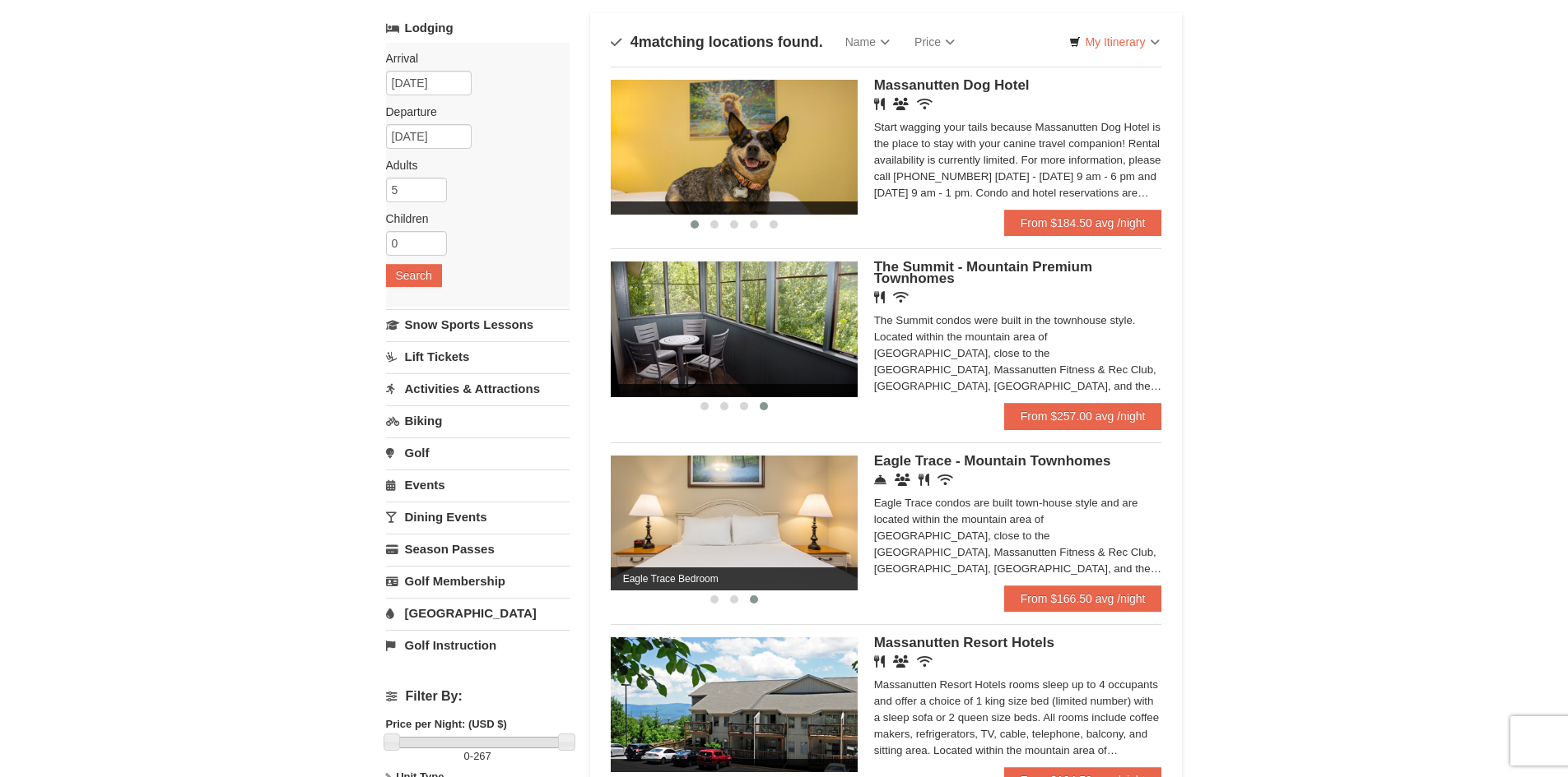
scroll to position [0, 0]
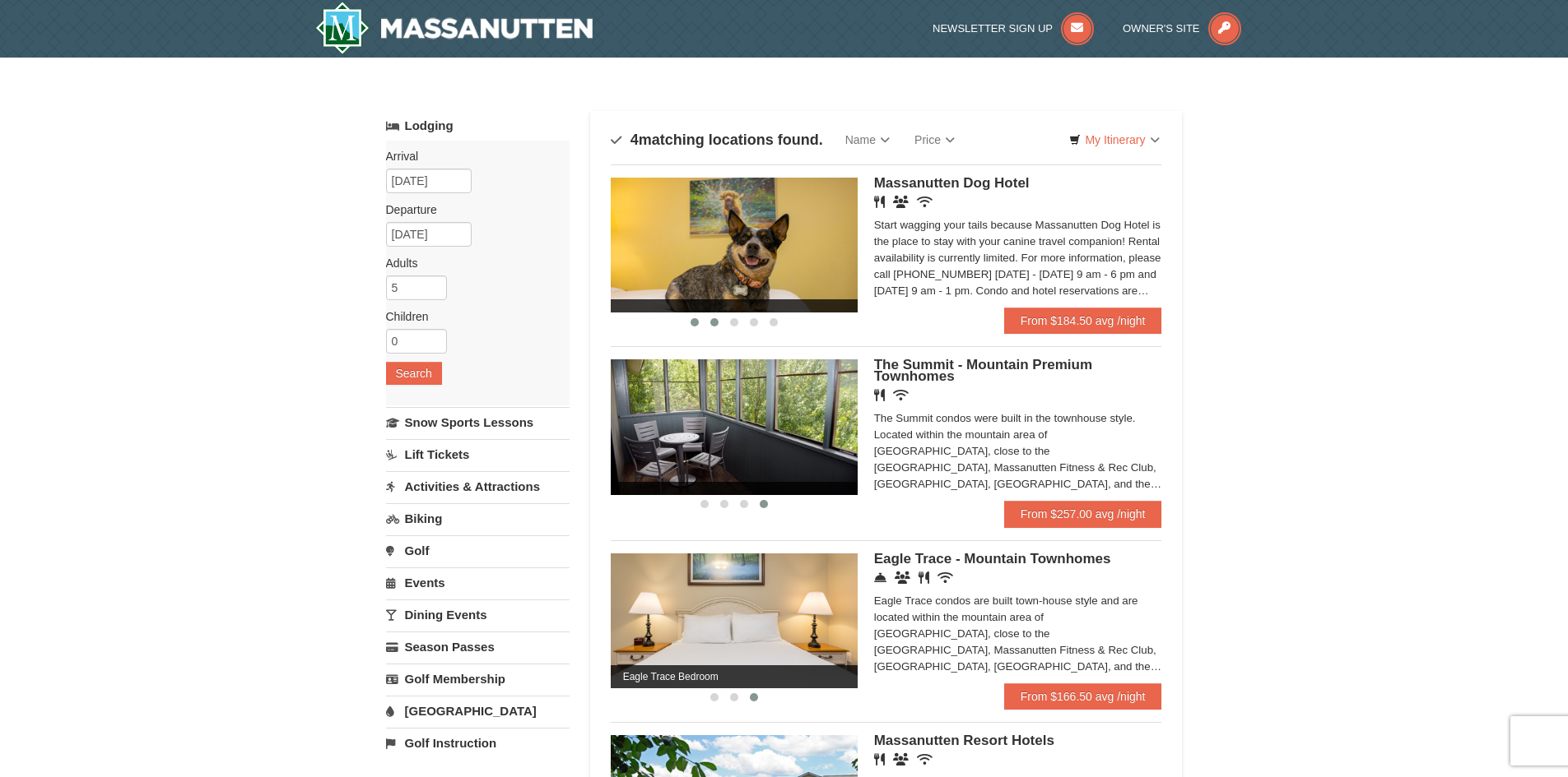
click at [714, 319] on span at bounding box center [714, 322] width 8 height 8
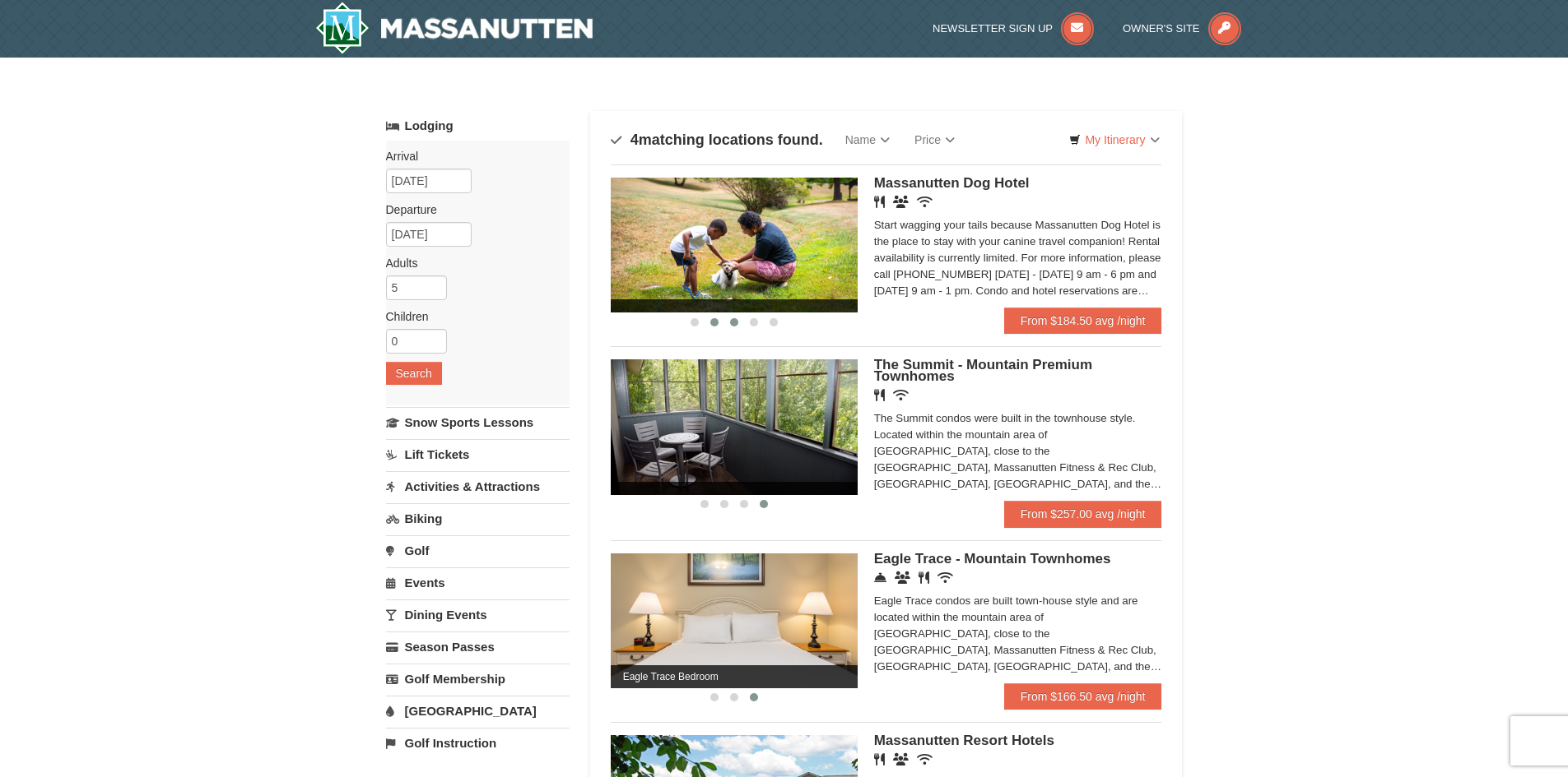
click at [729, 320] on button at bounding box center [734, 322] width 20 height 17
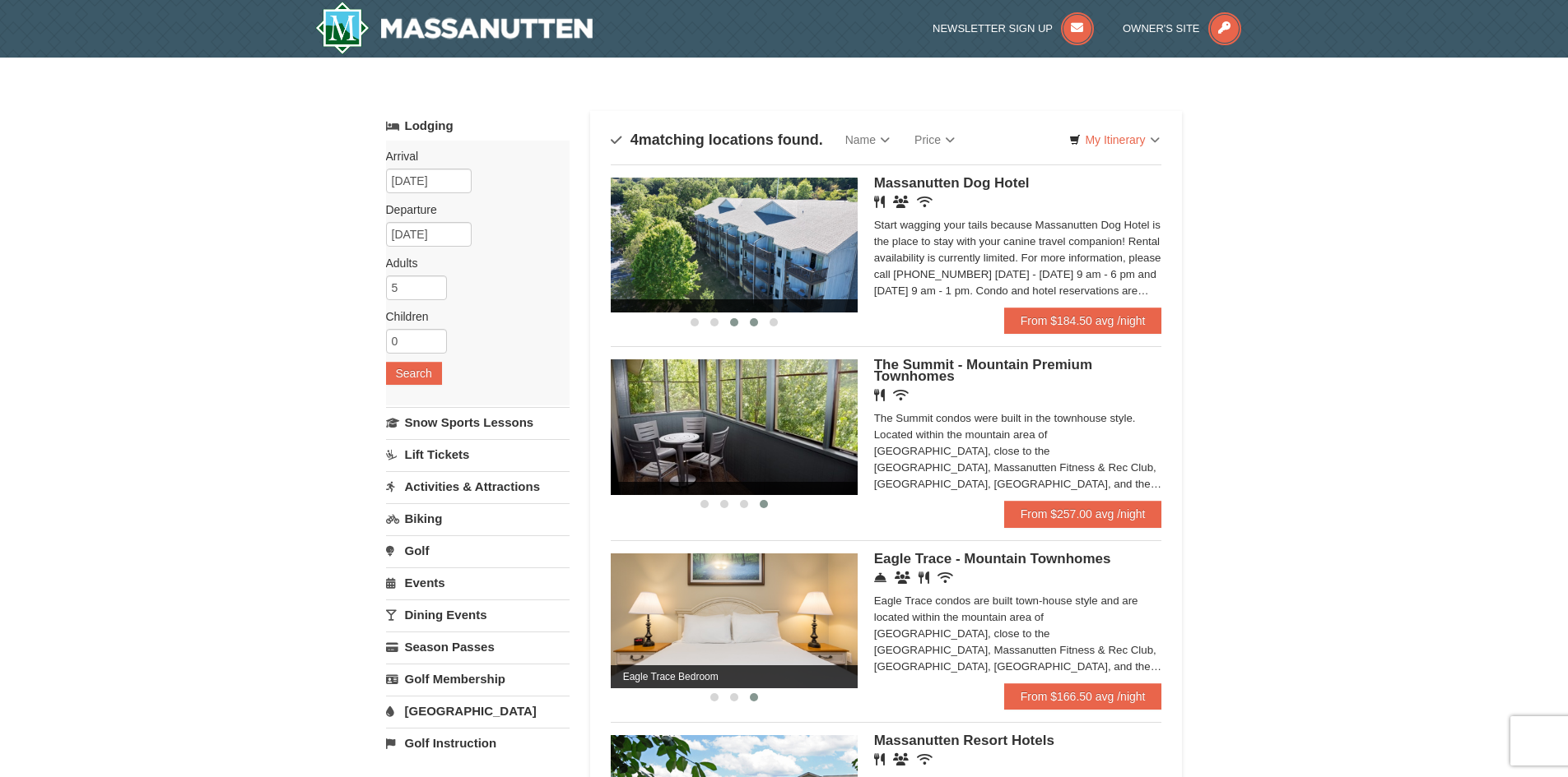
click at [753, 321] on span at bounding box center [753, 322] width 8 height 8
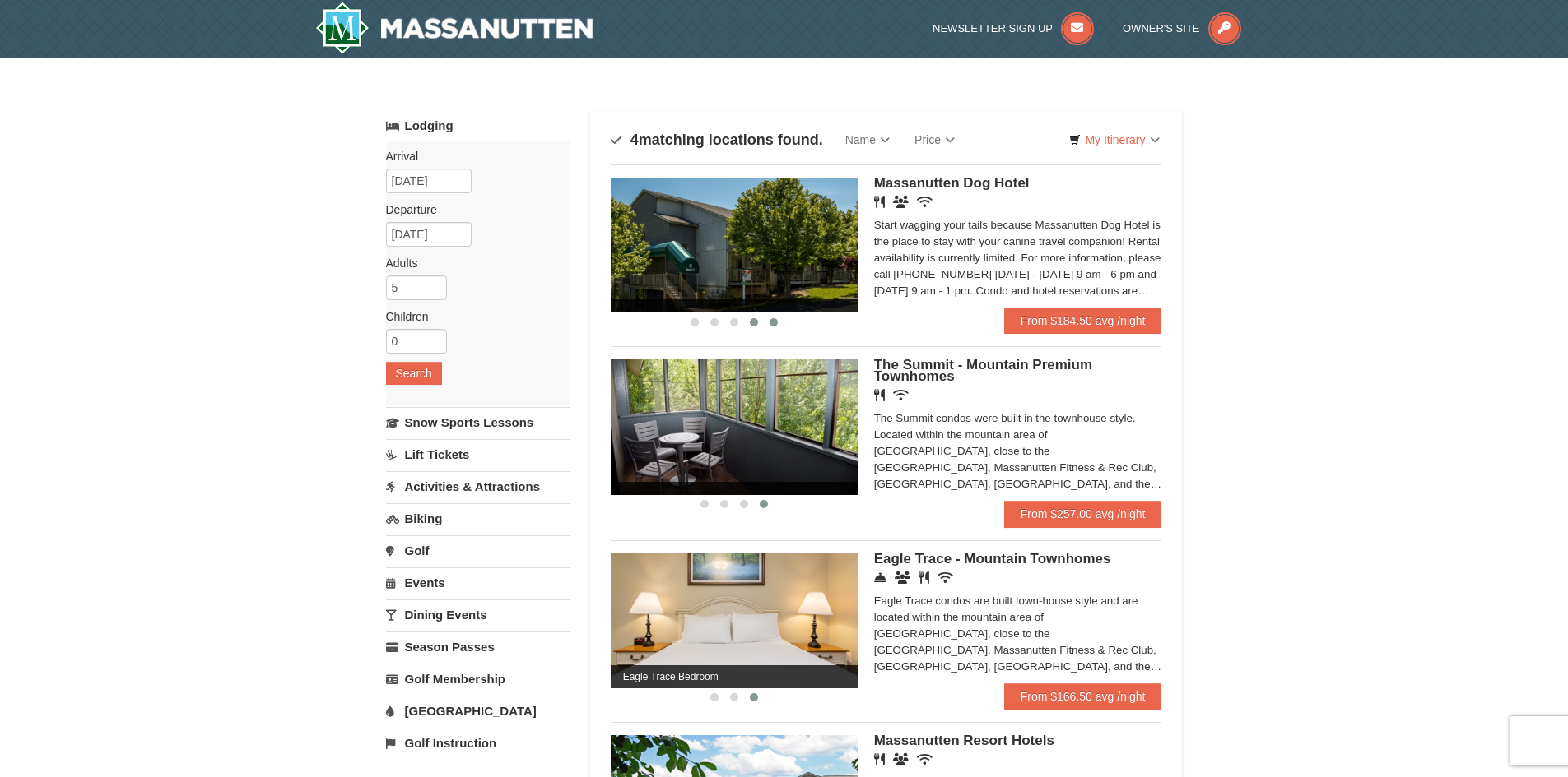
click at [776, 321] on span at bounding box center [774, 322] width 8 height 8
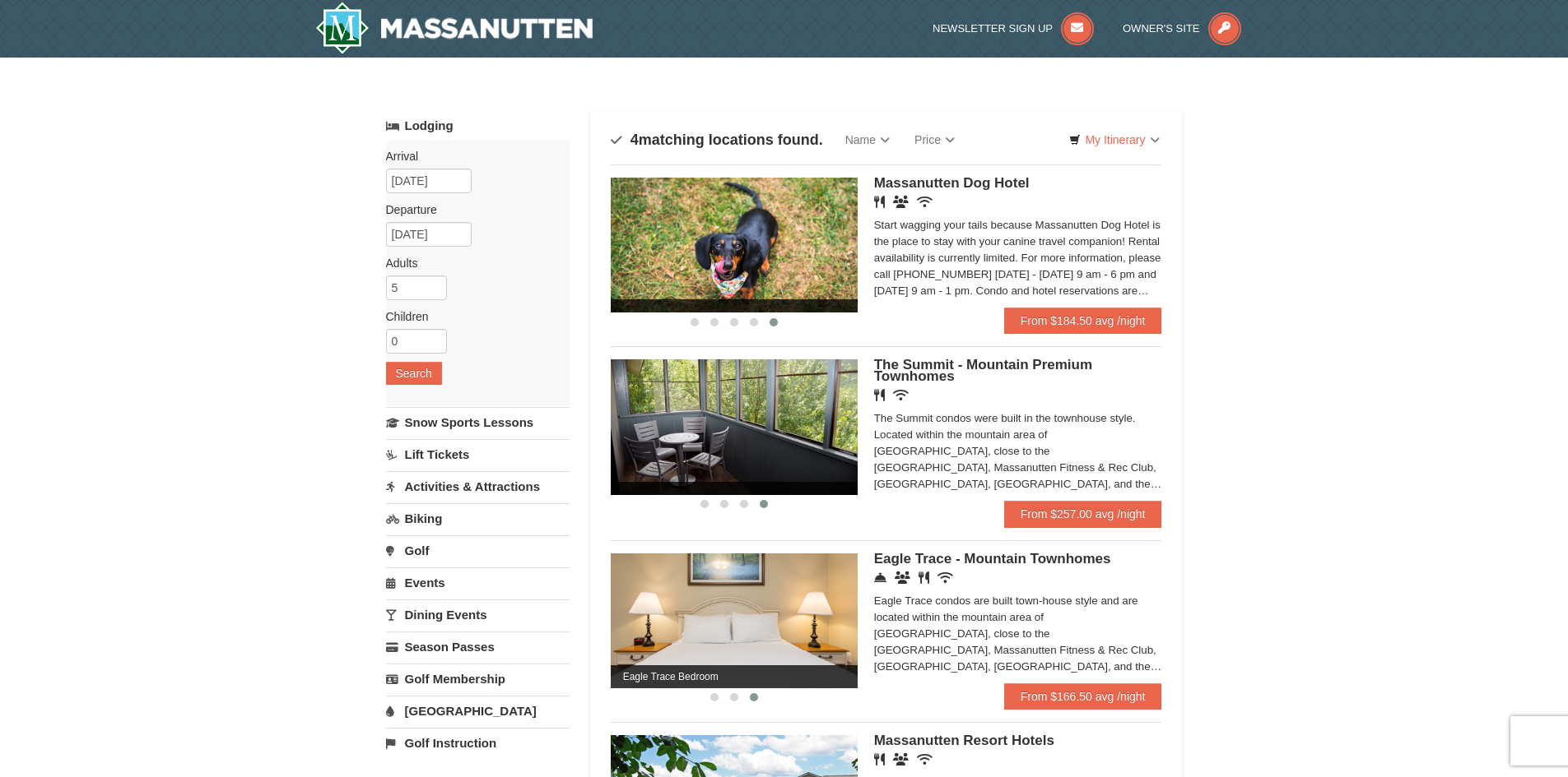
click at [438, 704] on link "[GEOGRAPHIC_DATA]" at bounding box center [478, 711] width 183 height 31
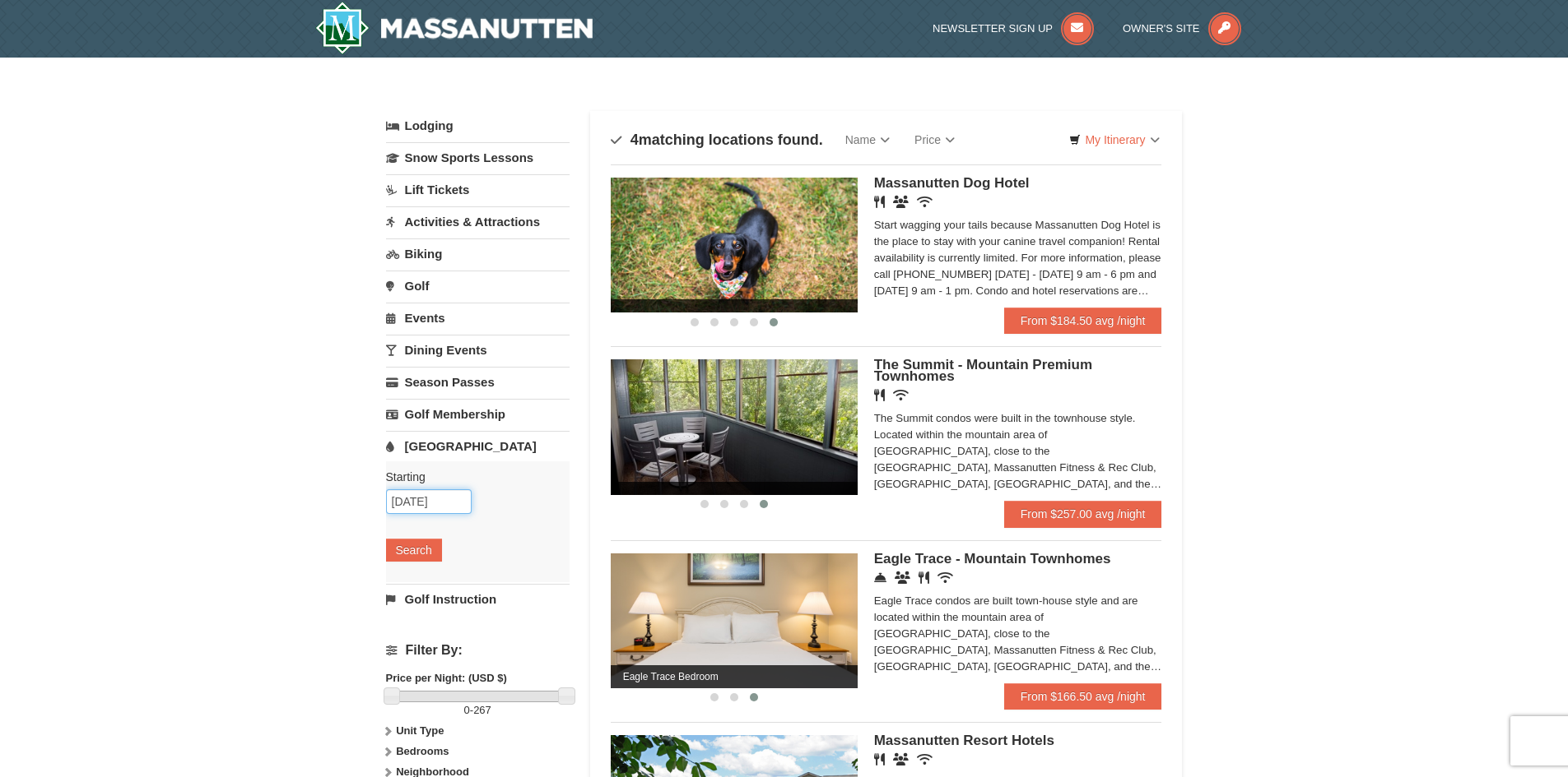
click at [418, 502] on input "[DATE]" at bounding box center [429, 502] width 86 height 24
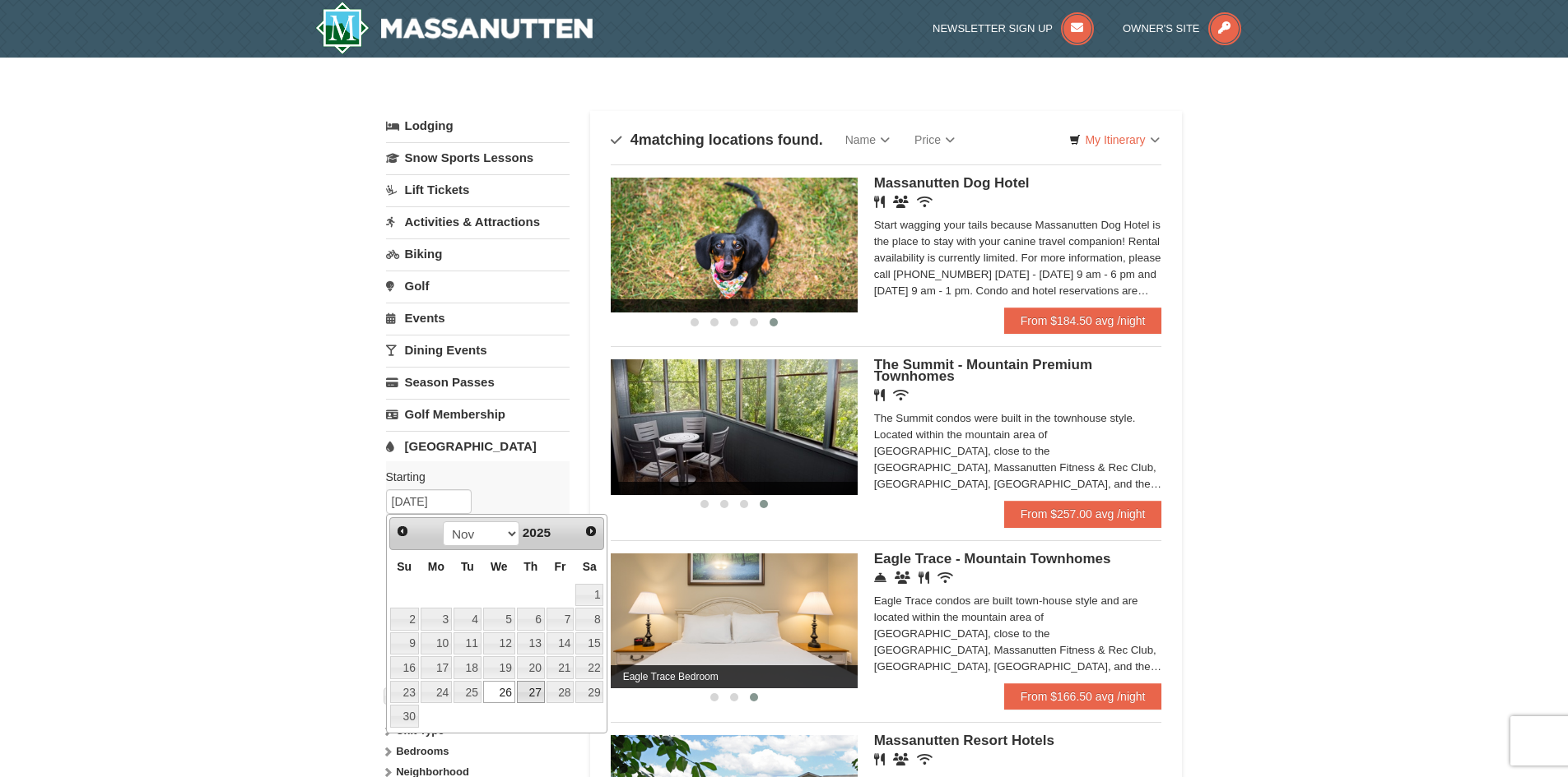
click at [532, 694] on link "27" at bounding box center [531, 692] width 28 height 23
type input "11/27/2025"
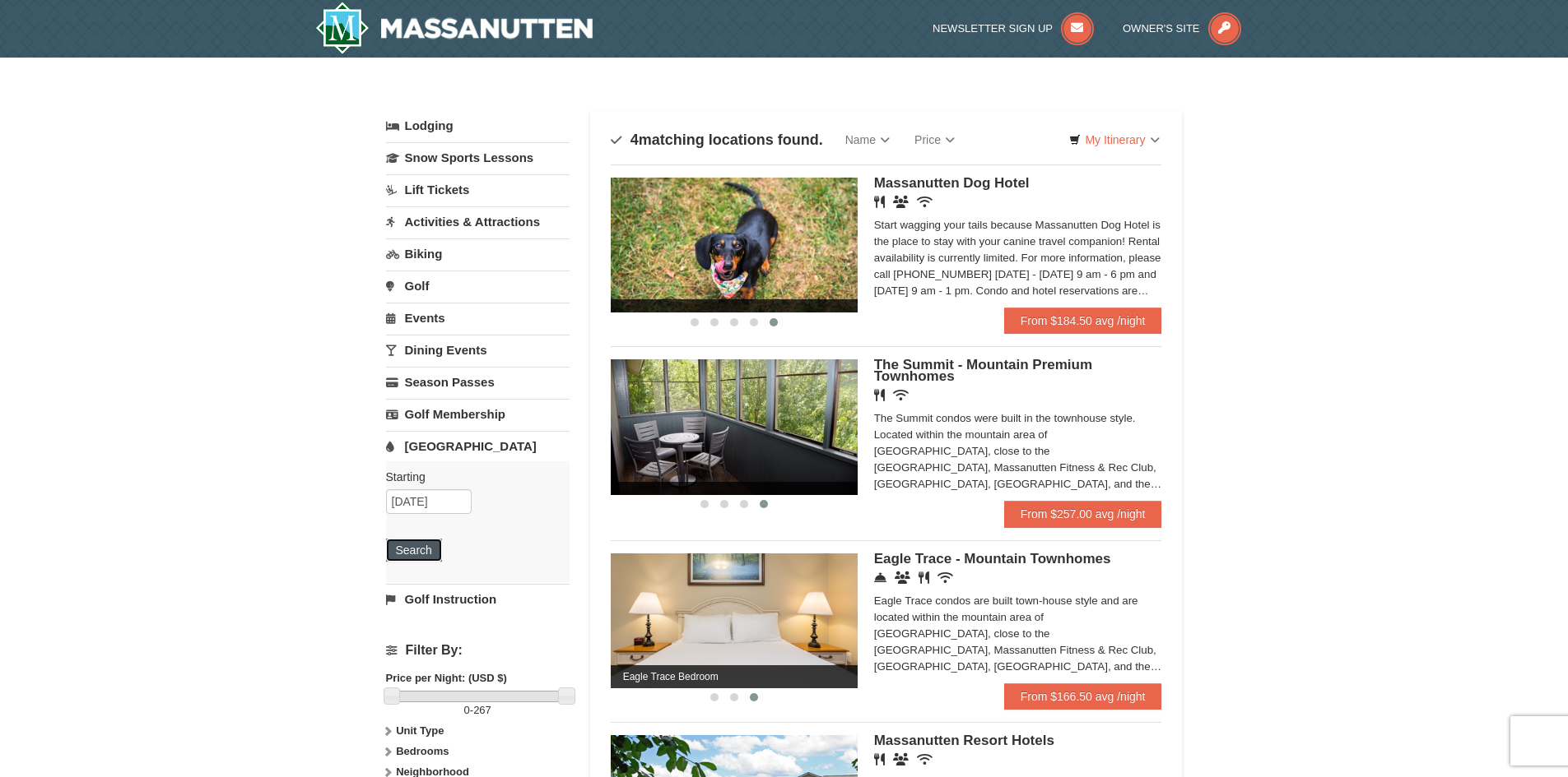
click at [418, 549] on button "Search" at bounding box center [414, 550] width 56 height 23
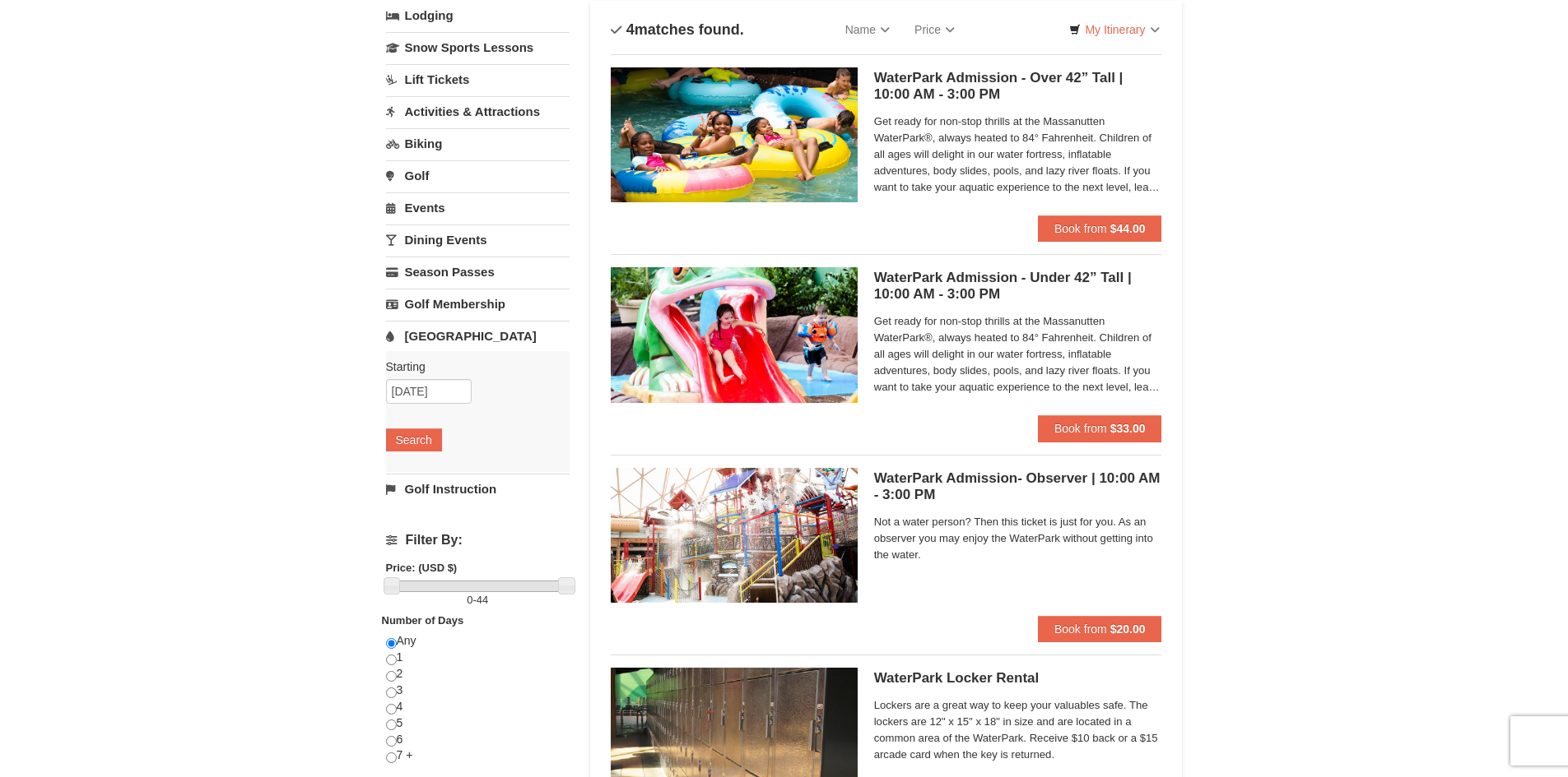
scroll to position [82, 0]
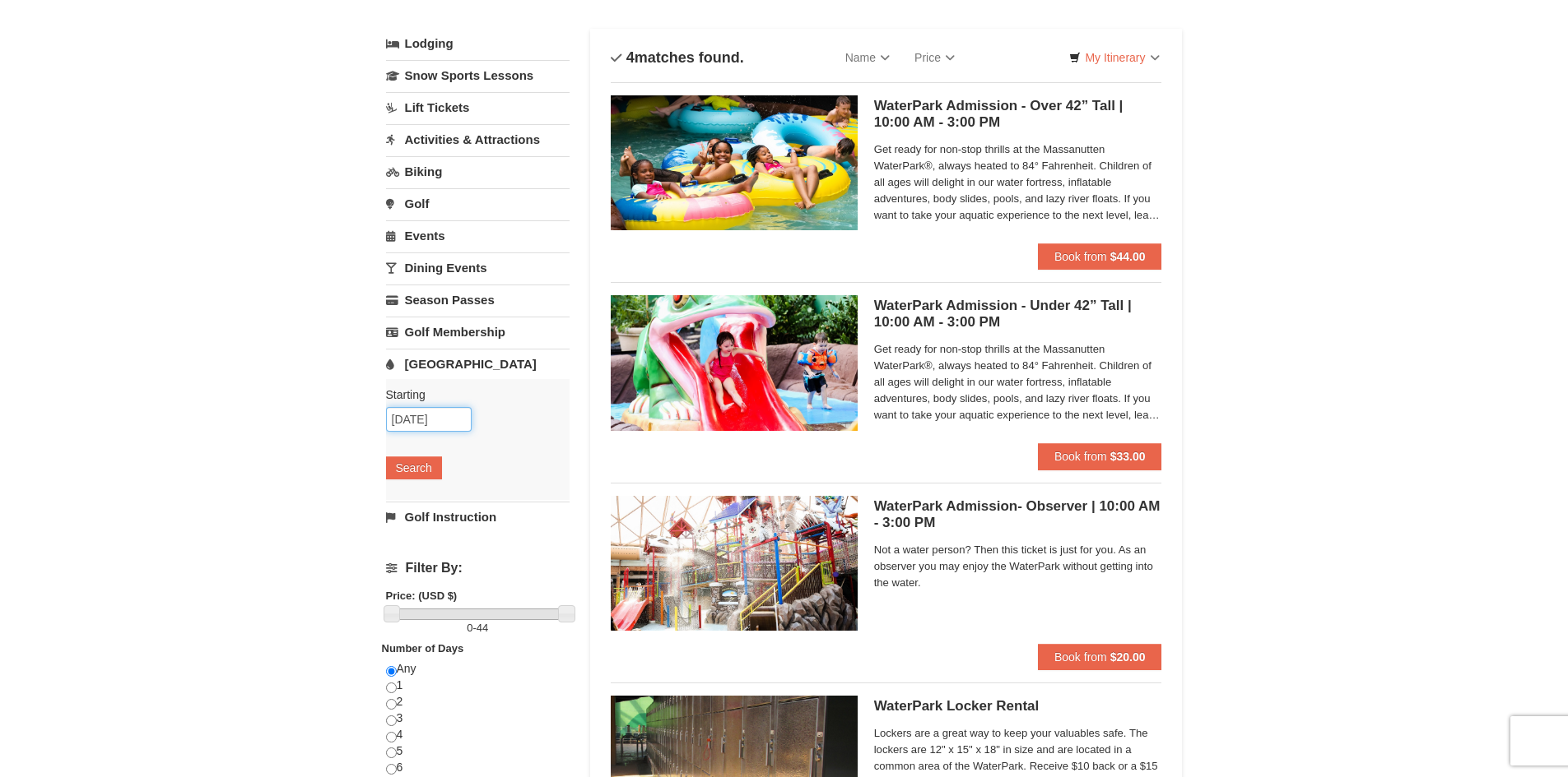
click at [415, 419] on input "[DATE]" at bounding box center [429, 419] width 86 height 24
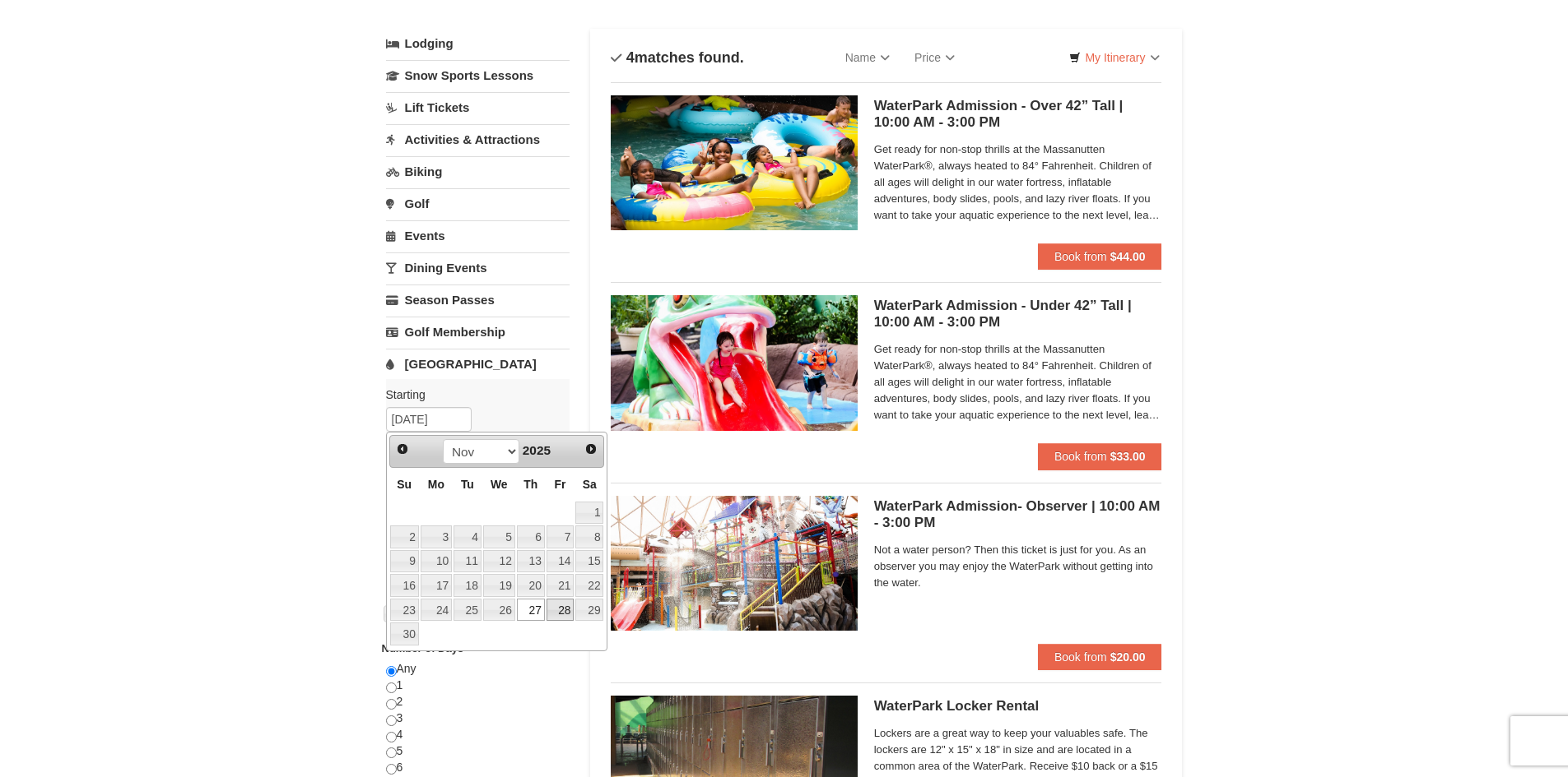
click at [558, 604] on link "28" at bounding box center [561, 610] width 28 height 23
type input "[DATE]"
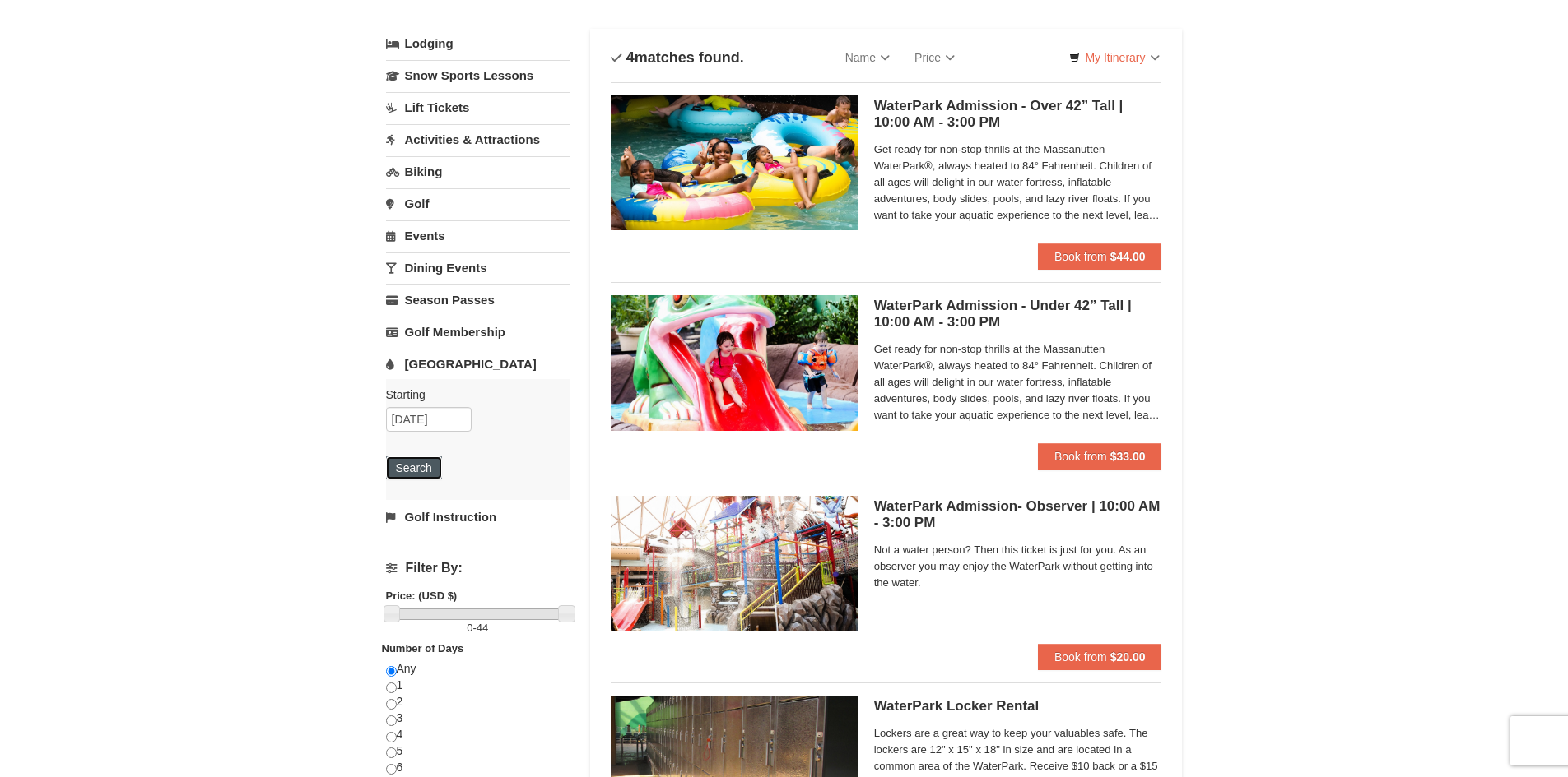
click at [427, 469] on button "Search" at bounding box center [414, 468] width 56 height 23
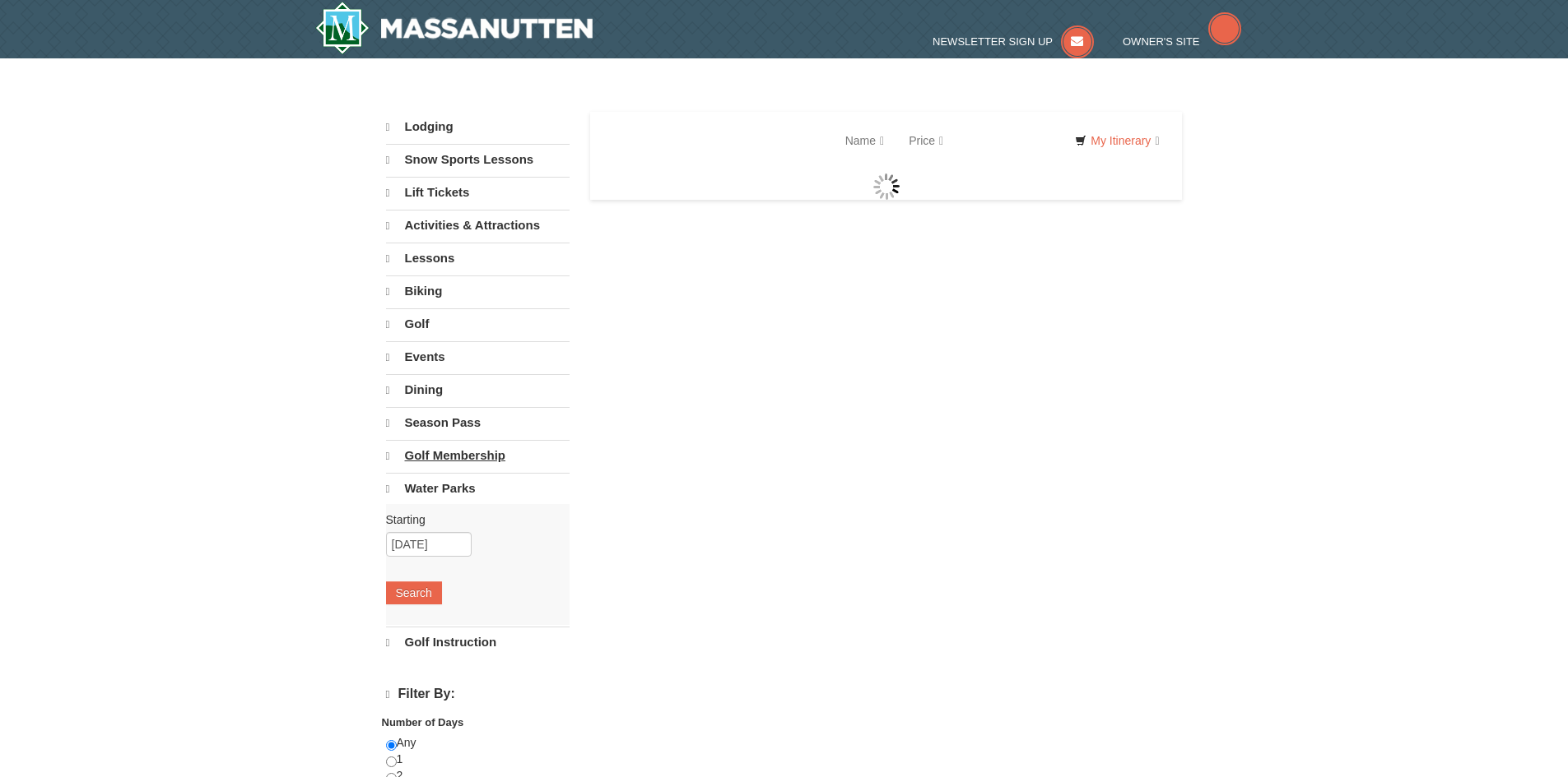
select select "9"
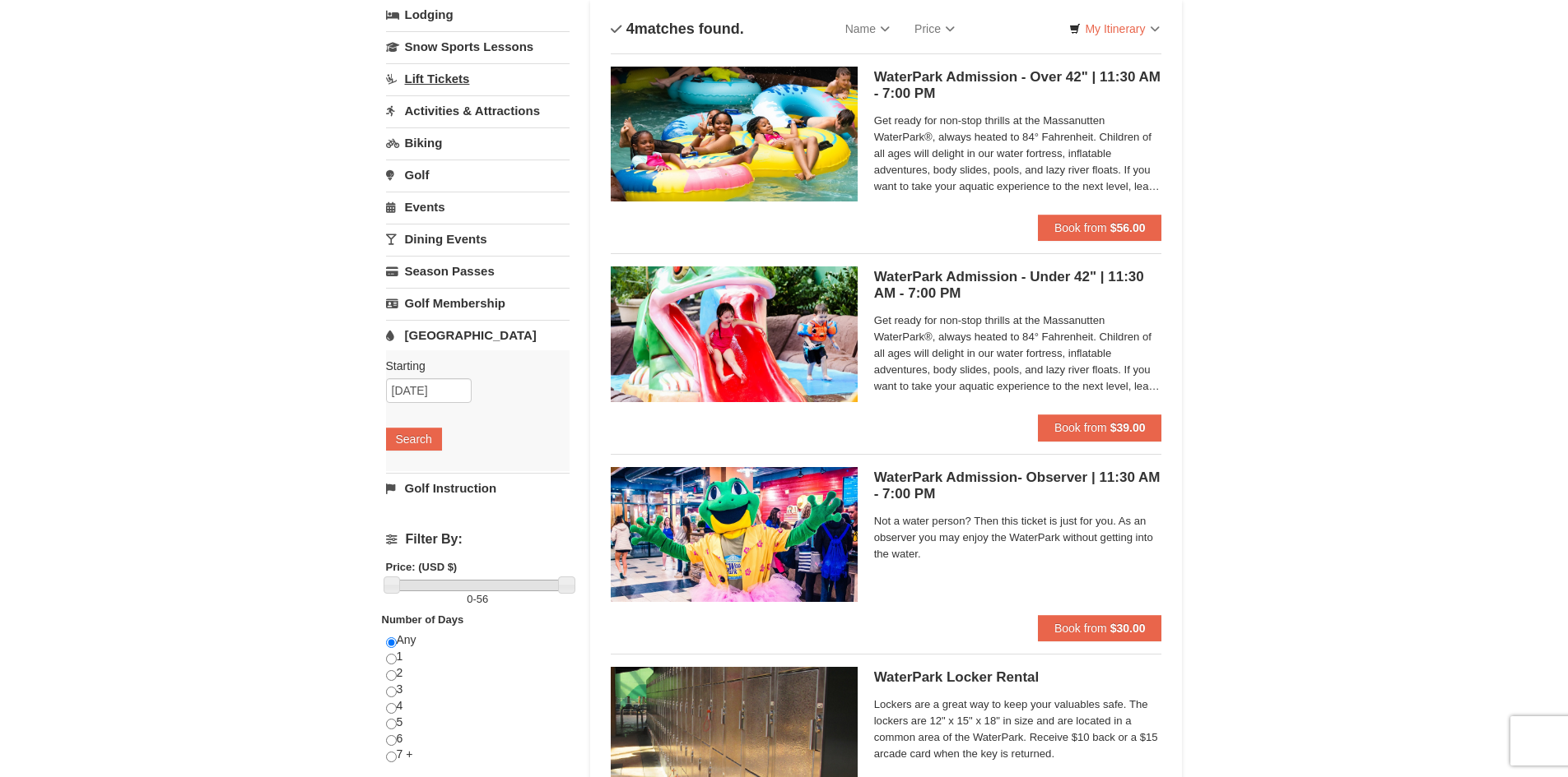
scroll to position [82, 0]
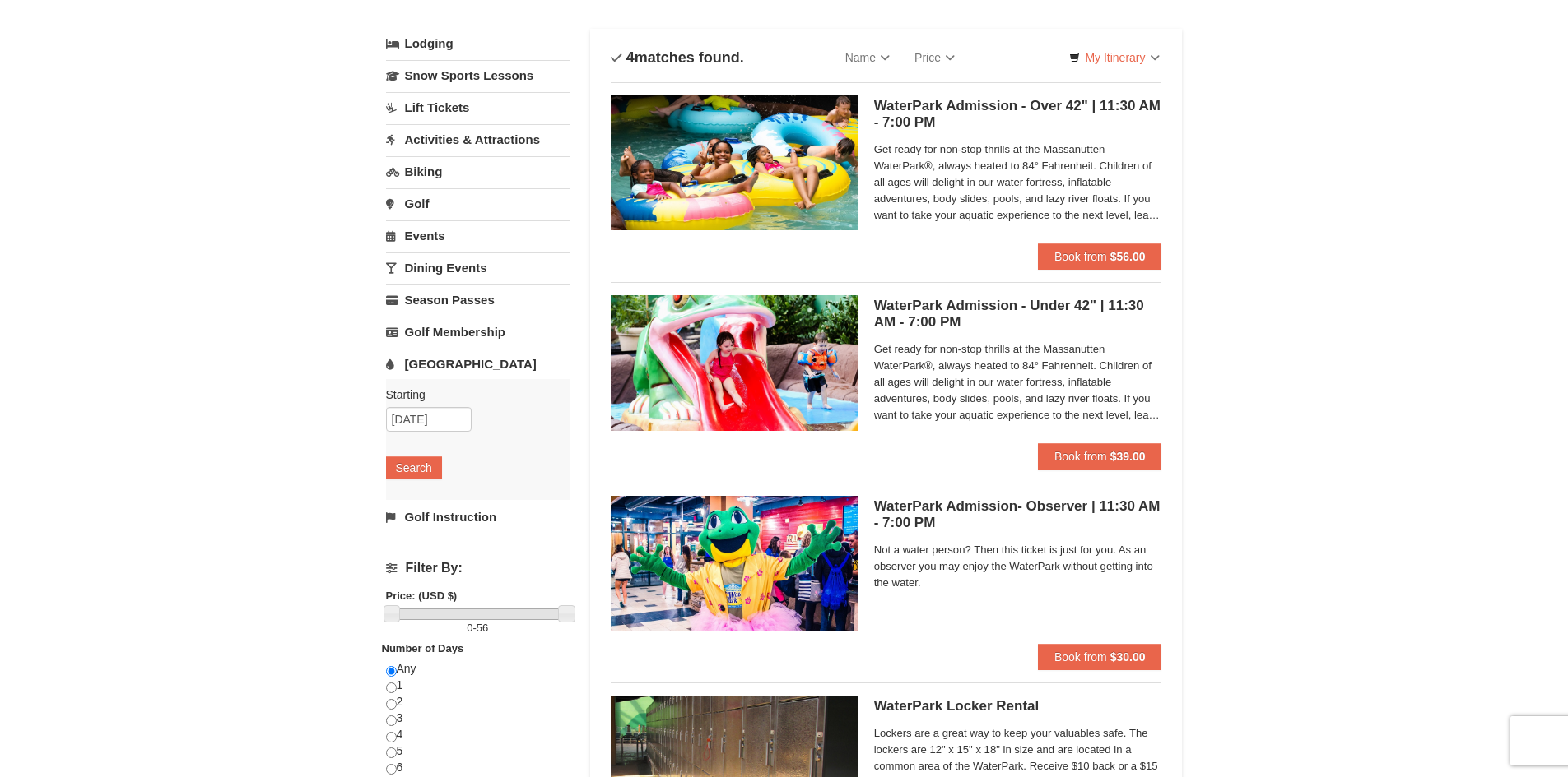
click at [469, 145] on link "Activities & Attractions" at bounding box center [478, 139] width 183 height 31
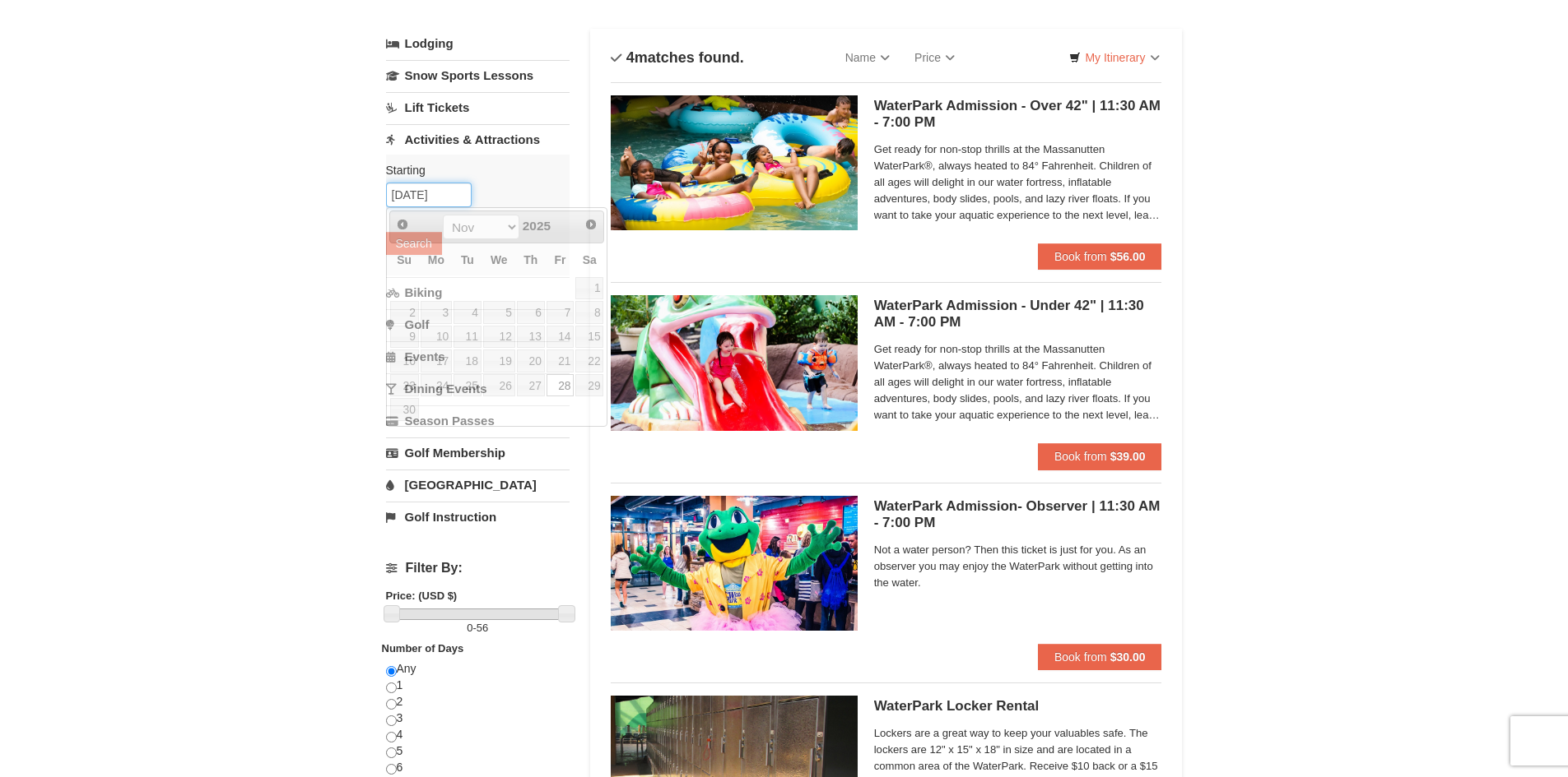
click at [418, 194] on input "[DATE]" at bounding box center [429, 195] width 86 height 24
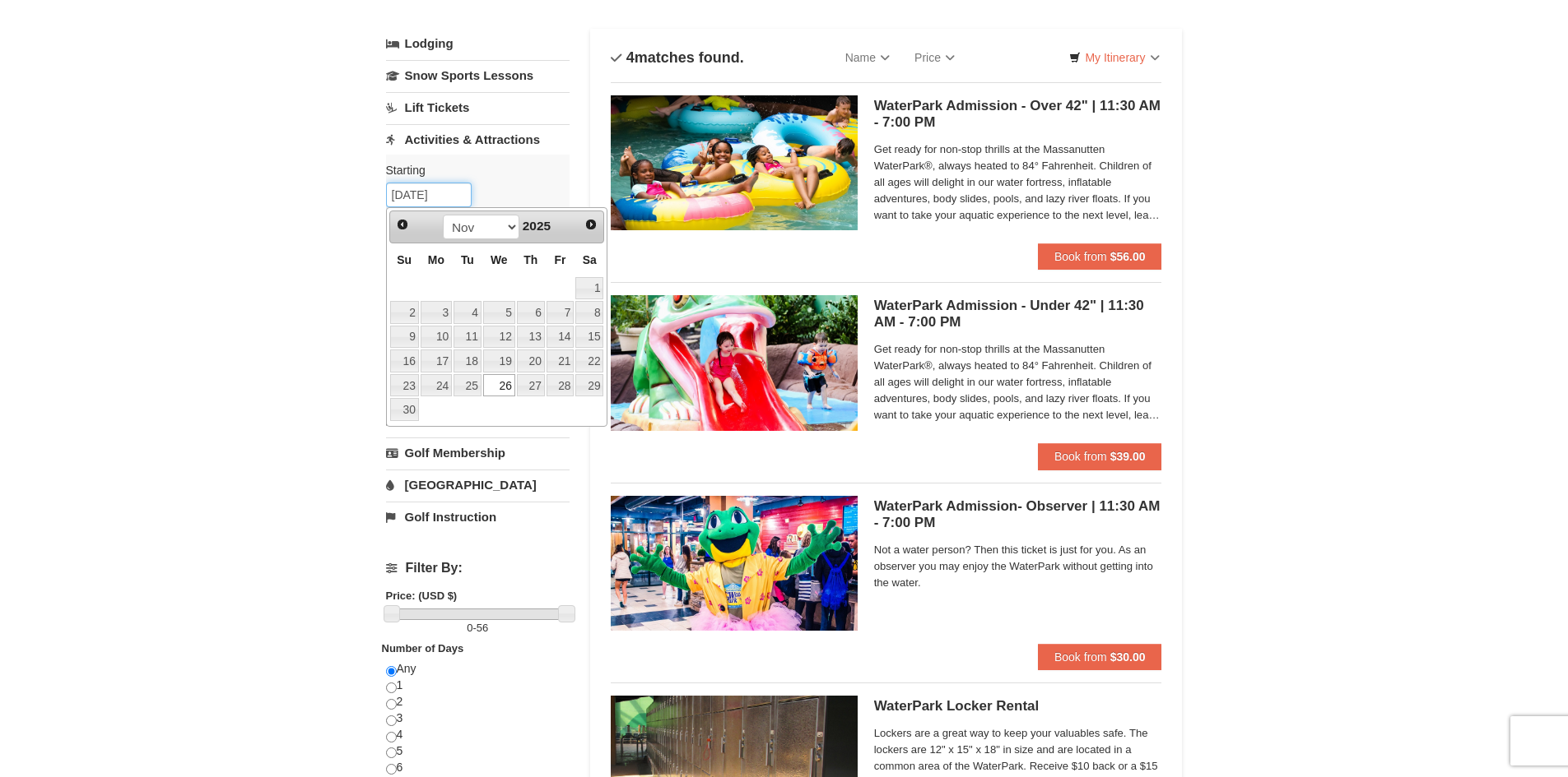
type input "11/26/2025"
click at [580, 171] on div "Lodging Arrival Please format dates MM/DD/YYYY Please format dates MM/DD/YYYY 1…" at bounding box center [784, 460] width 797 height 863
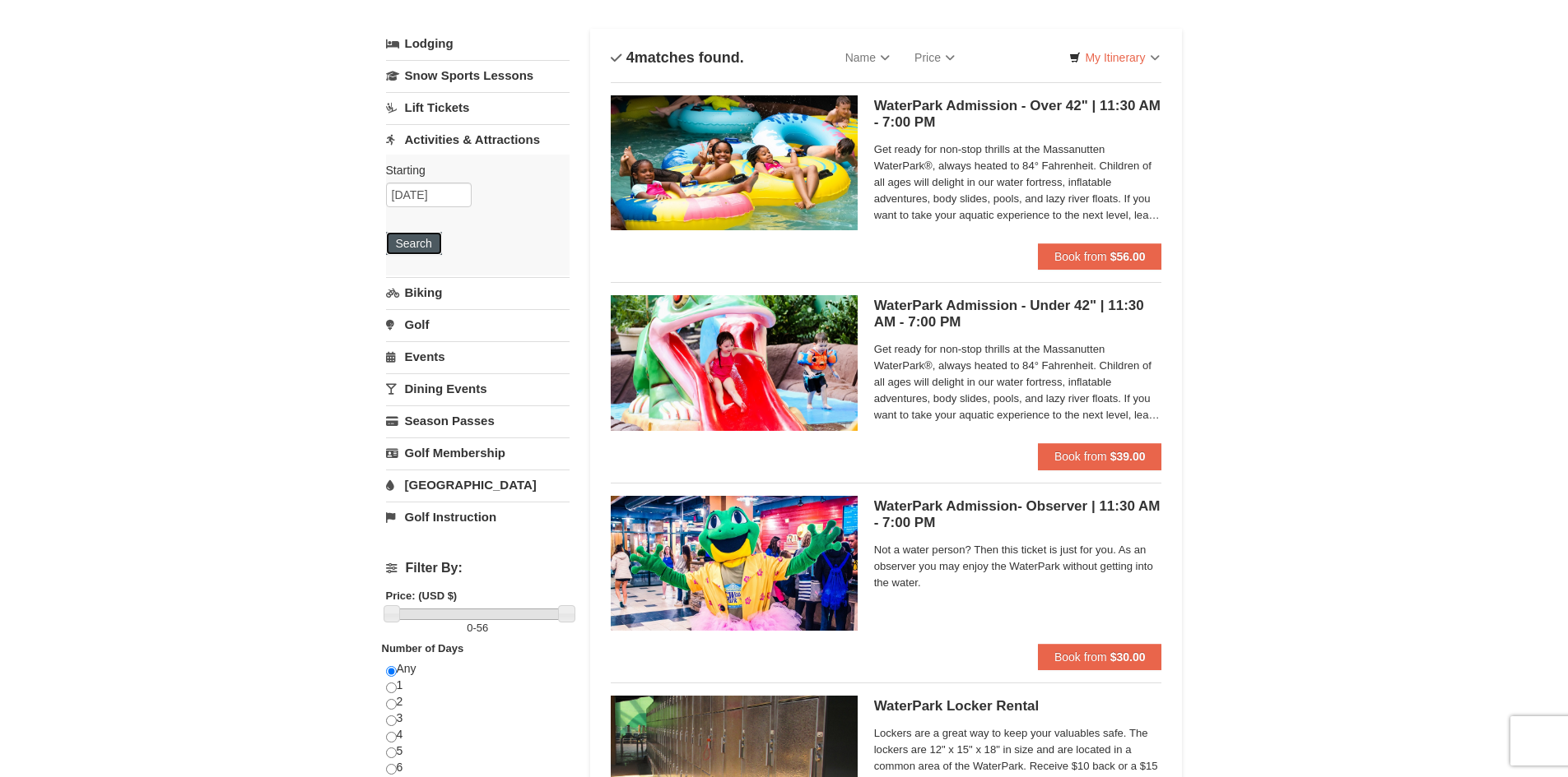
click at [425, 247] on button "Search" at bounding box center [414, 243] width 56 height 23
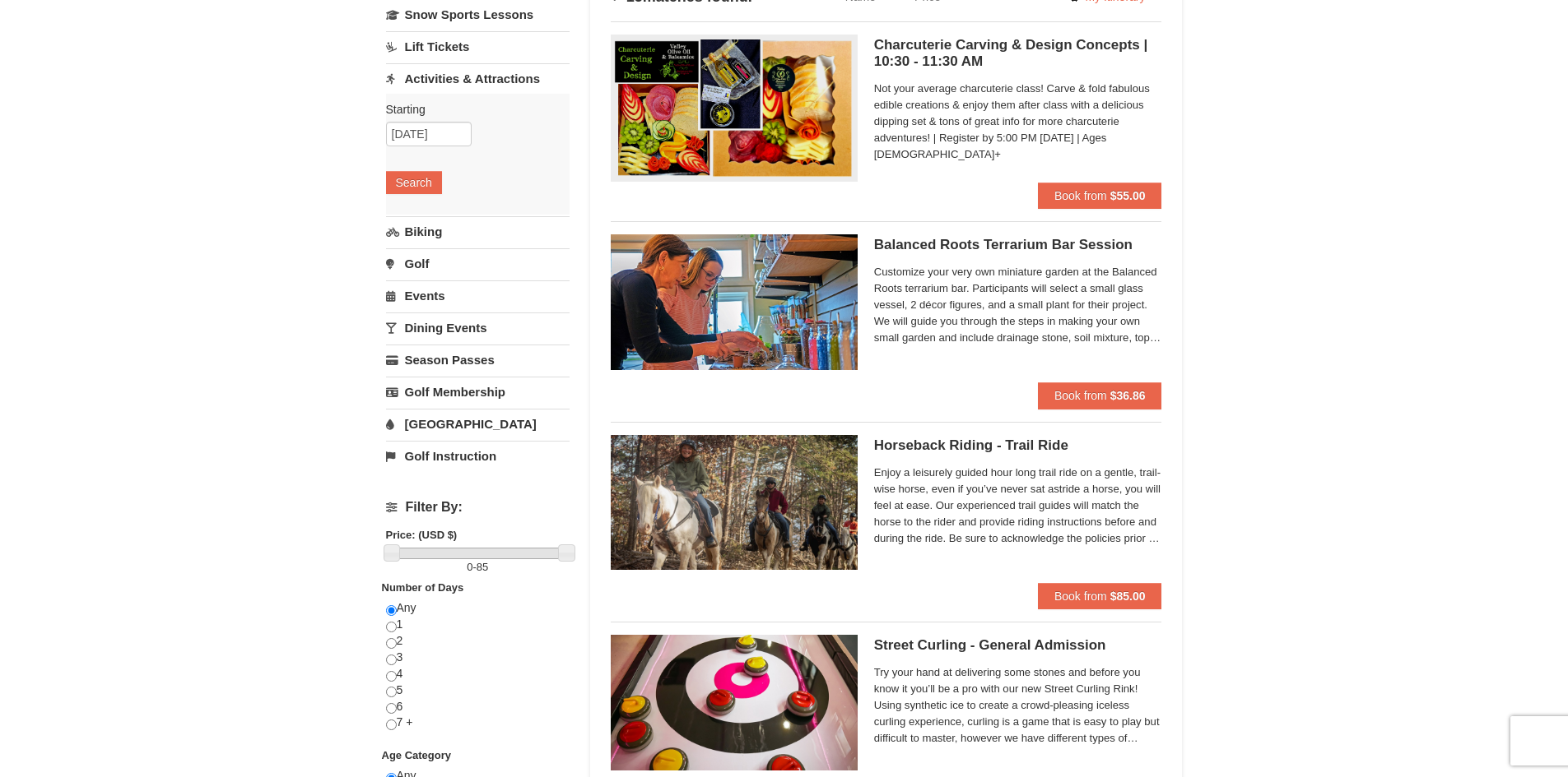
scroll to position [82, 0]
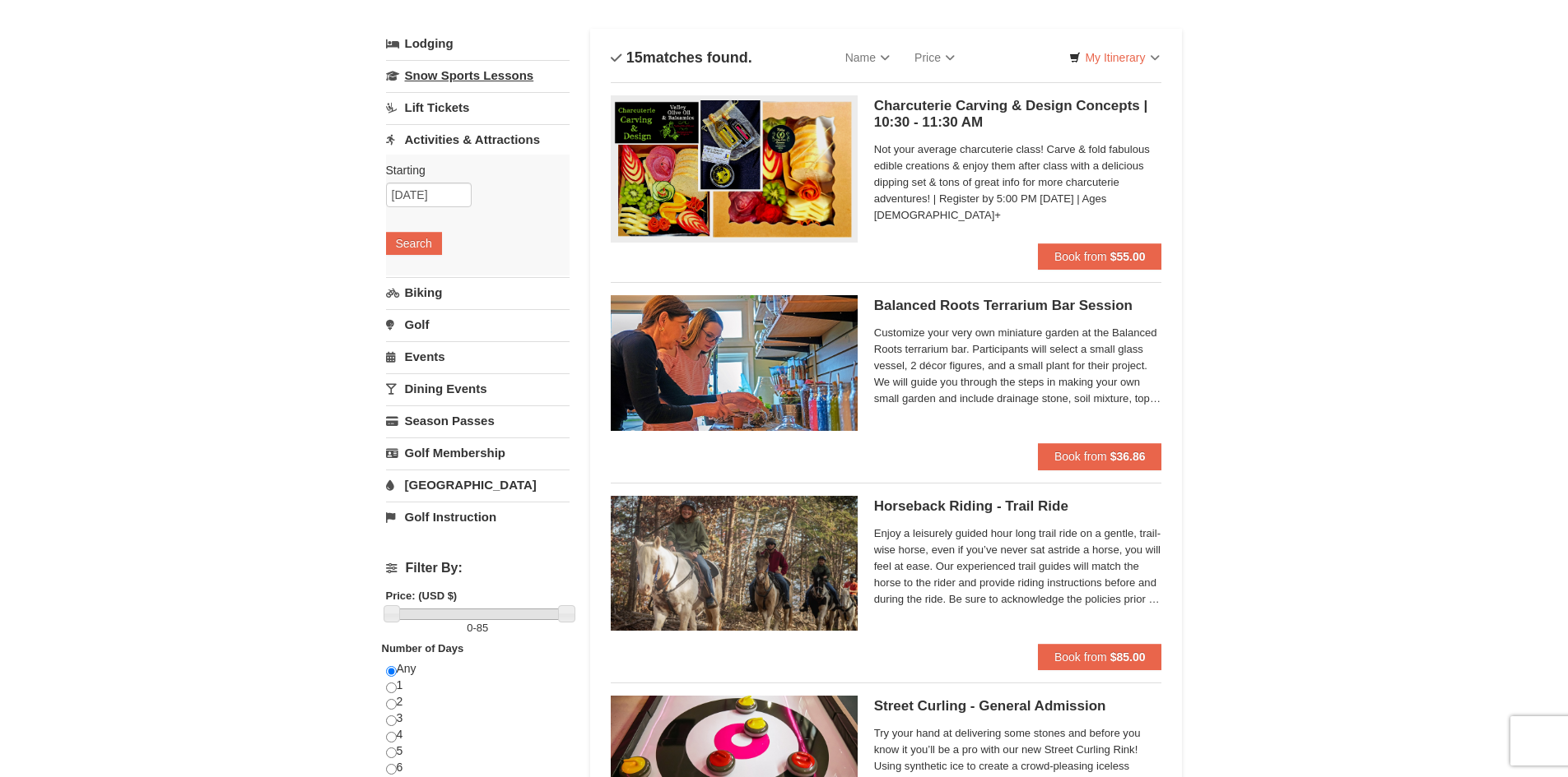
click at [458, 80] on link "Snow Sports Lessons" at bounding box center [478, 75] width 183 height 31
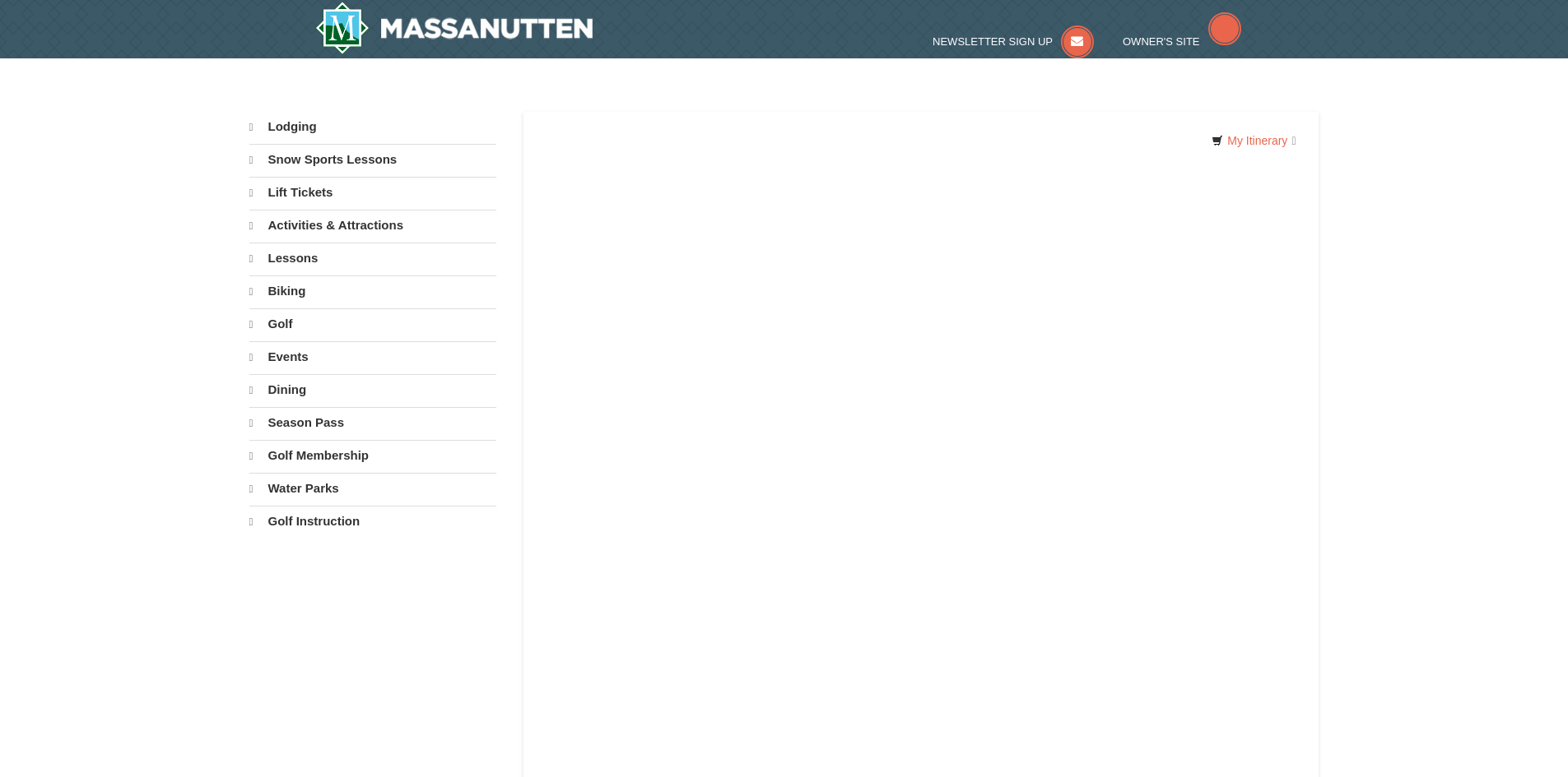
select select "9"
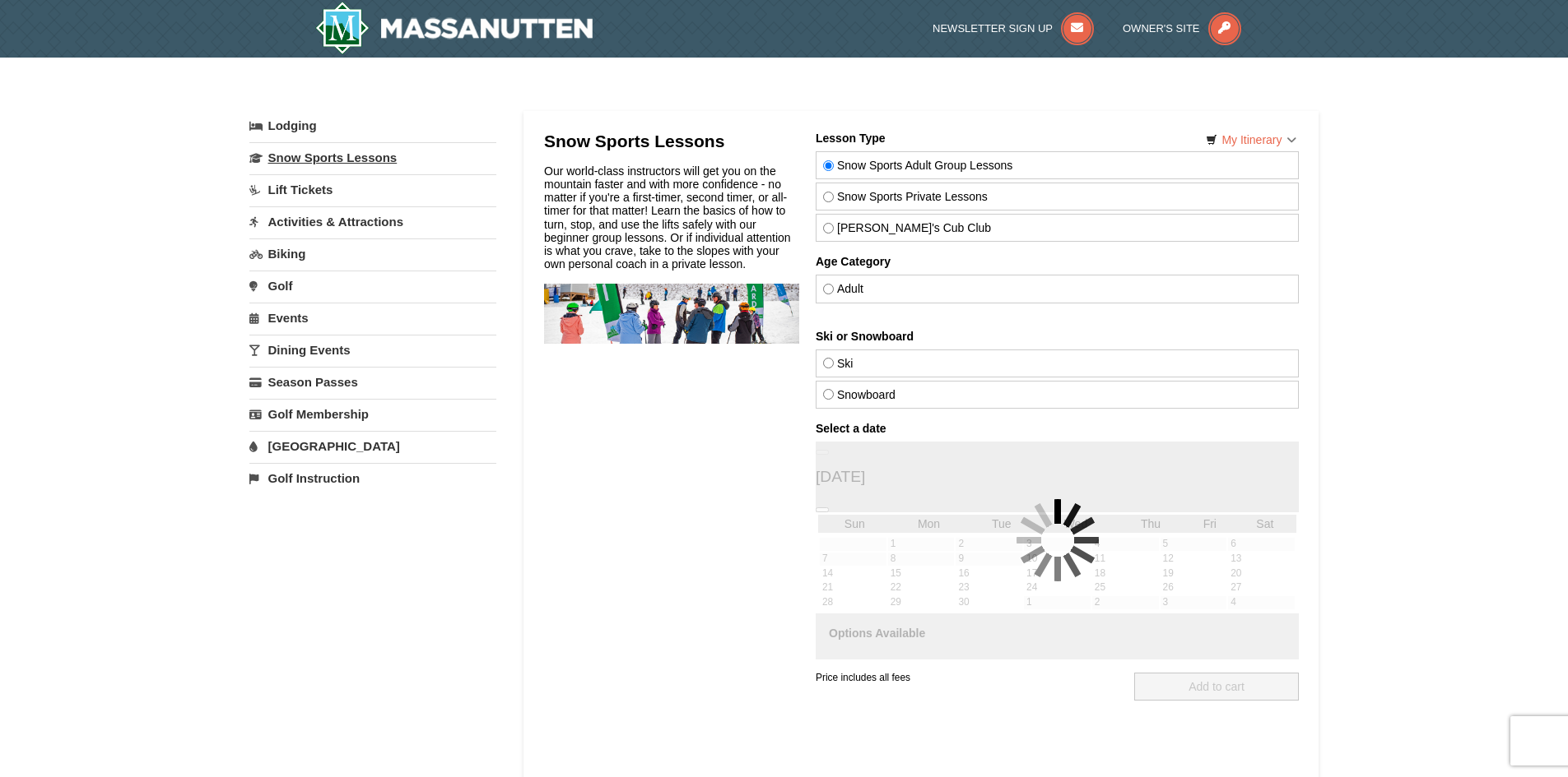
click at [370, 157] on link "Snow Sports Lessons" at bounding box center [373, 157] width 247 height 31
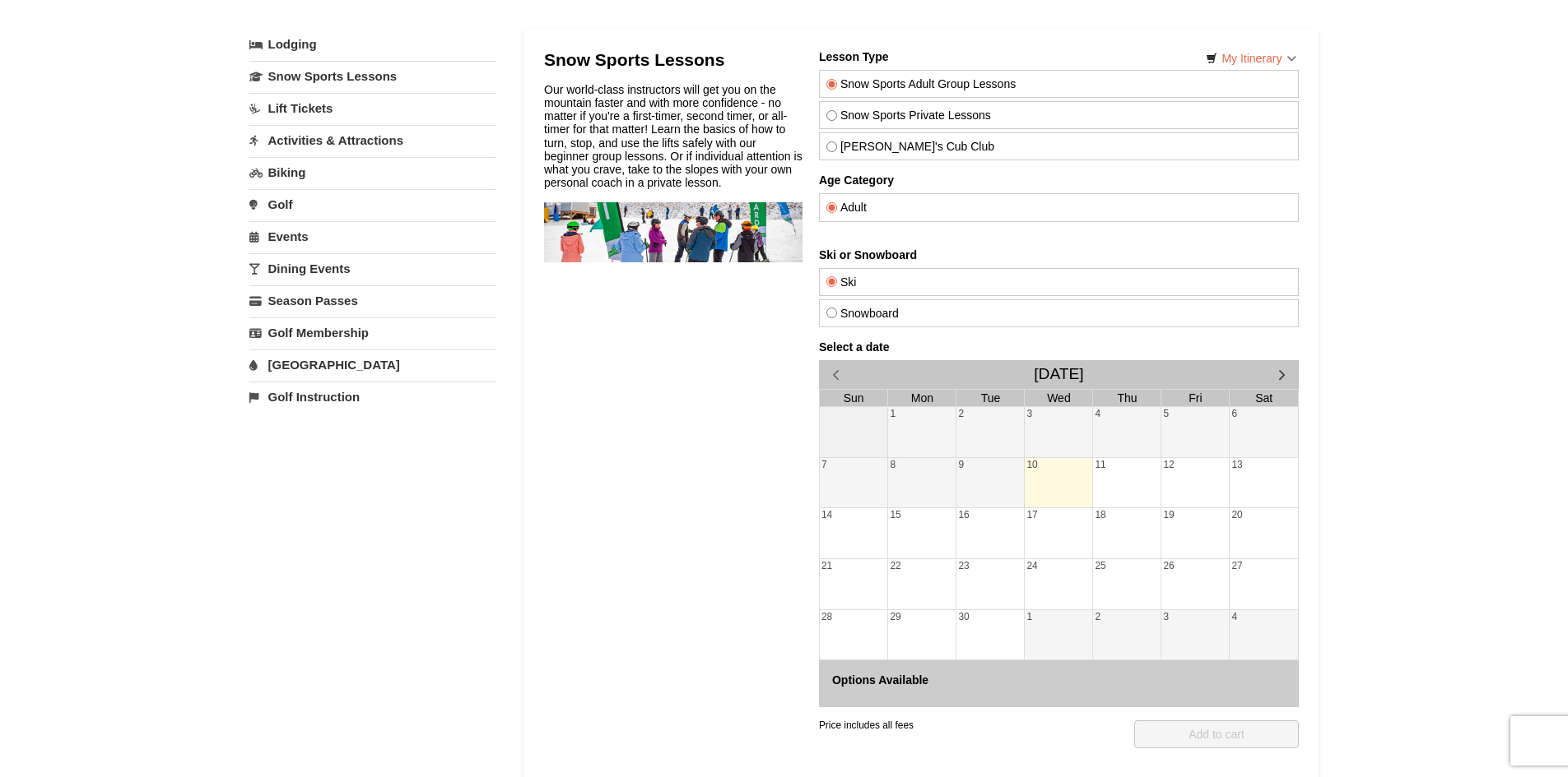
scroll to position [82, 0]
click at [830, 311] on input "Snowboard" at bounding box center [830, 312] width 10 height 10
radio input "true"
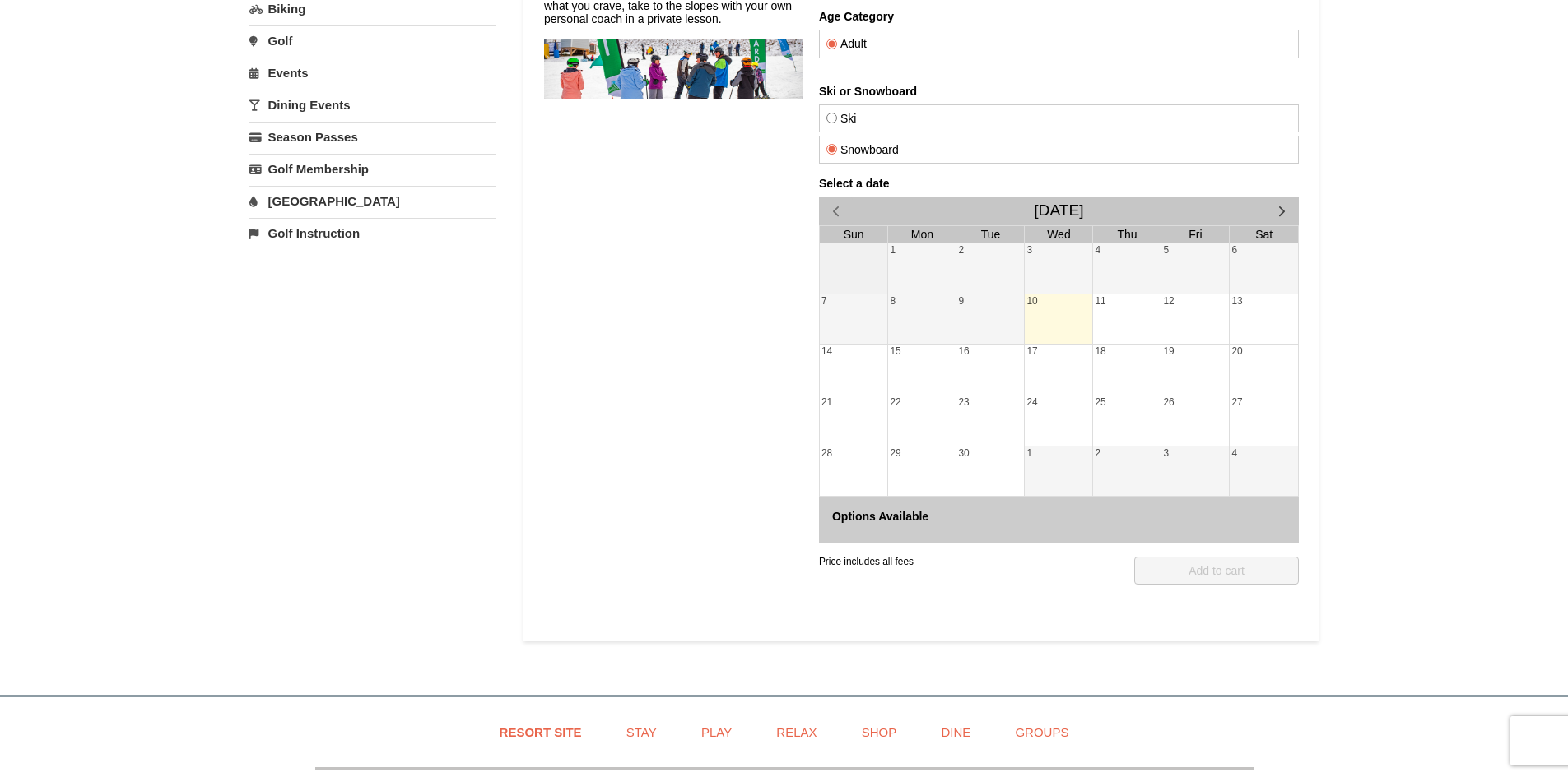
scroll to position [247, 0]
click at [1280, 214] on span "button" at bounding box center [1281, 209] width 17 height 17
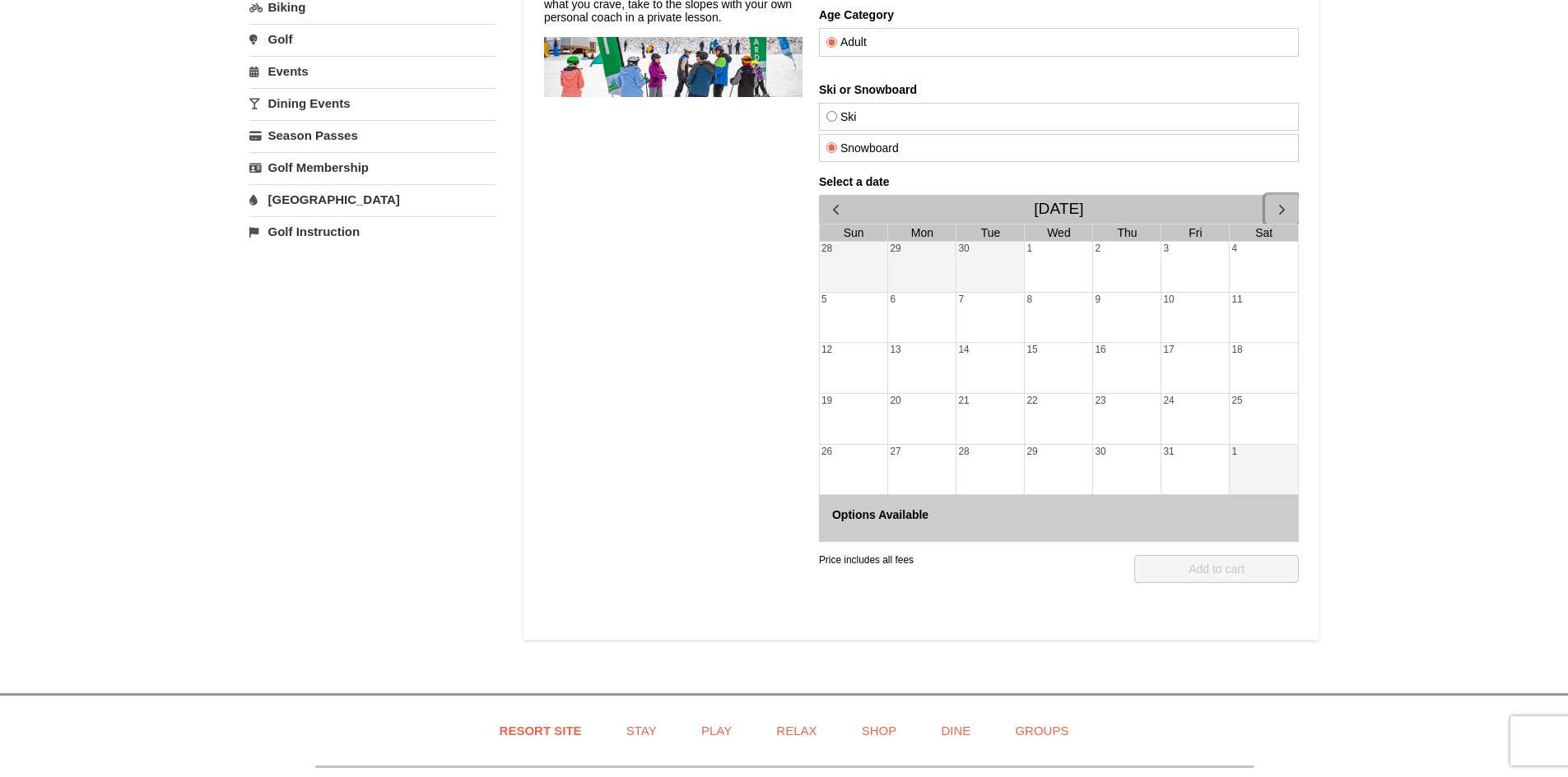
click at [1279, 214] on span "button" at bounding box center [1281, 209] width 17 height 17
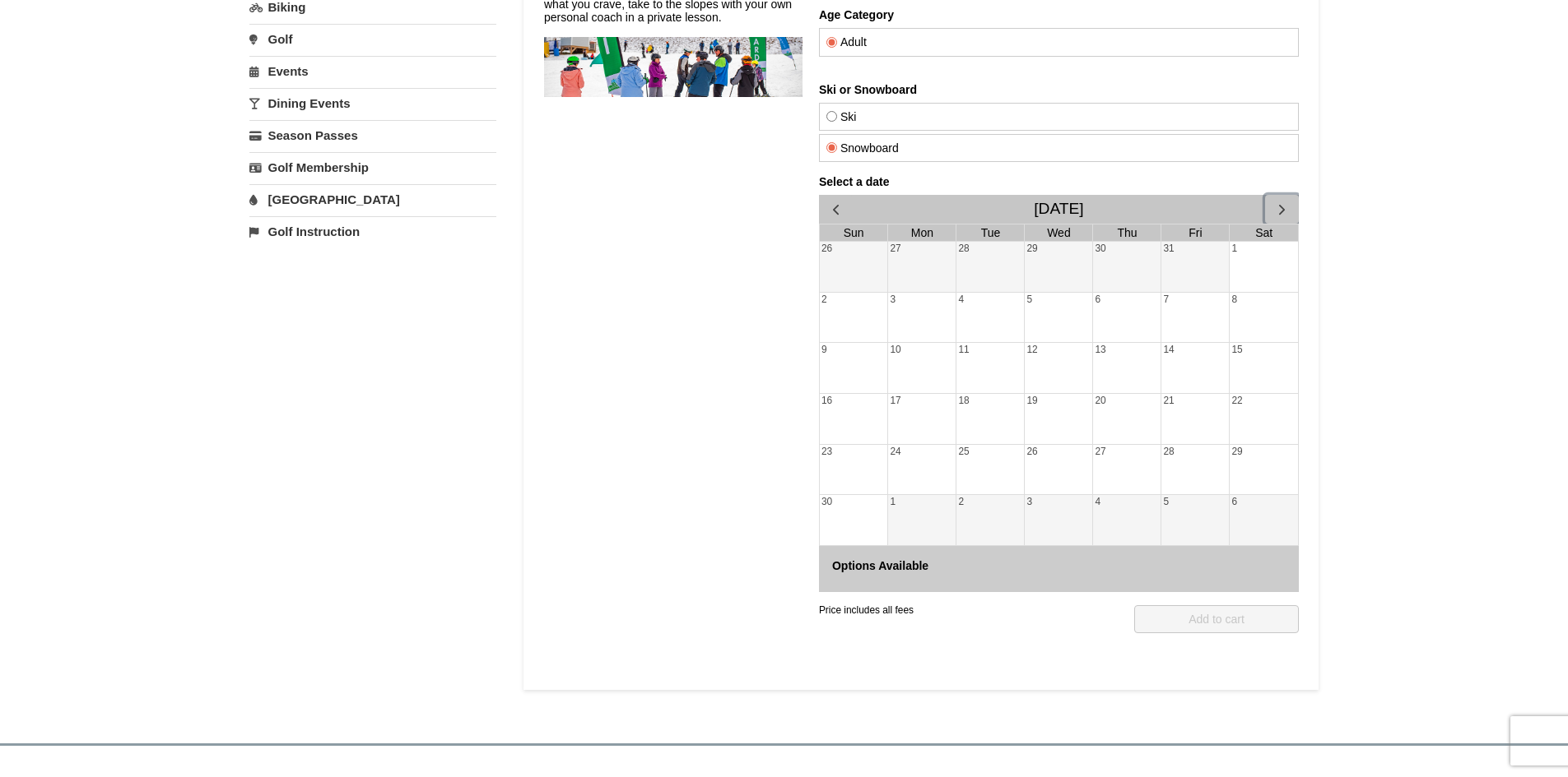
click at [1171, 465] on div "28" at bounding box center [1194, 471] width 67 height 50
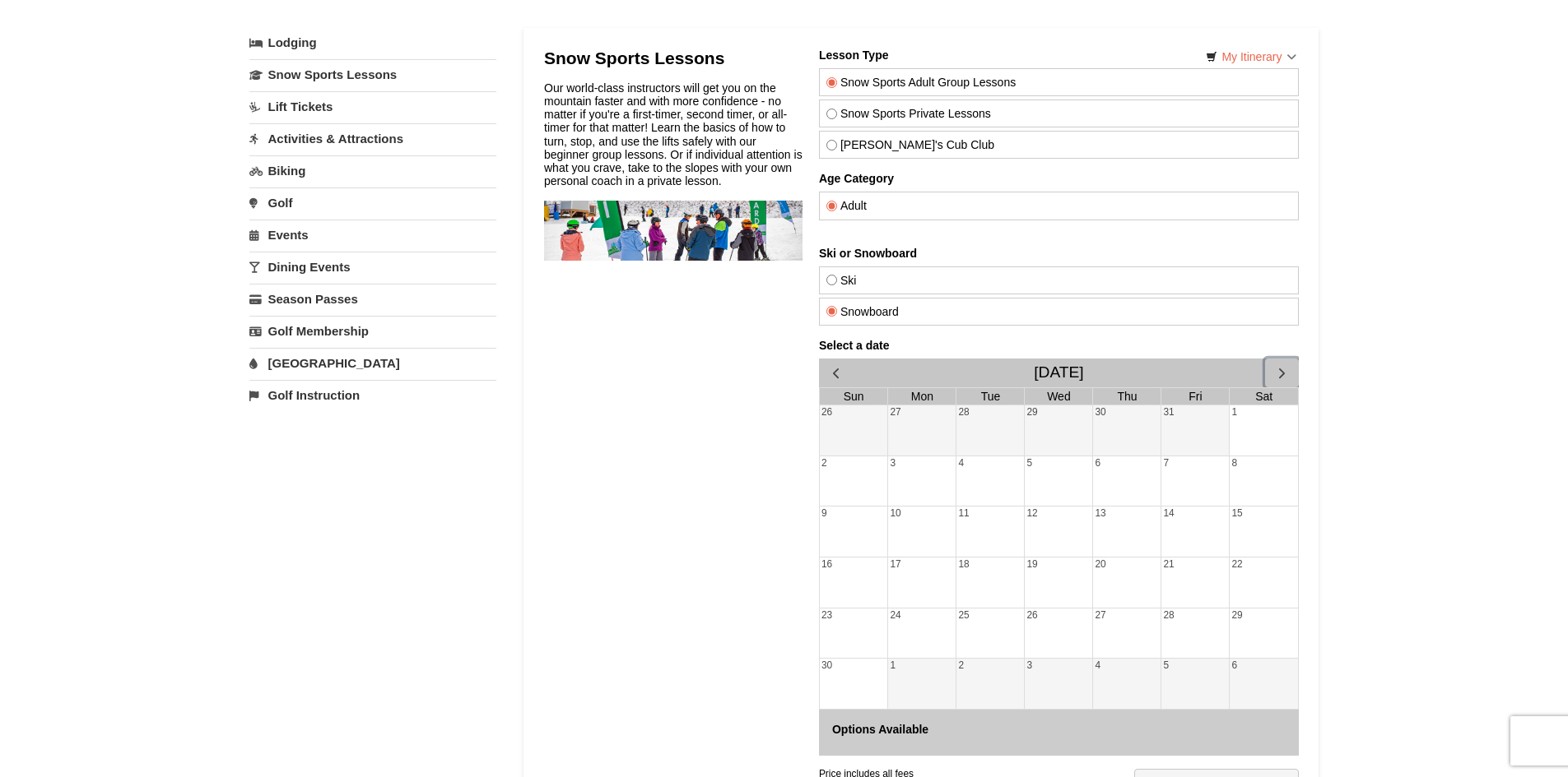
scroll to position [82, 0]
click at [349, 135] on link "Activities & Attractions" at bounding box center [373, 139] width 247 height 31
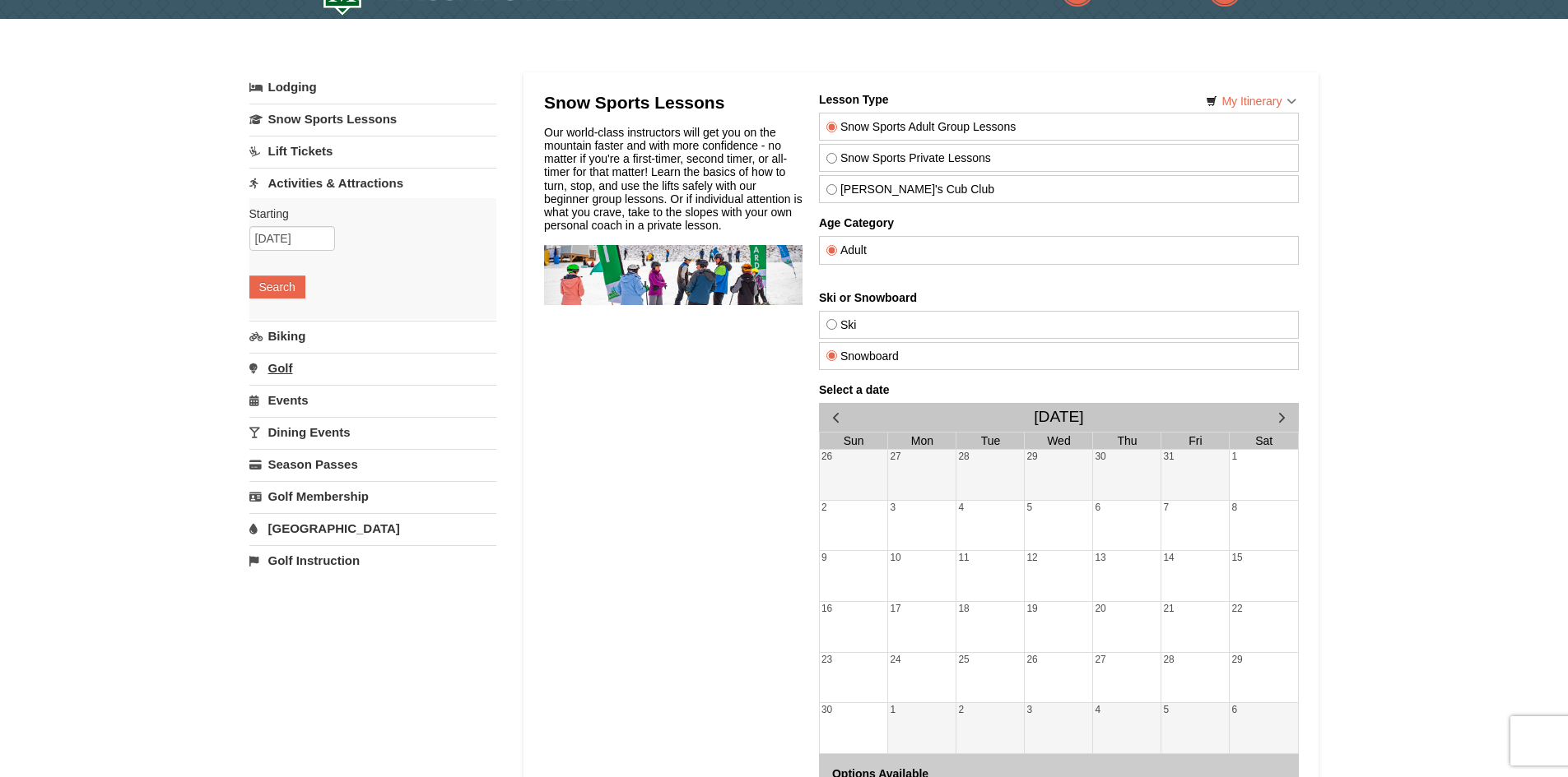
scroll to position [0, 0]
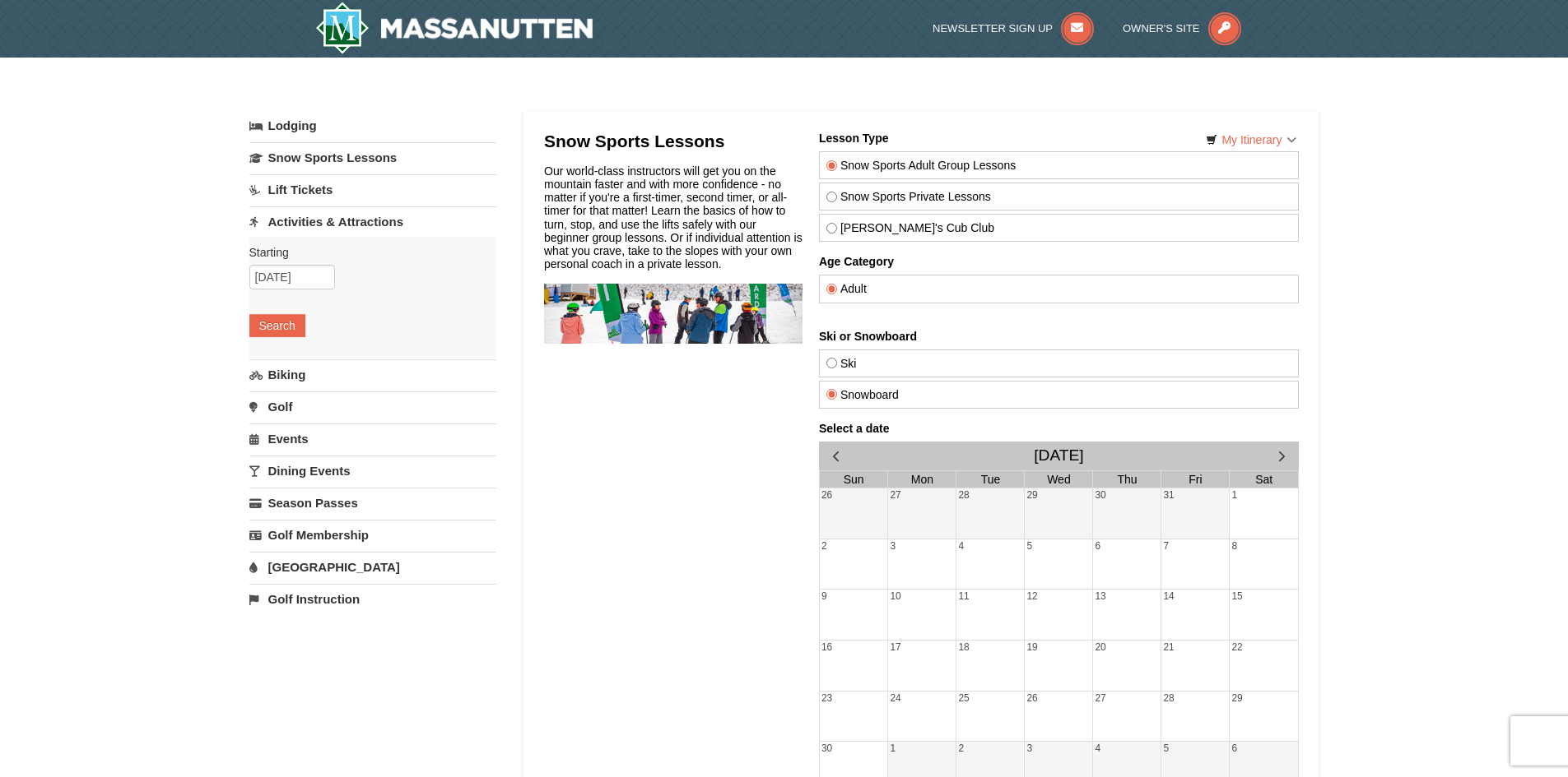
click at [300, 185] on link "Lift Tickets" at bounding box center [373, 190] width 247 height 31
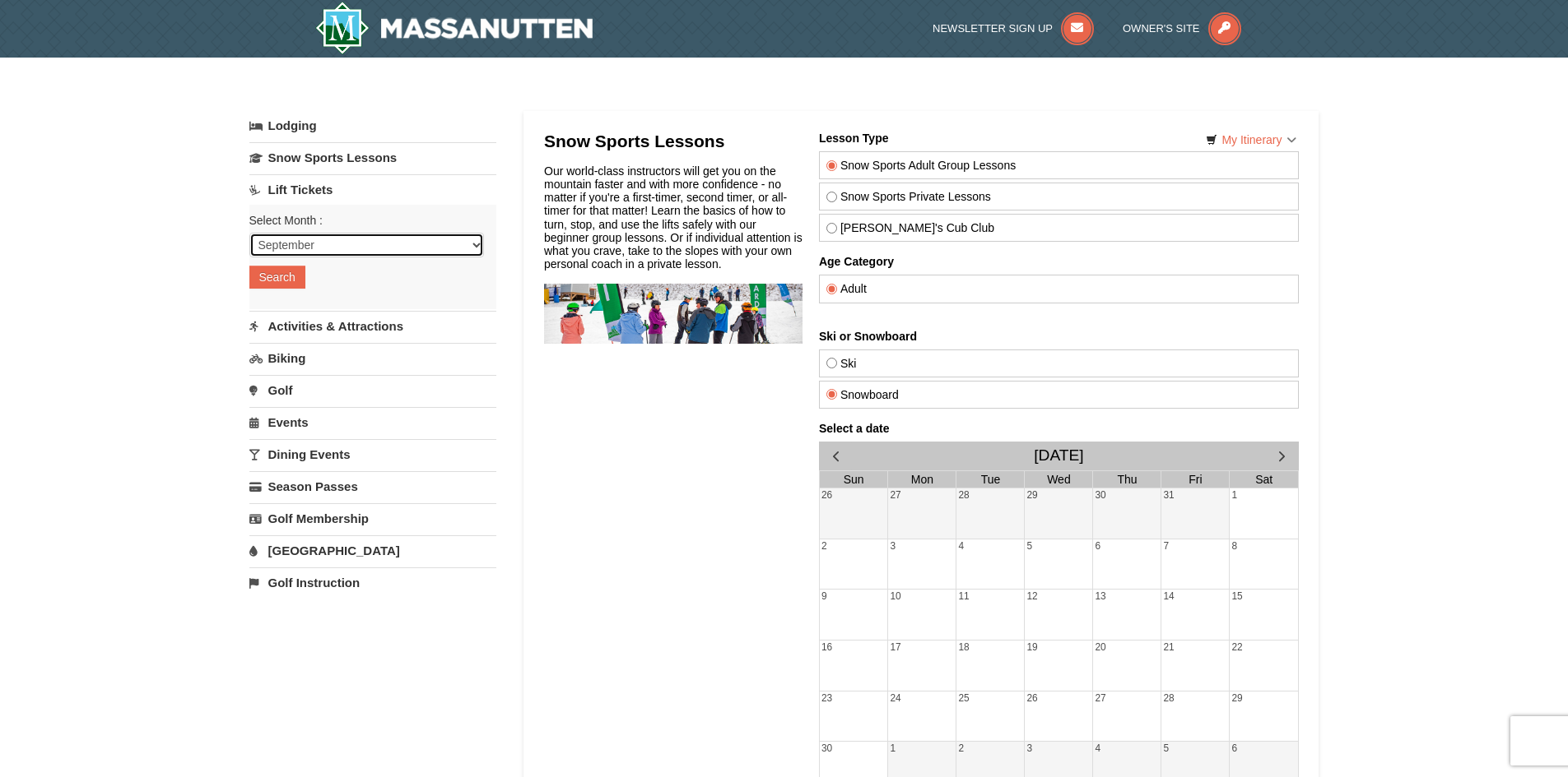
click at [318, 252] on select "September October November December January February March April May June July …" at bounding box center [366, 245] width 235 height 24
select select "11"
click at [249, 233] on select "September October November December January February March April May June July …" at bounding box center [366, 245] width 235 height 24
click at [285, 285] on button "Search" at bounding box center [278, 277] width 56 height 23
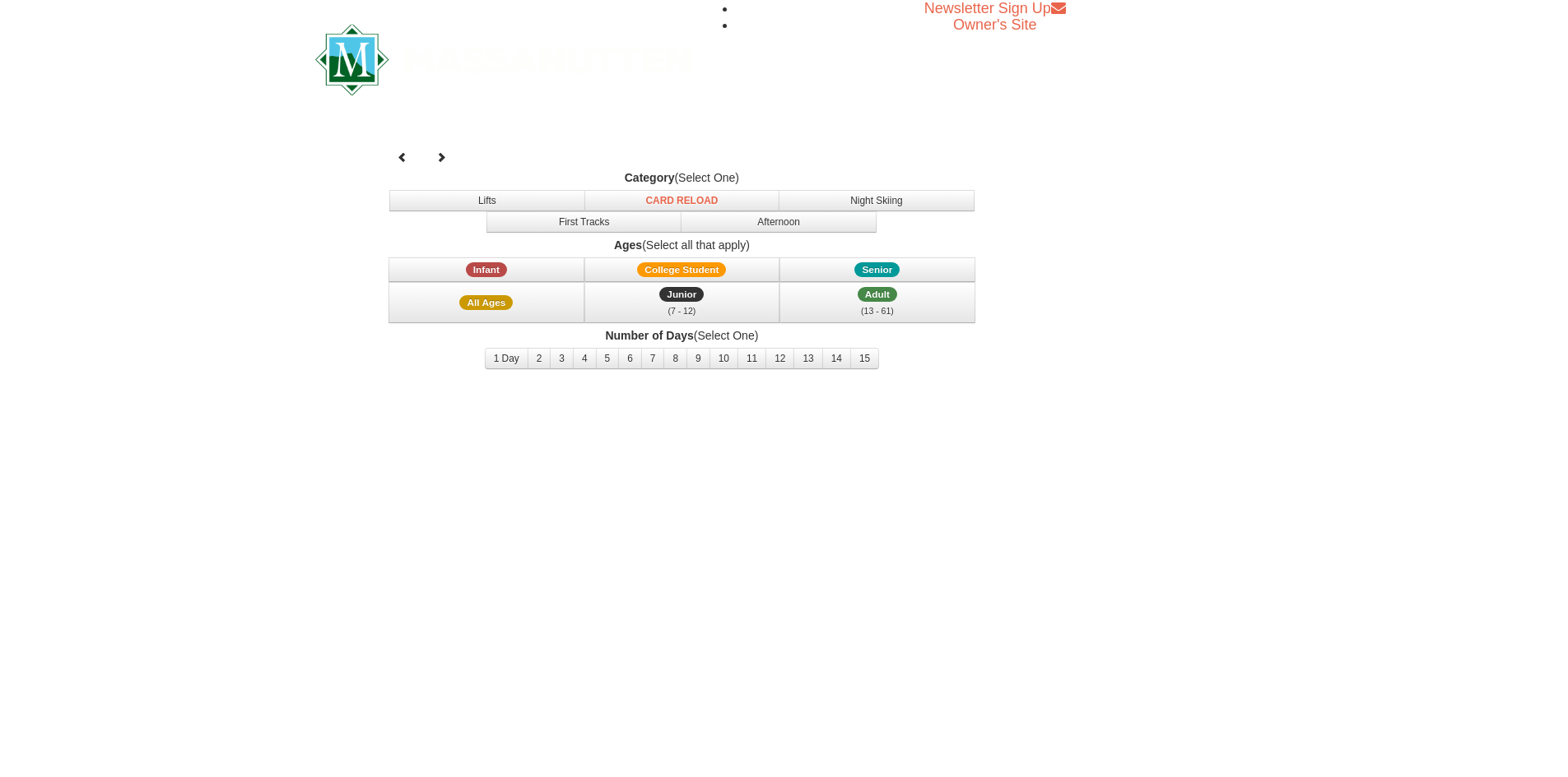
select select "11"
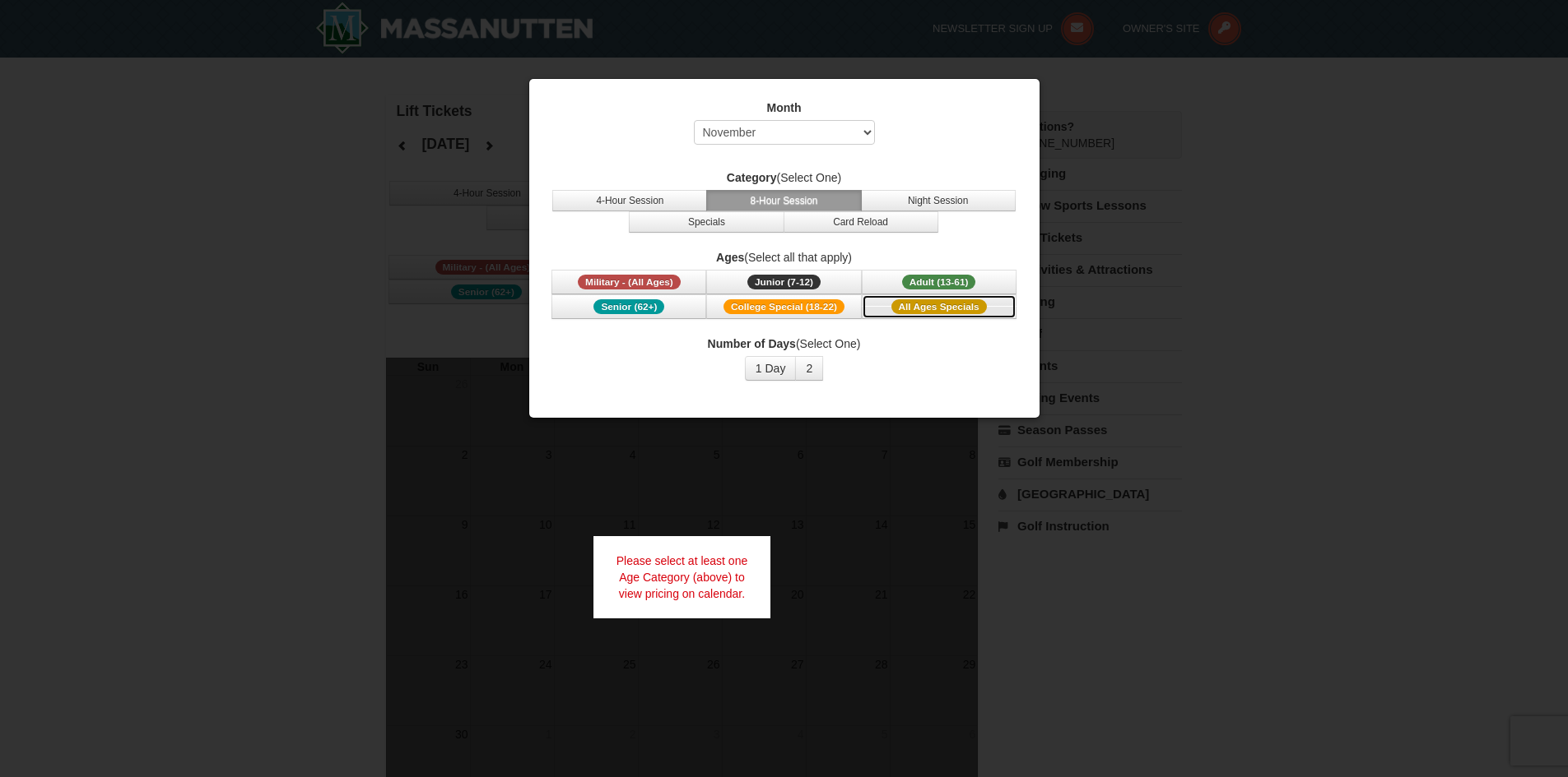
click at [919, 311] on span "All Ages Specials" at bounding box center [939, 307] width 95 height 15
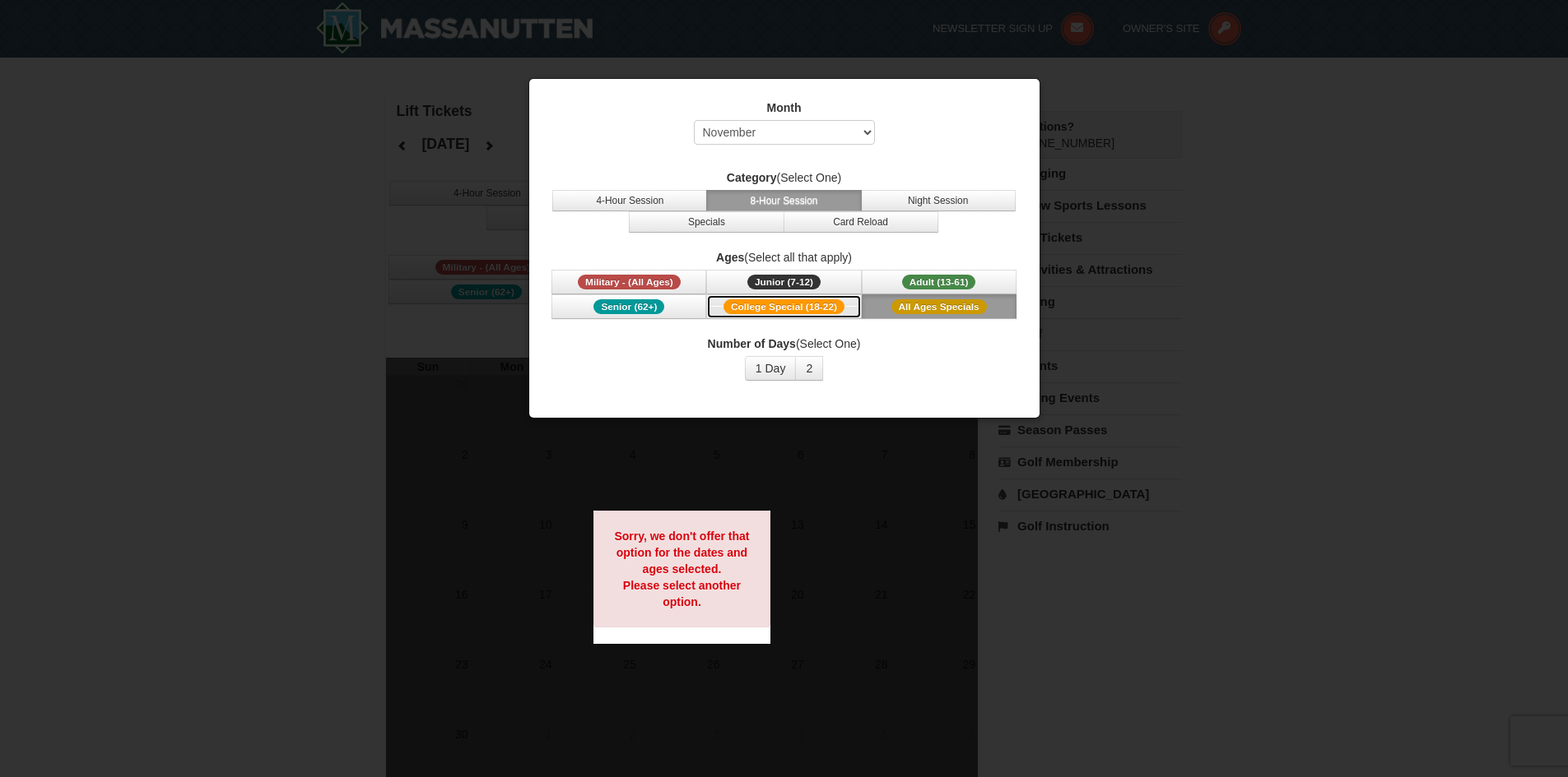
click at [794, 296] on button "College Special (18-22)" at bounding box center [784, 306] width 155 height 24
click at [1194, 205] on div at bounding box center [784, 388] width 1568 height 777
click at [688, 551] on strong "Sorry, we don't offer that option for the dates and ages selected. Please selec…" at bounding box center [681, 569] width 135 height 79
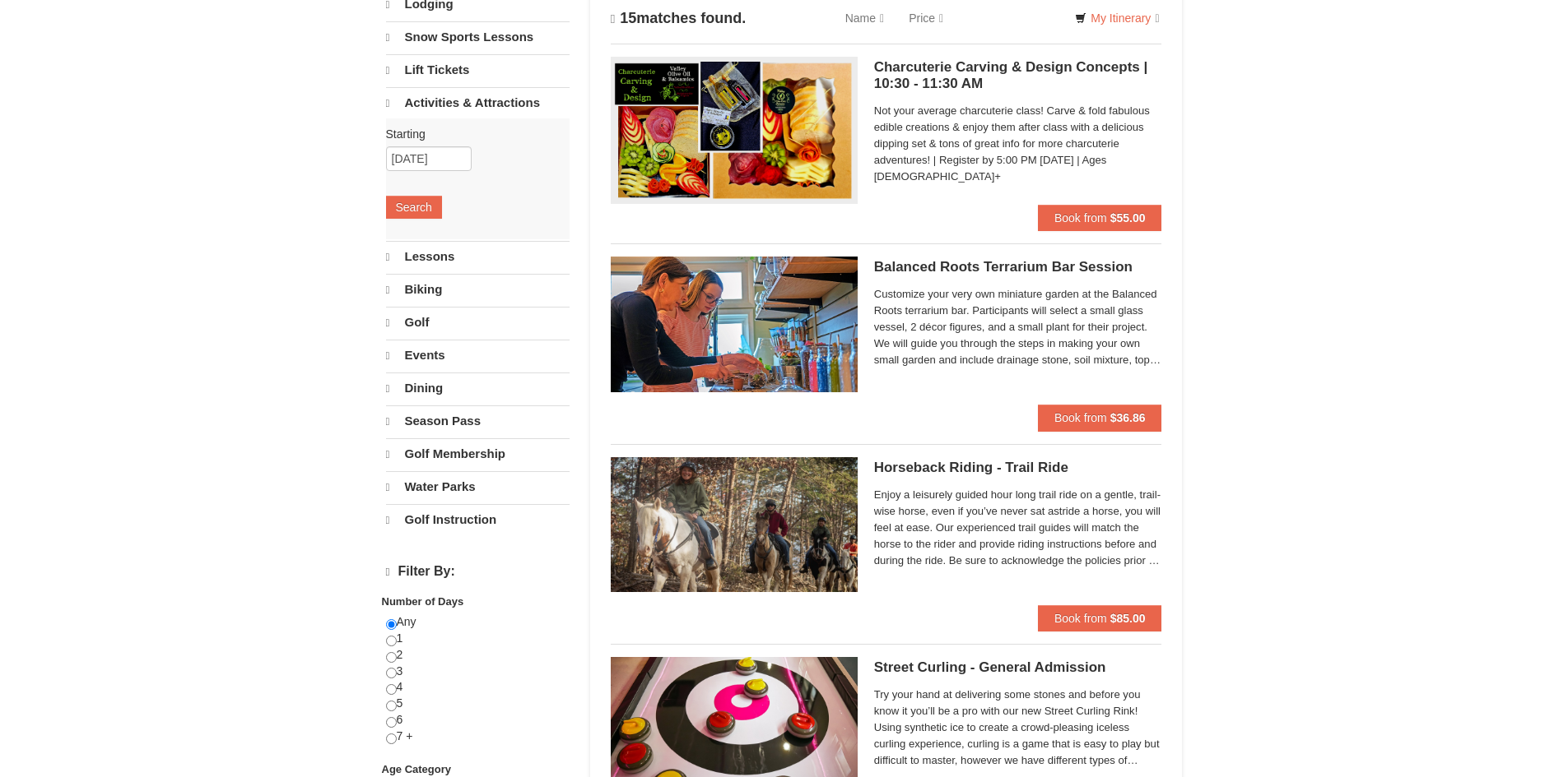
select select "9"
